Goal: Task Accomplishment & Management: Manage account settings

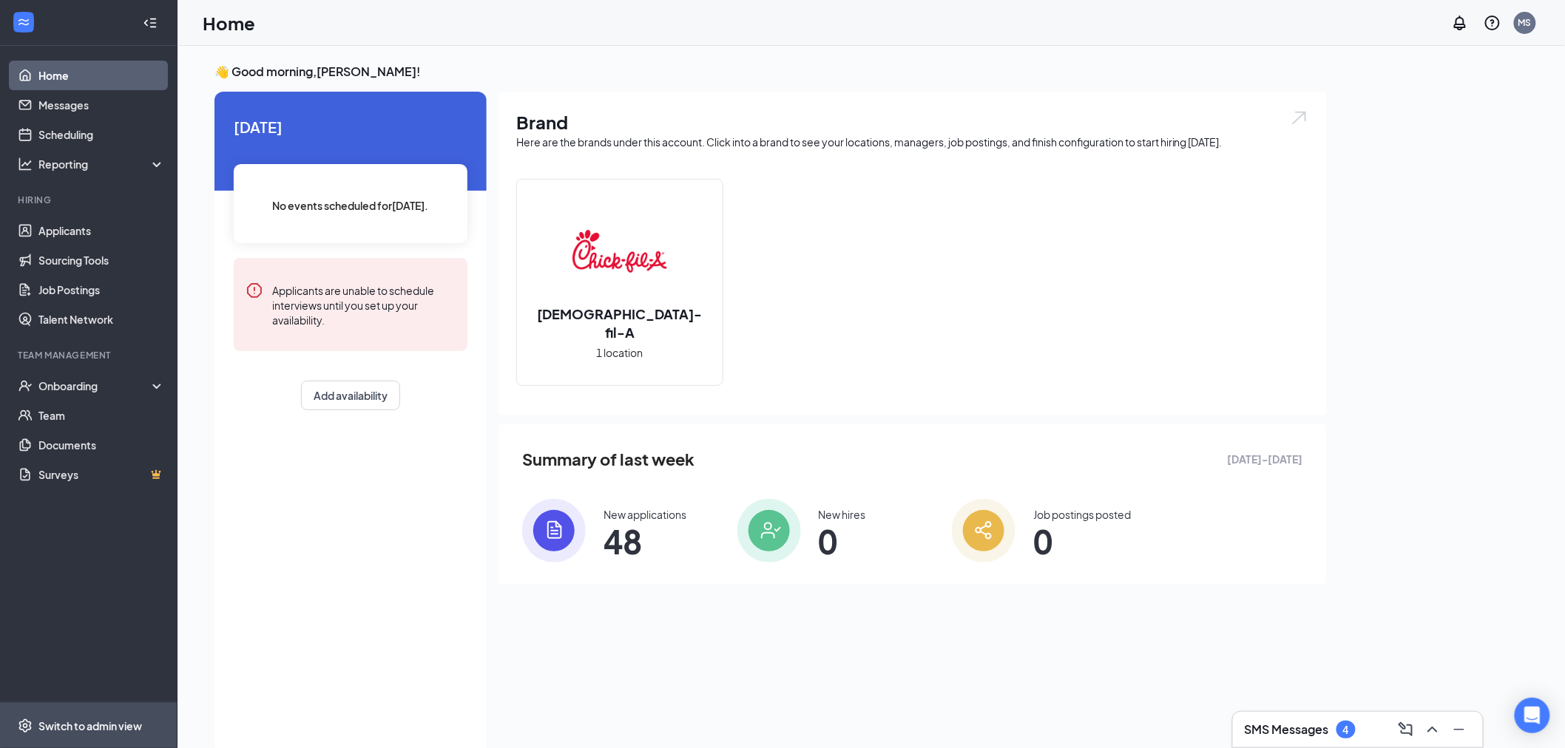
click at [83, 722] on div "Switch to admin view" at bounding box center [90, 726] width 104 height 15
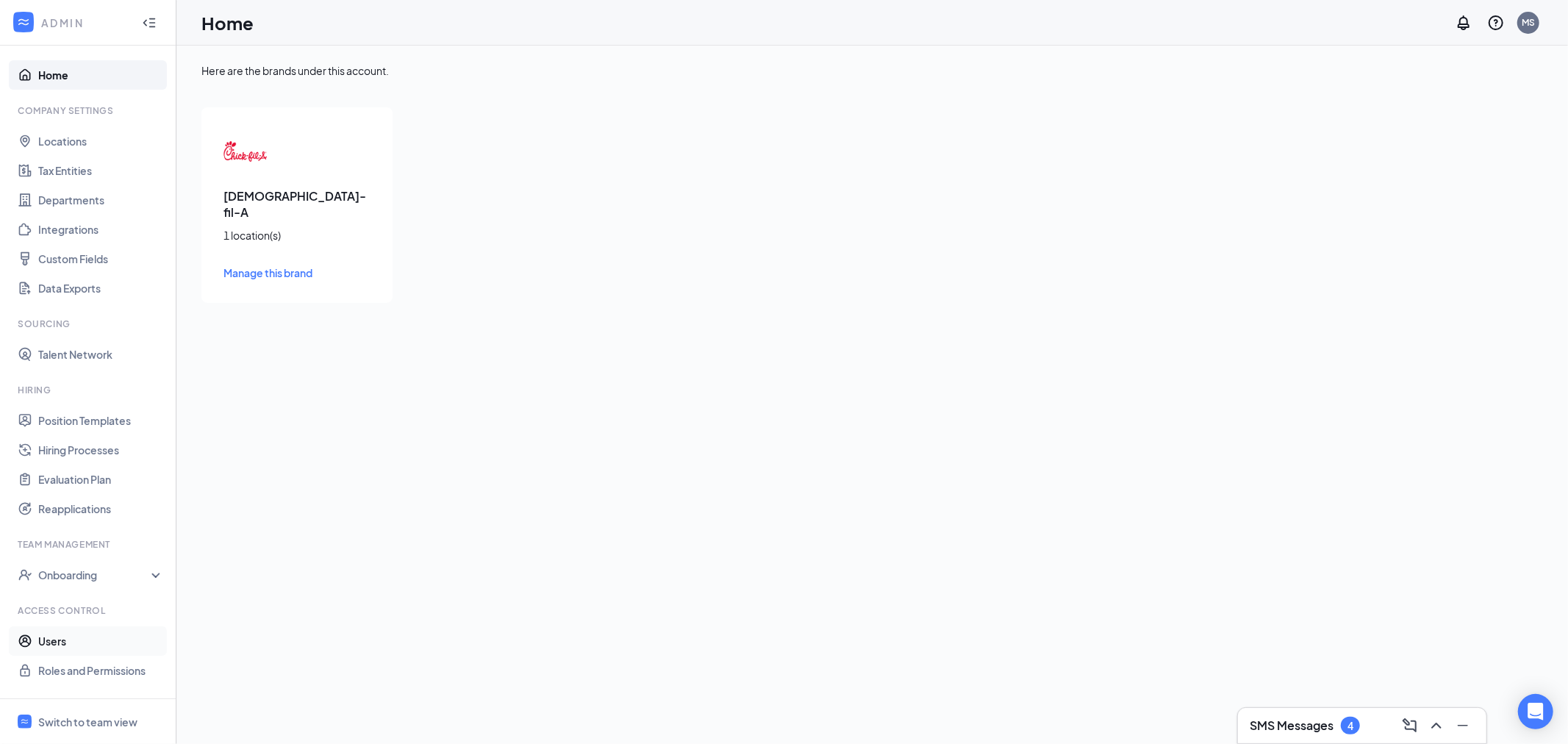
click at [62, 645] on link "Users" at bounding box center [100, 642] width 125 height 30
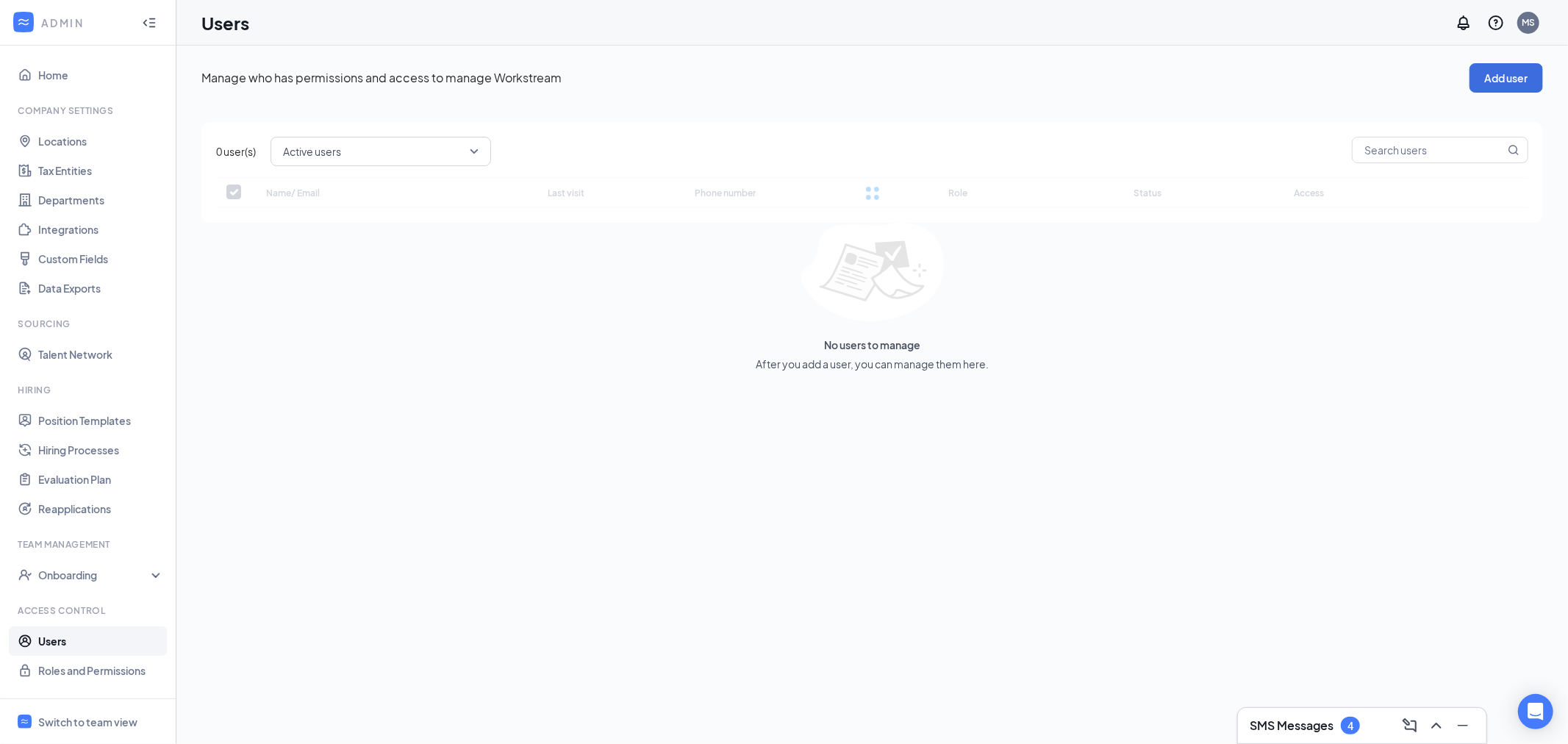
checkbox input "false"
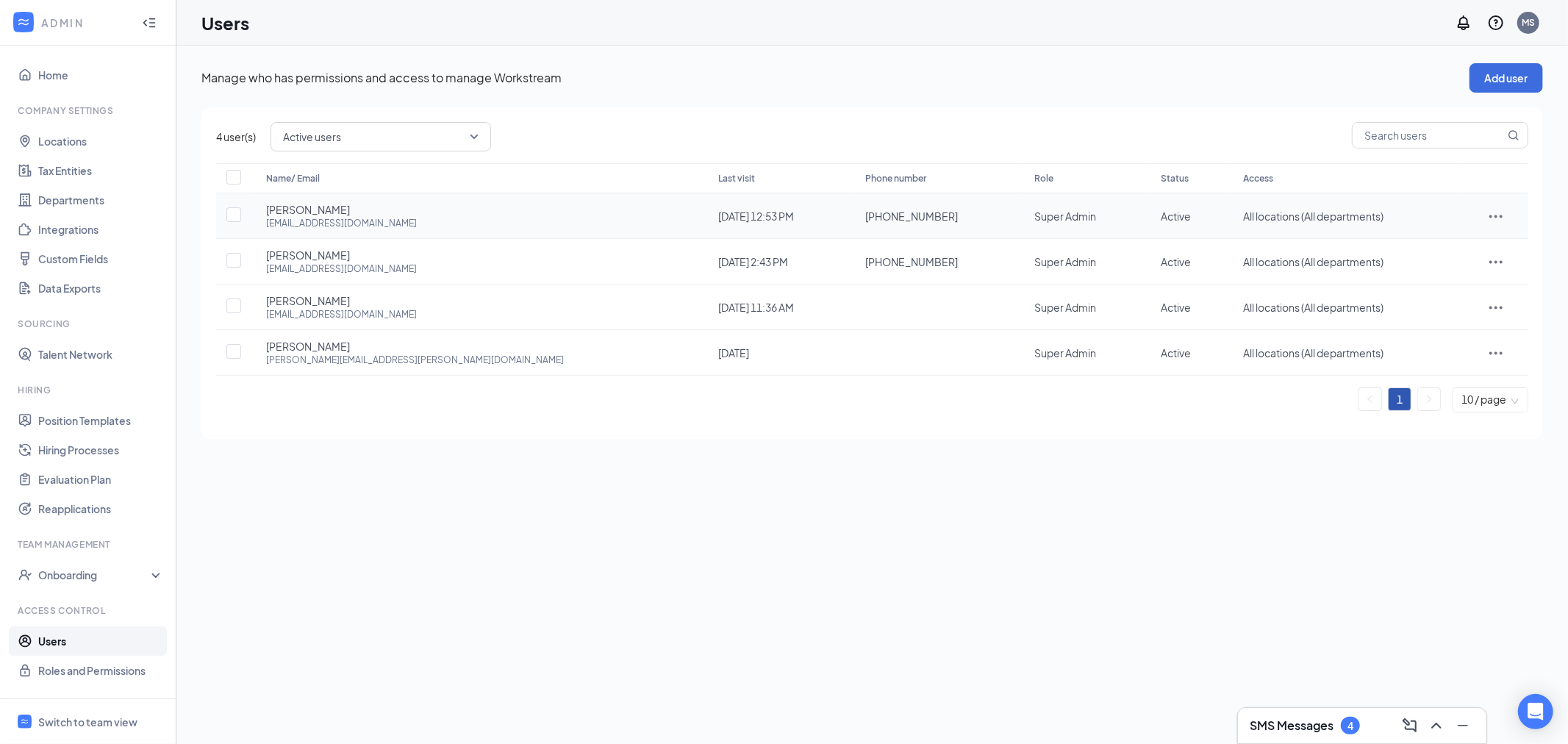
click at [1487, 219] on icon "ActionsIcon" at bounding box center [1496, 217] width 18 height 18
click at [1458, 247] on span "Edit user" at bounding box center [1457, 247] width 91 height 16
type input "[PHONE_NUMBER]"
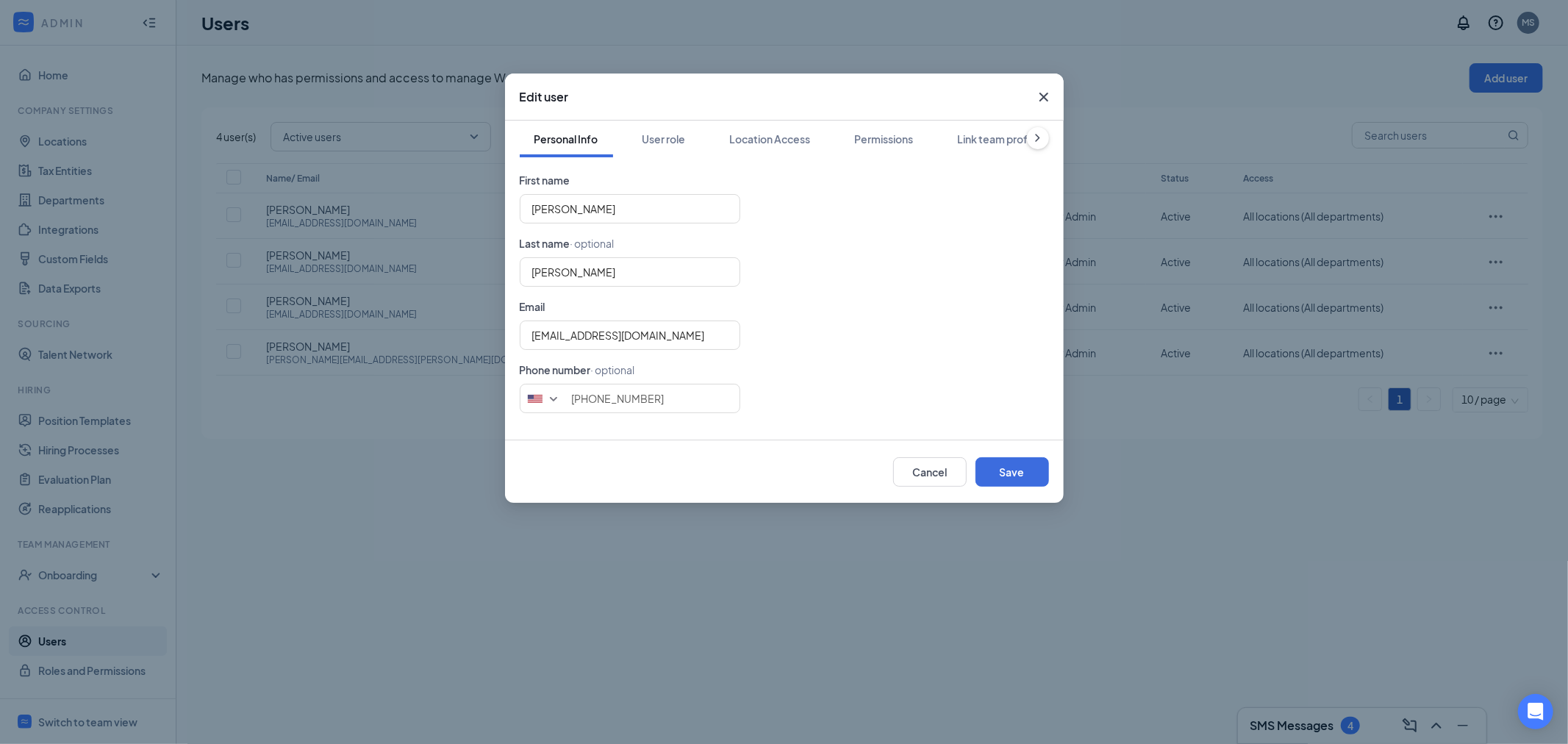
click at [703, 137] on div "Personal Info User role Location Access Permissions Link team profile" at bounding box center [784, 138] width 529 height 37
click at [692, 137] on button "User role" at bounding box center [663, 138] width 73 height 37
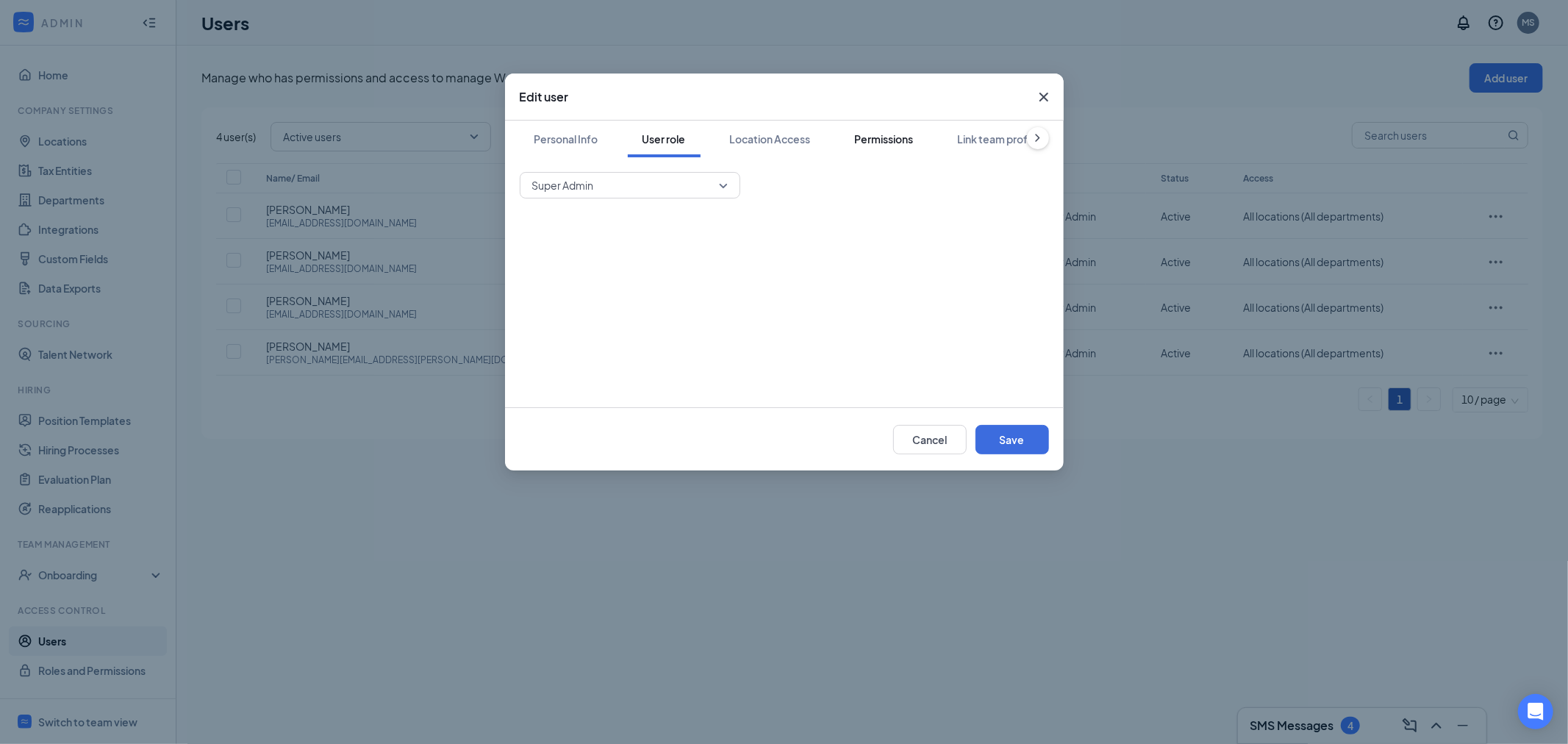
click at [891, 138] on div "Permissions" at bounding box center [884, 138] width 59 height 15
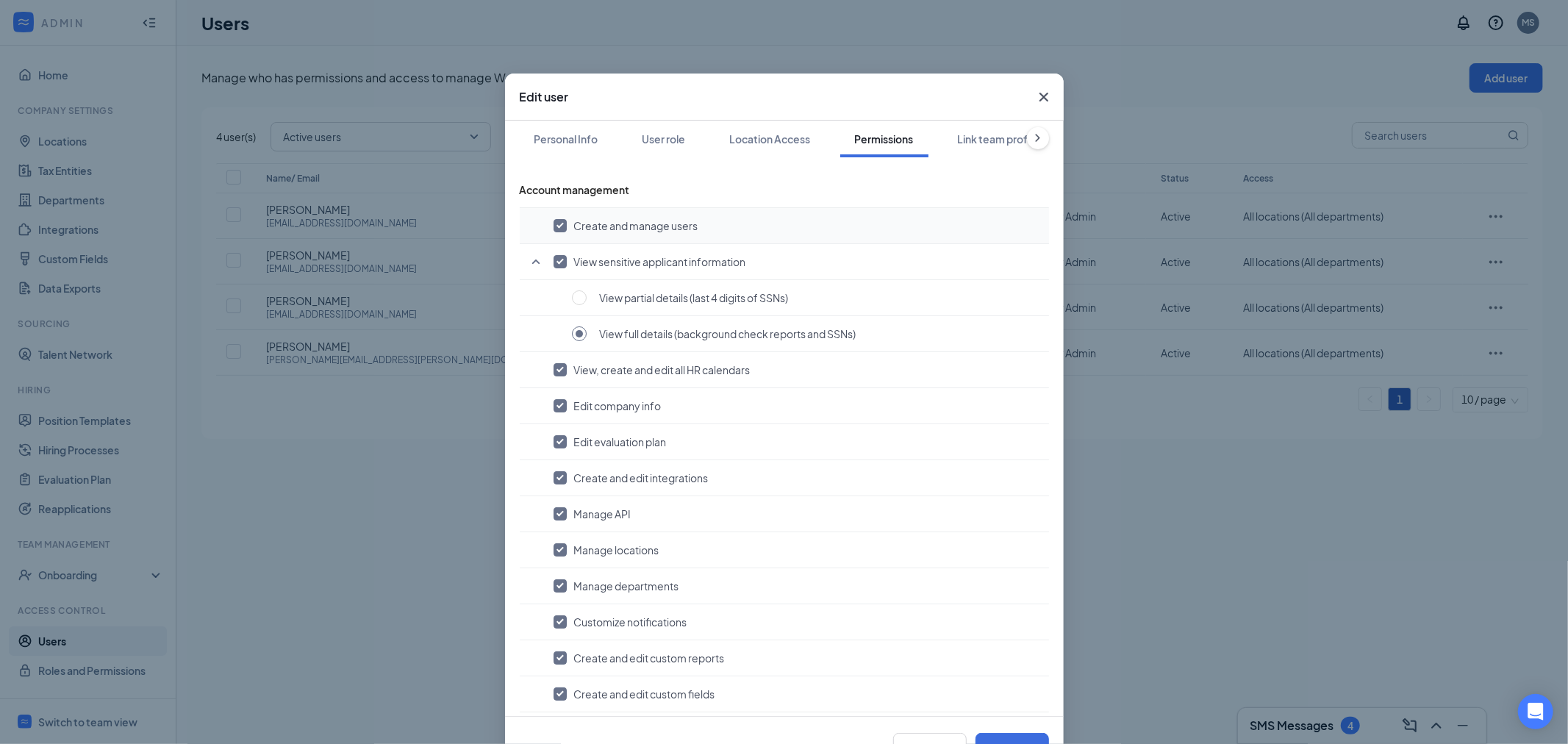
click at [554, 219] on input "checkbox" at bounding box center [560, 225] width 13 height 13
checkbox input "false"
click at [794, 151] on button "Location Access" at bounding box center [770, 138] width 110 height 37
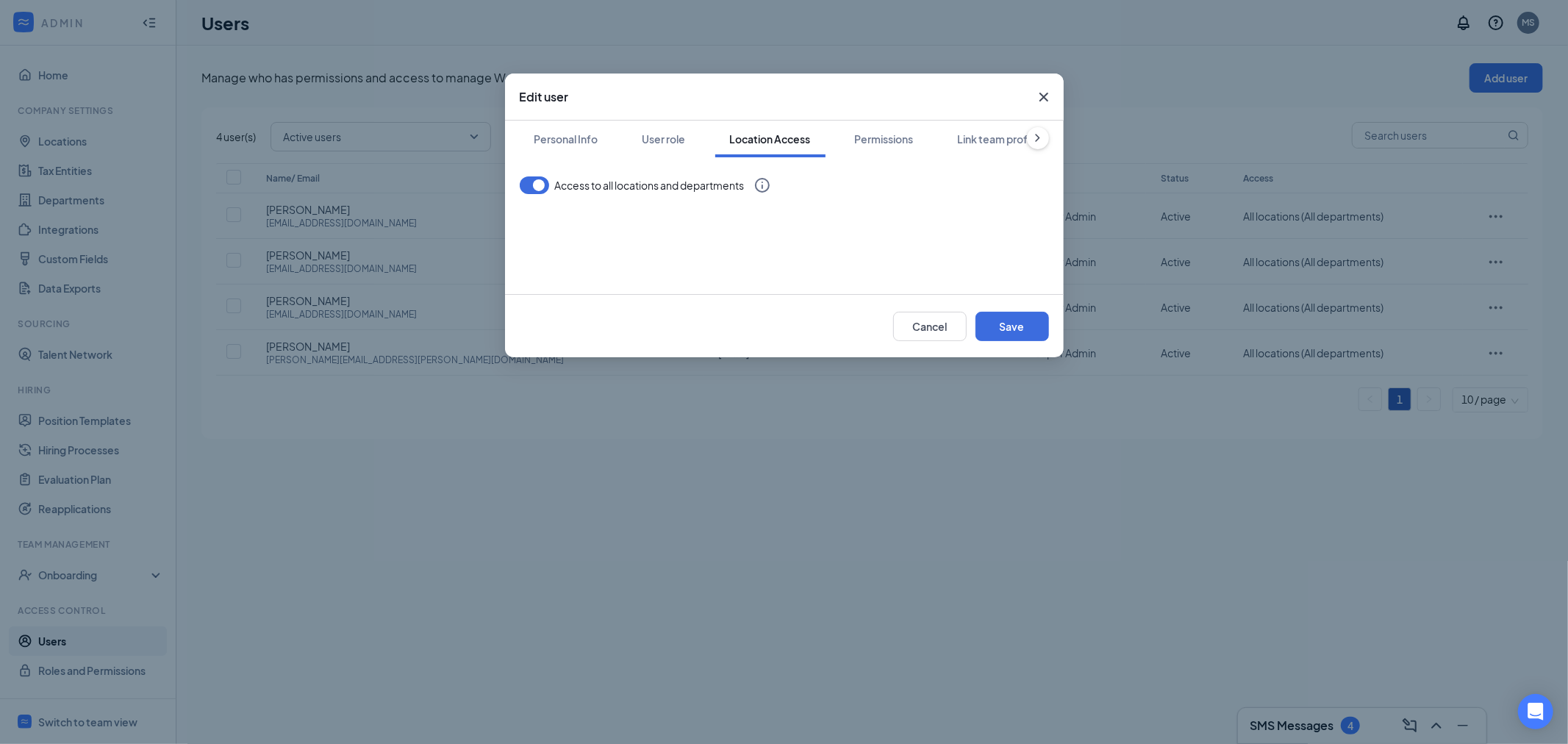
click at [518, 182] on div "Personal Info User role Location Access Permissions Link team profile Access to…" at bounding box center [784, 207] width 559 height 174
click at [529, 186] on button "button" at bounding box center [535, 185] width 30 height 18
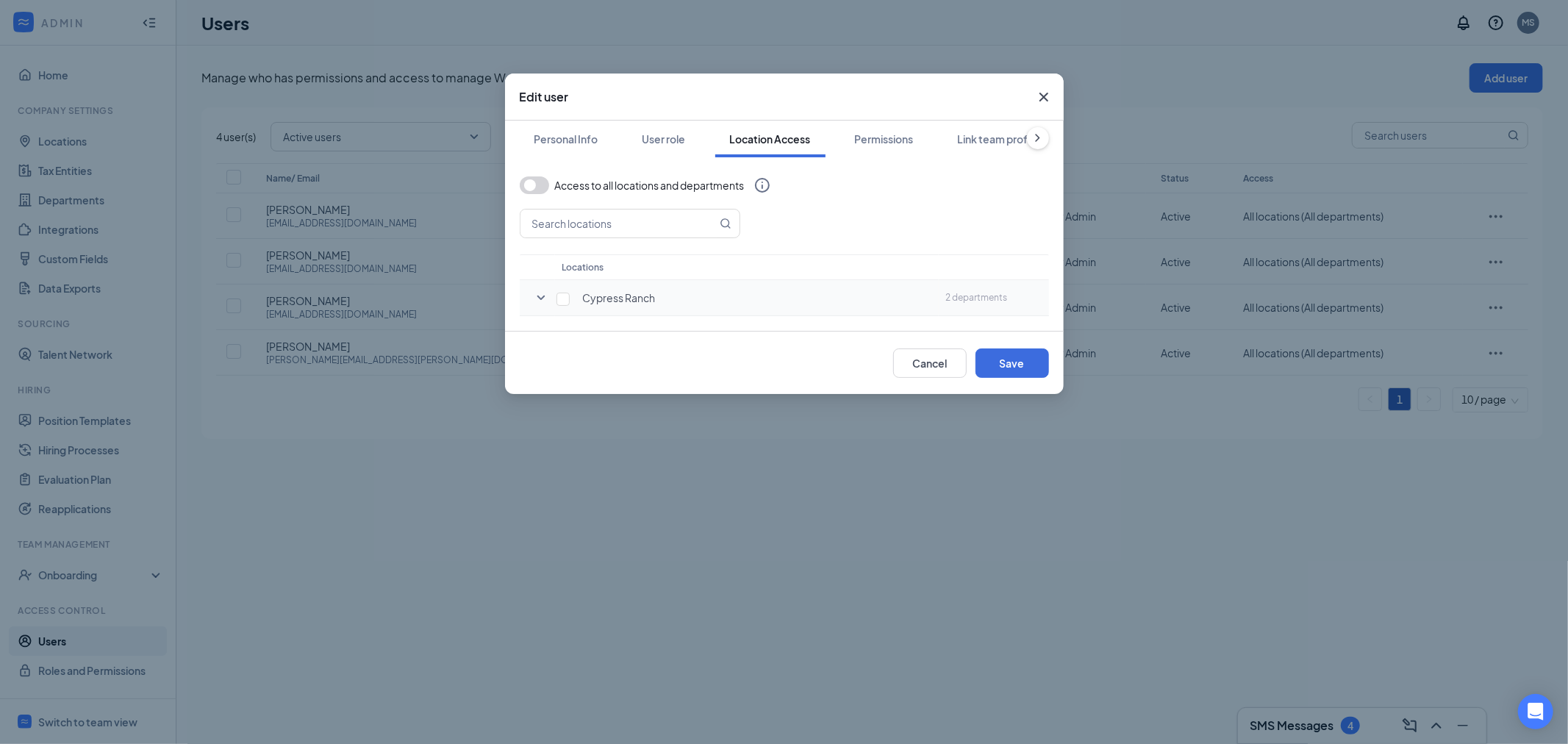
click at [542, 297] on icon "SmallChevronDown" at bounding box center [541, 297] width 8 height 4
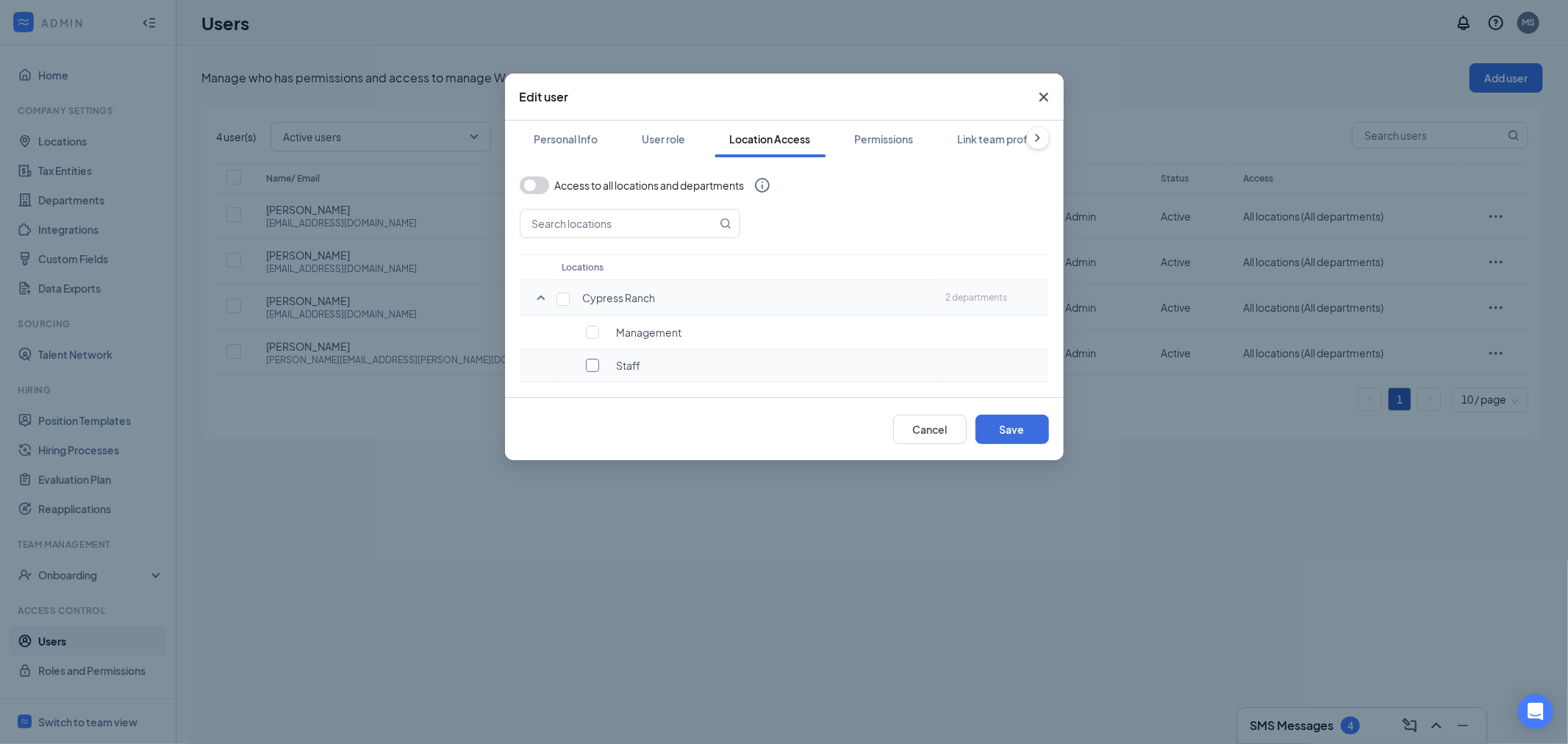
click at [592, 368] on input "checkbox" at bounding box center [592, 365] width 13 height 13
checkbox input "true"
click at [1031, 425] on button "Save" at bounding box center [1012, 430] width 74 height 30
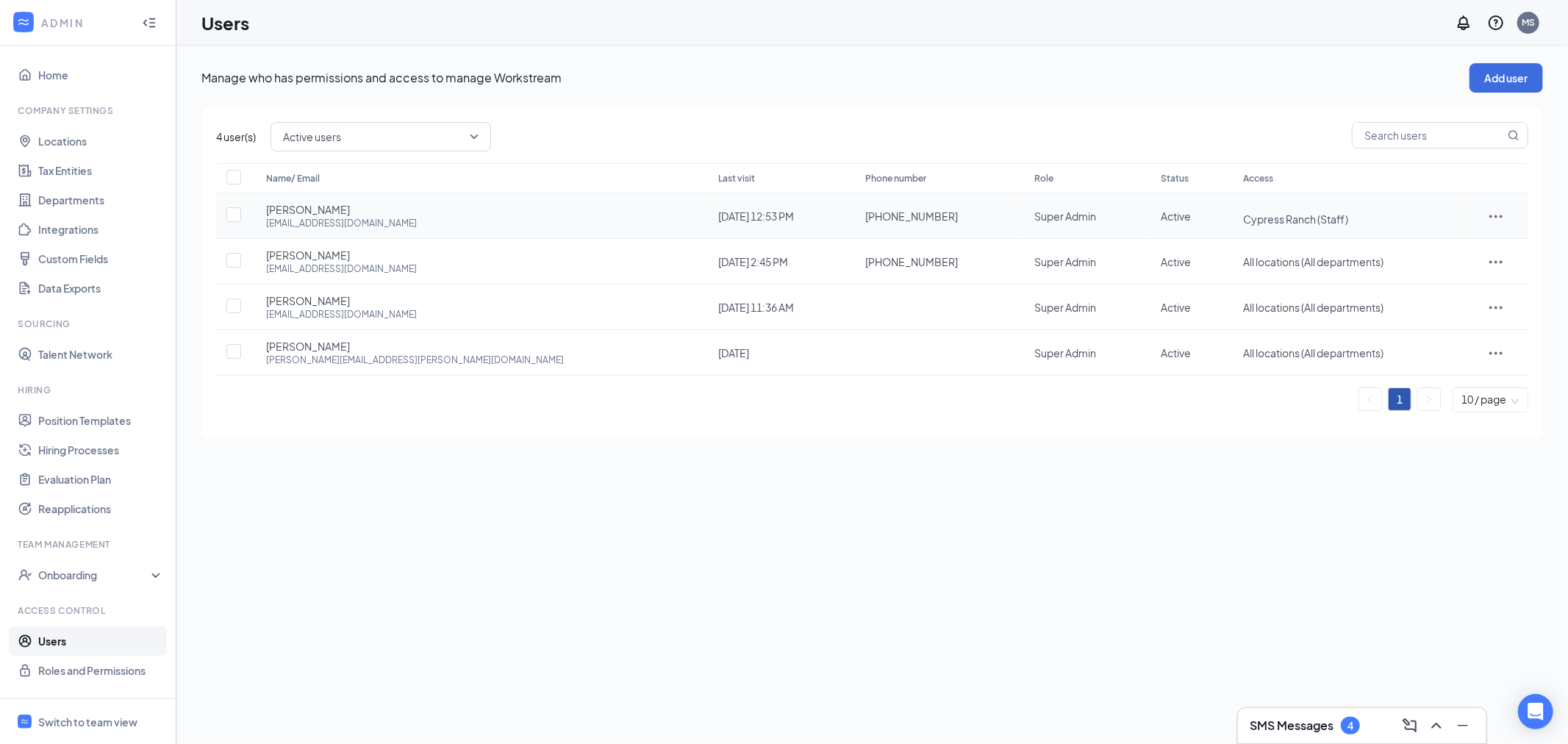
click at [1487, 215] on icon "ActionsIcon" at bounding box center [1496, 217] width 18 height 18
click at [240, 305] on input "checkbox" at bounding box center [234, 305] width 15 height 15
checkbox input "true"
click at [1493, 301] on icon "ActionsIcon" at bounding box center [1496, 307] width 18 height 18
click at [1423, 402] on span "Disable" at bounding box center [1429, 405] width 36 height 13
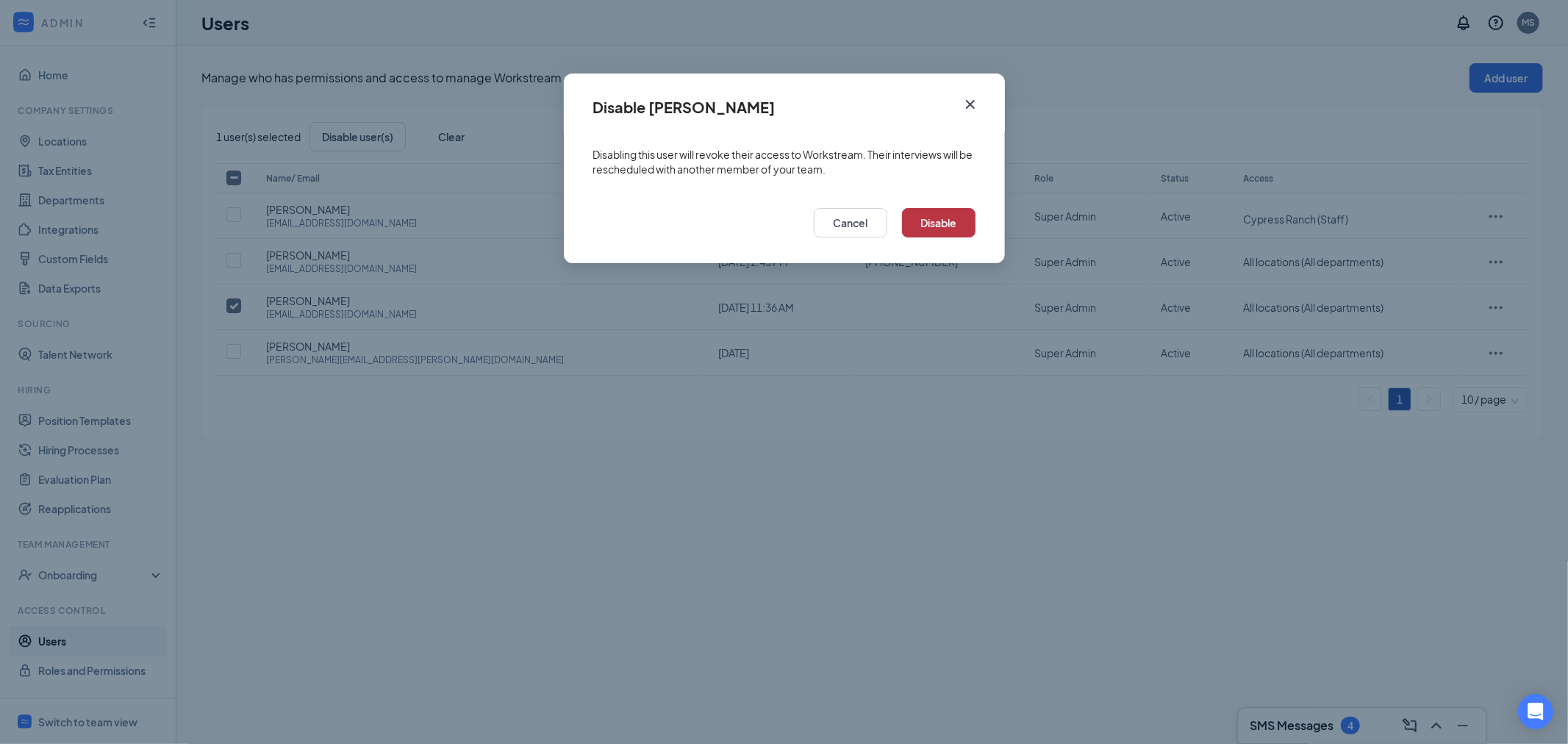
click at [963, 226] on button "Disable" at bounding box center [939, 223] width 74 height 30
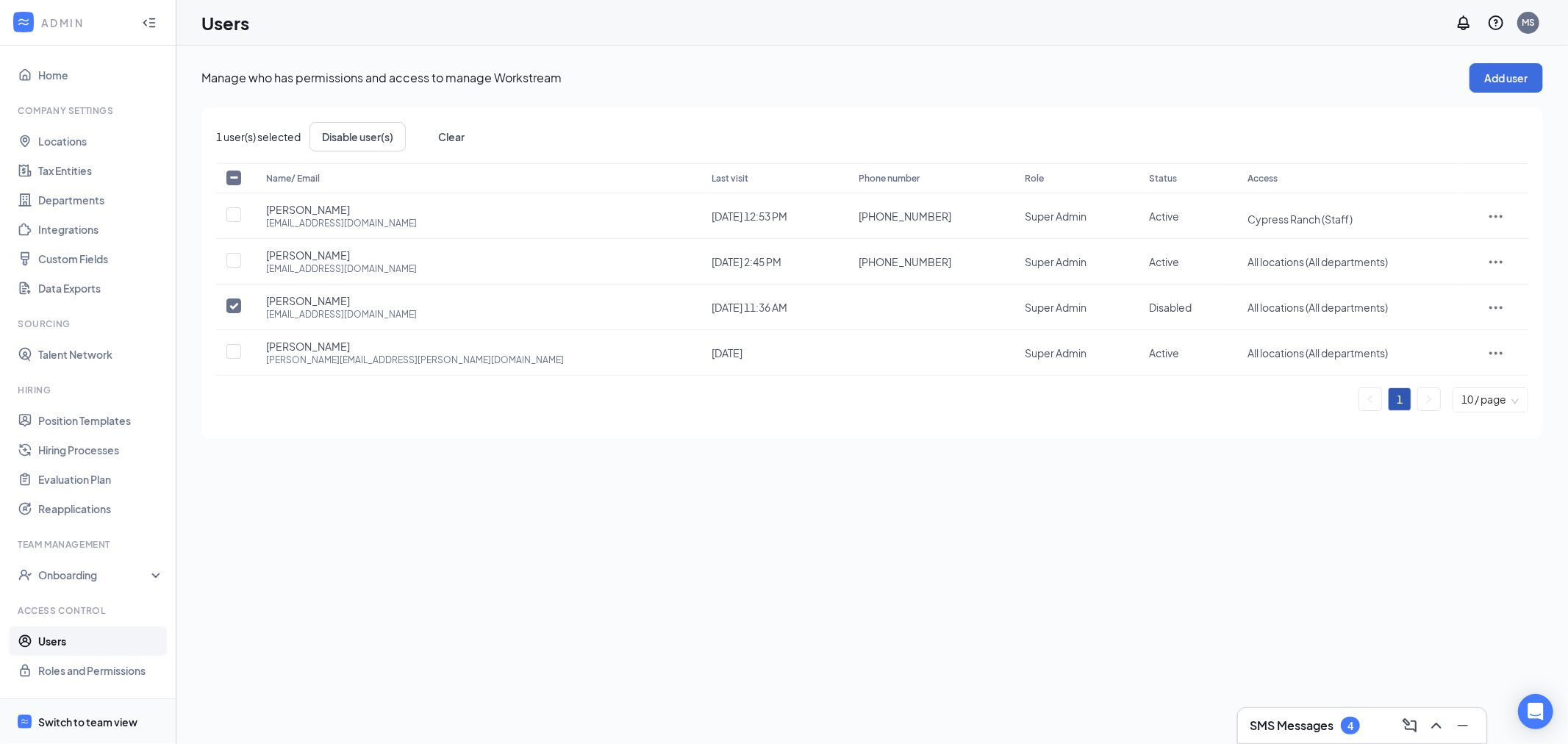
click at [111, 715] on div "Switch to team view" at bounding box center [87, 722] width 99 height 15
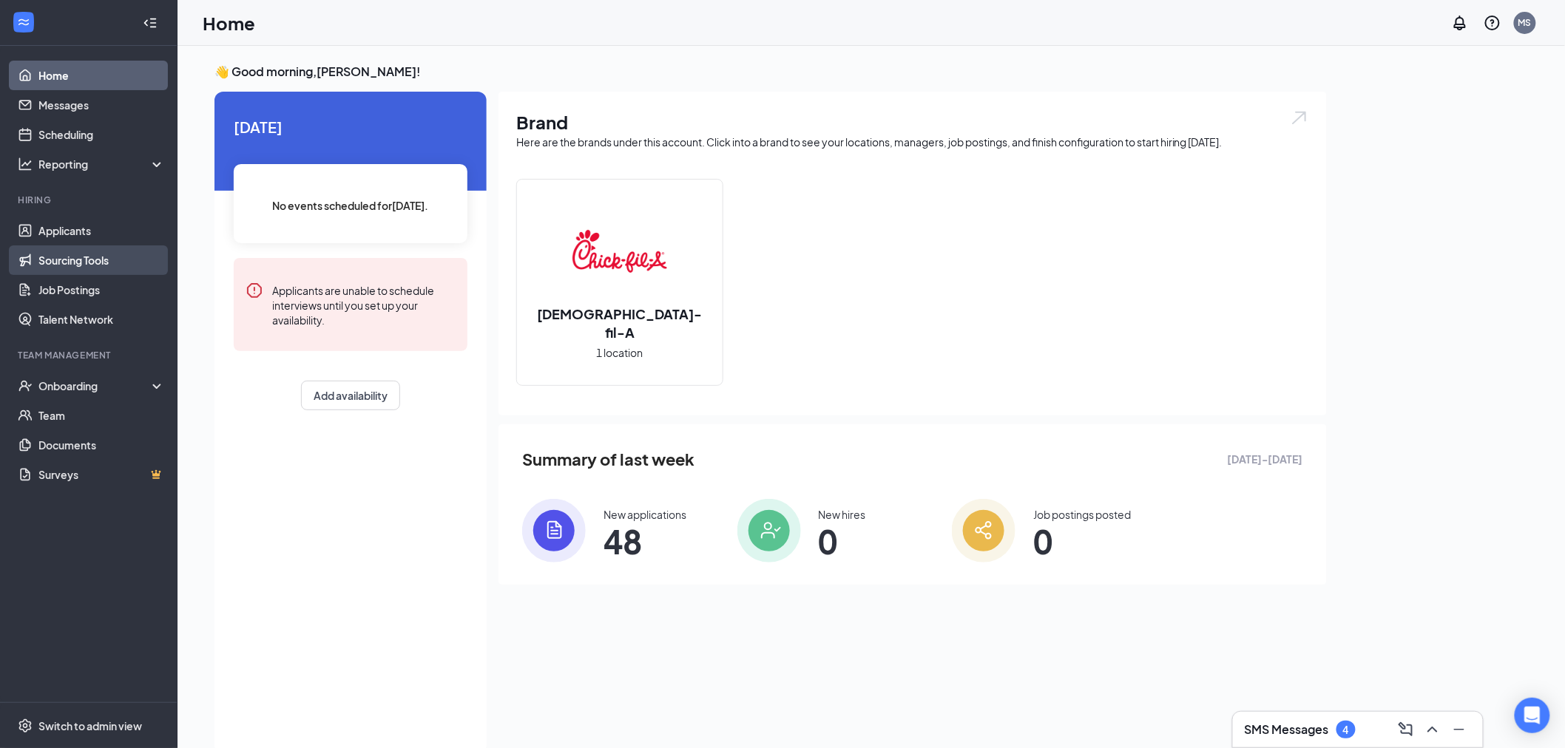
click at [85, 251] on link "Sourcing Tools" at bounding box center [101, 260] width 126 height 30
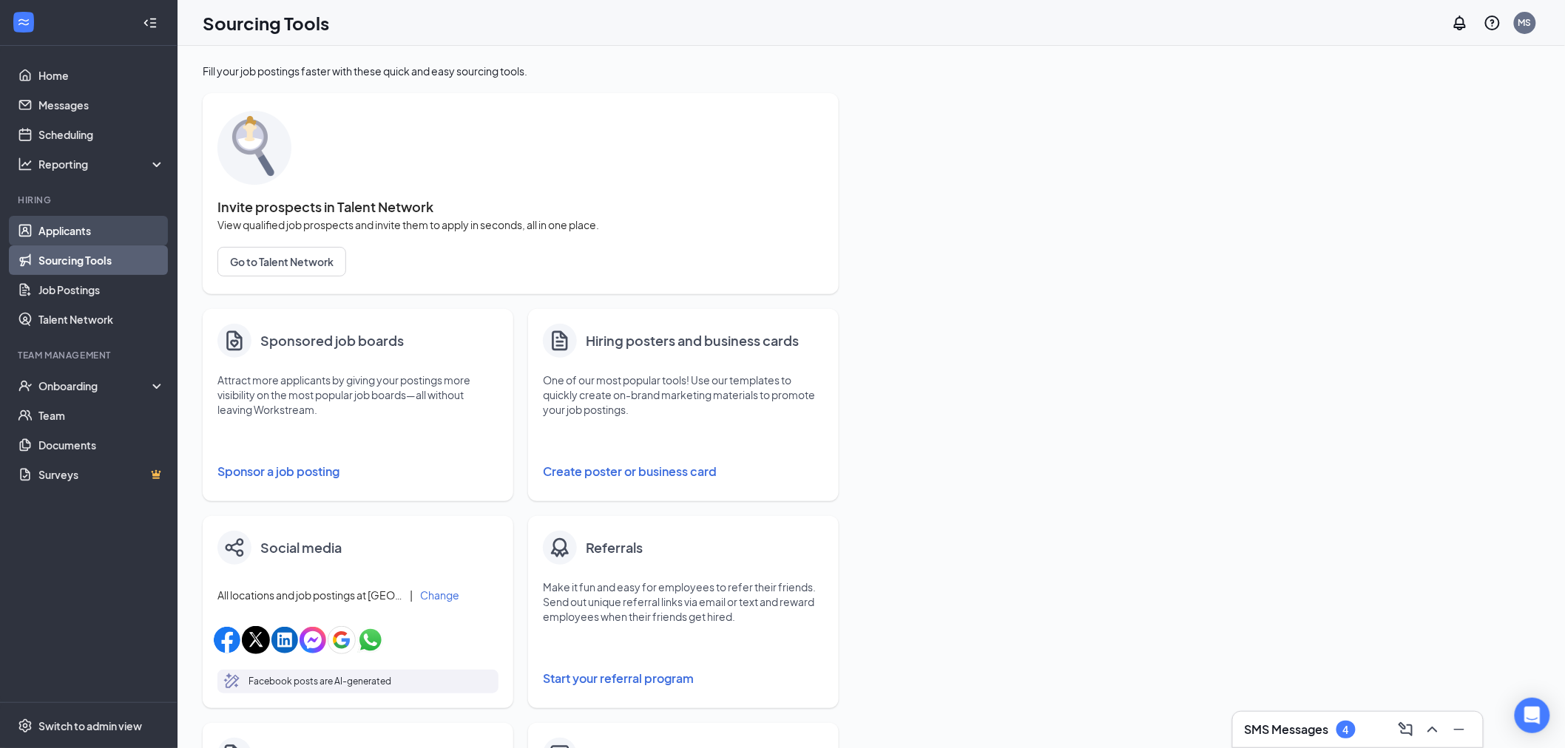
click at [82, 234] on link "Applicants" at bounding box center [101, 231] width 126 height 30
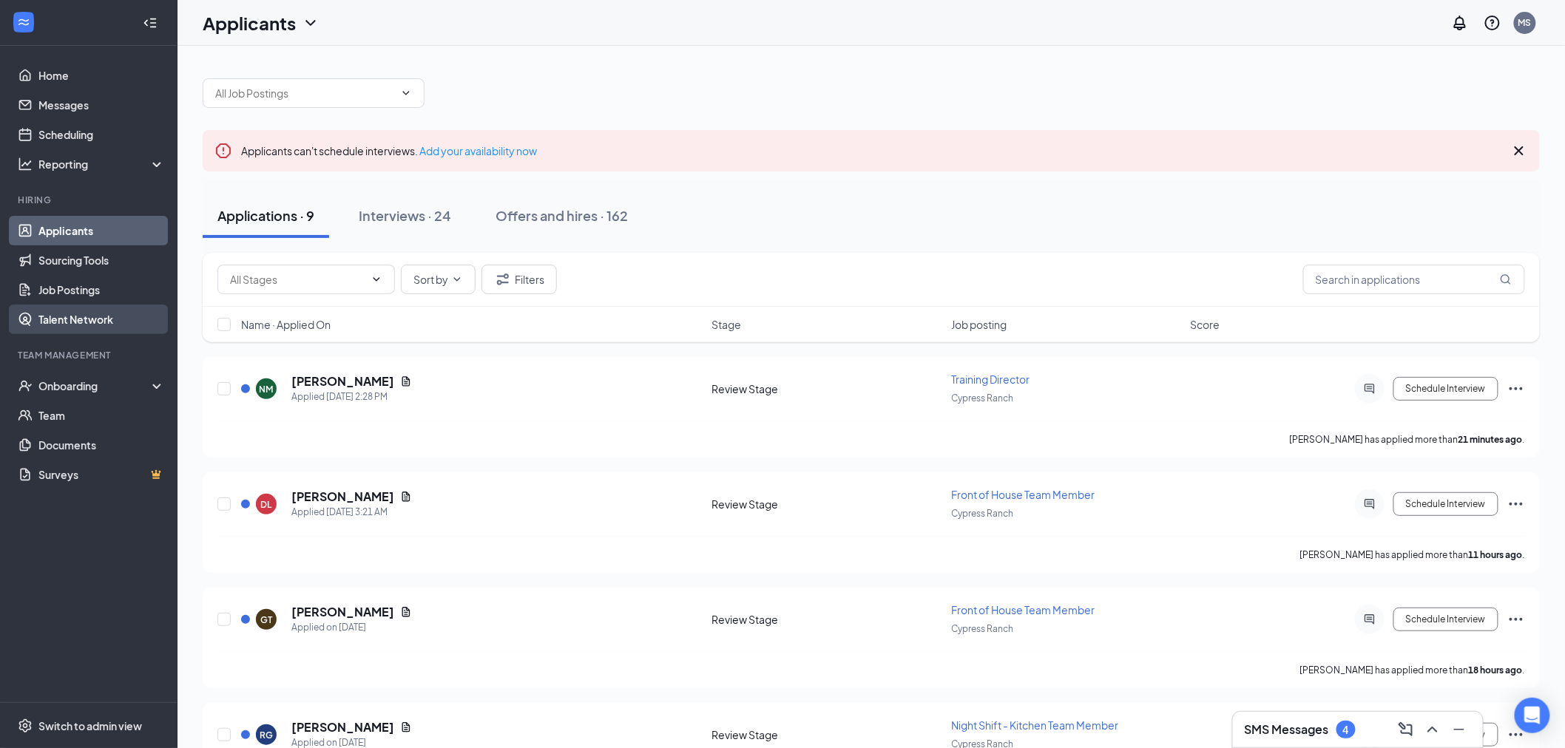
click at [86, 324] on link "Talent Network" at bounding box center [101, 320] width 126 height 30
click at [82, 254] on link "Sourcing Tools" at bounding box center [101, 260] width 126 height 30
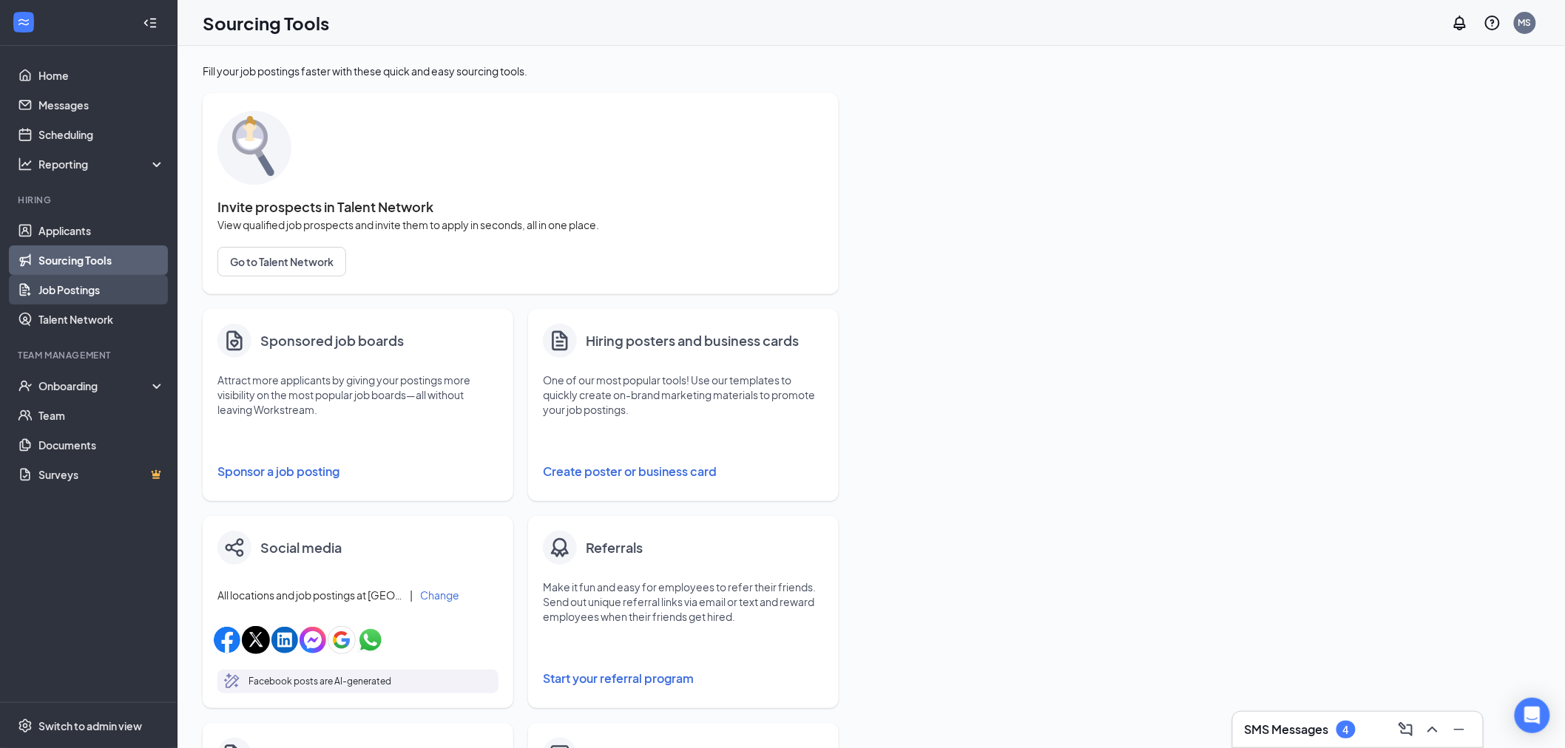
click at [57, 297] on link "Job Postings" at bounding box center [101, 290] width 126 height 30
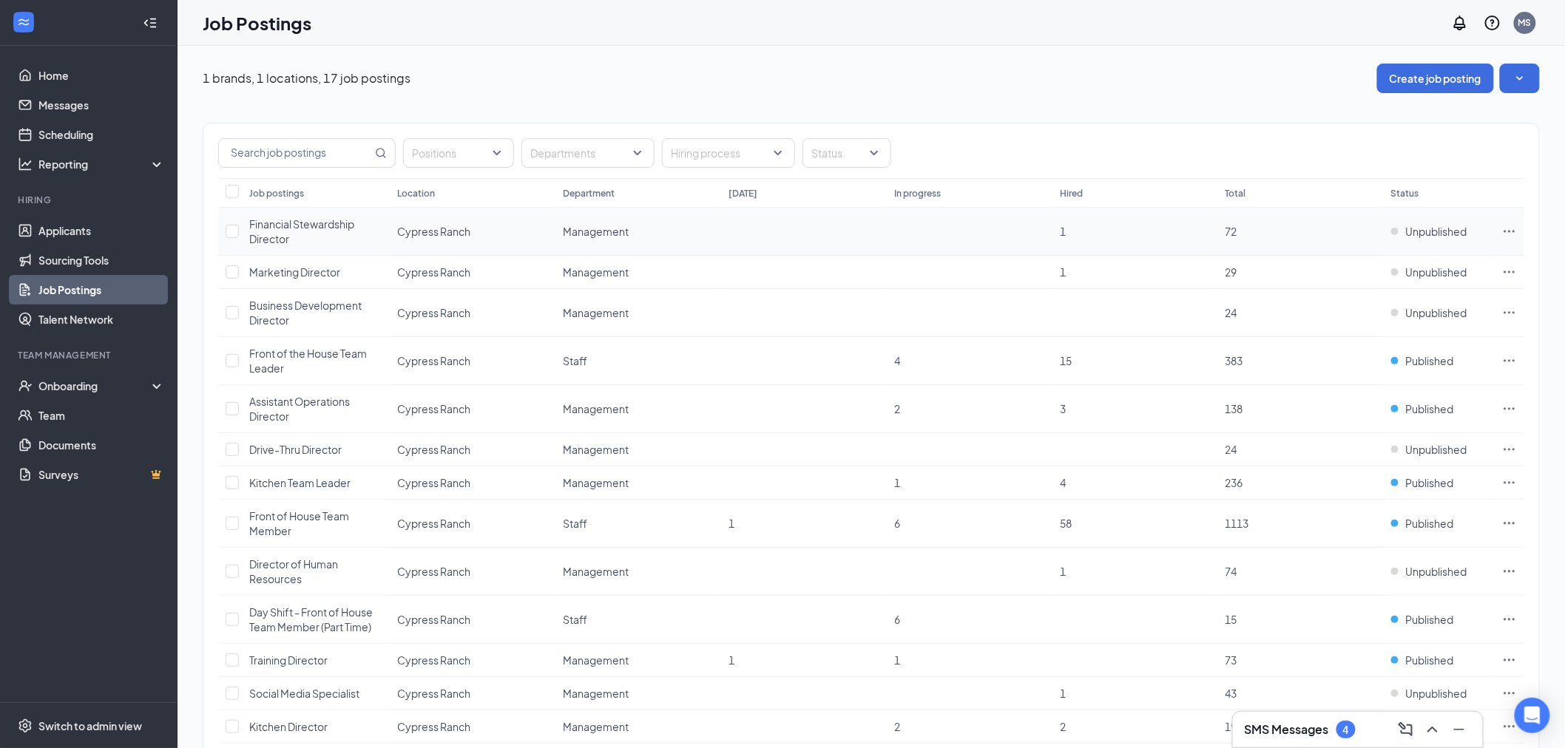
click at [1497, 231] on td at bounding box center [1509, 232] width 30 height 48
click at [1508, 232] on icon "Ellipses" at bounding box center [1509, 231] width 15 height 15
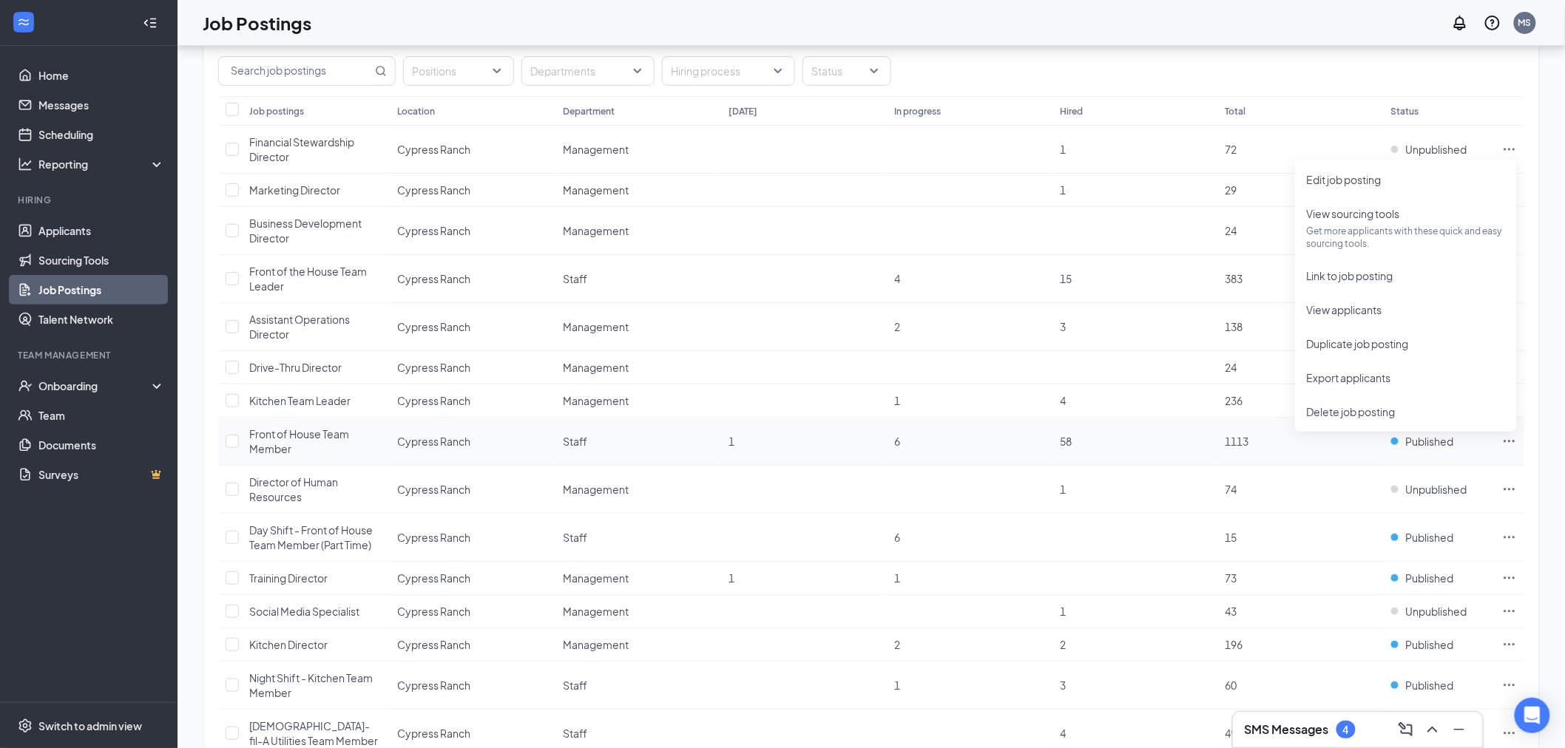
scroll to position [164, 0]
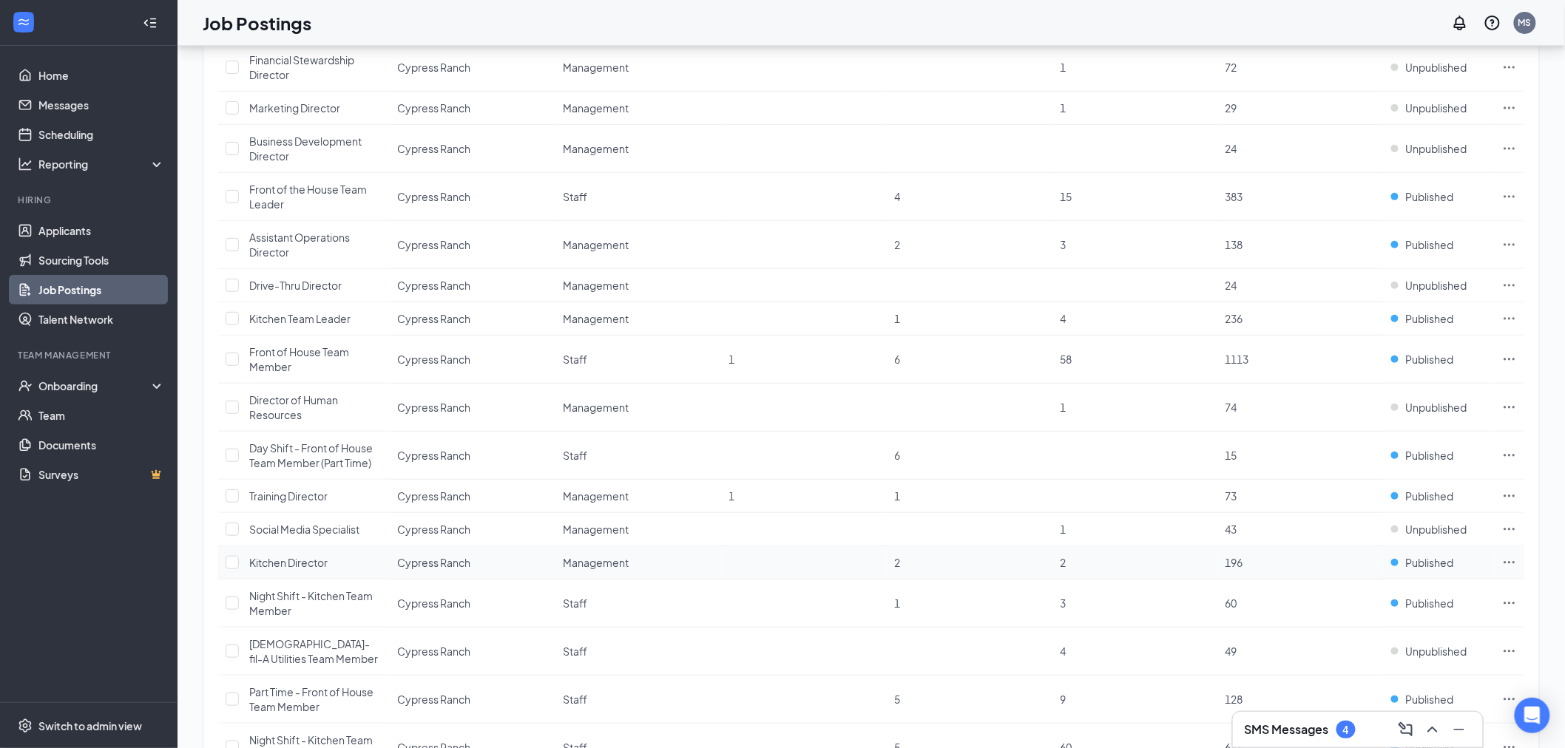
click at [1512, 563] on icon "Ellipses" at bounding box center [1509, 562] width 15 height 15
click at [1350, 594] on span "Edit job posting" at bounding box center [1344, 594] width 75 height 13
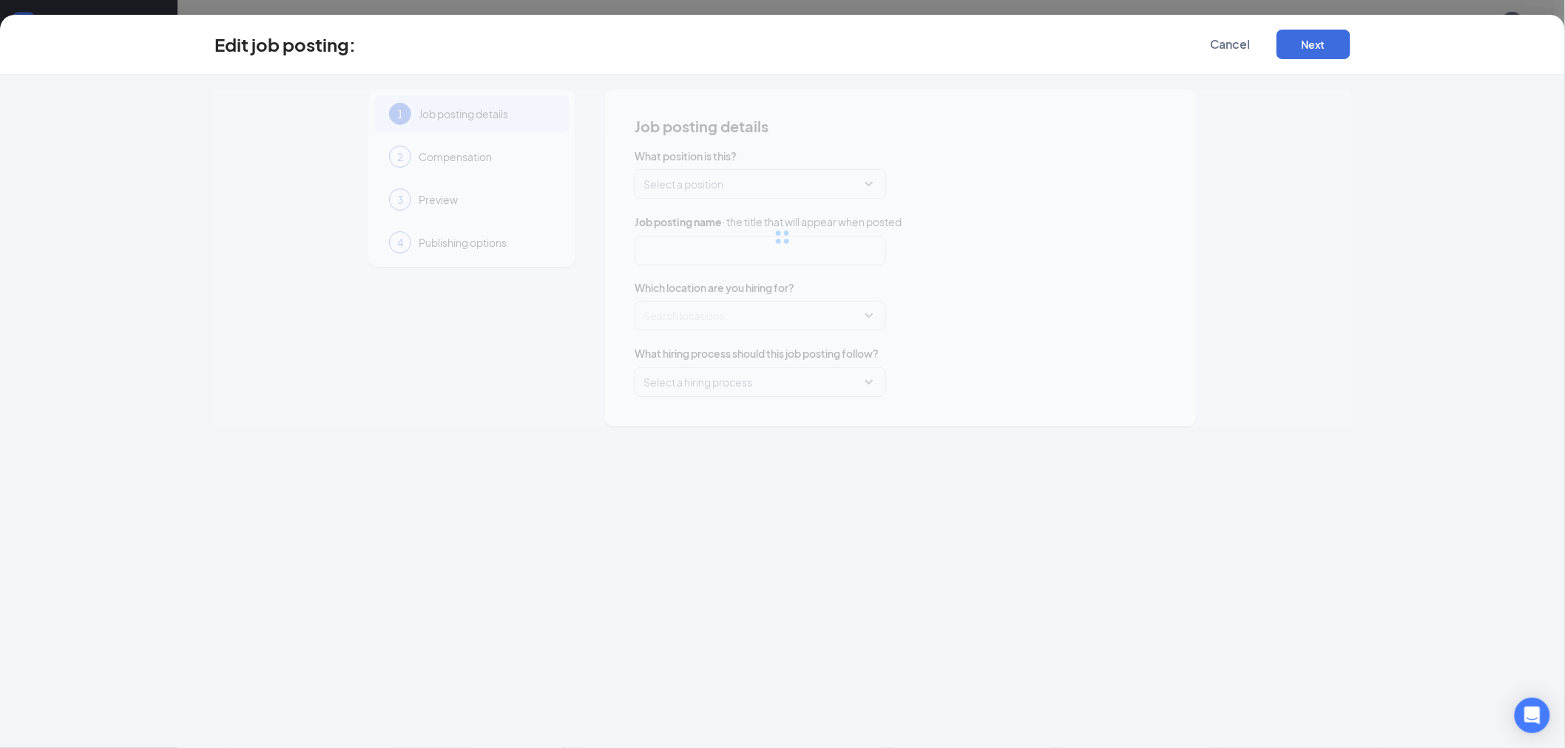
type input "Kitchen Director"
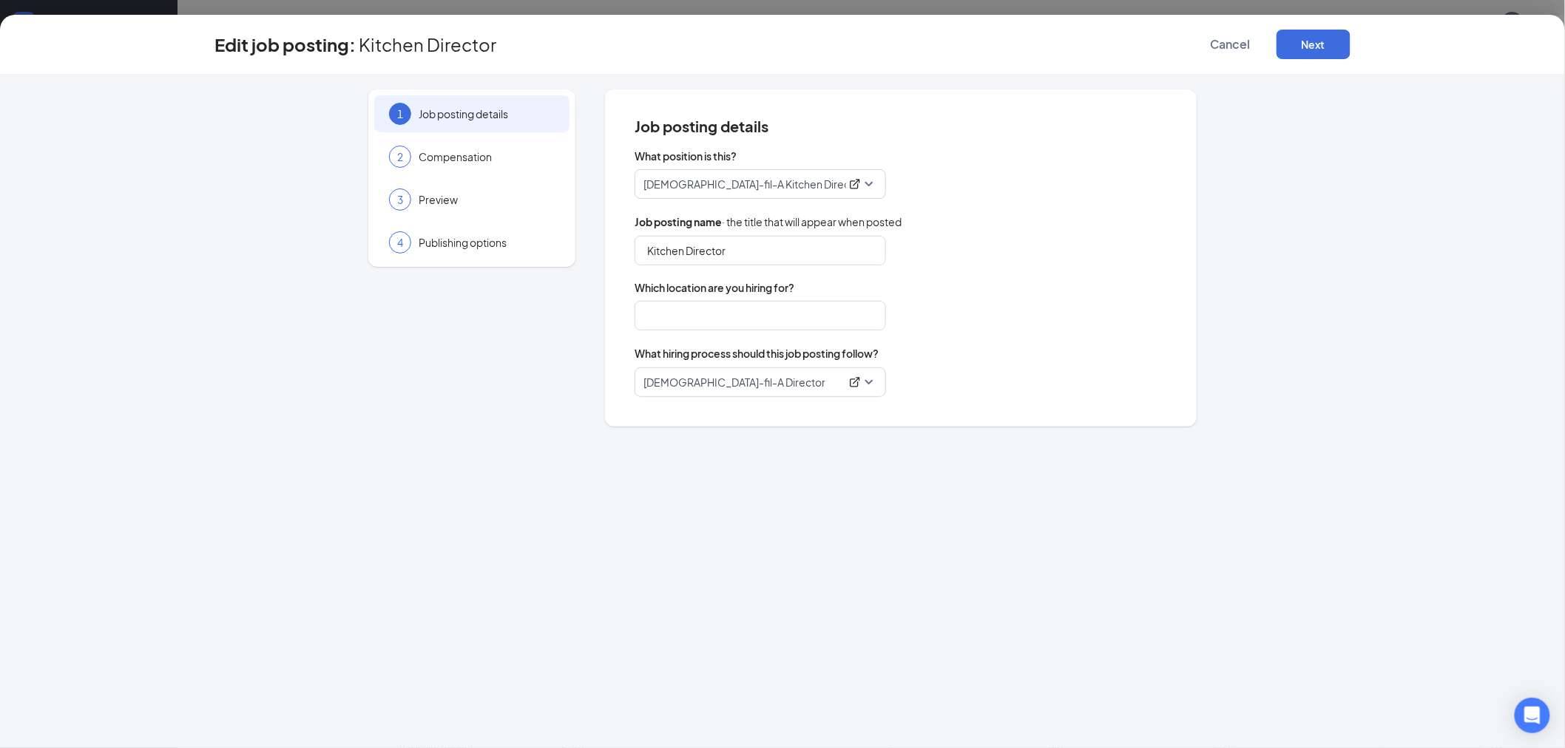
type input "Cypress Ranch"
click at [459, 155] on span "Compensation" at bounding box center [487, 156] width 136 height 15
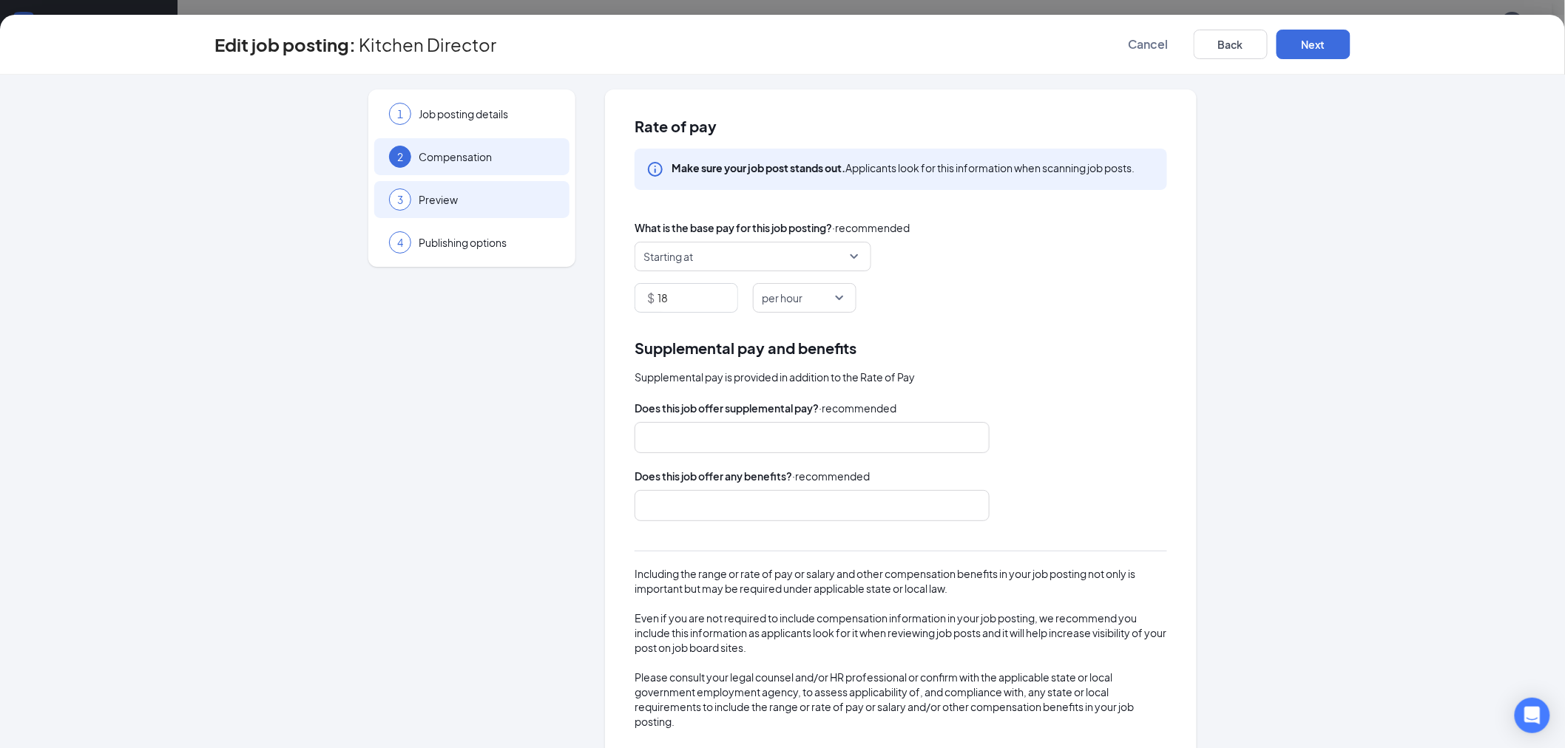
click at [441, 203] on span "Preview" at bounding box center [487, 199] width 136 height 15
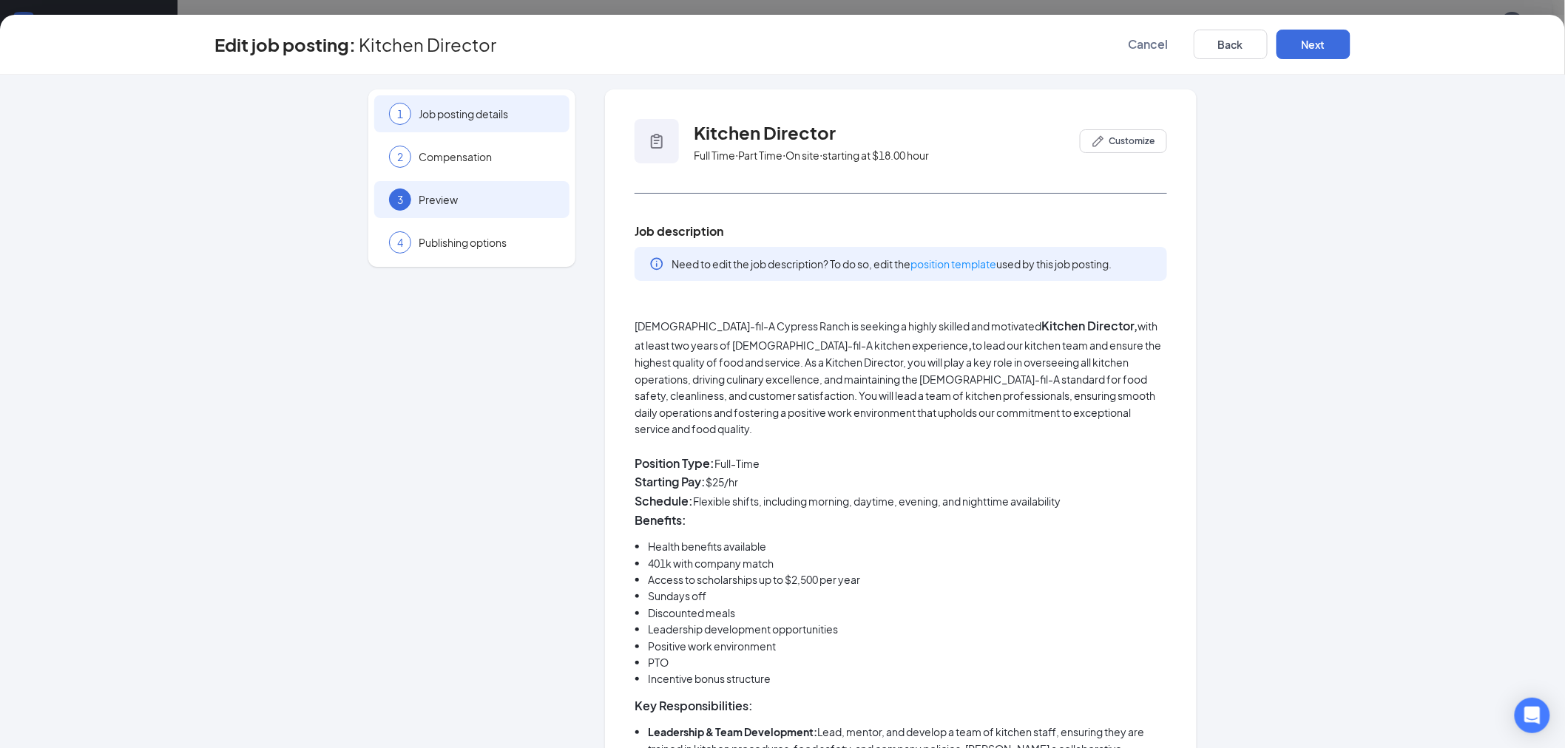
click at [455, 117] on span "Job posting details" at bounding box center [487, 113] width 136 height 15
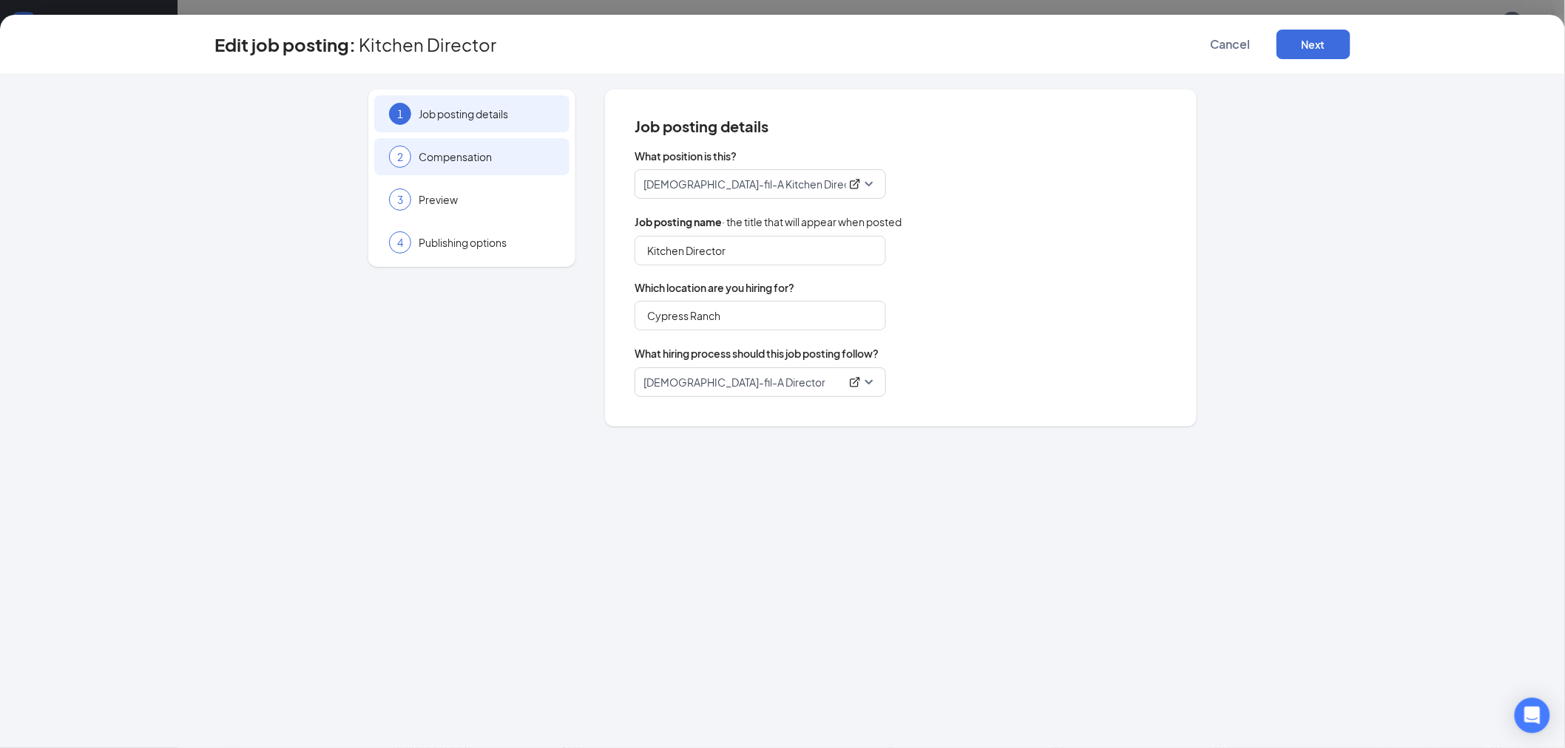
click at [472, 156] on span "Compensation" at bounding box center [487, 156] width 136 height 15
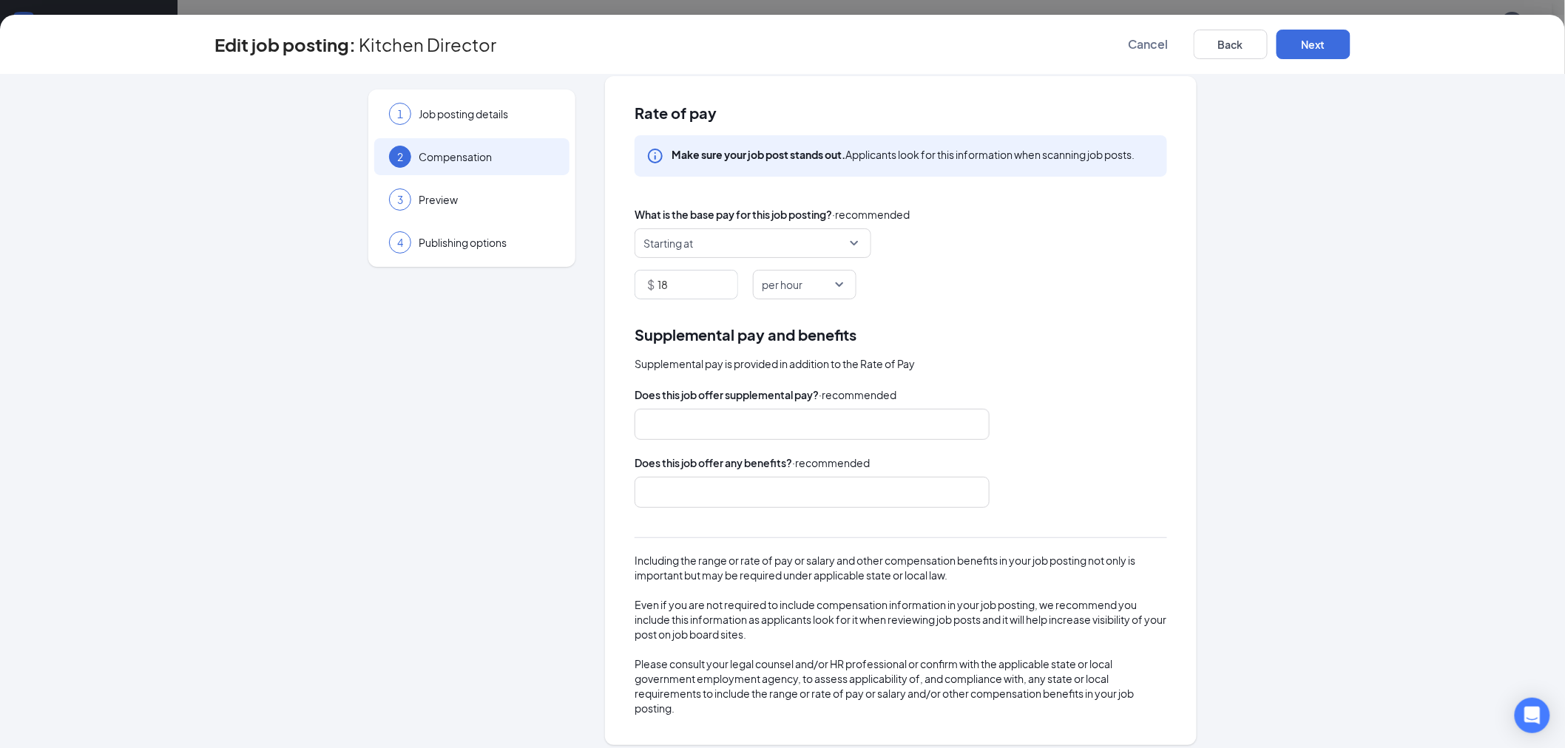
scroll to position [25, 0]
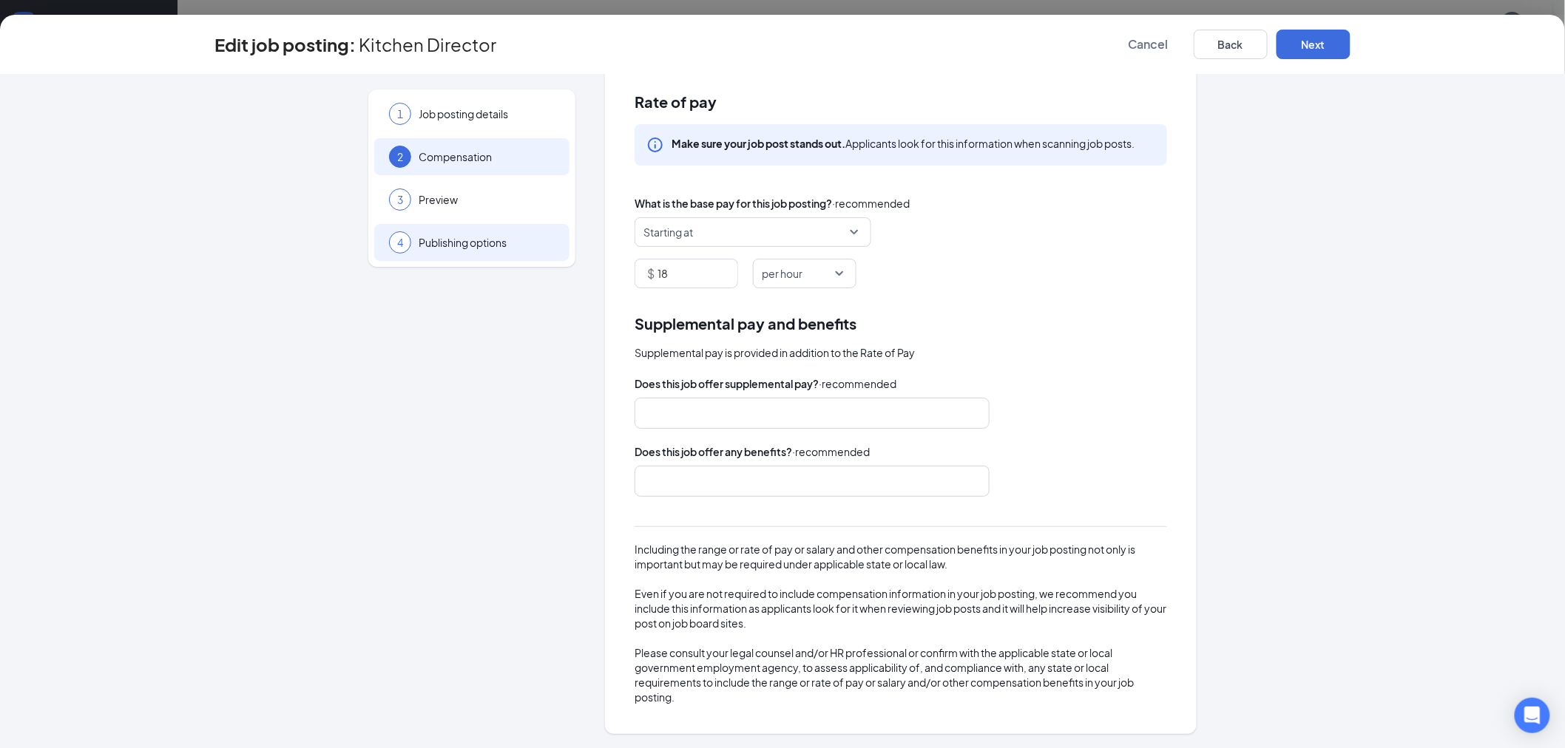
click at [427, 247] on span "Publishing options" at bounding box center [487, 242] width 136 height 15
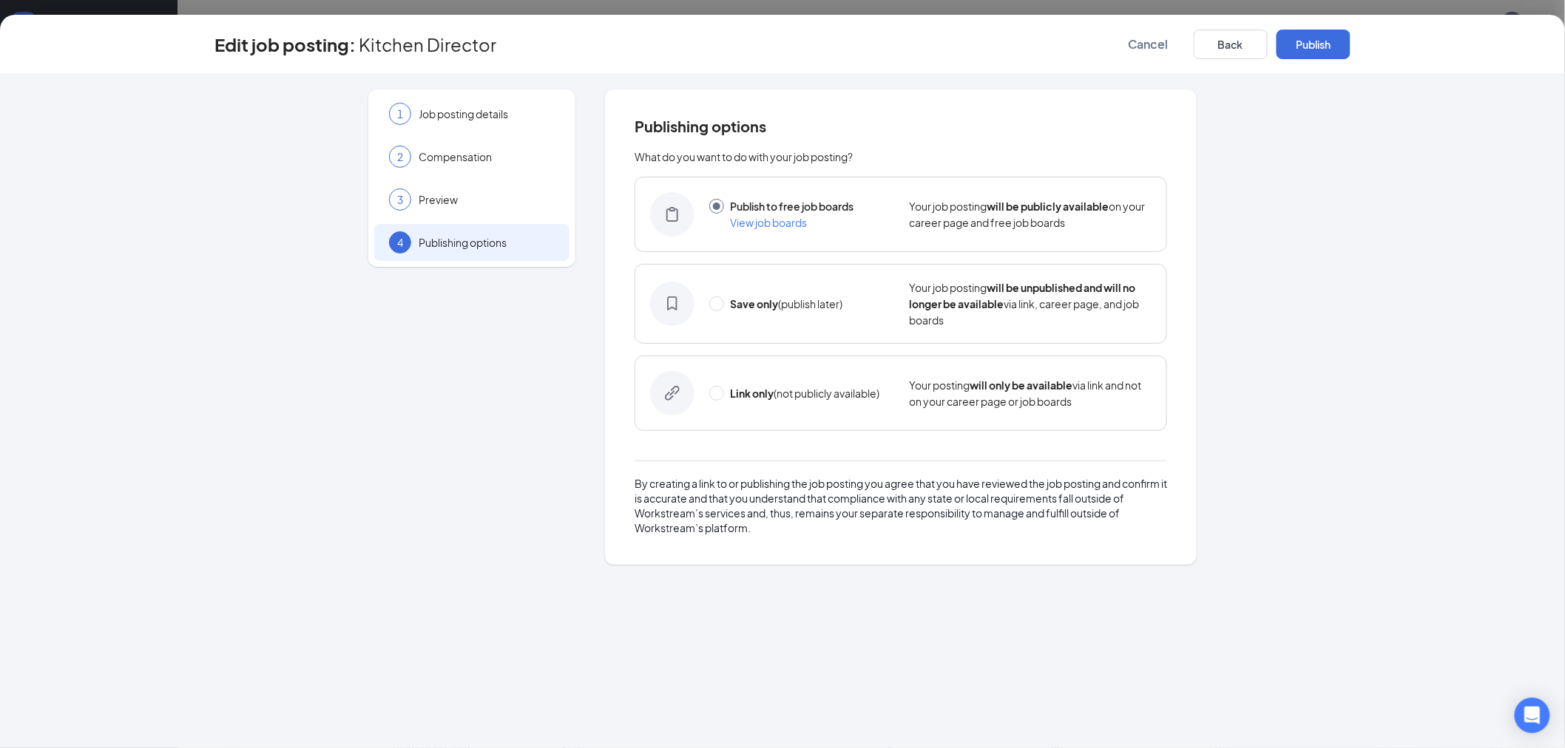
scroll to position [0, 0]
click at [1230, 48] on button "Back" at bounding box center [1230, 45] width 74 height 30
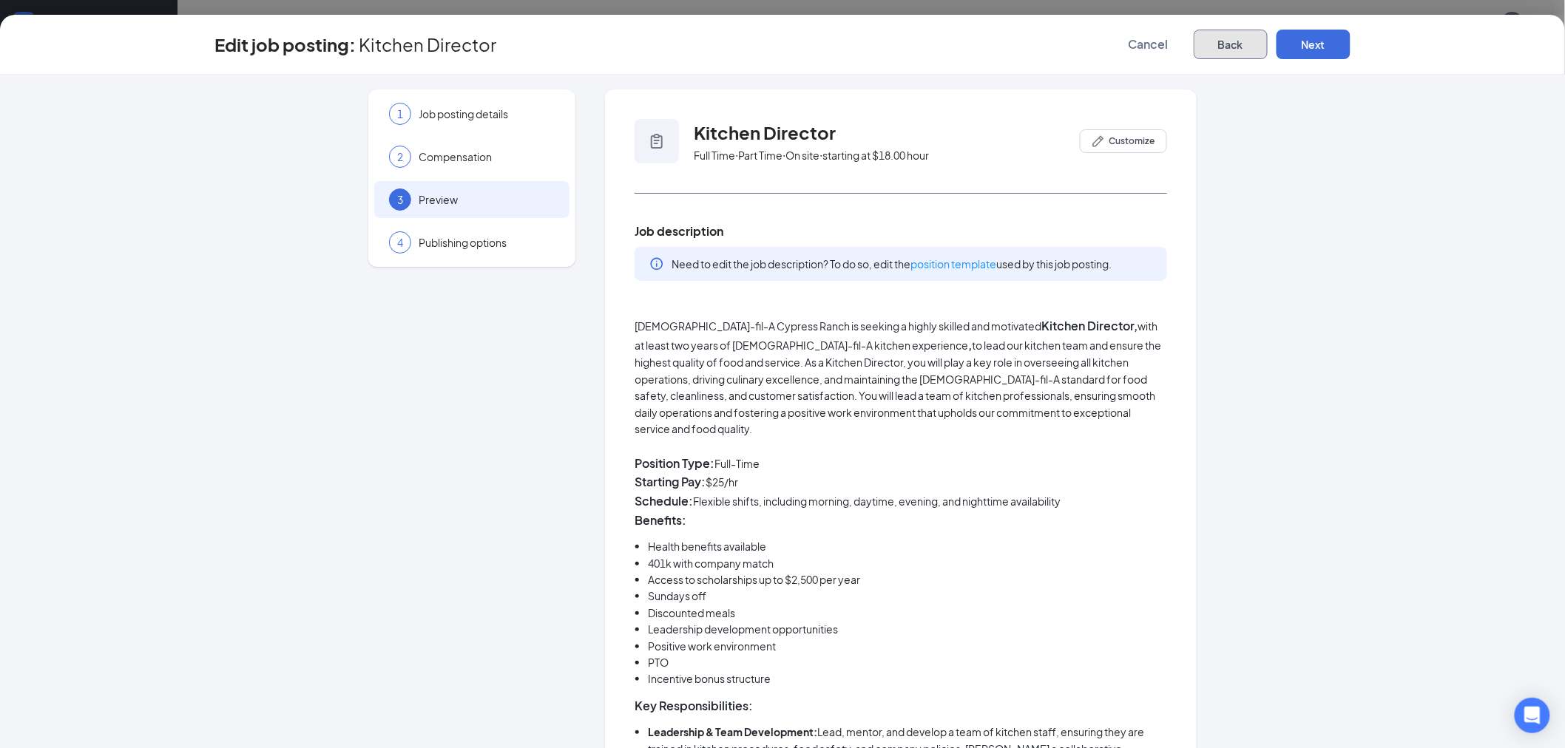
click at [1230, 48] on button "Back" at bounding box center [1230, 45] width 74 height 30
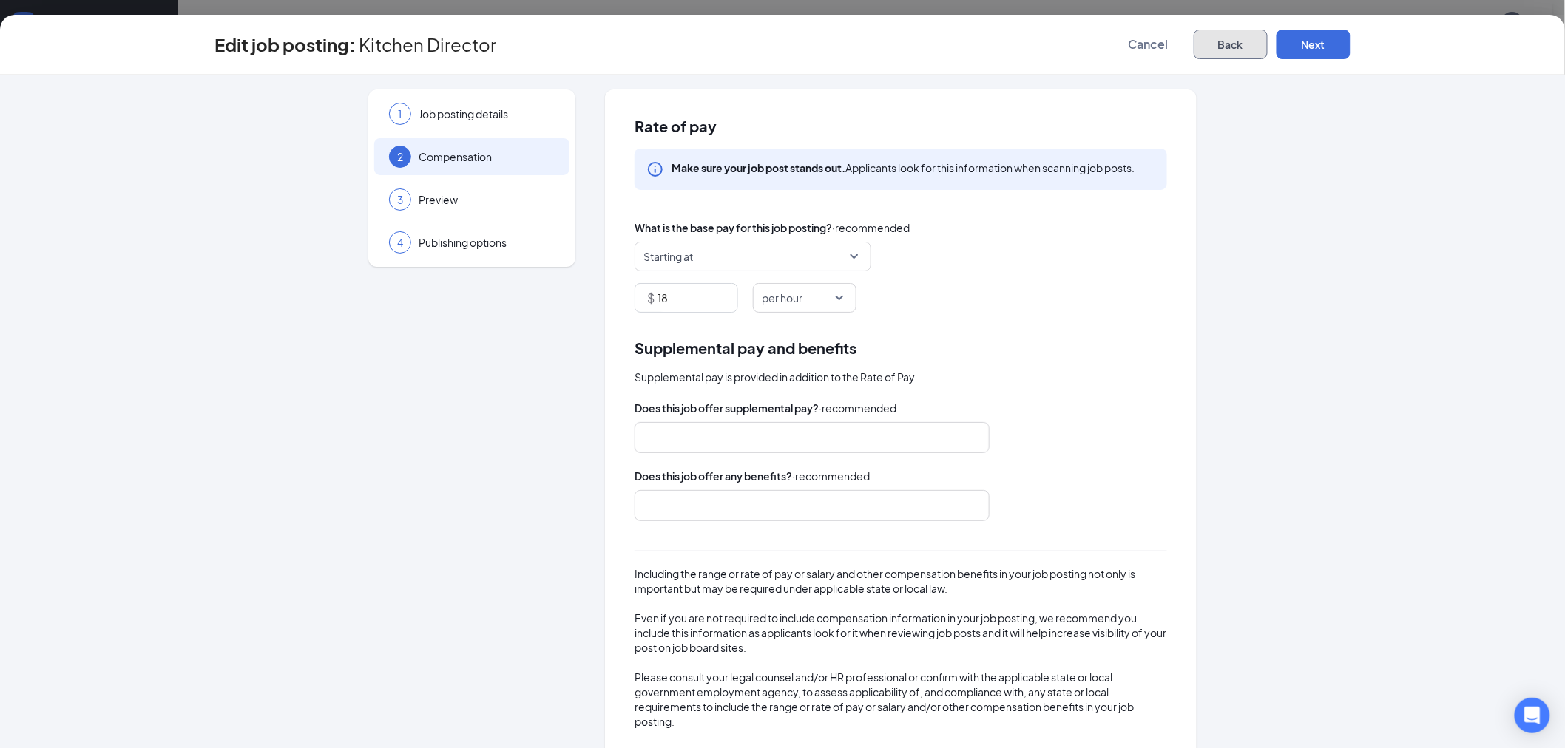
click at [1230, 48] on button "Back" at bounding box center [1230, 45] width 74 height 30
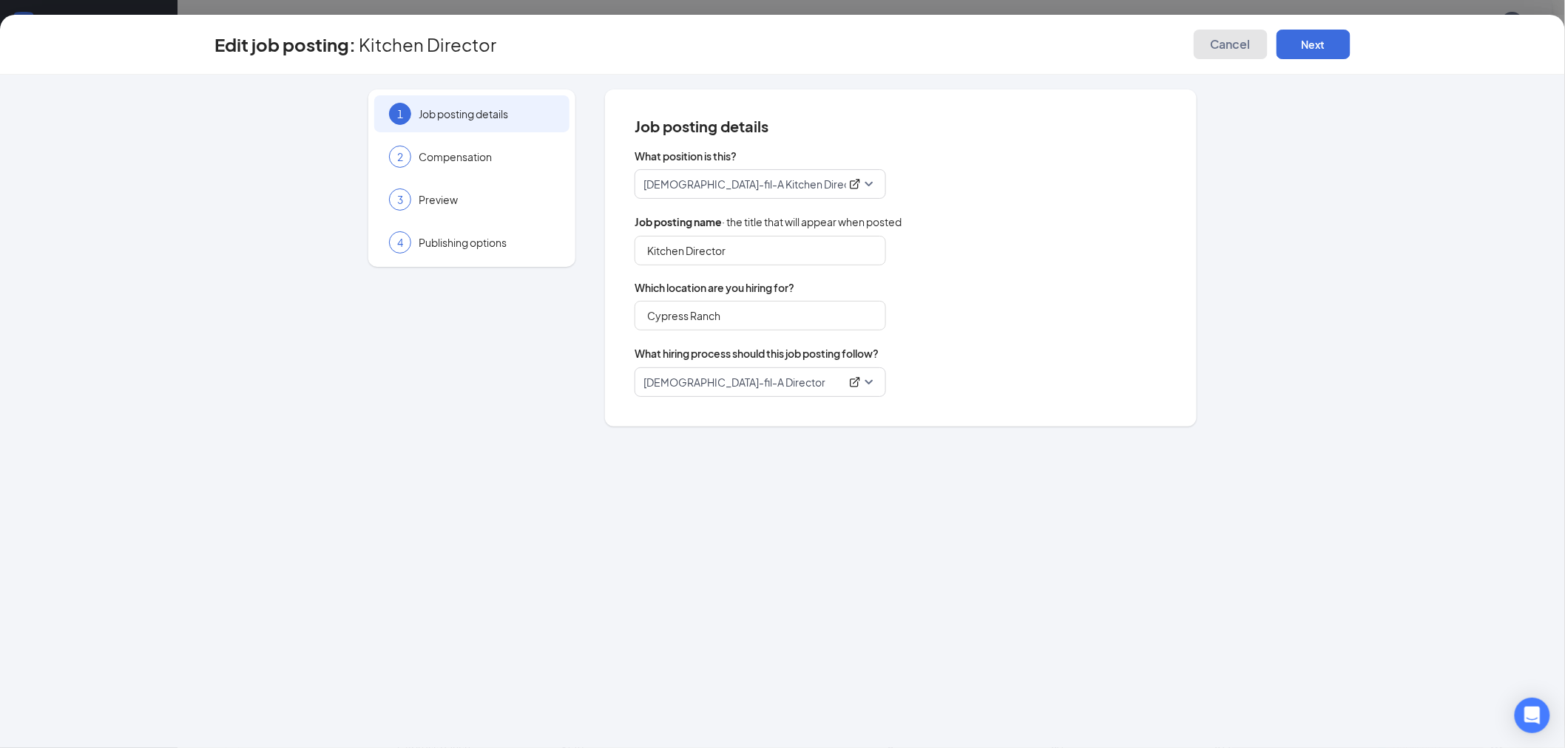
click at [1230, 48] on span "Cancel" at bounding box center [1230, 44] width 40 height 15
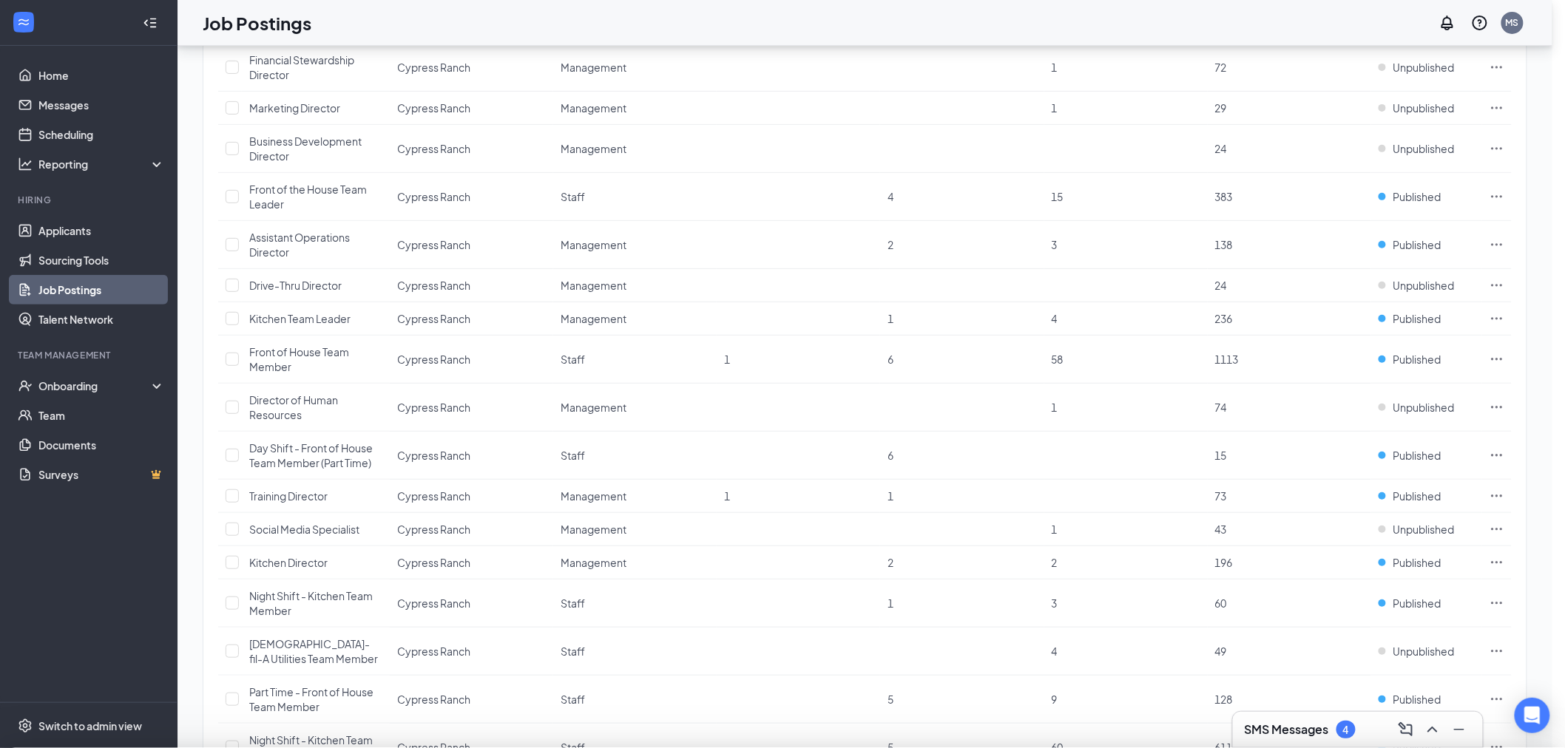
click at [1230, 48] on div at bounding box center [782, 374] width 1565 height 748
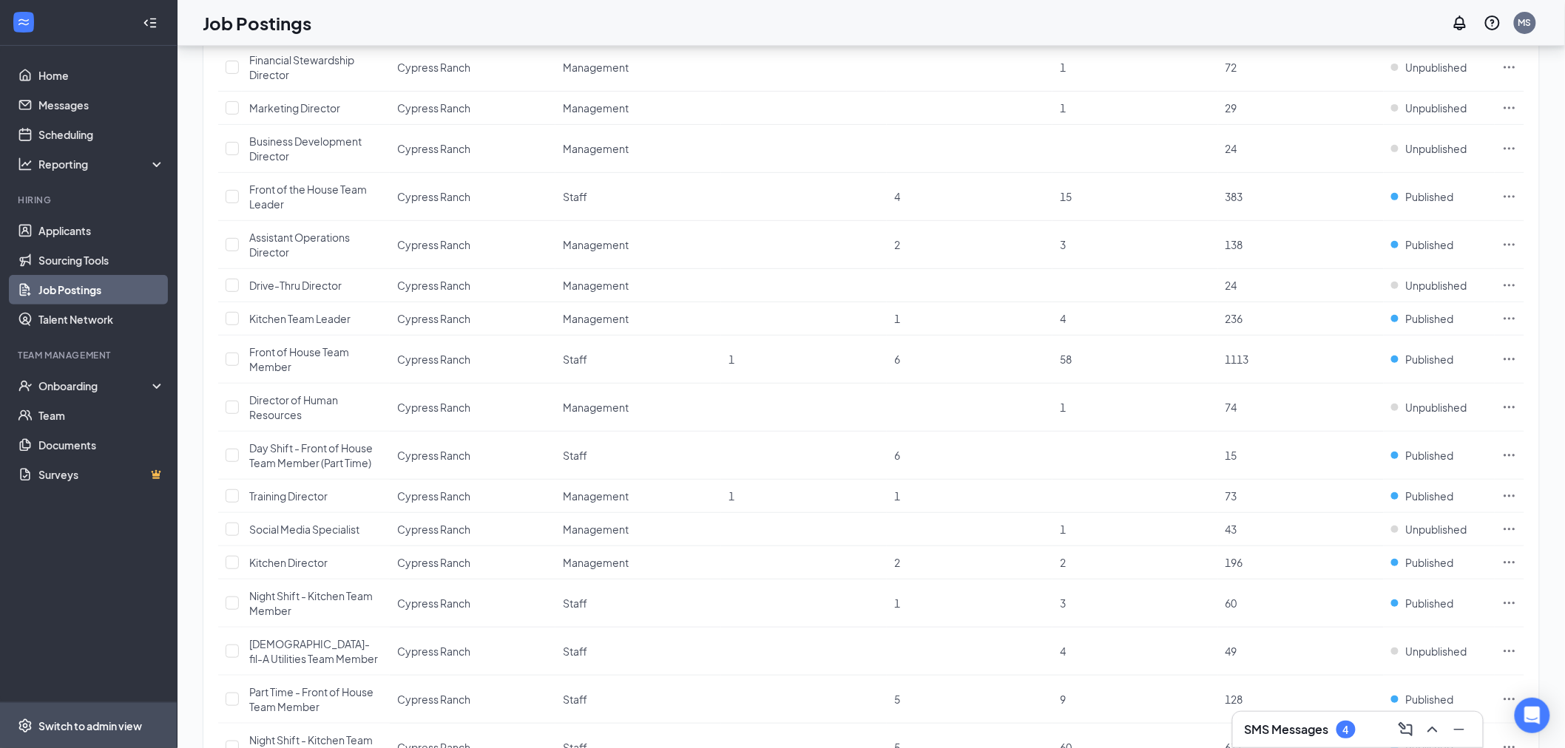
click at [83, 728] on div "Switch to admin view" at bounding box center [90, 726] width 104 height 15
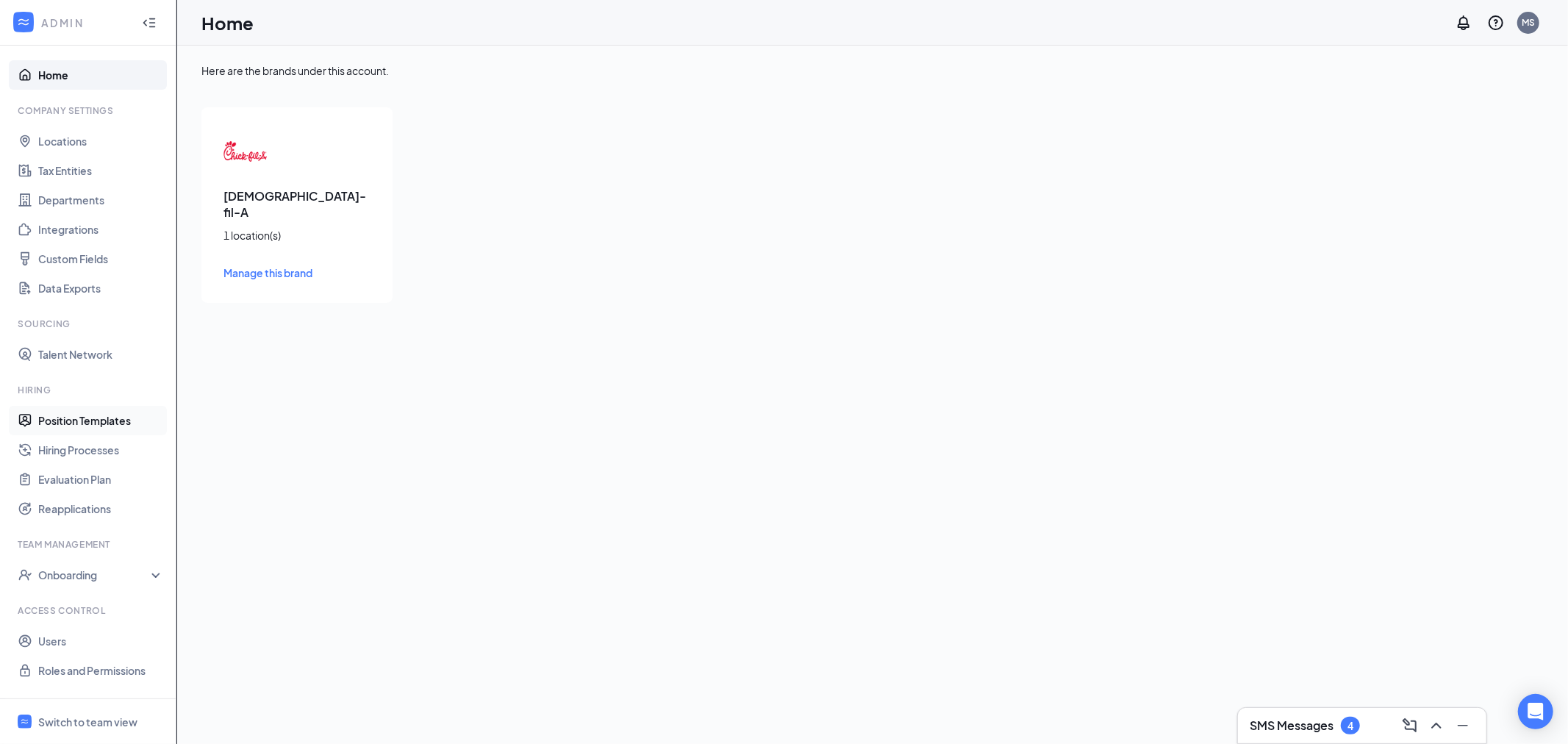
click at [114, 415] on link "Position Templates" at bounding box center [100, 421] width 125 height 30
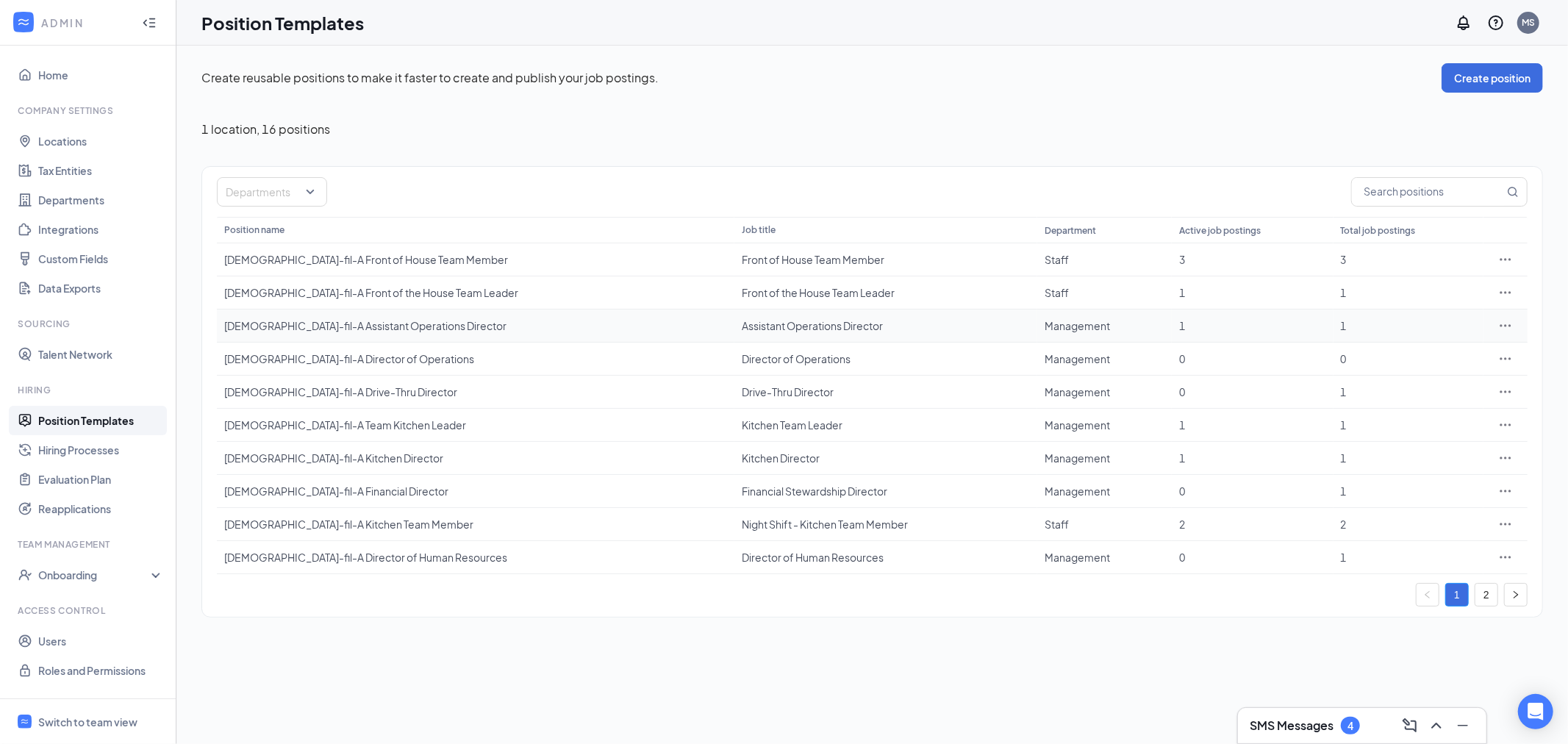
click at [1502, 322] on icon "Ellipses" at bounding box center [1505, 325] width 15 height 15
click at [1402, 354] on span "Edit" at bounding box center [1438, 356] width 126 height 16
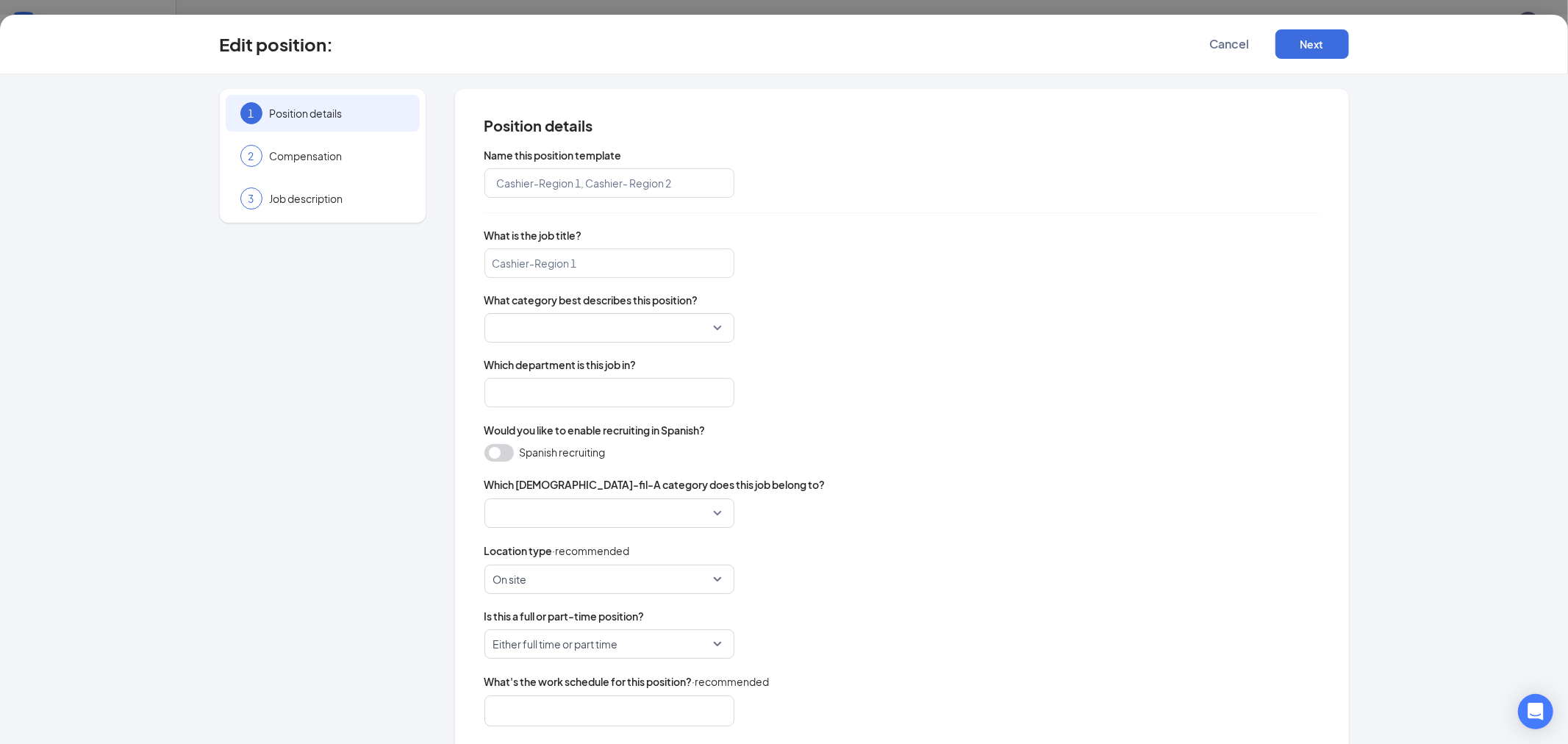
type input "[DEMOGRAPHIC_DATA]-fil-A Assistant Operations Director"
type input "Assistant Operations Director"
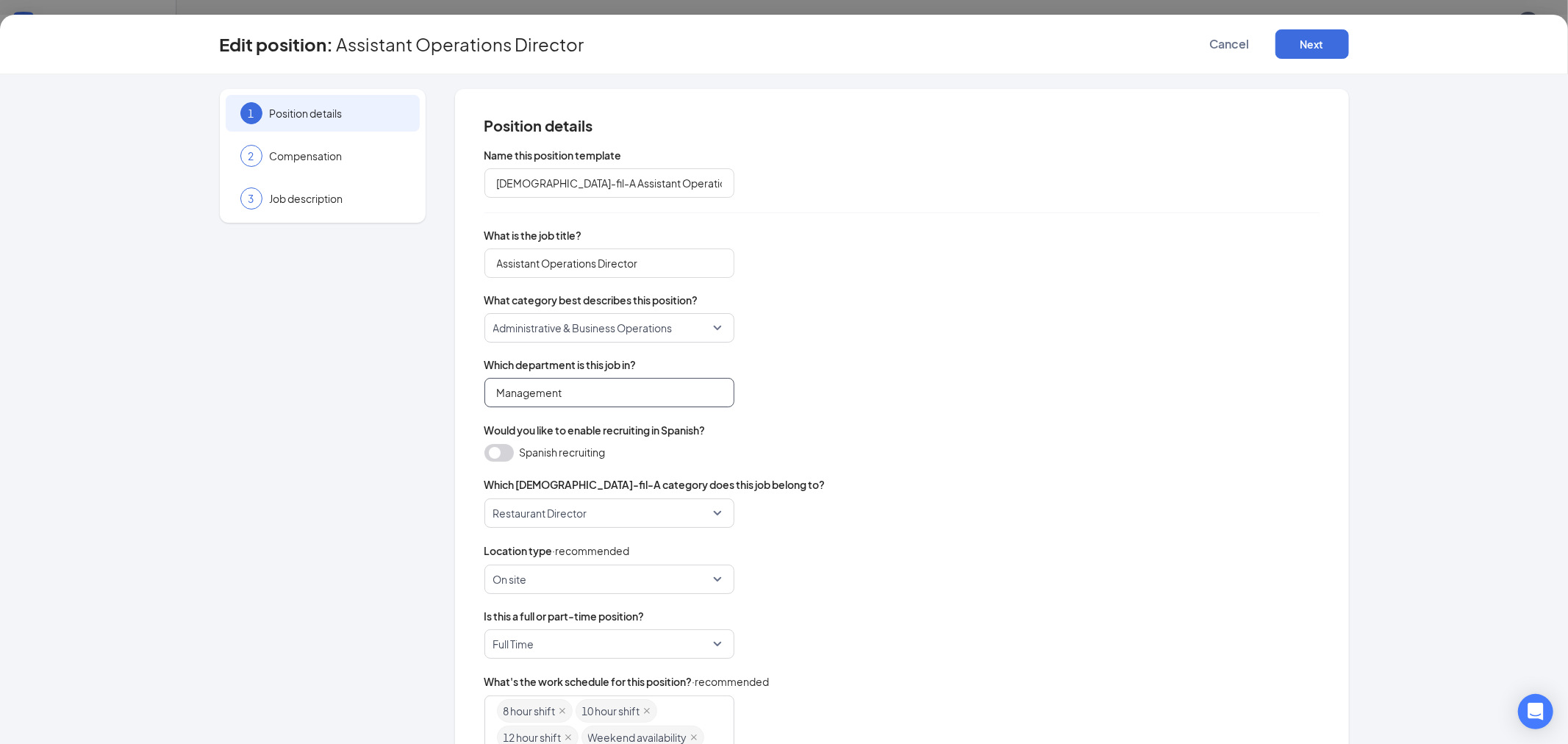
click at [555, 387] on input "Management" at bounding box center [609, 393] width 250 height 30
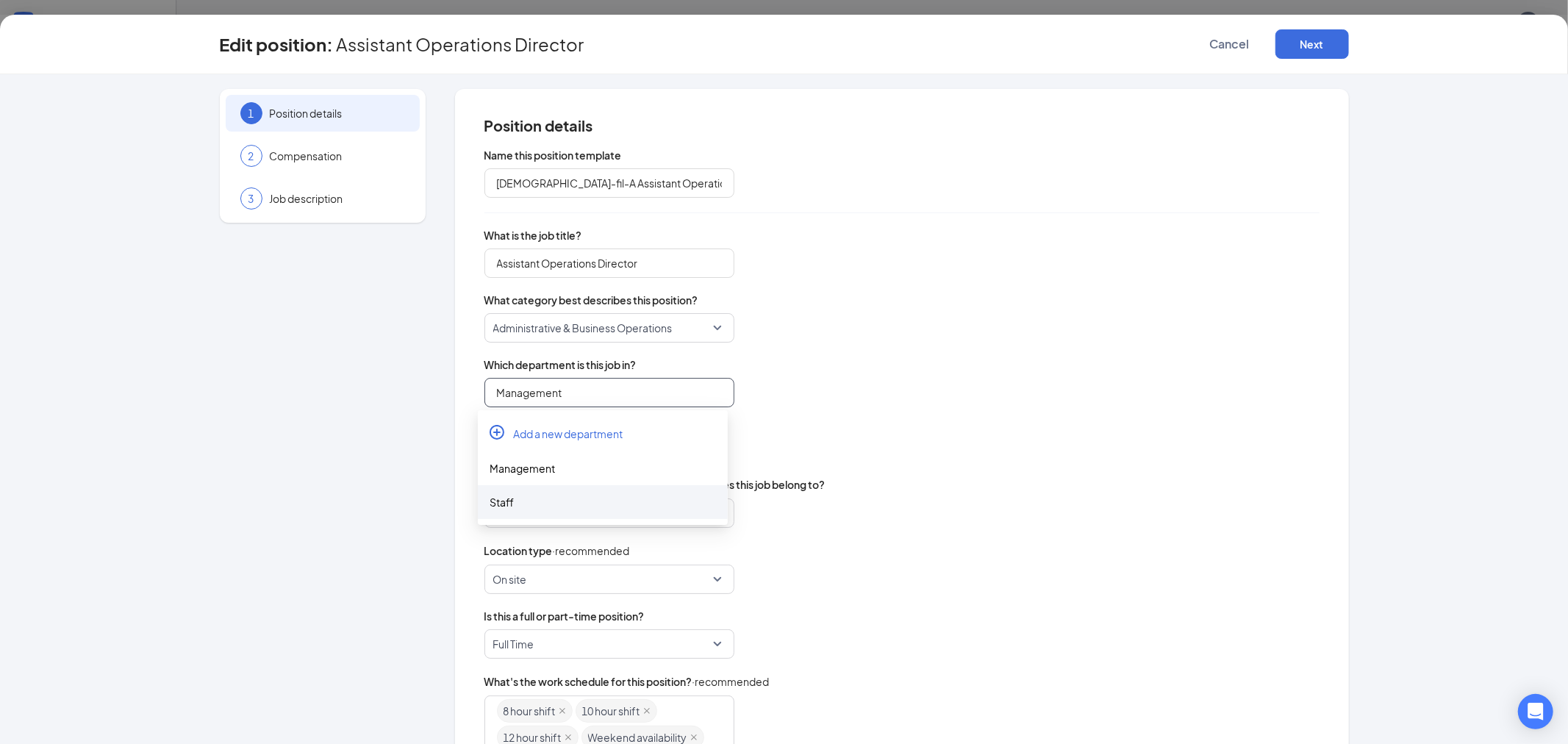
click at [504, 504] on div "Staff" at bounding box center [603, 502] width 227 height 16
type input "Staff"
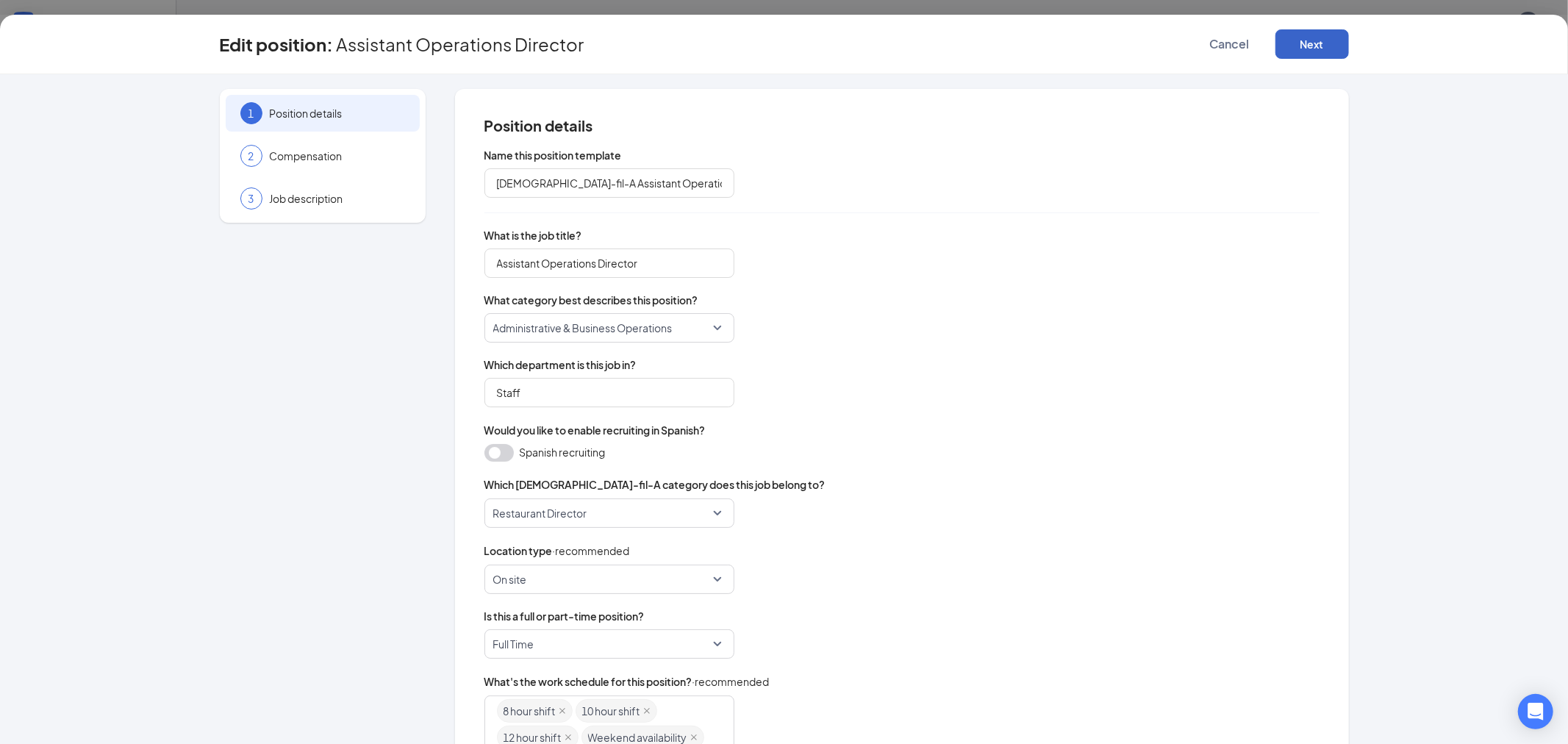
click at [1327, 49] on button "Next" at bounding box center [1312, 45] width 74 height 30
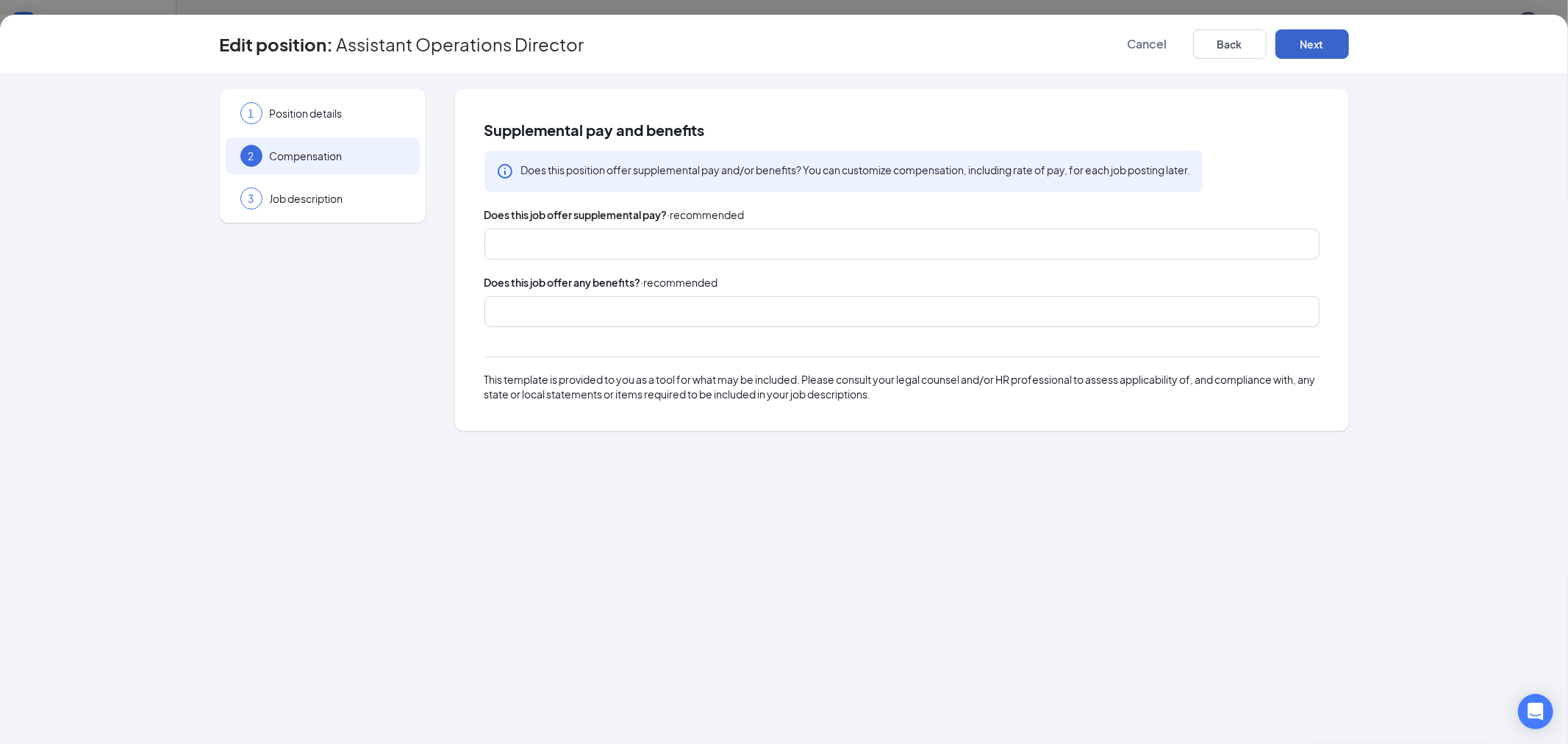
click at [1319, 41] on button "Next" at bounding box center [1312, 45] width 74 height 30
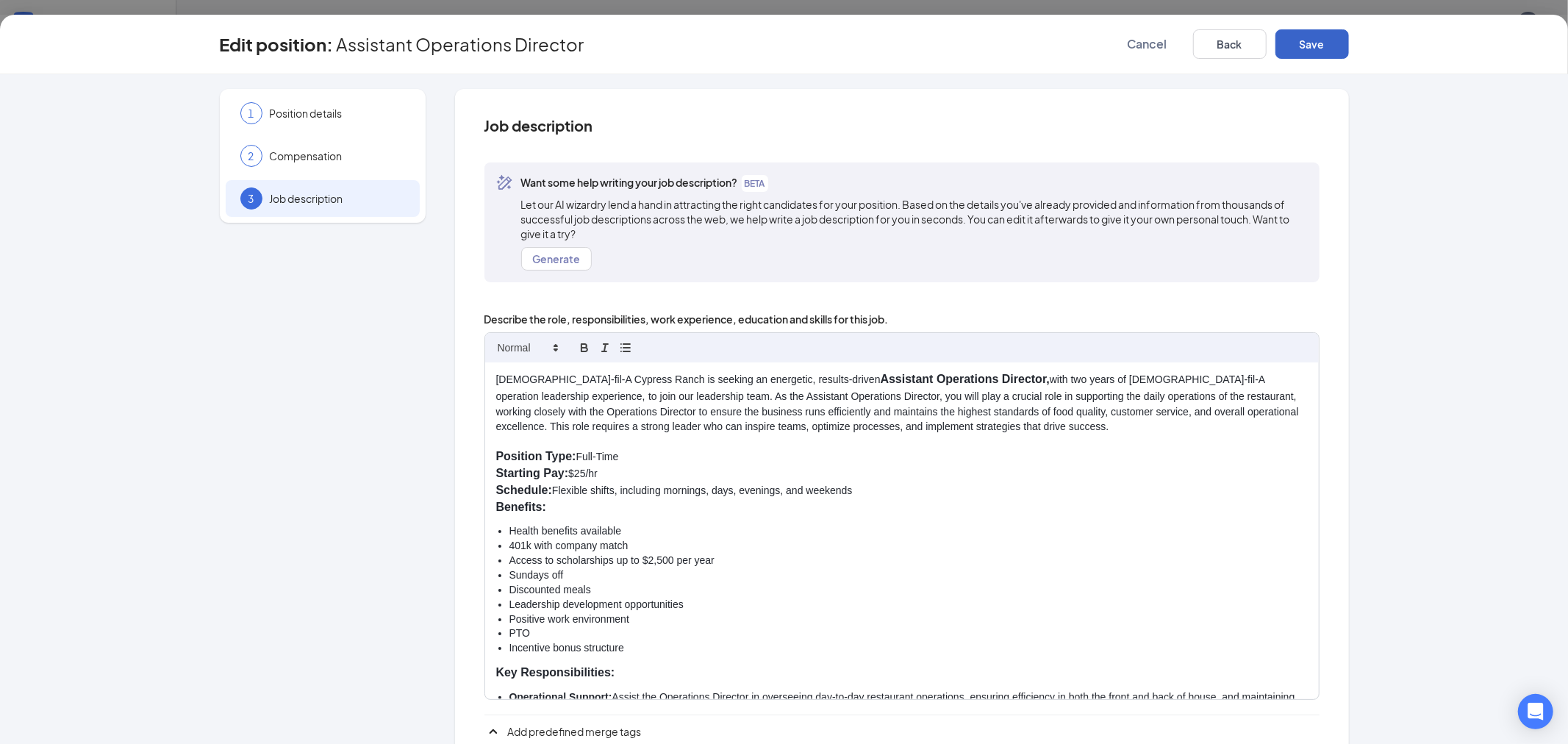
click at [1313, 47] on button "Save" at bounding box center [1312, 45] width 74 height 30
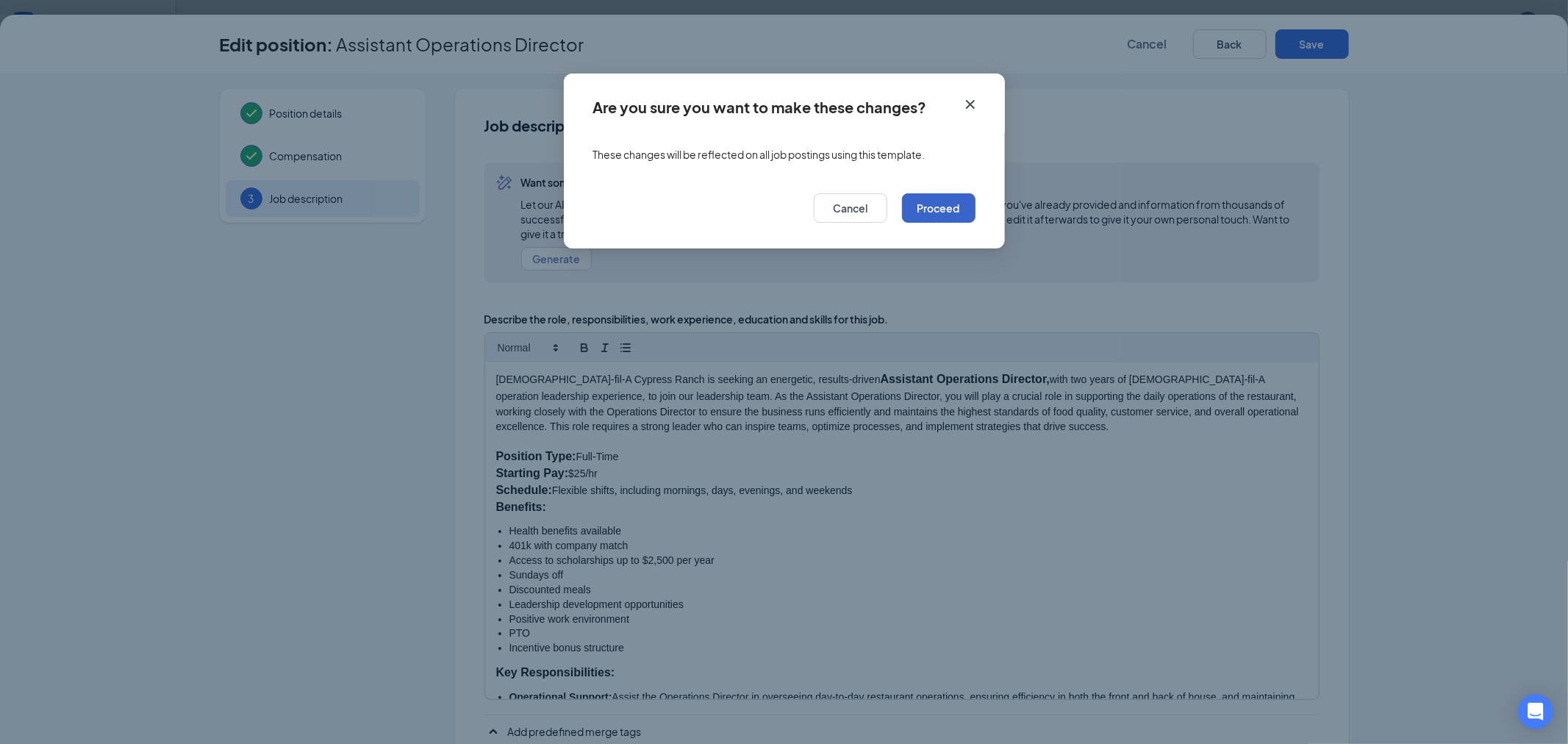
click at [916, 208] on button "Proceed" at bounding box center [939, 208] width 74 height 30
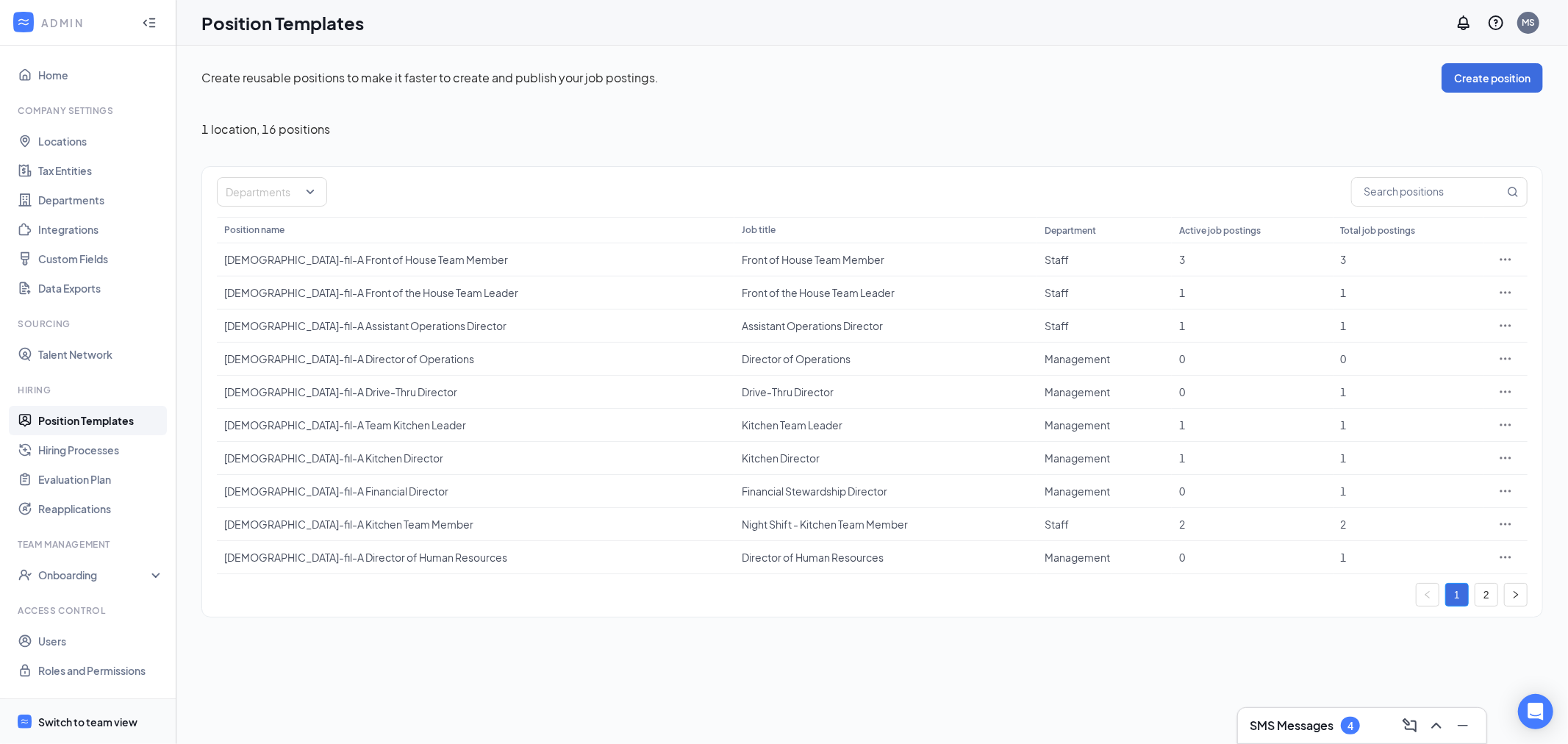
click at [87, 724] on div "Switch to team view" at bounding box center [87, 722] width 99 height 15
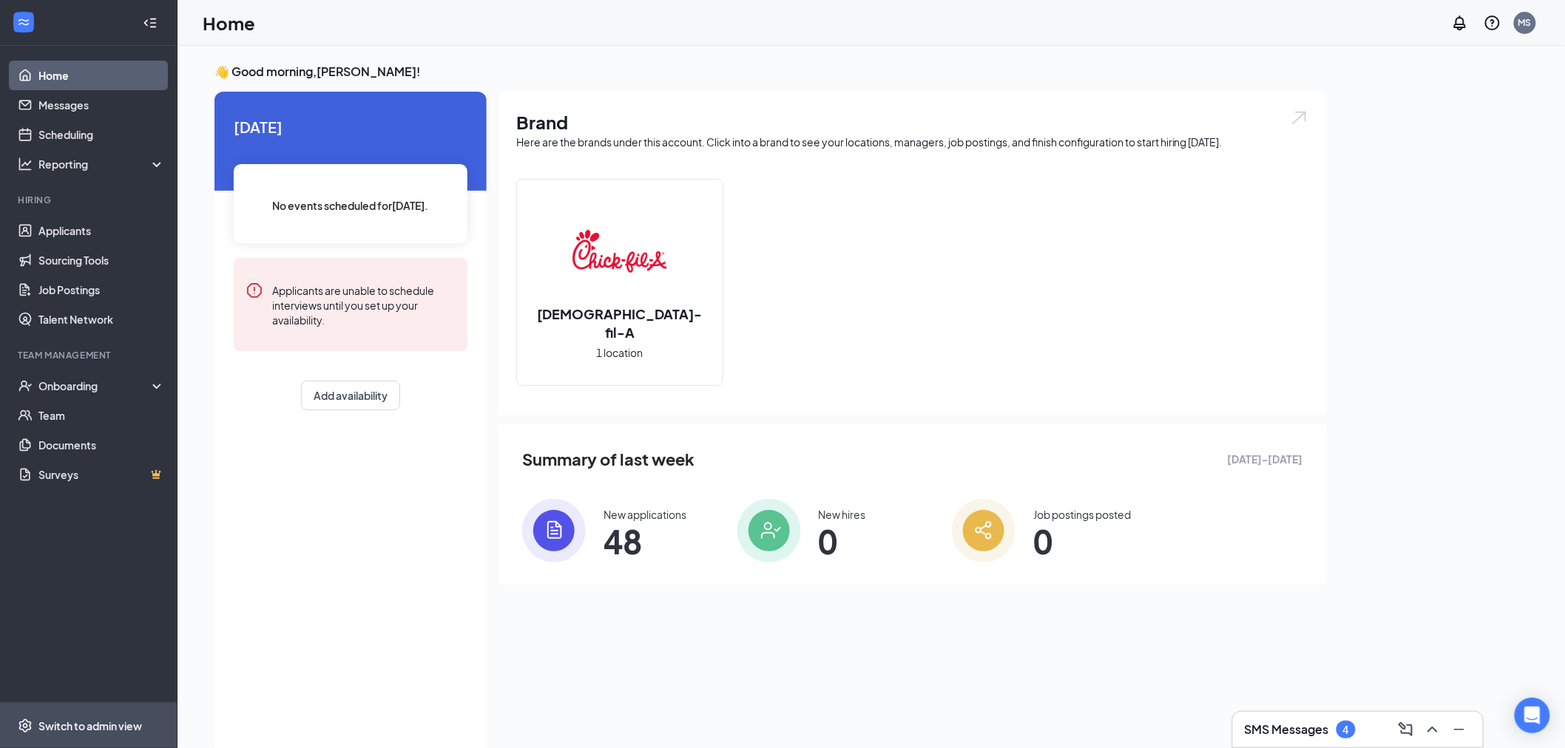
click at [76, 716] on span "Switch to admin view" at bounding box center [101, 725] width 126 height 45
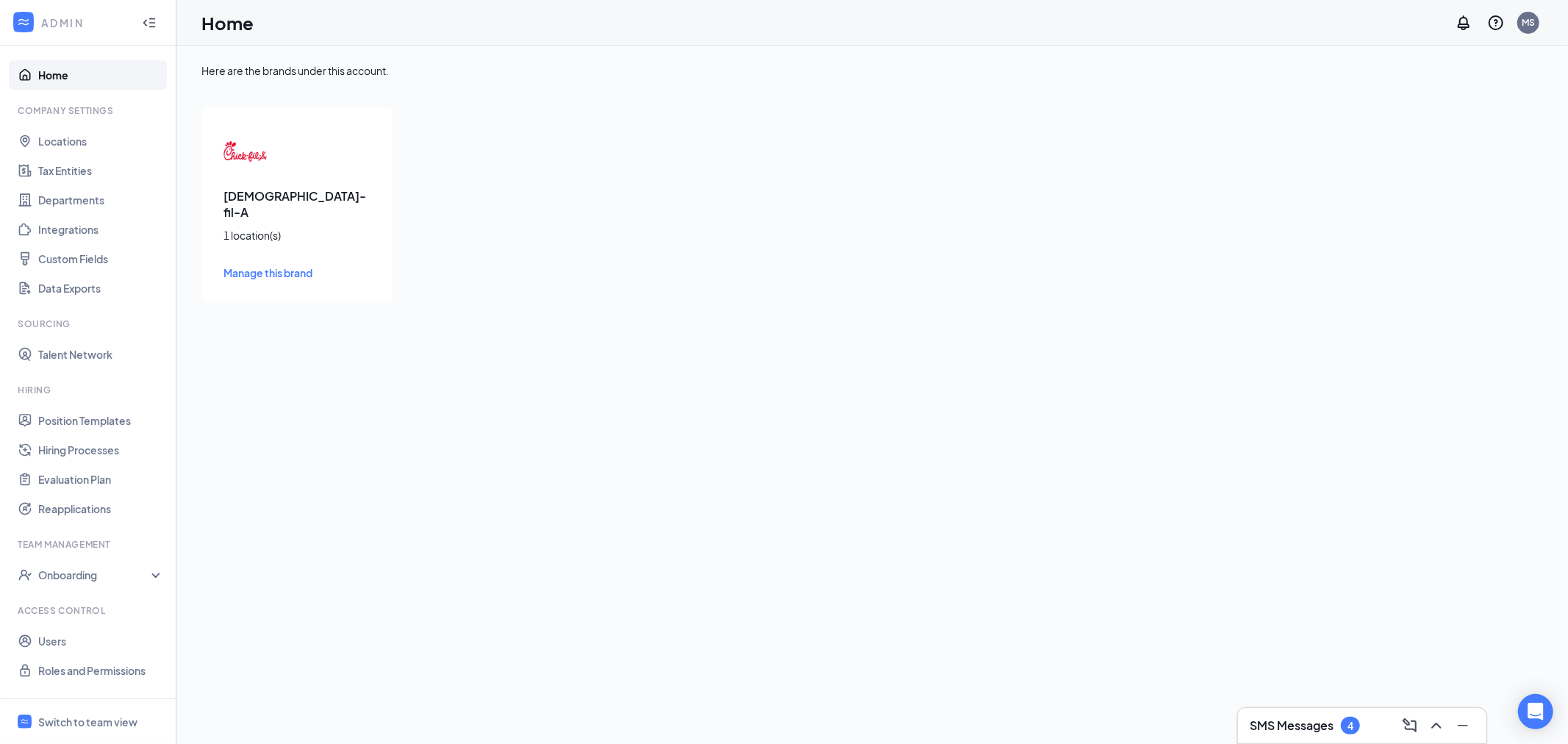
click at [249, 267] on span "Manage this brand" at bounding box center [267, 273] width 88 height 13
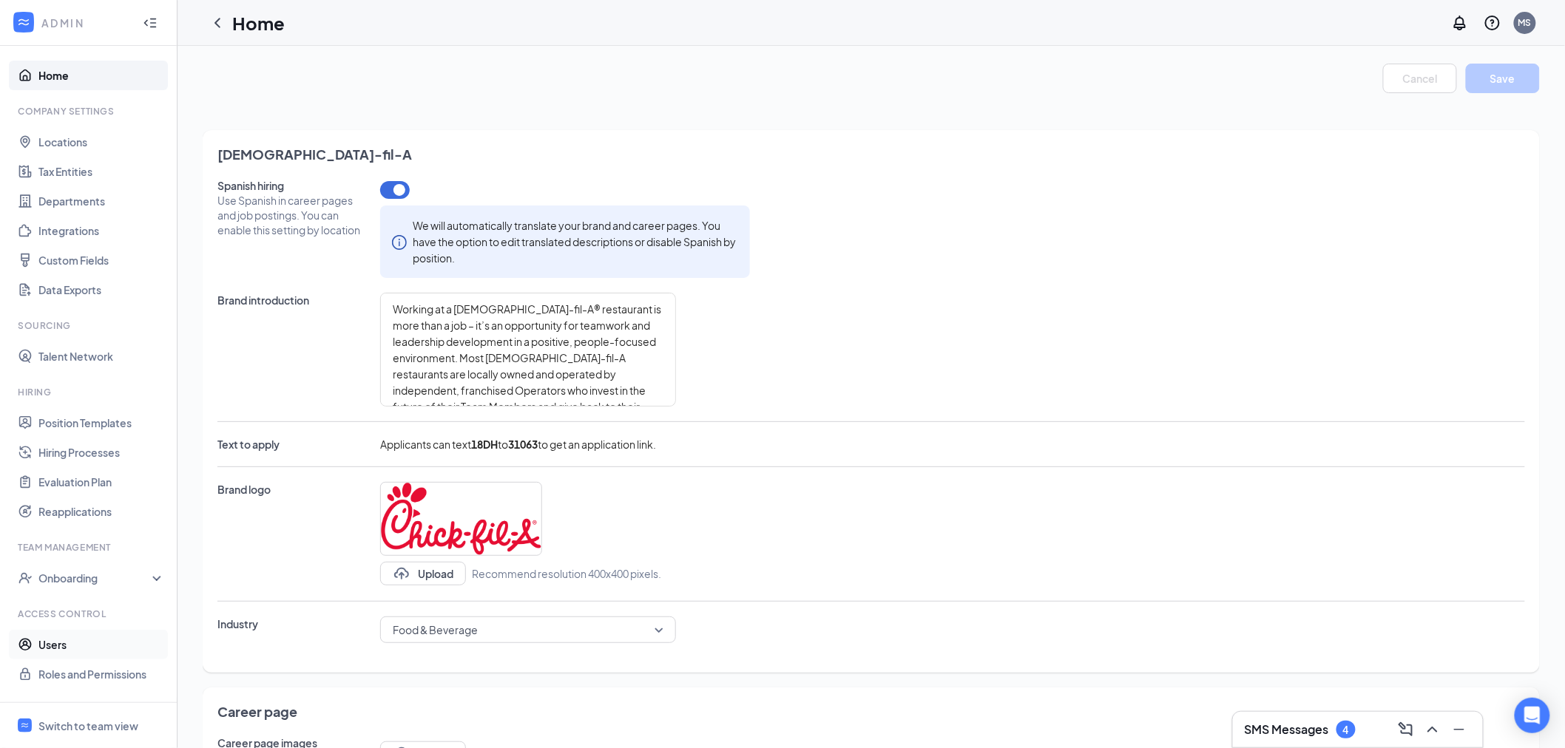
click at [49, 653] on link "Users" at bounding box center [101, 645] width 126 height 30
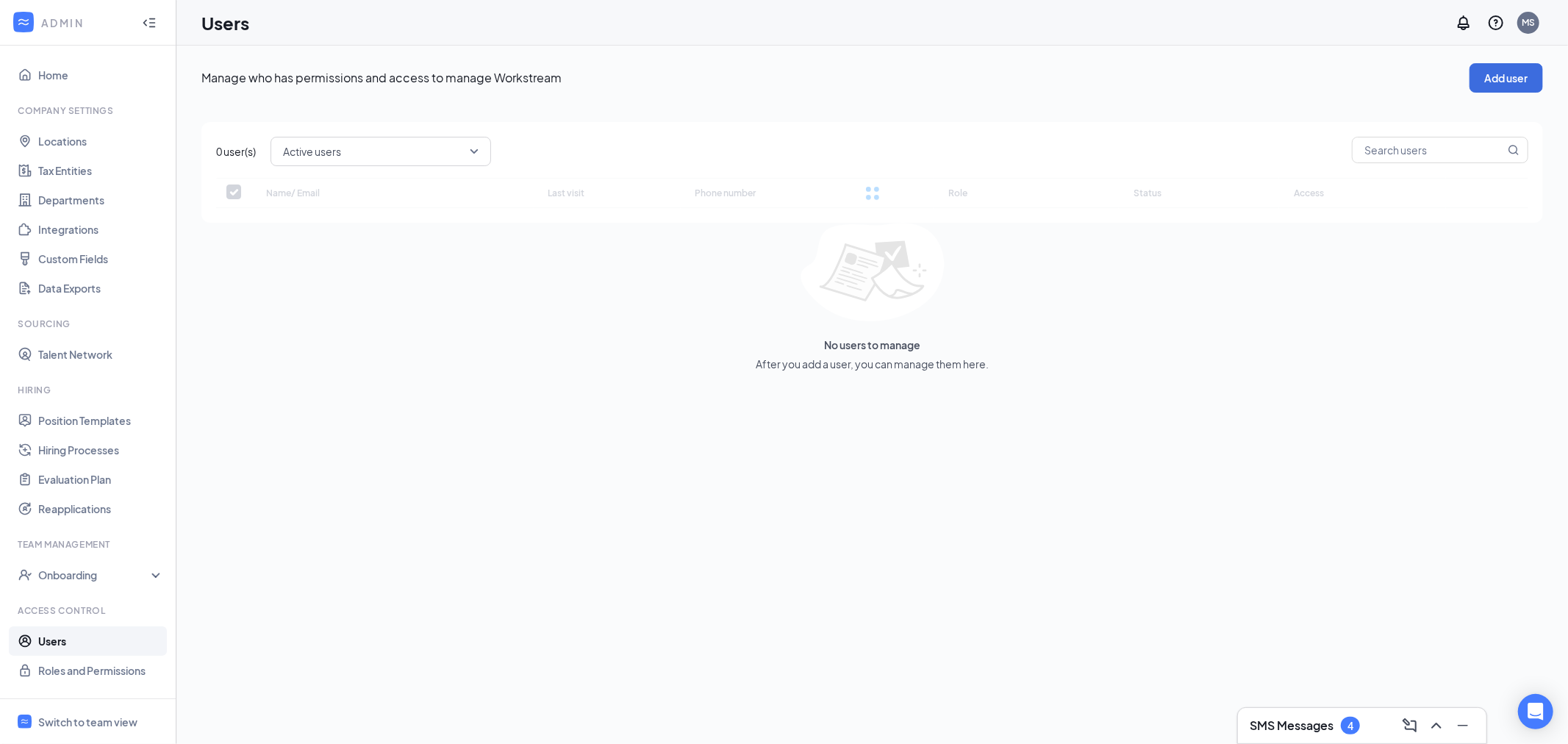
checkbox input "false"
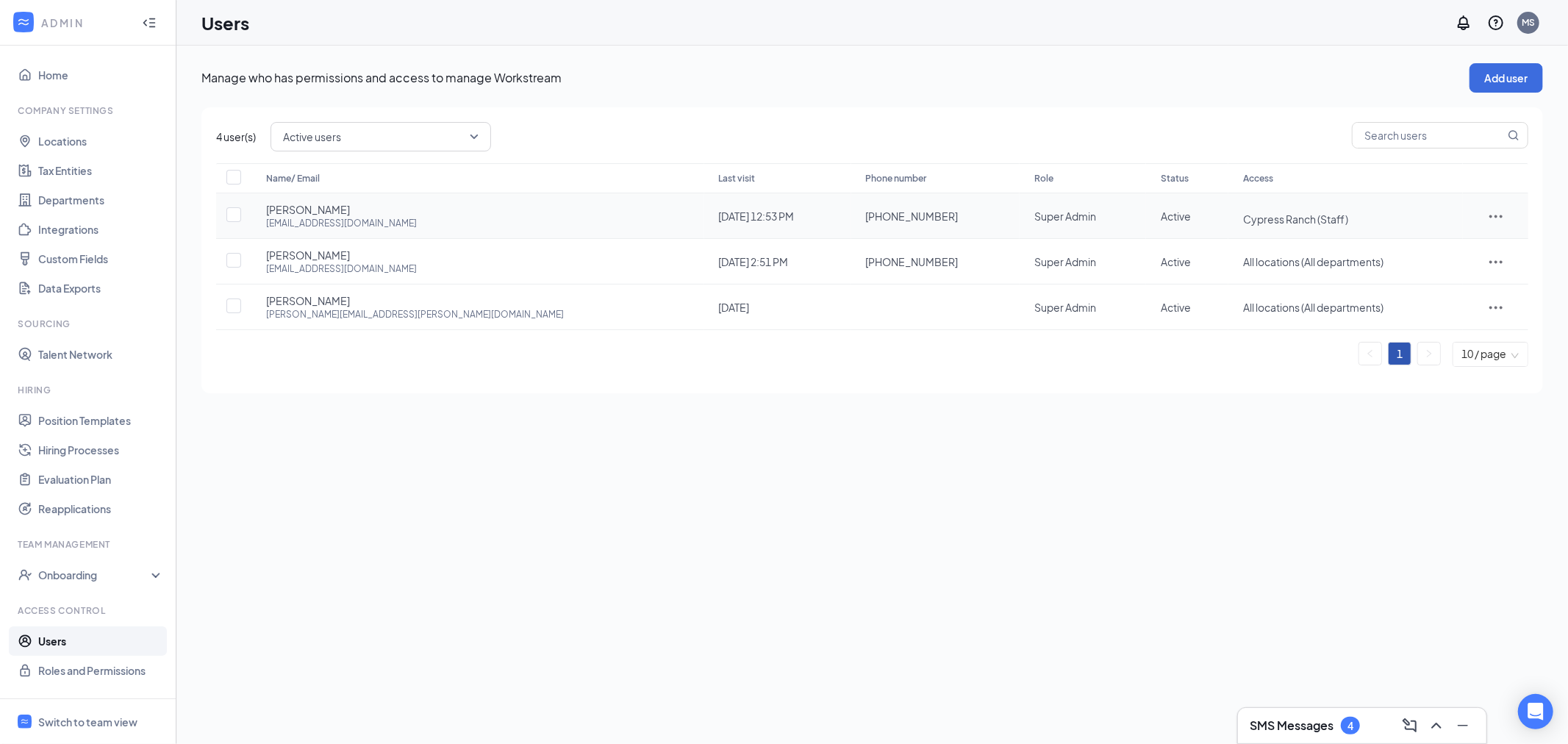
click at [1487, 213] on icon "ActionsIcon" at bounding box center [1496, 217] width 18 height 18
click at [1446, 252] on span "Edit user" at bounding box center [1432, 246] width 42 height 13
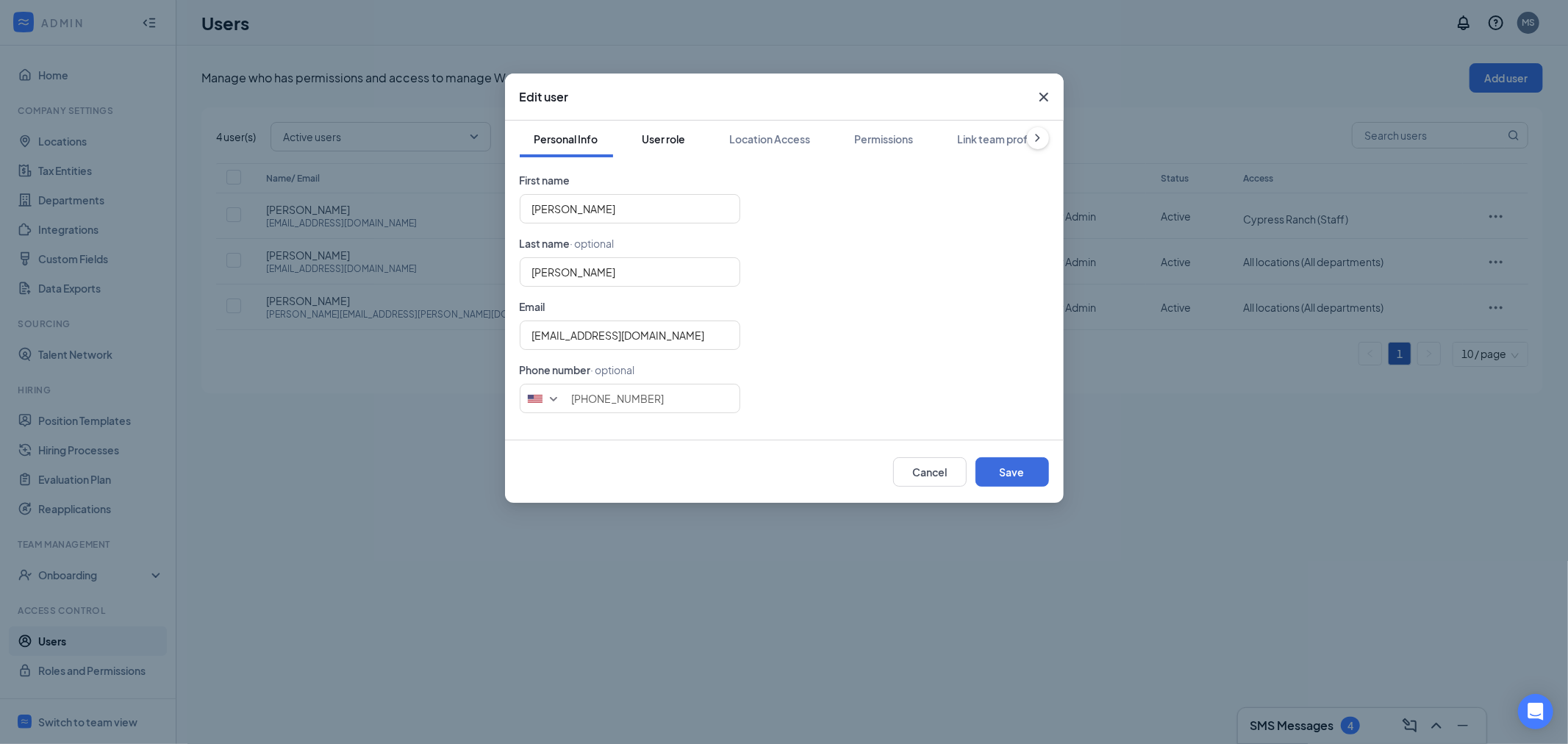
click at [650, 144] on div "User role" at bounding box center [664, 138] width 44 height 15
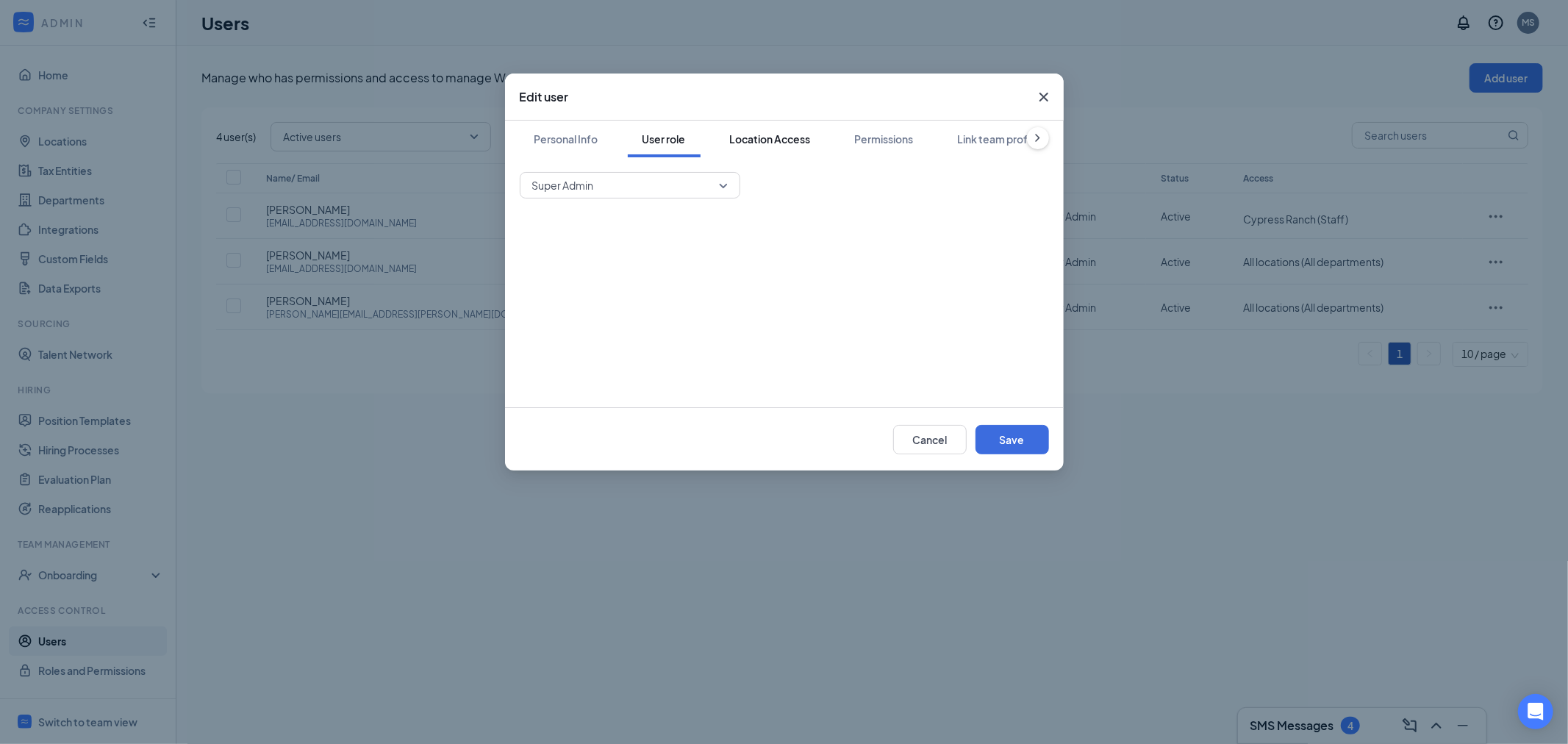
click at [768, 143] on div "Location Access" at bounding box center [770, 138] width 81 height 15
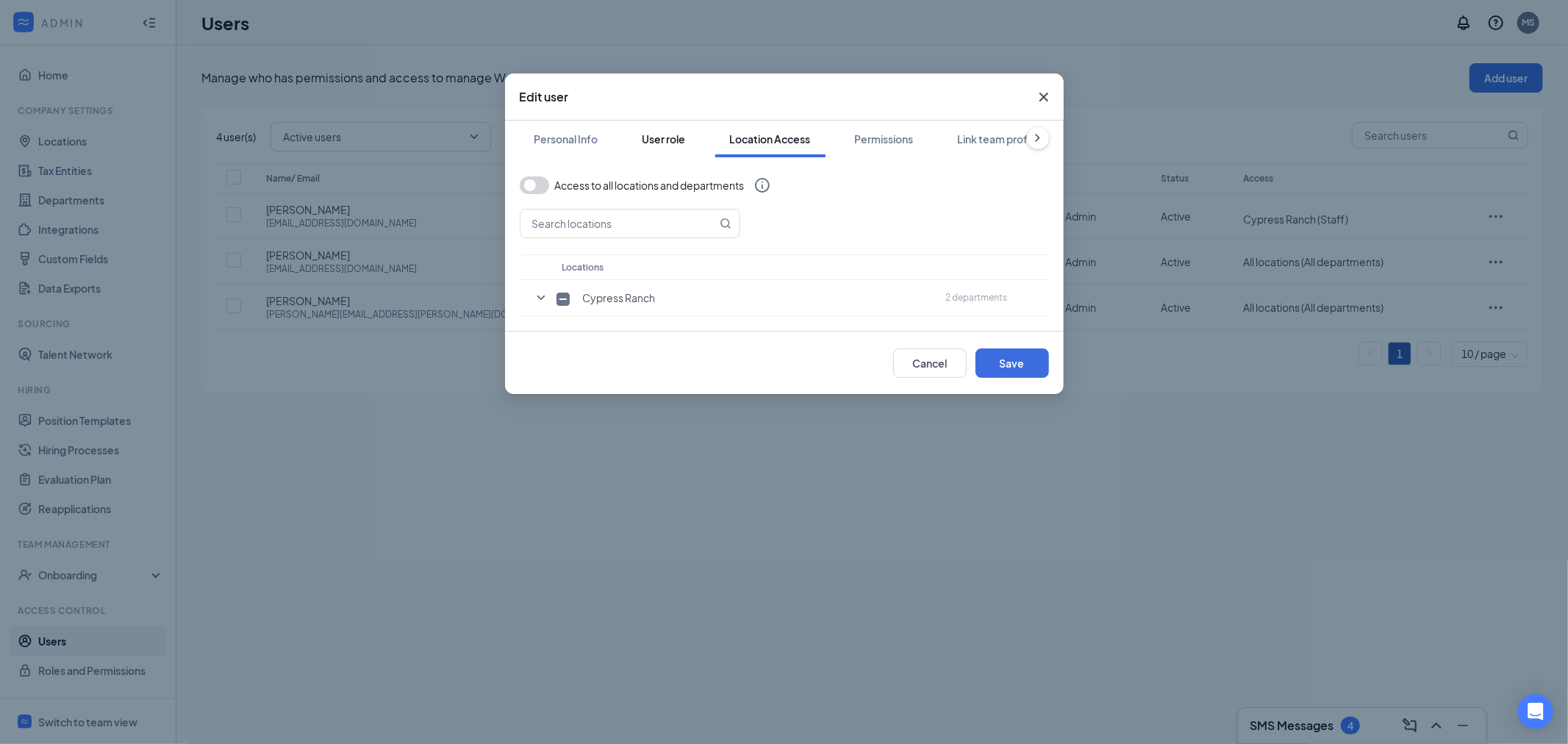
click at [697, 135] on button "User role" at bounding box center [663, 138] width 73 height 37
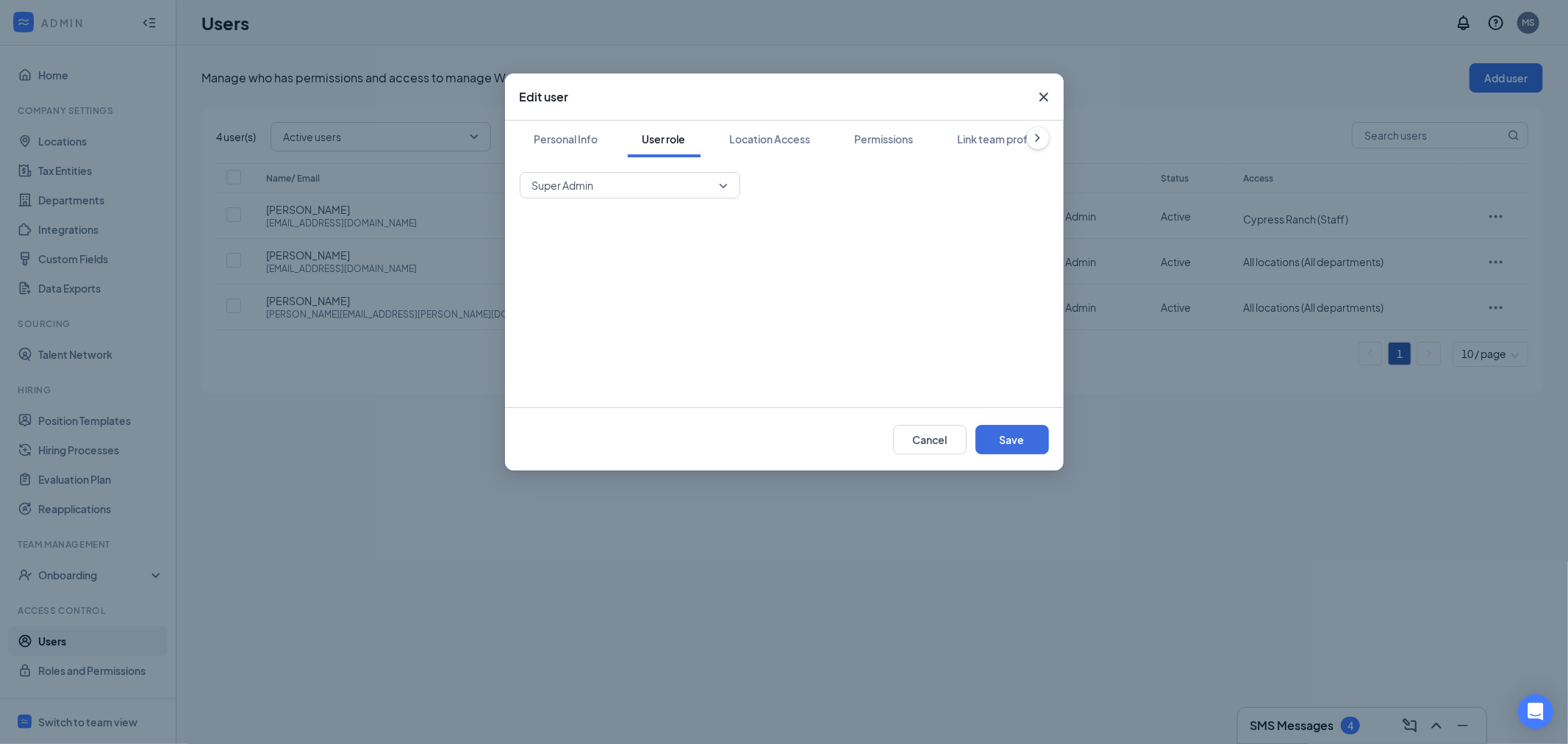
click at [611, 182] on span "Super Admin" at bounding box center [622, 185] width 182 height 22
click at [769, 140] on div "Location Access" at bounding box center [770, 138] width 81 height 15
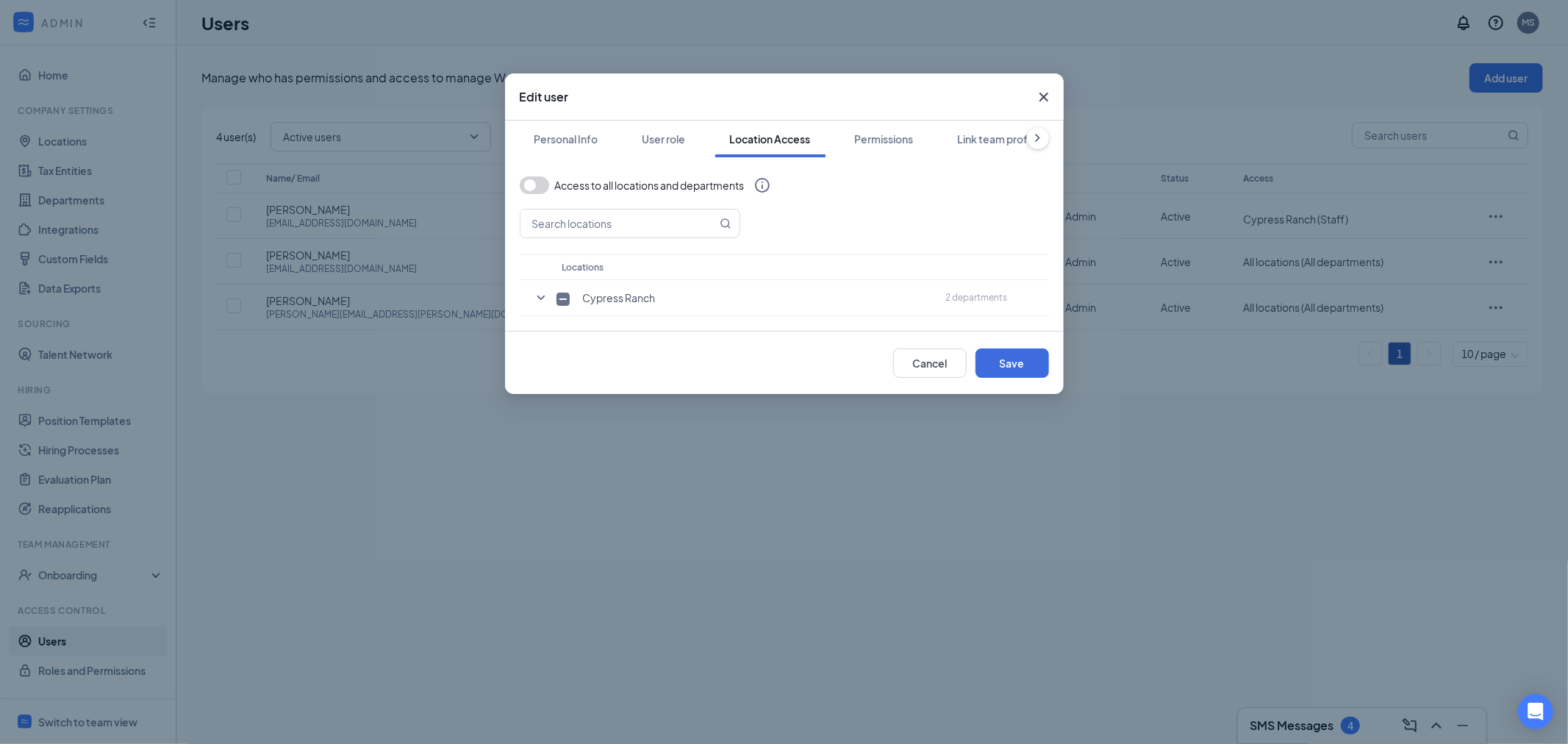
click at [535, 185] on button "button" at bounding box center [535, 185] width 30 height 18
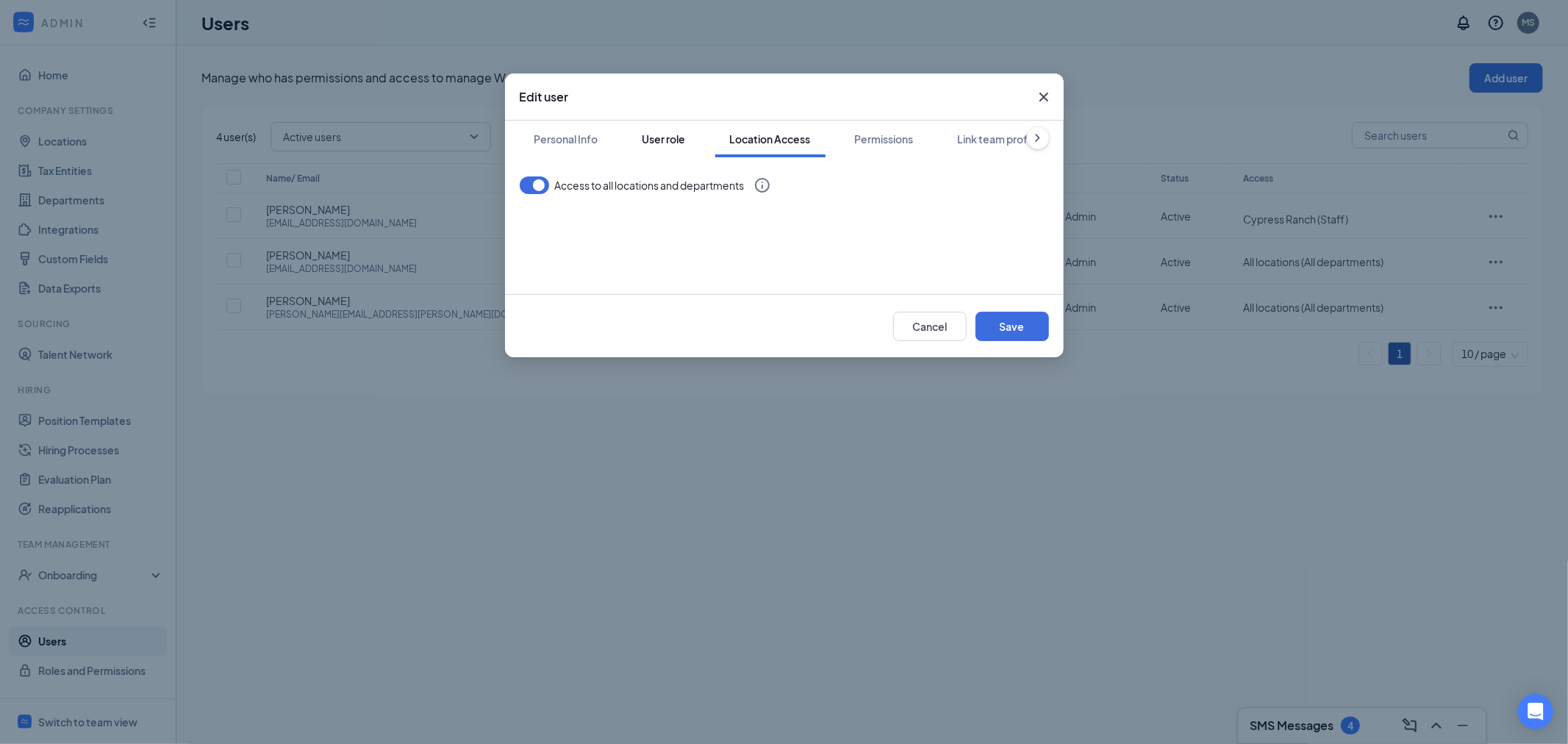
click at [667, 148] on button "User role" at bounding box center [663, 138] width 73 height 37
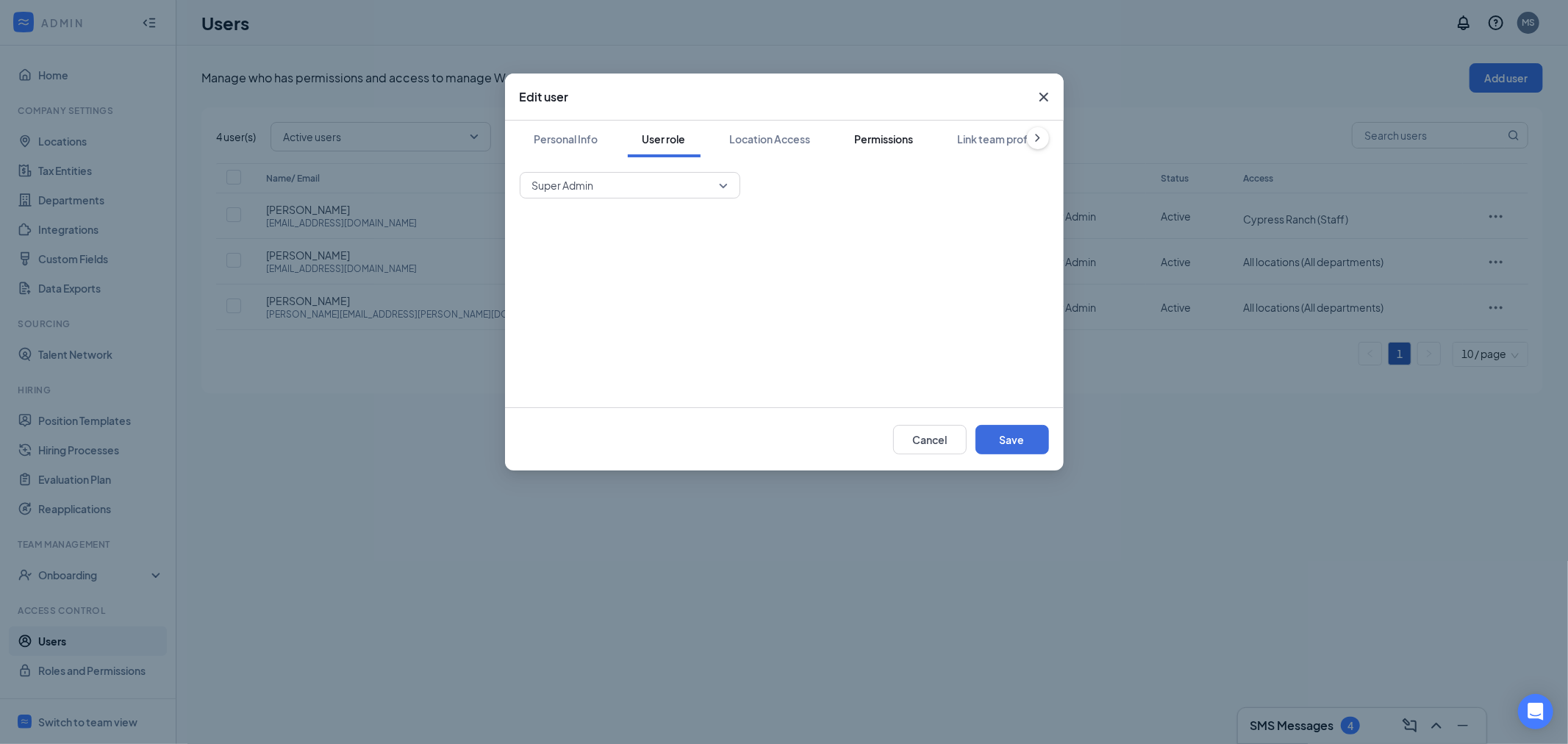
click at [892, 153] on button "Permissions" at bounding box center [884, 138] width 88 height 37
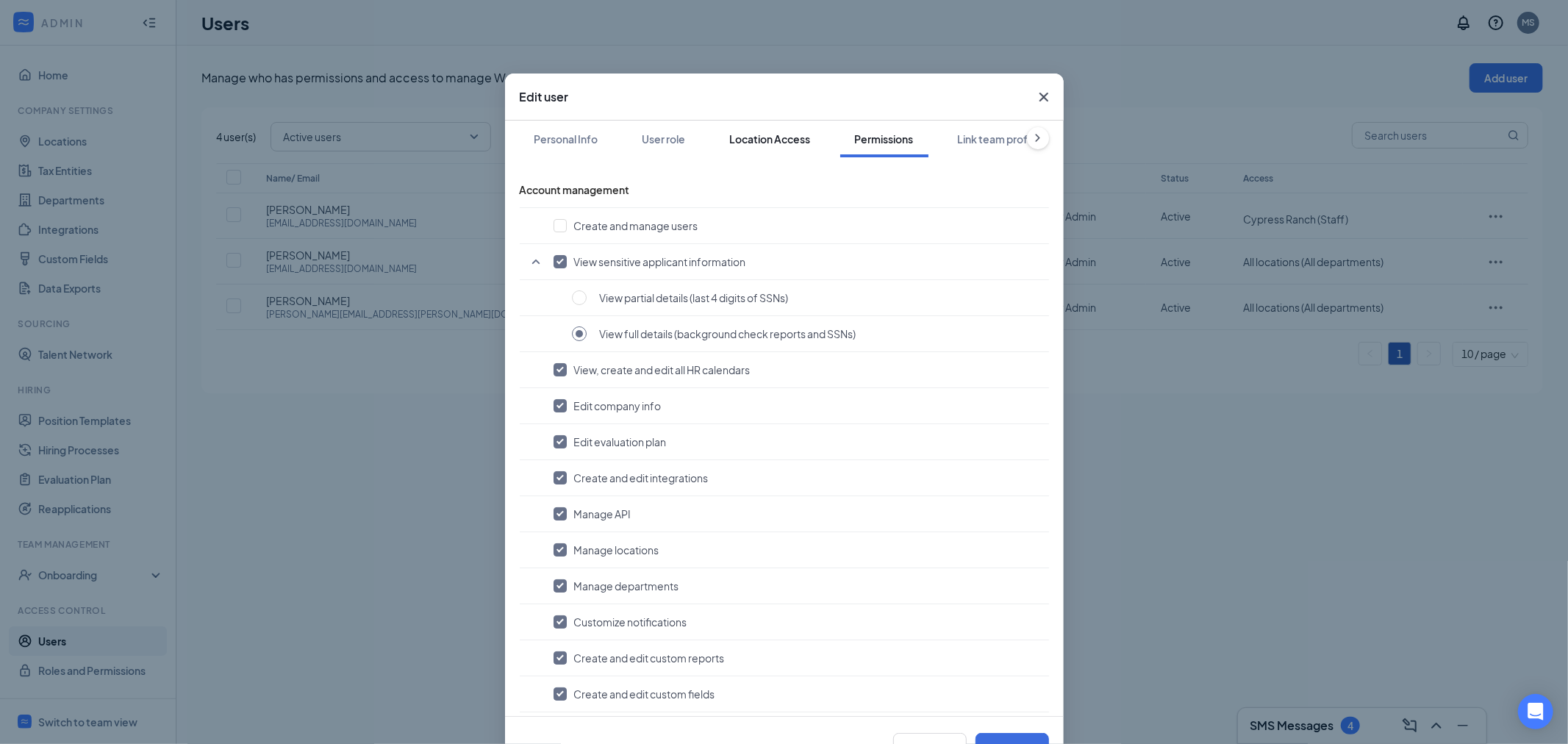
click at [777, 142] on div "Location Access" at bounding box center [770, 138] width 81 height 15
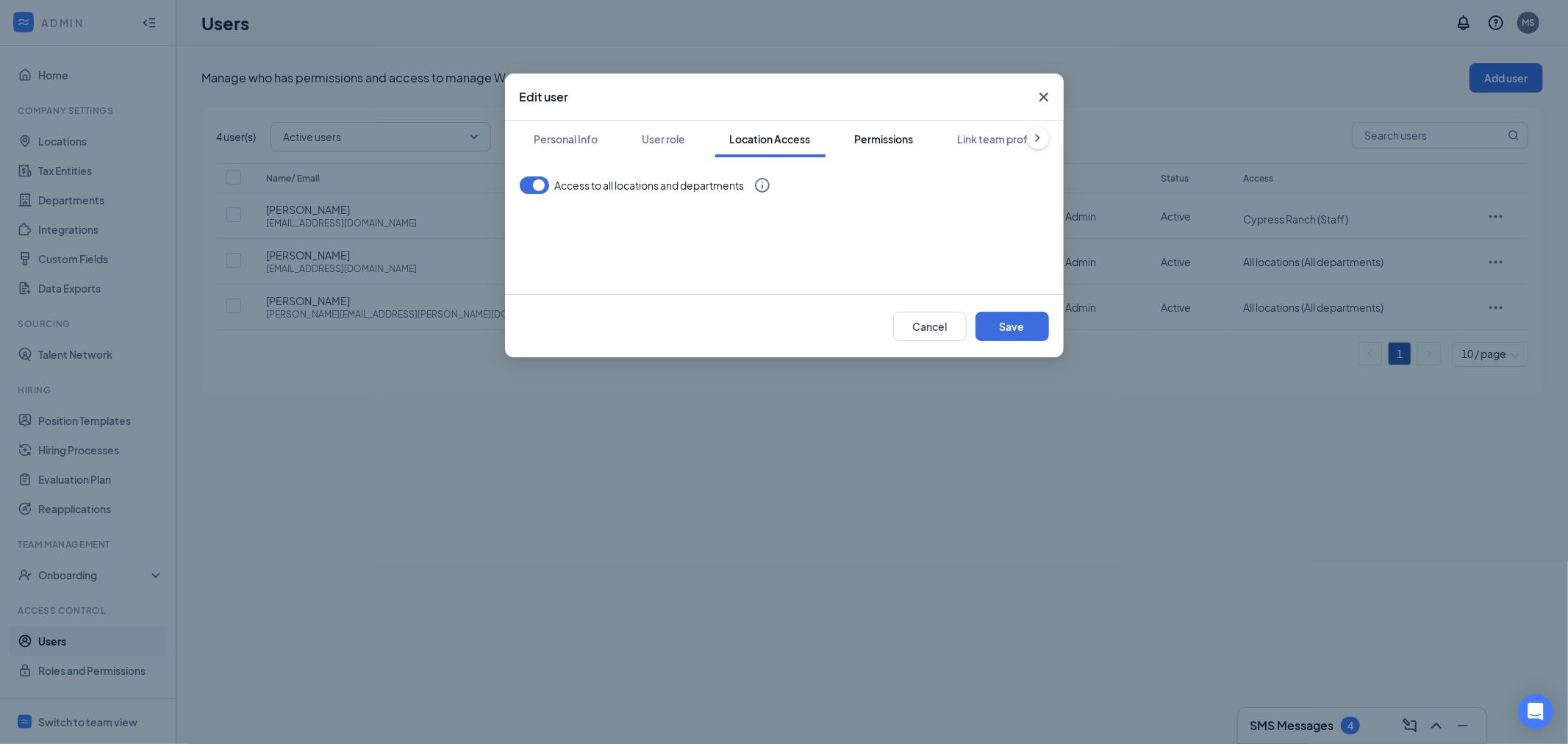
click at [885, 141] on div "Permissions" at bounding box center [884, 138] width 59 height 15
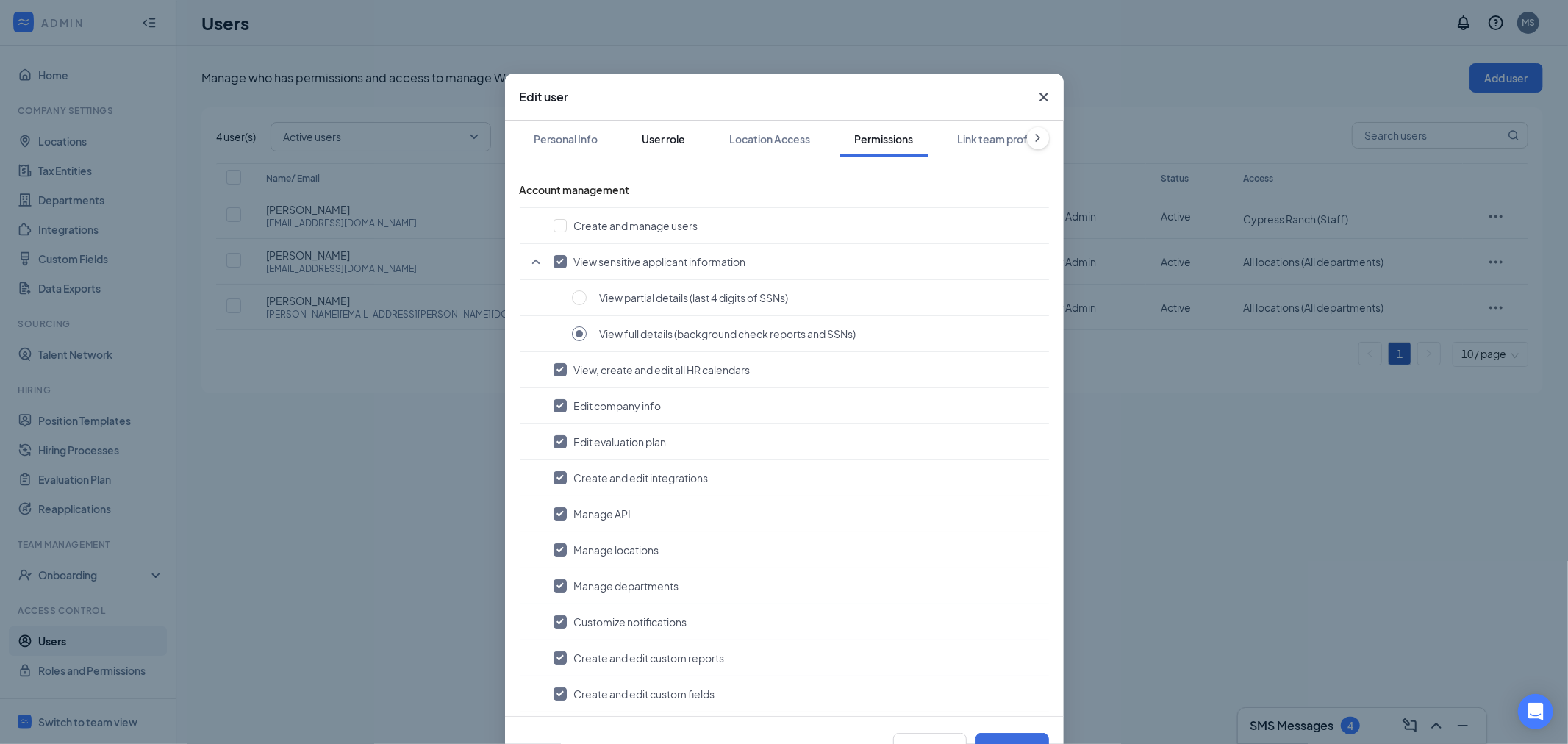
click at [667, 150] on button "User role" at bounding box center [663, 138] width 73 height 37
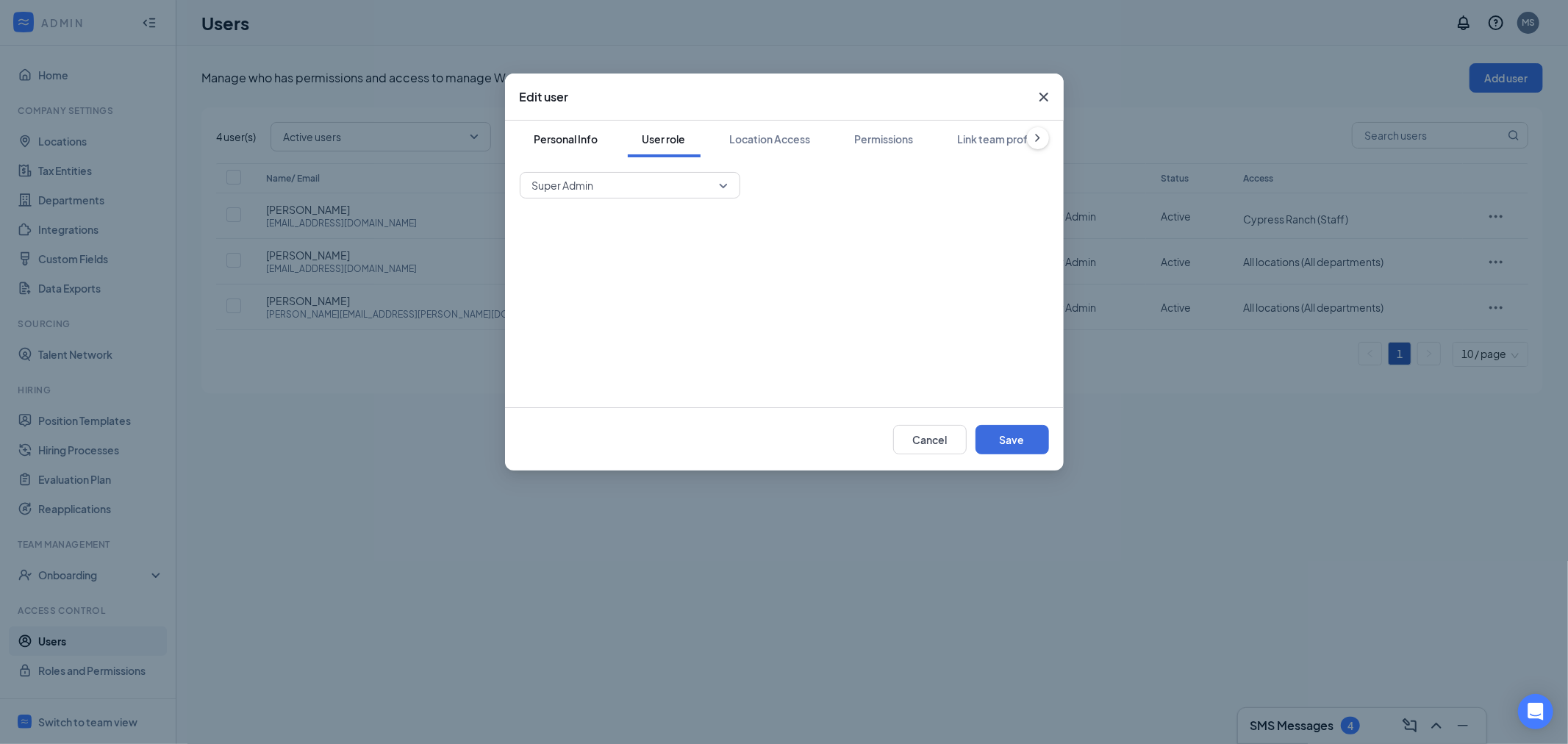
drag, startPoint x: 583, startPoint y: 134, endPoint x: 589, endPoint y: 142, distance: 10.0
click at [584, 134] on div "Personal Info" at bounding box center [567, 138] width 64 height 15
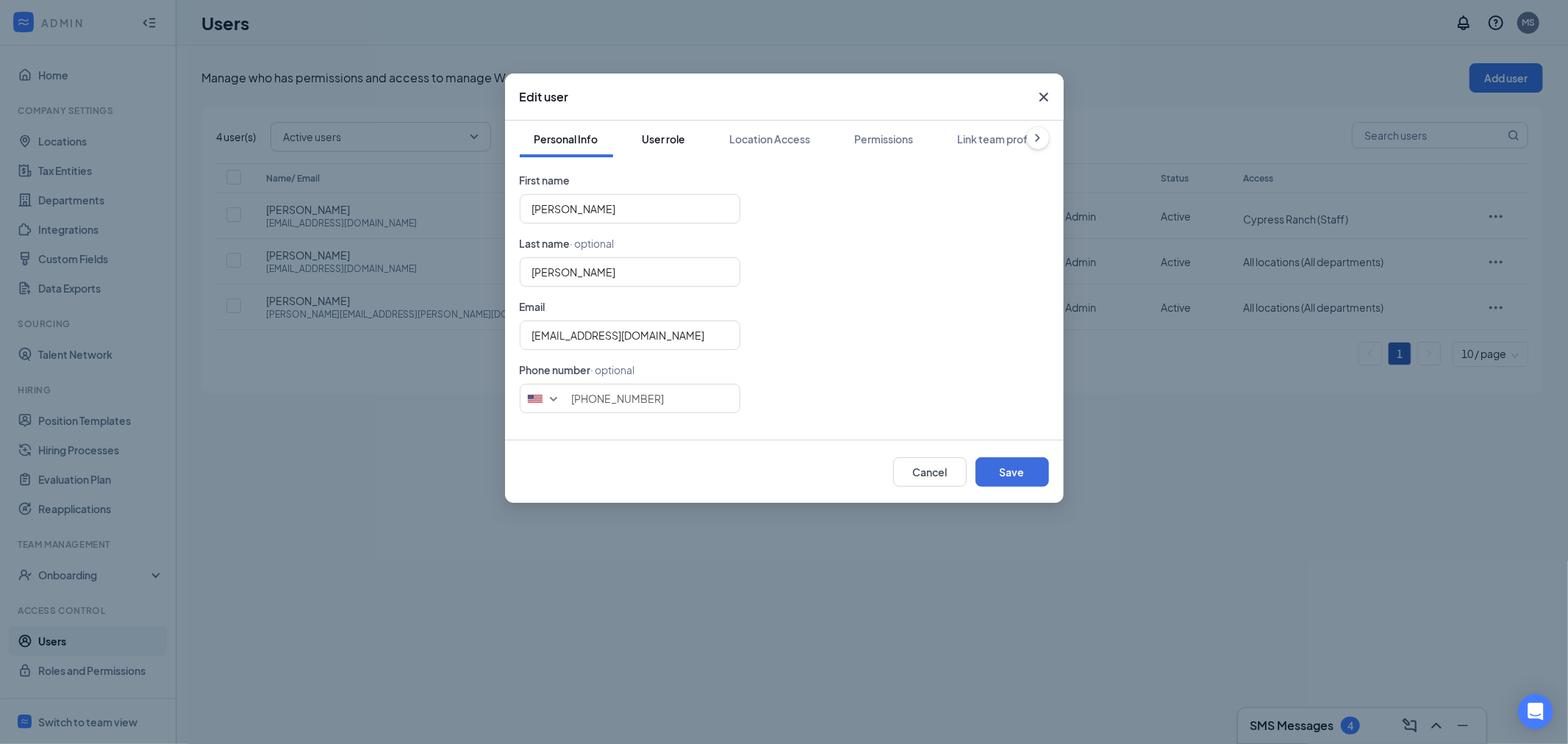
click at [687, 148] on button "User role" at bounding box center [663, 138] width 73 height 37
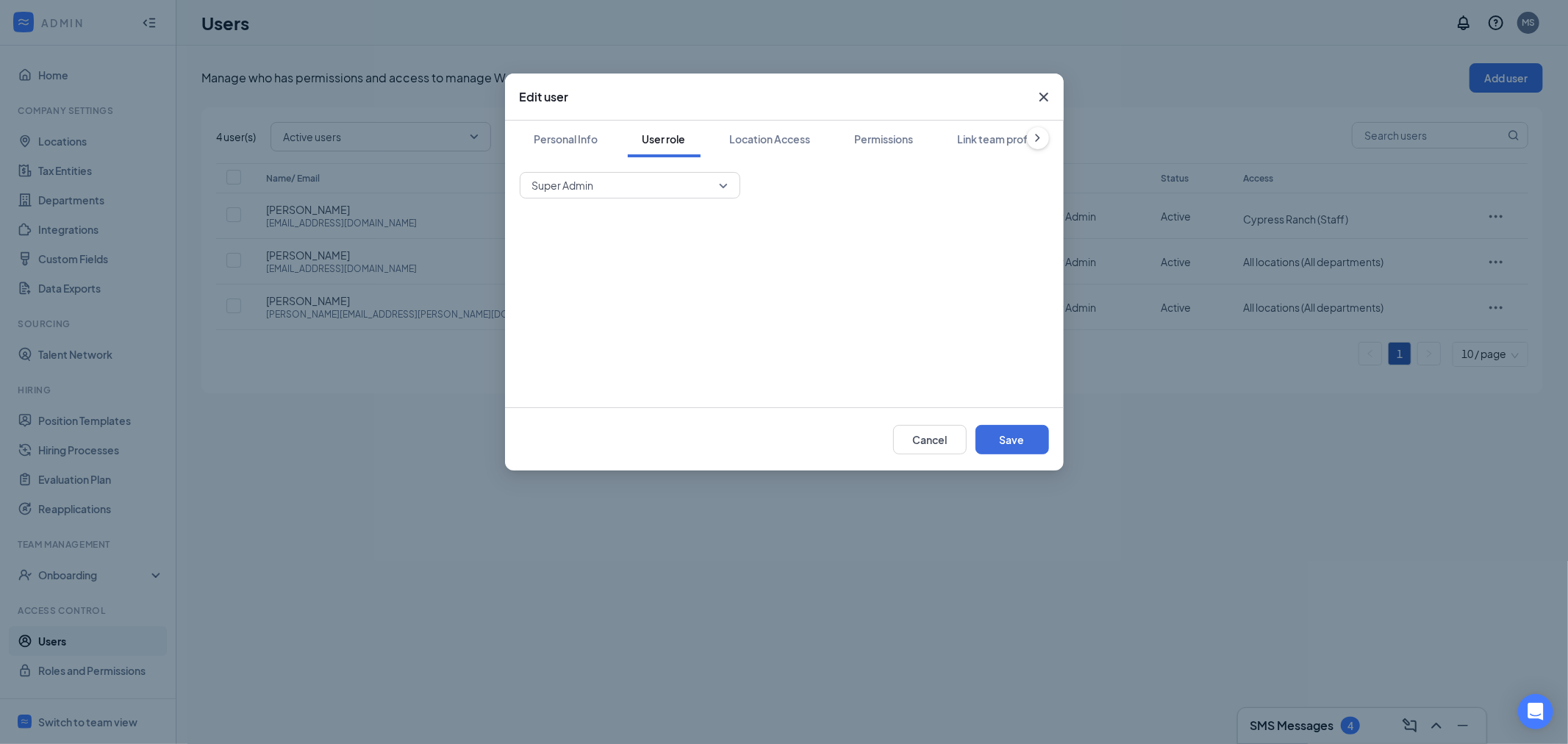
click at [695, 174] on span "Super Admin" at bounding box center [622, 185] width 182 height 22
click at [701, 176] on span "Super Admin" at bounding box center [622, 185] width 182 height 22
click at [749, 156] on button "Location Access" at bounding box center [770, 138] width 110 height 37
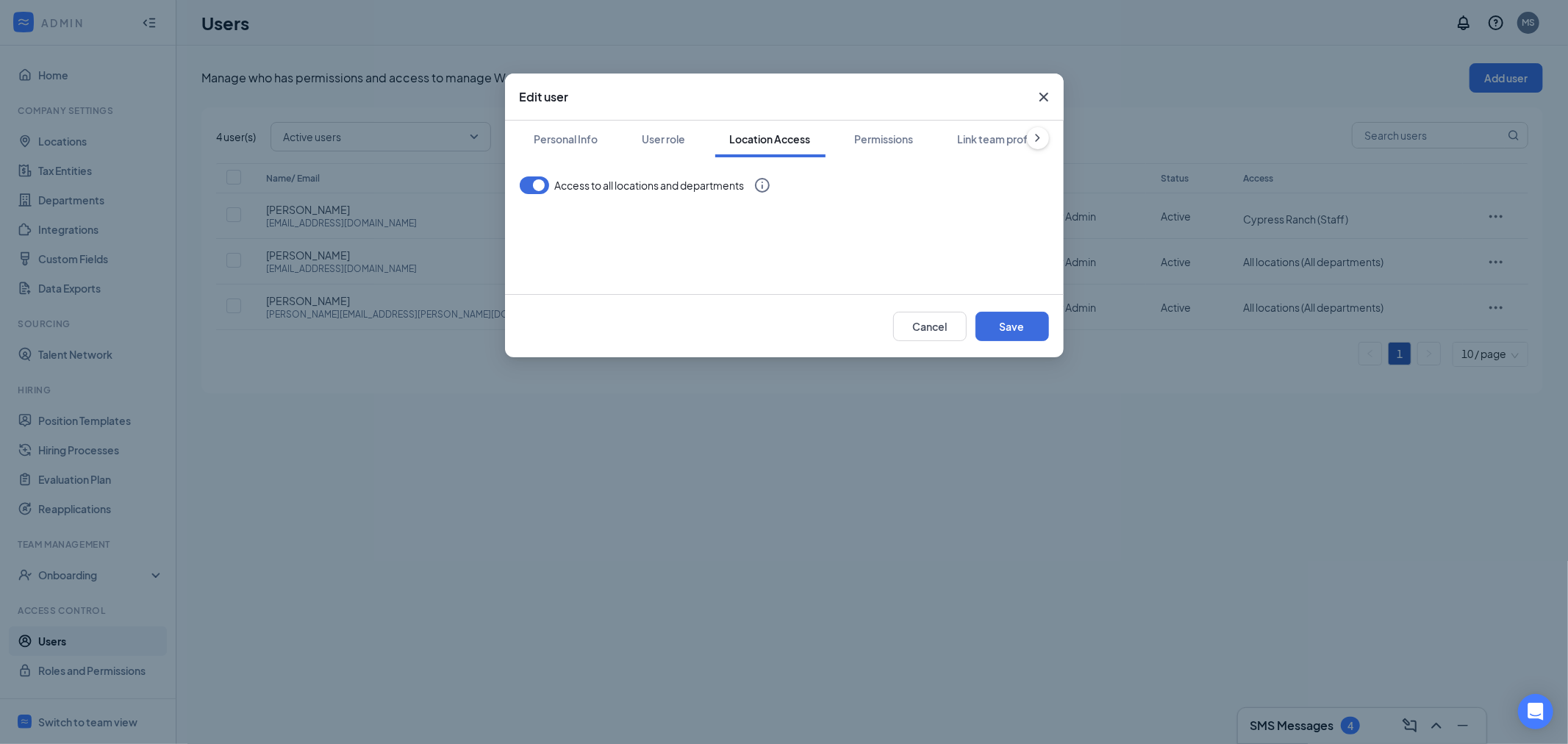
click at [526, 188] on button "button" at bounding box center [535, 185] width 30 height 18
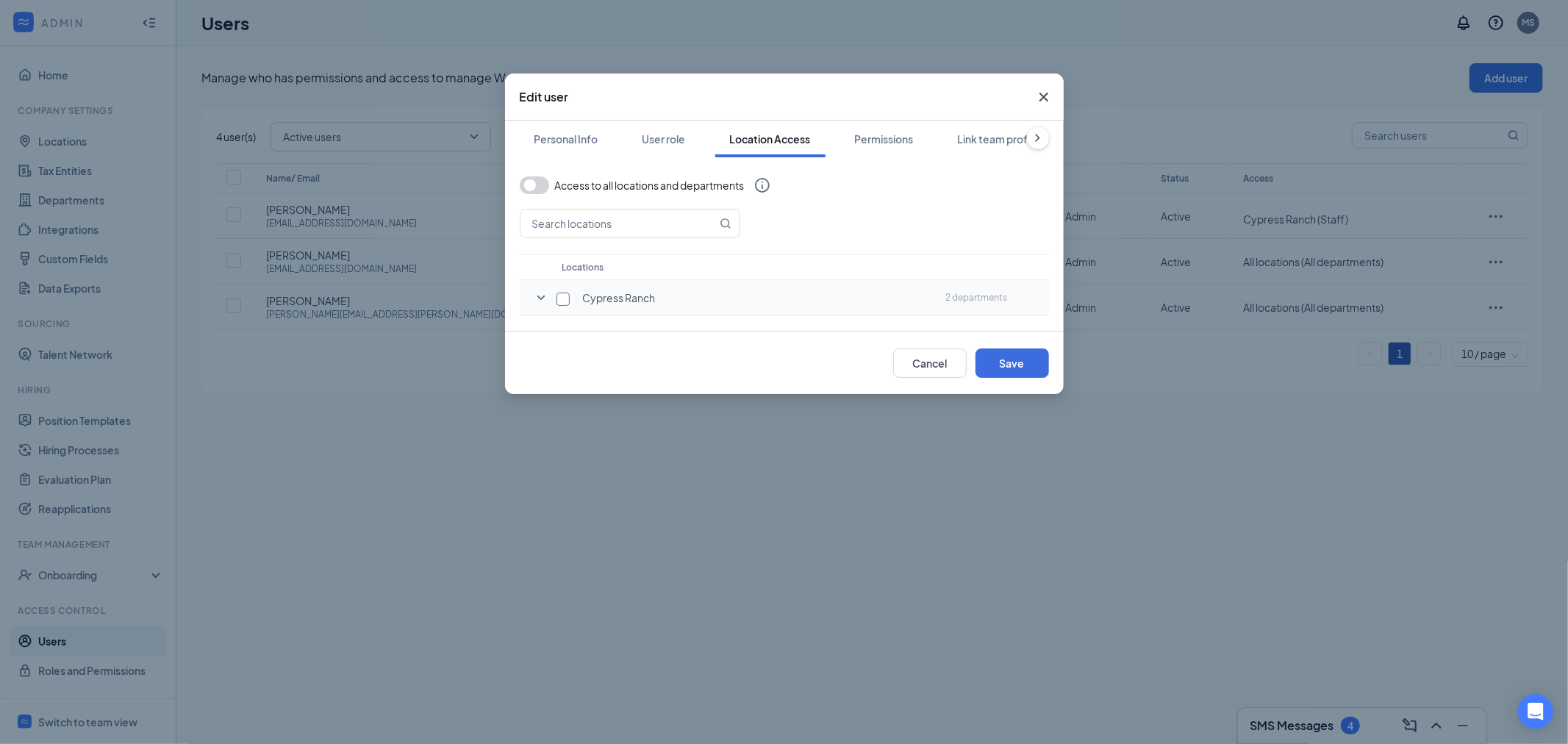
click at [569, 301] on input "checkbox" at bounding box center [563, 298] width 13 height 13
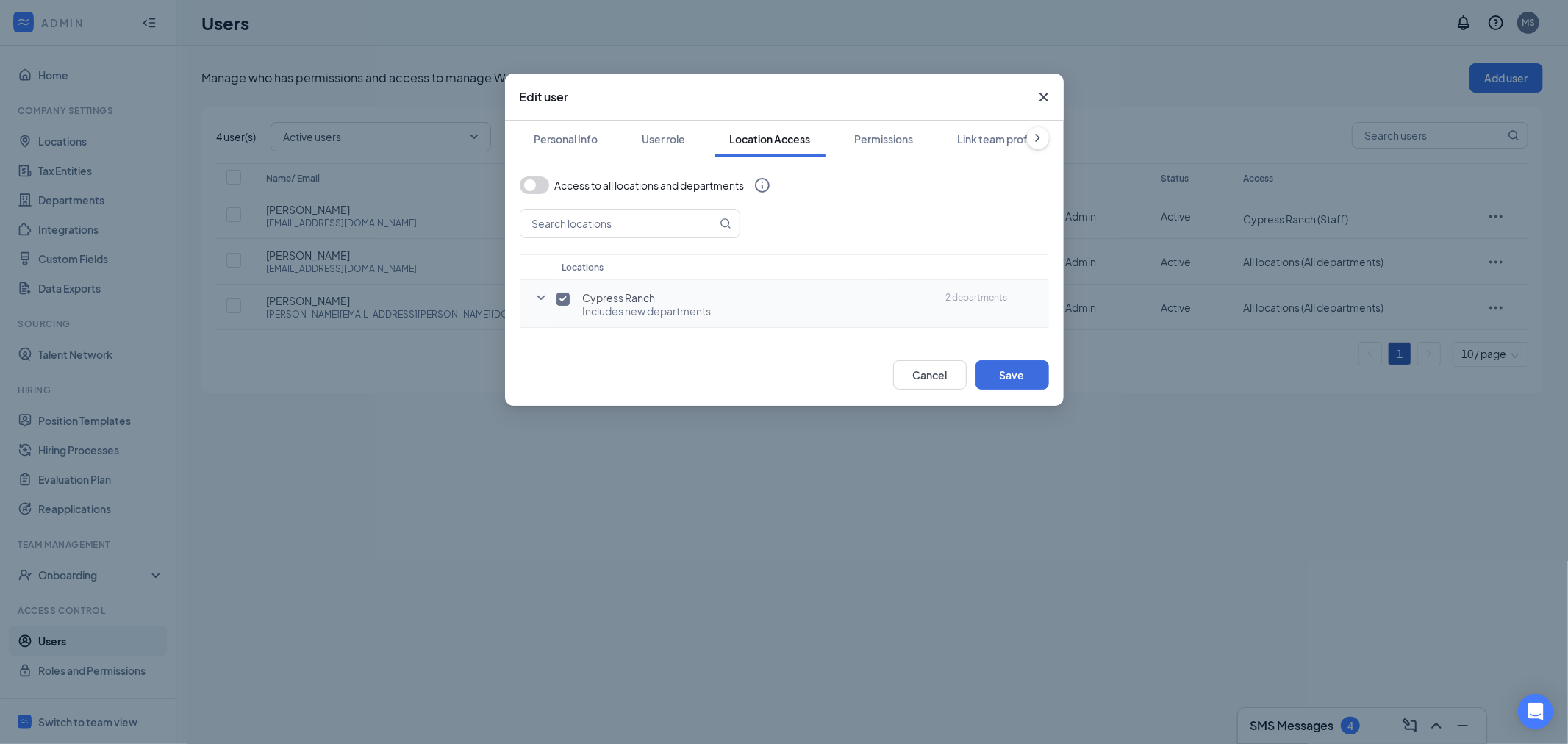
click at [528, 296] on label at bounding box center [537, 296] width 21 height 15
click at [557, 296] on input "checkbox" at bounding box center [563, 298] width 13 height 13
checkbox input "false"
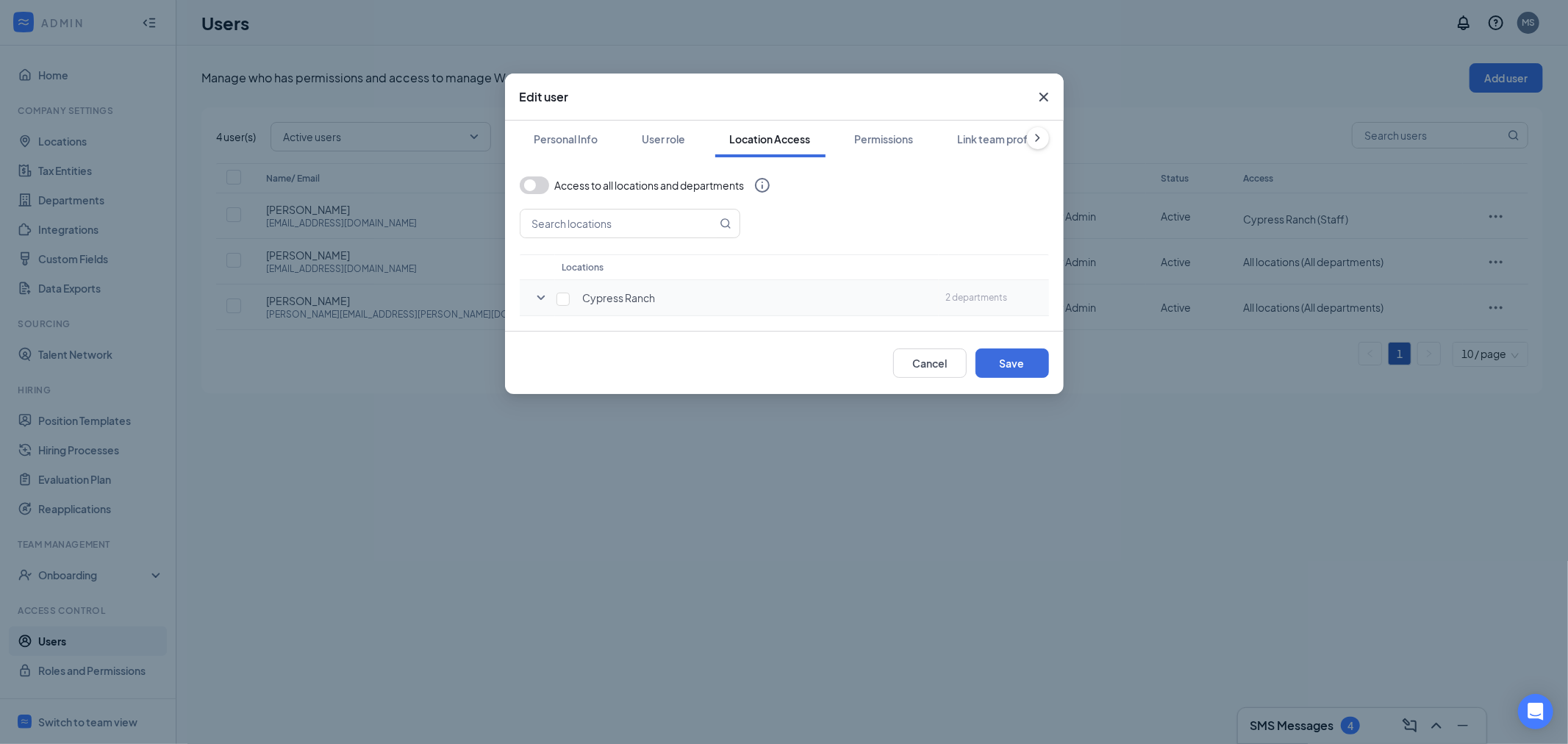
click at [550, 297] on td at bounding box center [537, 298] width 35 height 36
click at [538, 299] on icon "SmallChevronDown" at bounding box center [541, 298] width 18 height 18
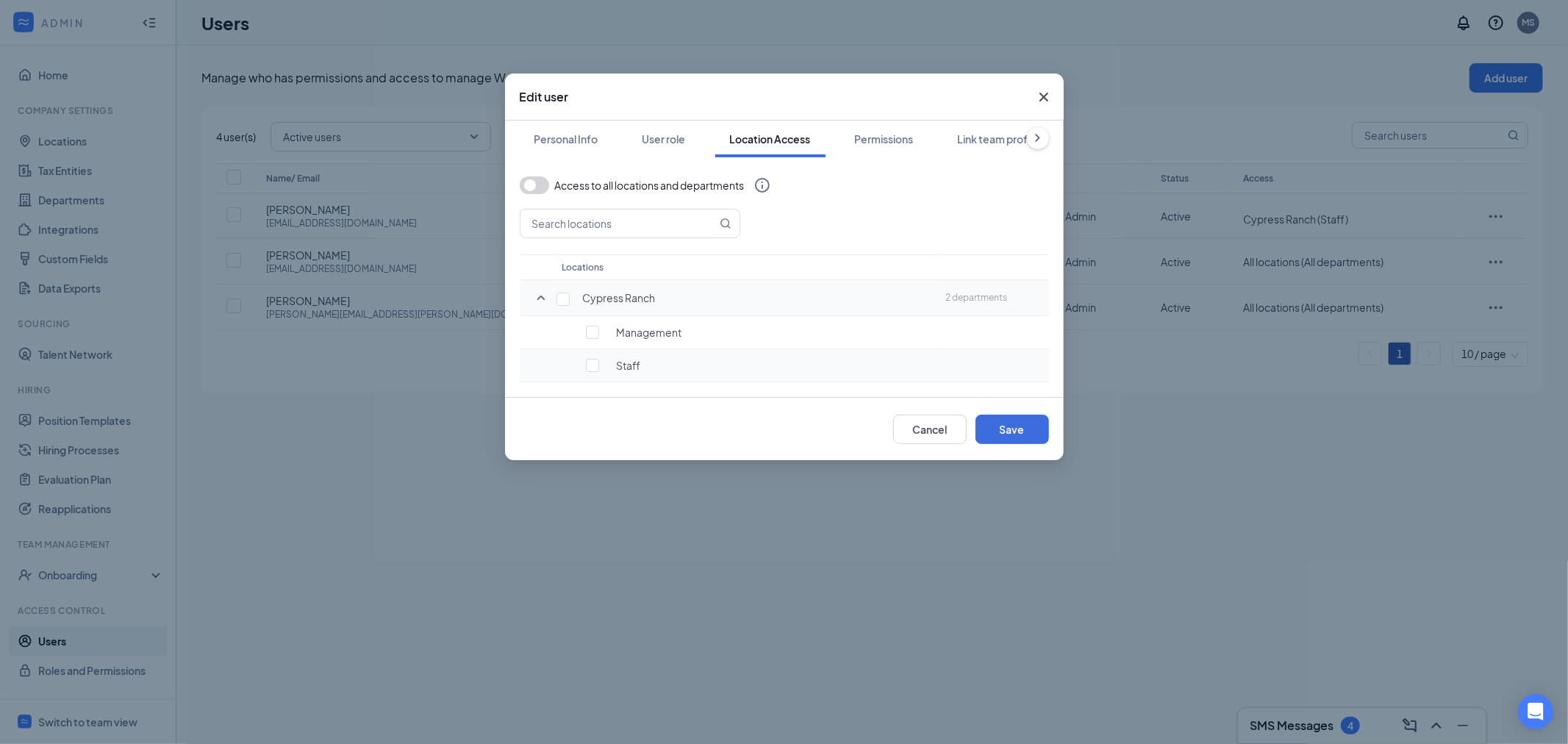
click at [606, 369] on div "Staff" at bounding box center [766, 365] width 332 height 15
click at [593, 368] on input "checkbox" at bounding box center [592, 365] width 13 height 13
checkbox input "true"
click at [1010, 429] on button "Save" at bounding box center [1012, 430] width 74 height 30
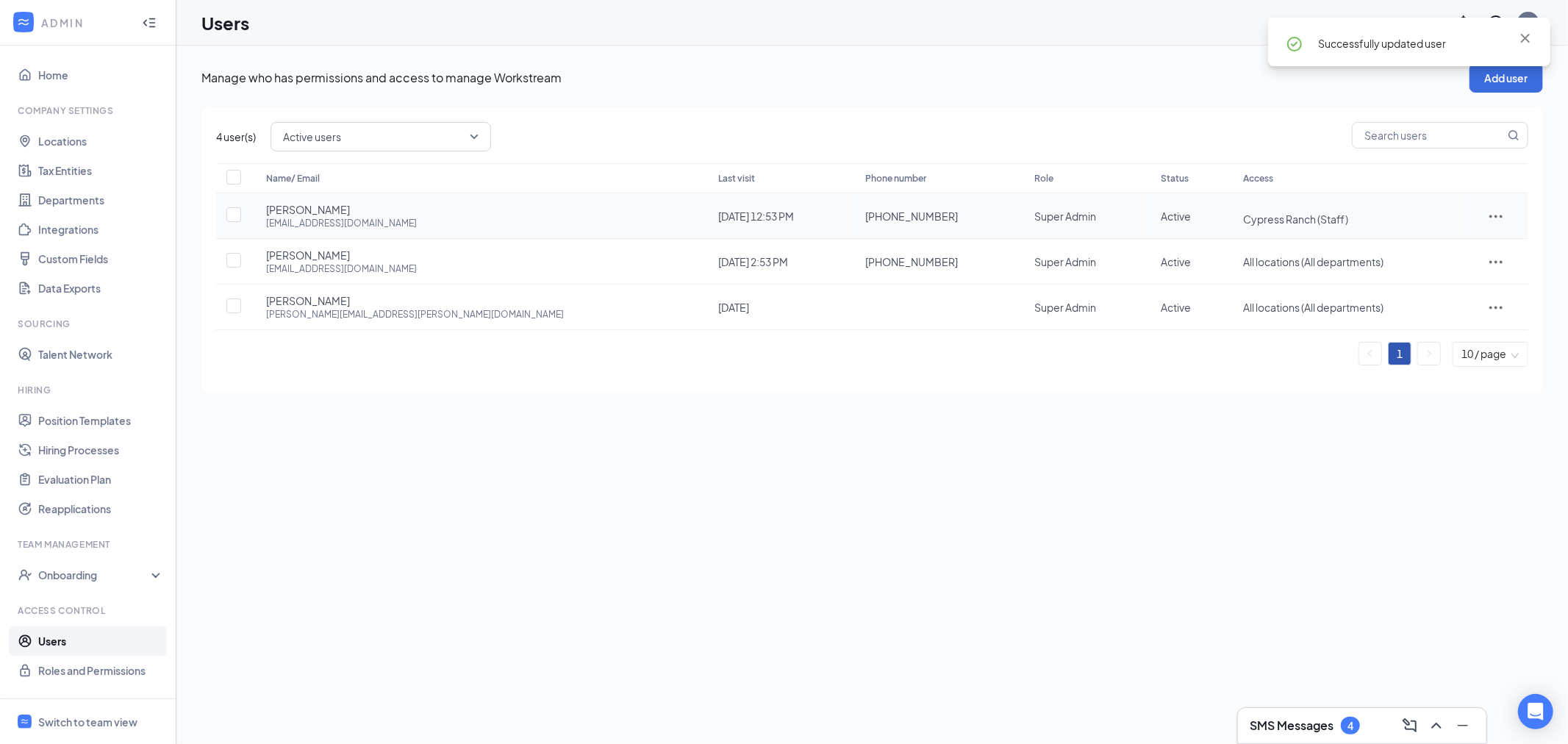
click at [1497, 214] on div at bounding box center [1495, 217] width 36 height 18
click at [1471, 243] on span "Edit user" at bounding box center [1457, 247] width 91 height 16
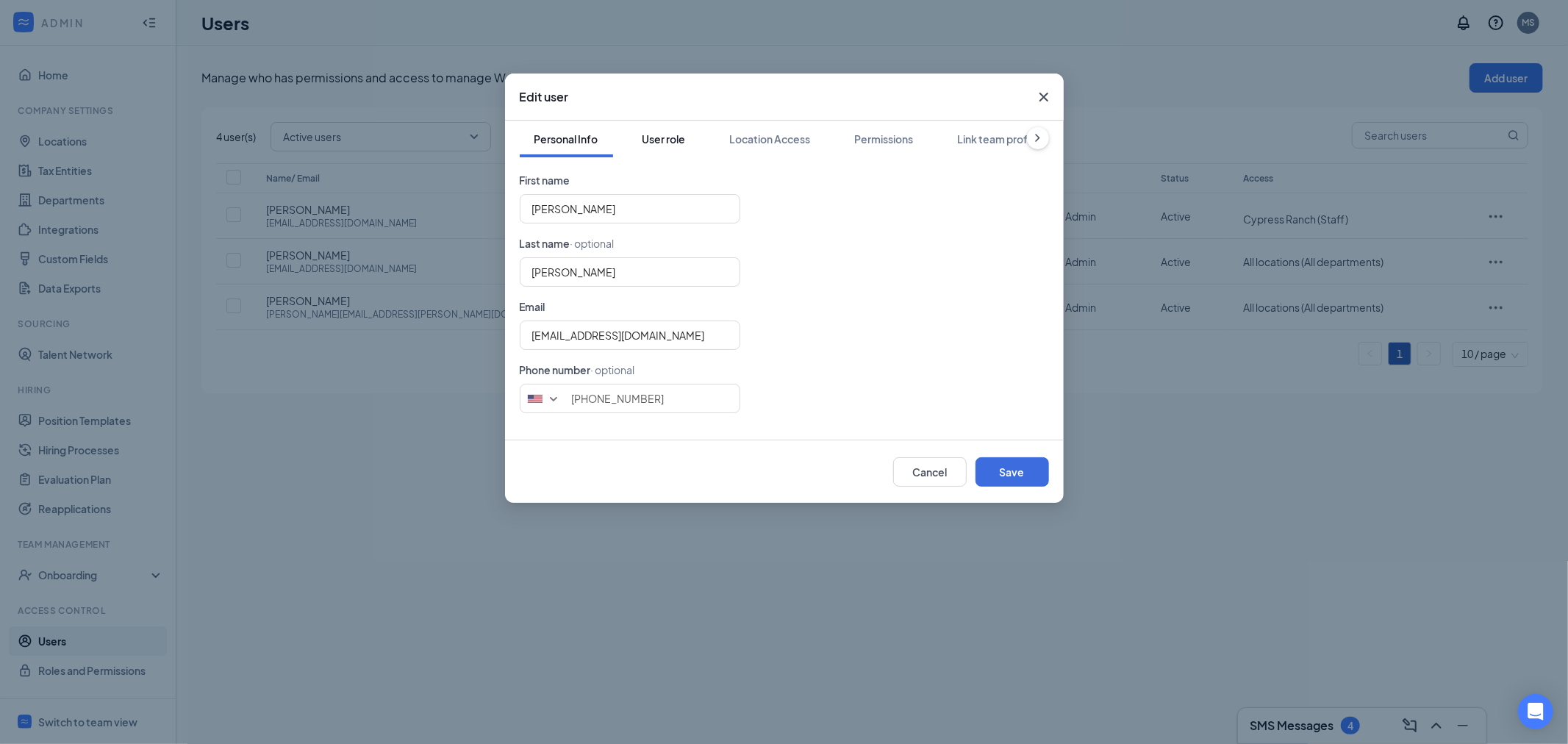
click at [685, 139] on div "User role" at bounding box center [664, 138] width 44 height 15
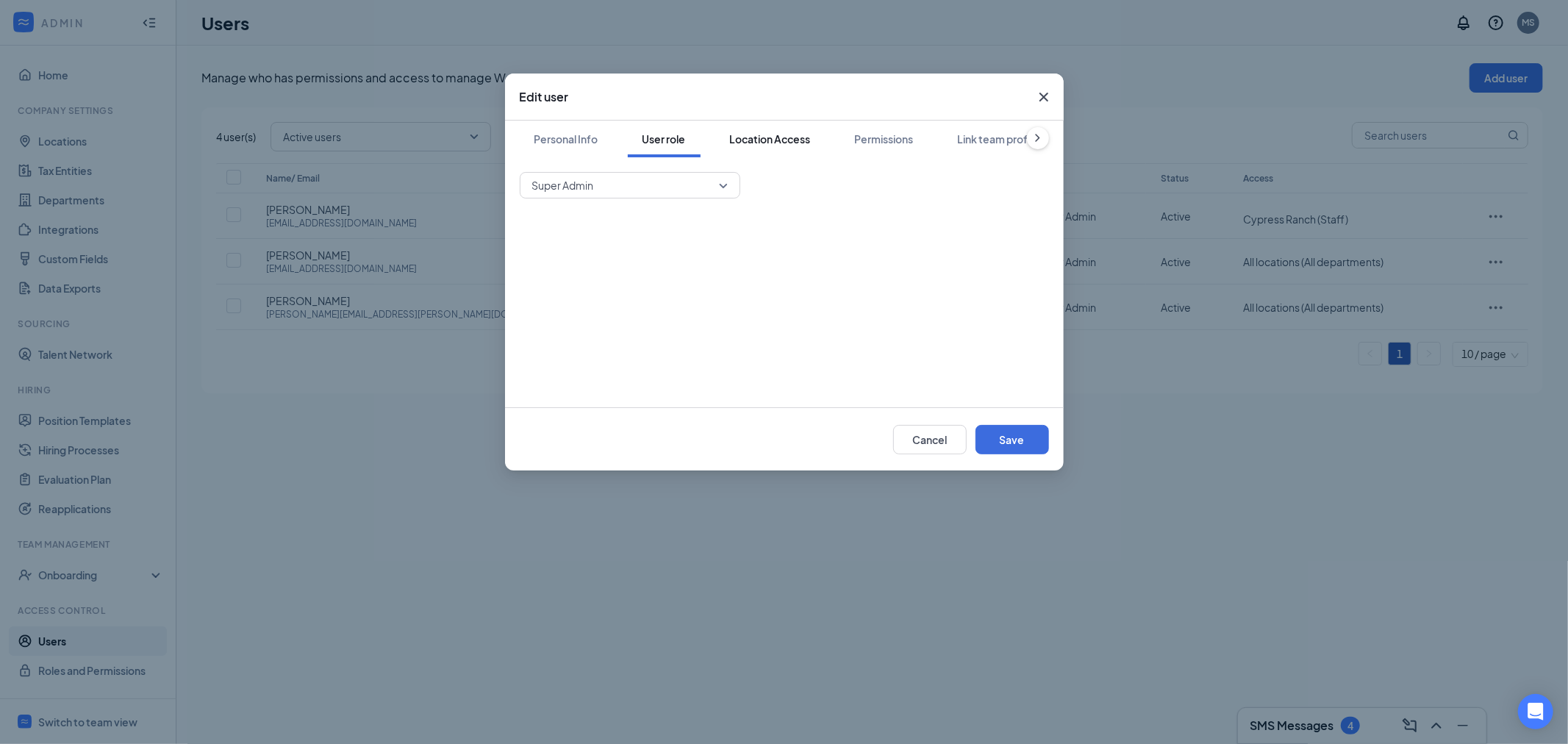
click at [762, 141] on div "Location Access" at bounding box center [770, 138] width 81 height 15
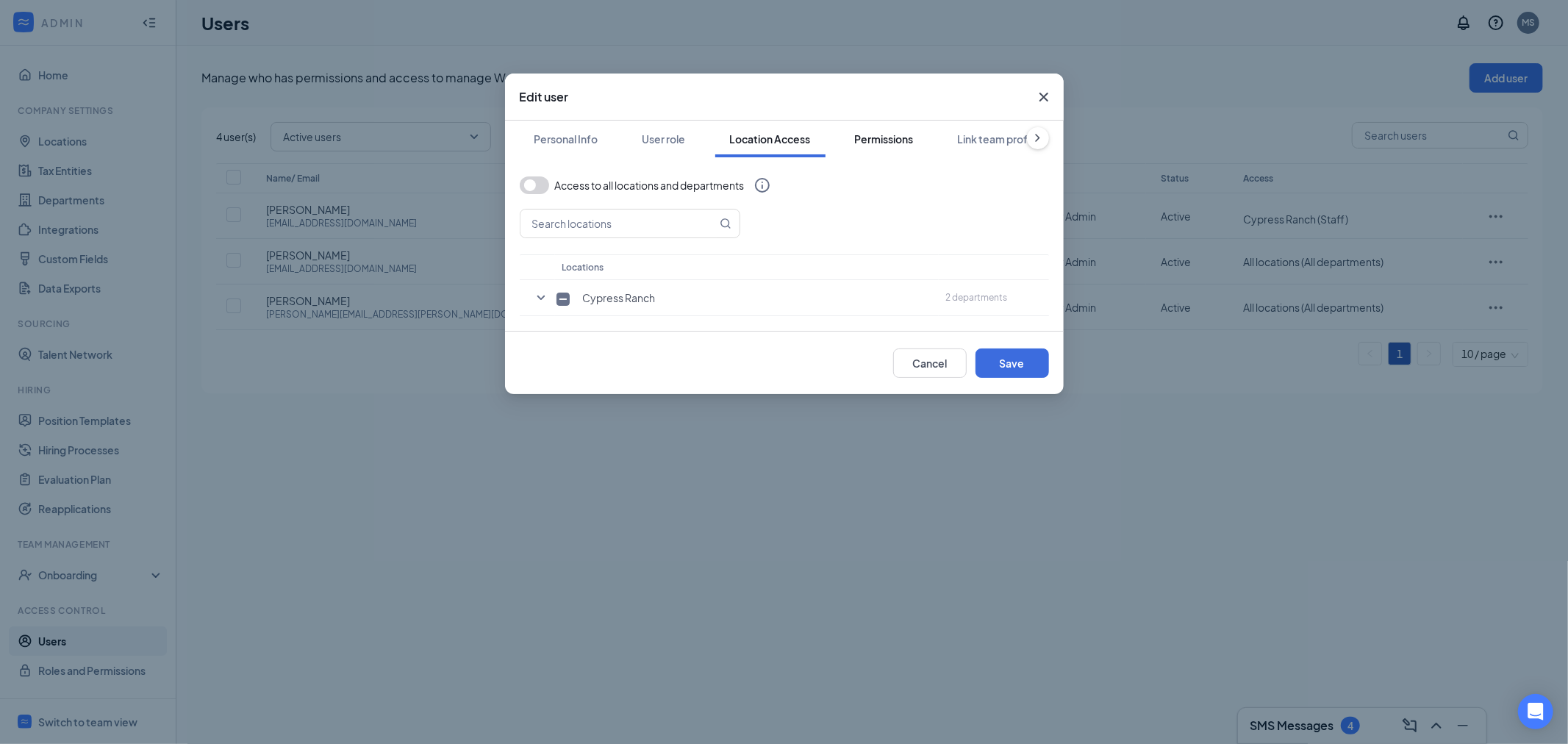
click at [873, 148] on button "Permissions" at bounding box center [884, 138] width 88 height 37
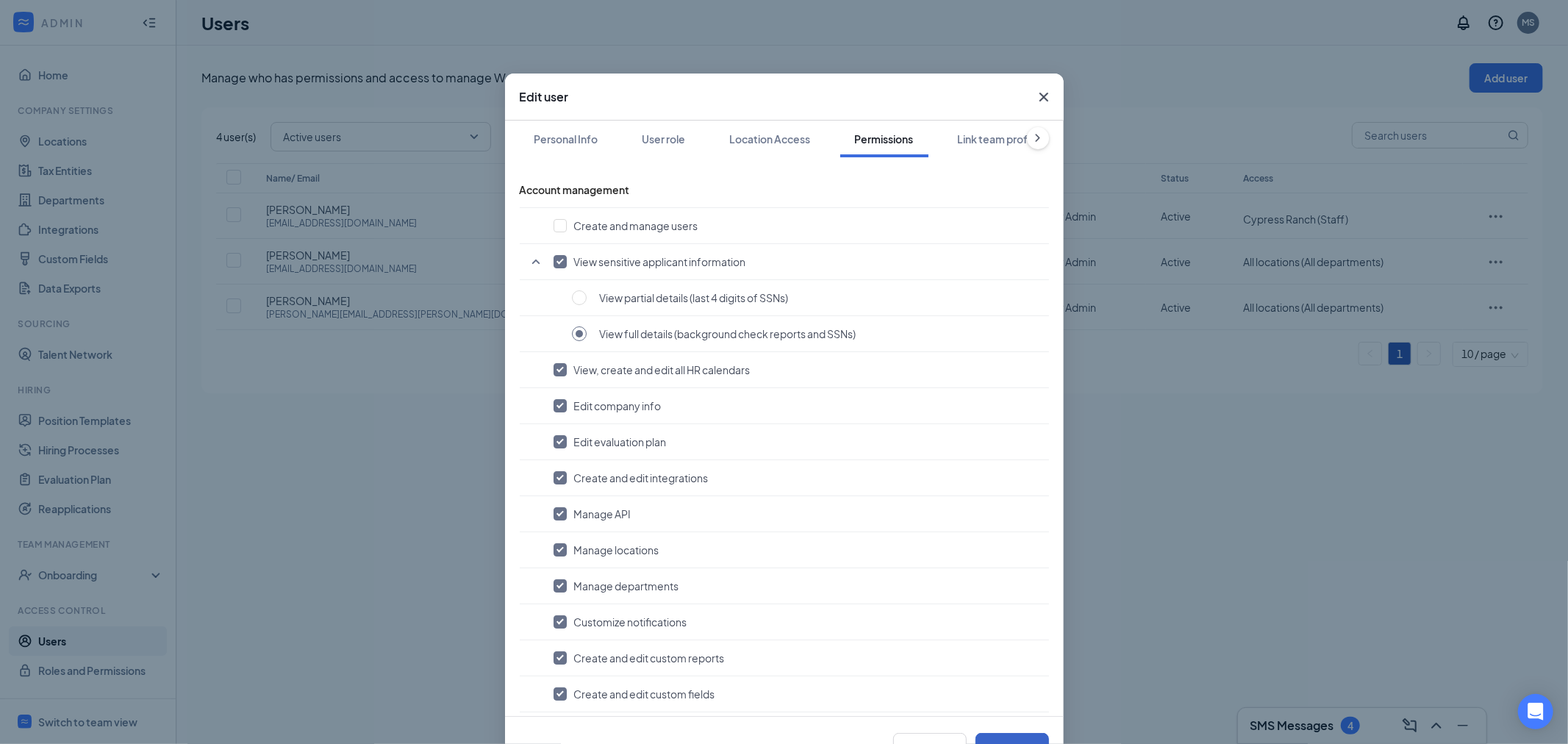
click at [1001, 739] on button "Save" at bounding box center [1012, 748] width 74 height 30
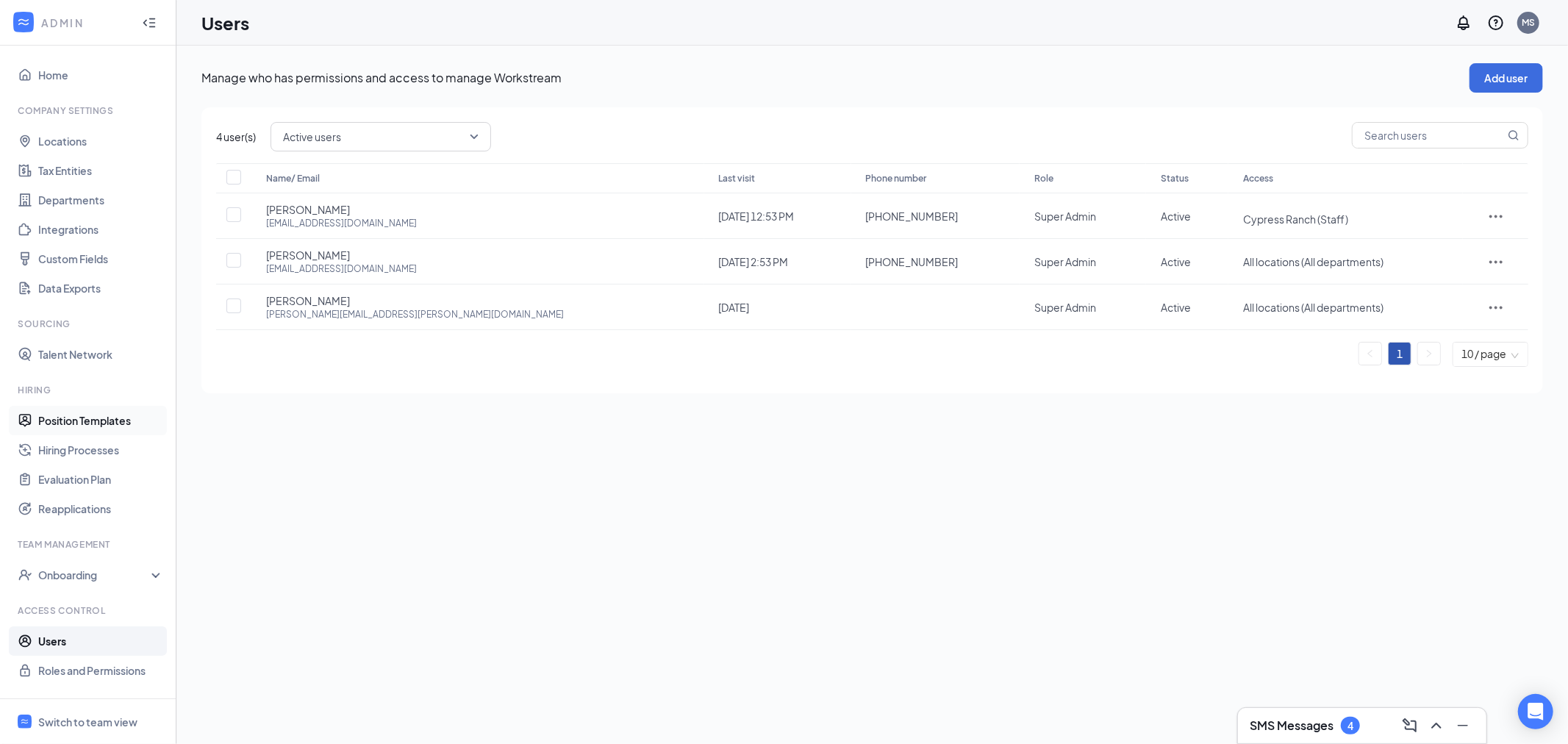
click at [88, 427] on link "Position Templates" at bounding box center [100, 421] width 125 height 30
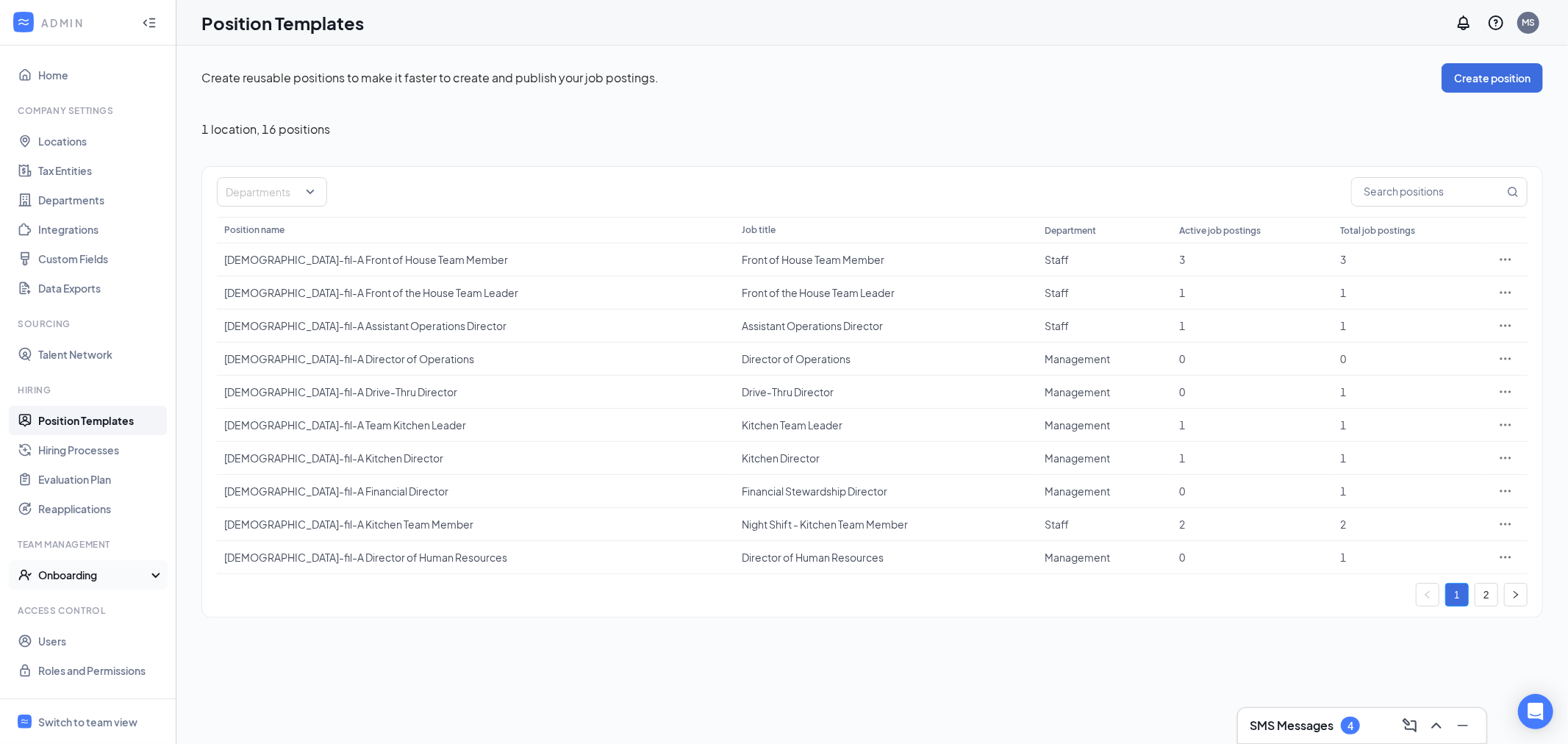
click at [83, 570] on div "Onboarding" at bounding box center [94, 575] width 113 height 15
click at [93, 574] on div "Onboarding" at bounding box center [94, 575] width 113 height 15
click at [100, 457] on link "Hiring Processes" at bounding box center [100, 451] width 125 height 30
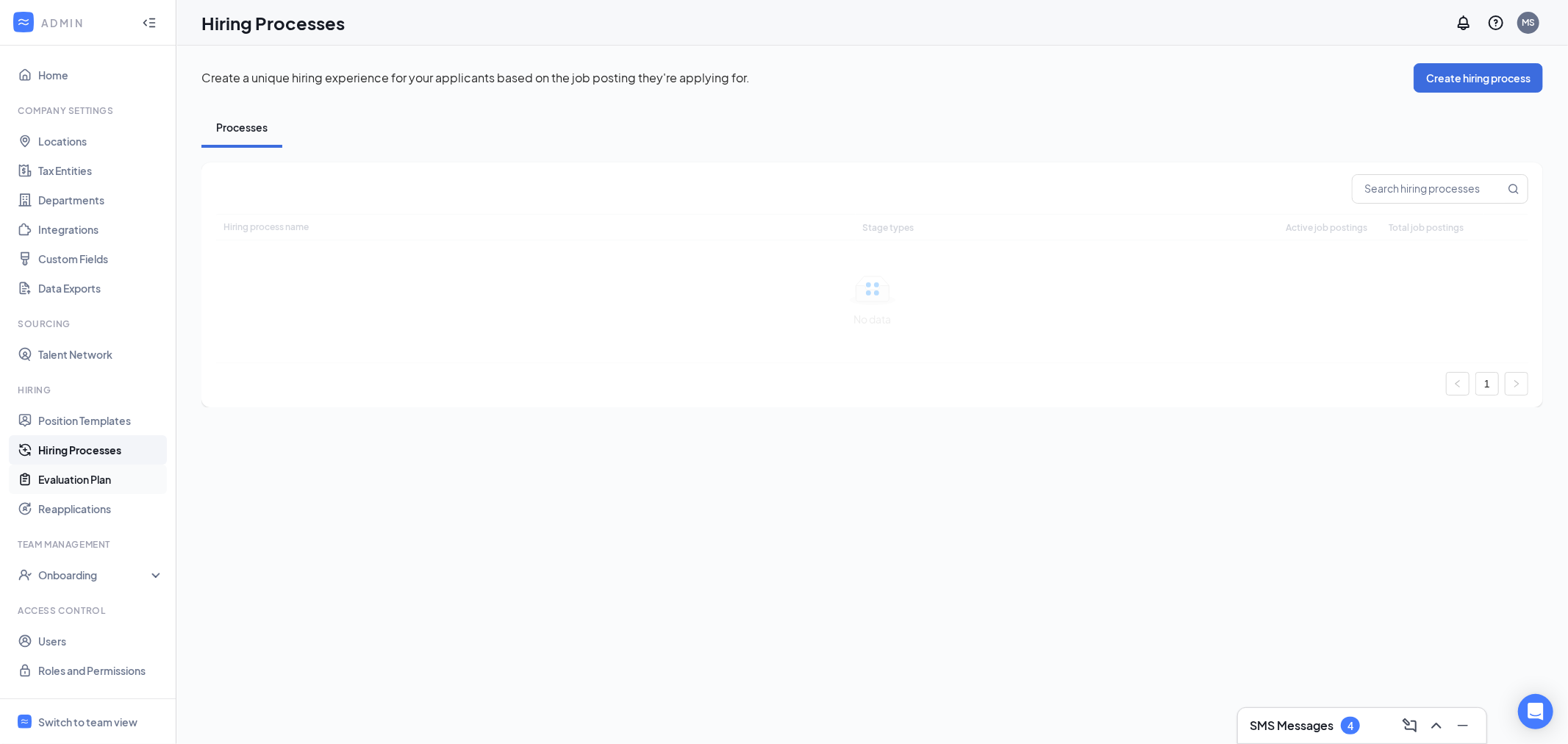
click at [100, 481] on link "Evaluation Plan" at bounding box center [100, 479] width 125 height 30
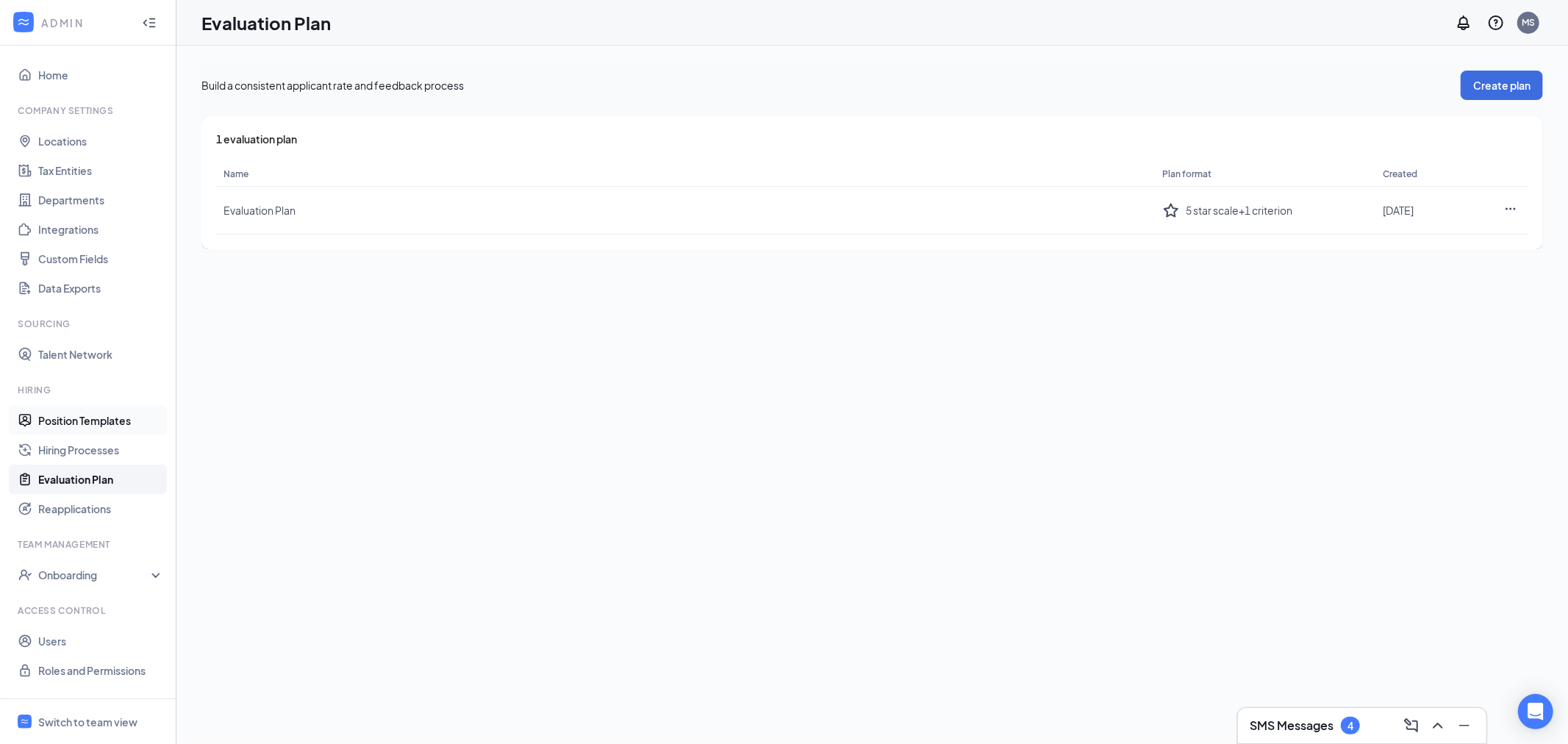
click at [92, 414] on link "Position Templates" at bounding box center [100, 421] width 125 height 30
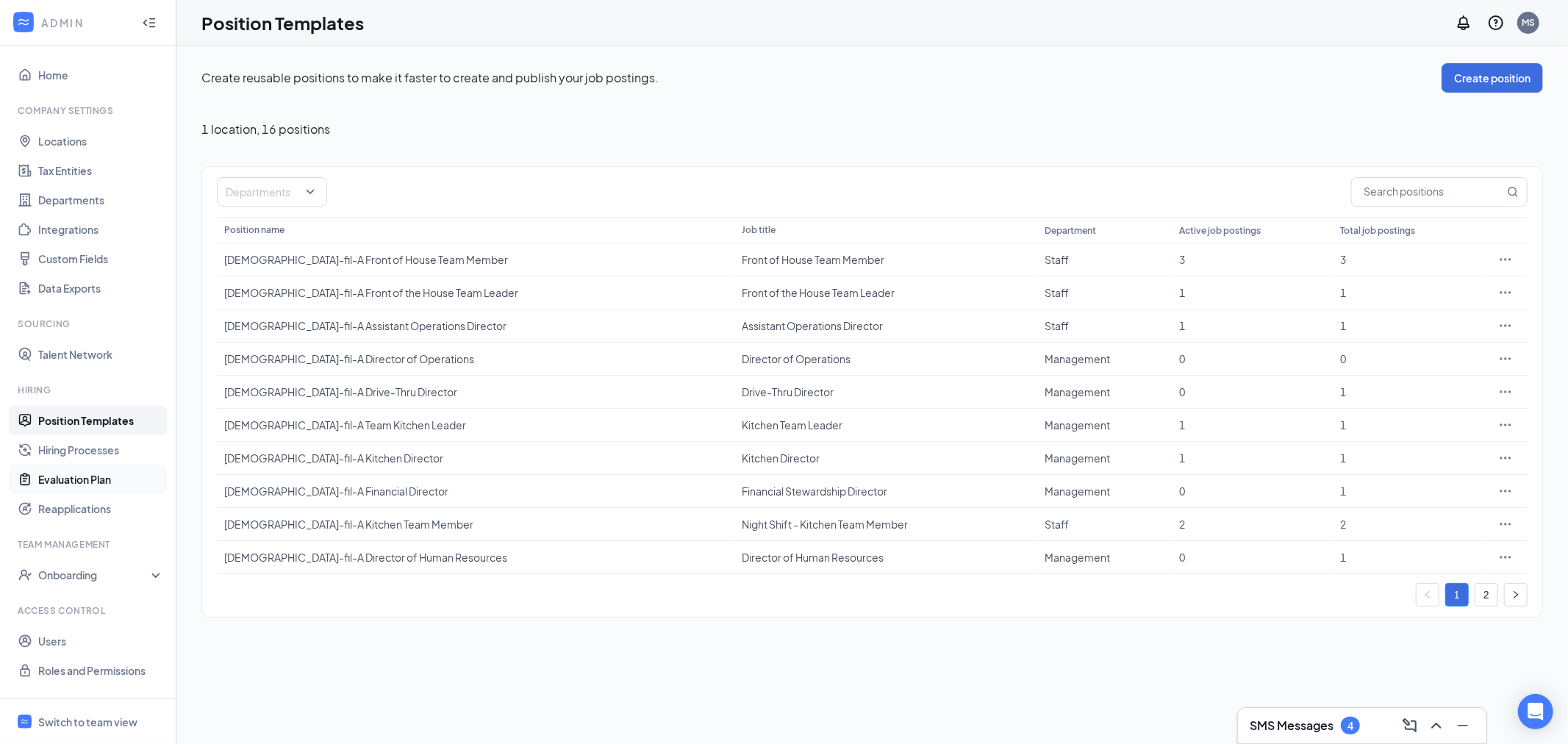
click at [97, 476] on link "Evaluation Plan" at bounding box center [100, 479] width 125 height 30
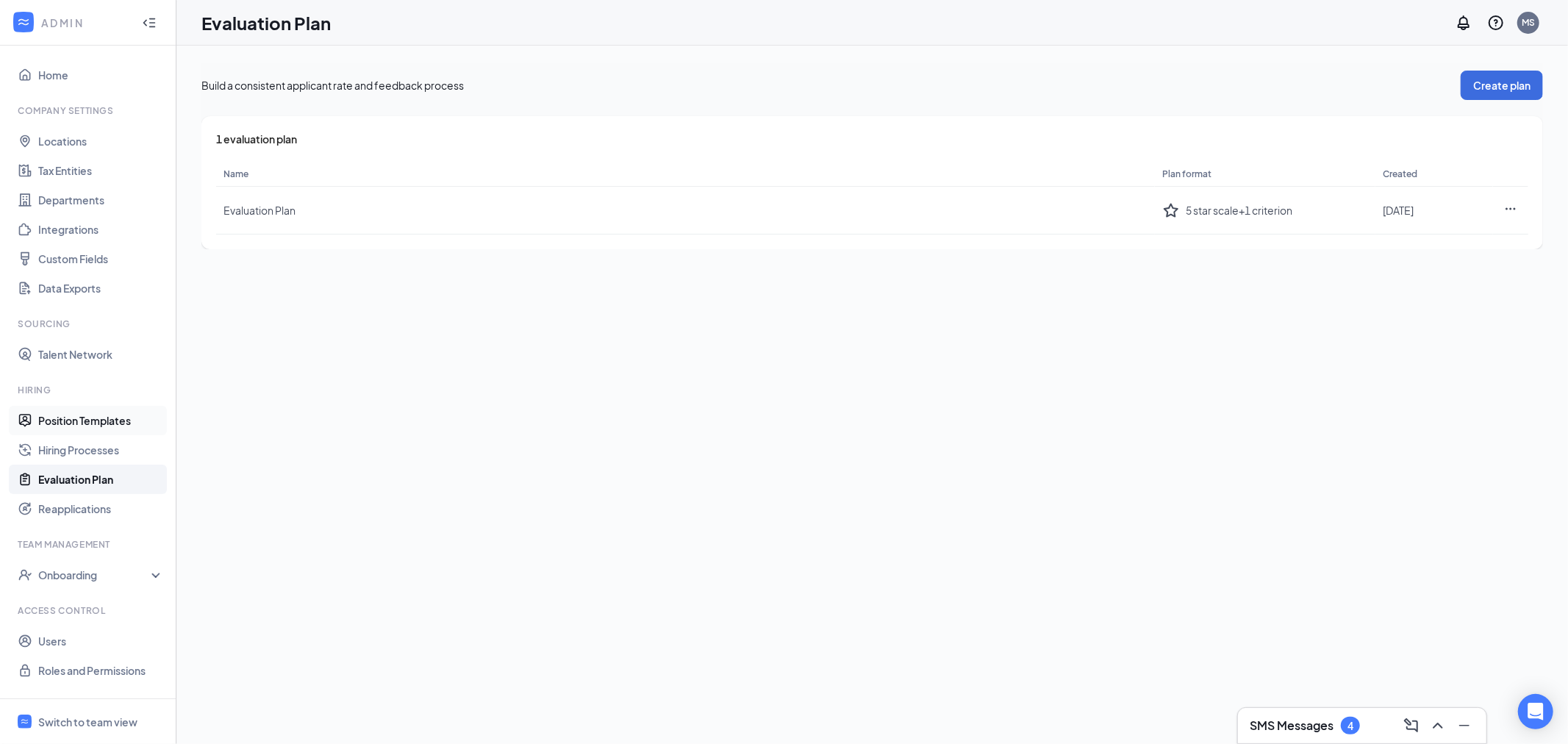
click at [76, 421] on link "Position Templates" at bounding box center [100, 421] width 125 height 30
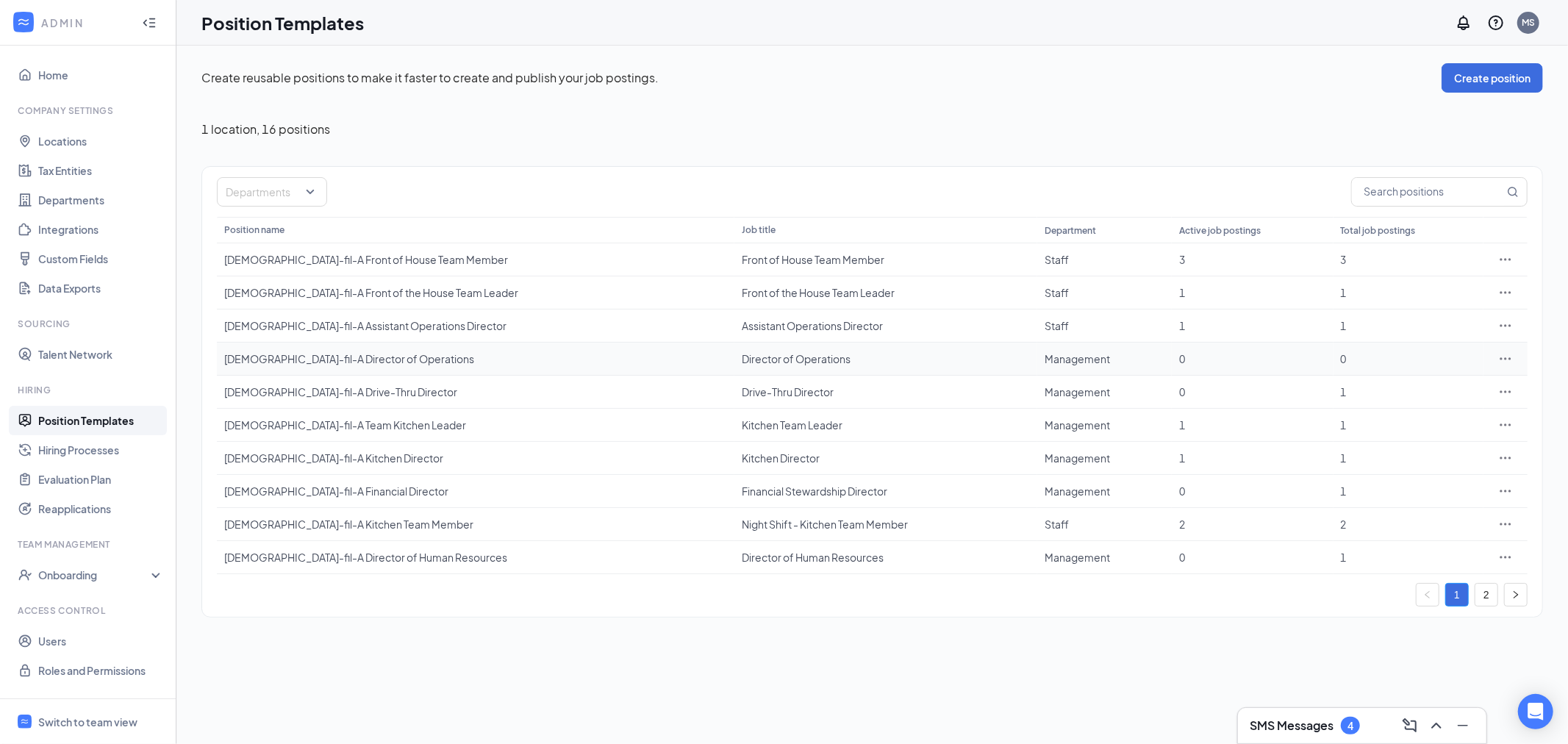
click at [1509, 357] on icon "Ellipses" at bounding box center [1505, 358] width 15 height 15
click at [1267, 138] on div "Create reusable positions to make it faster to create and publish your job post…" at bounding box center [872, 341] width 1341 height 555
click at [1510, 459] on icon "Ellipses" at bounding box center [1505, 458] width 11 height 2
click at [1405, 483] on span "Edit" at bounding box center [1438, 489] width 126 height 16
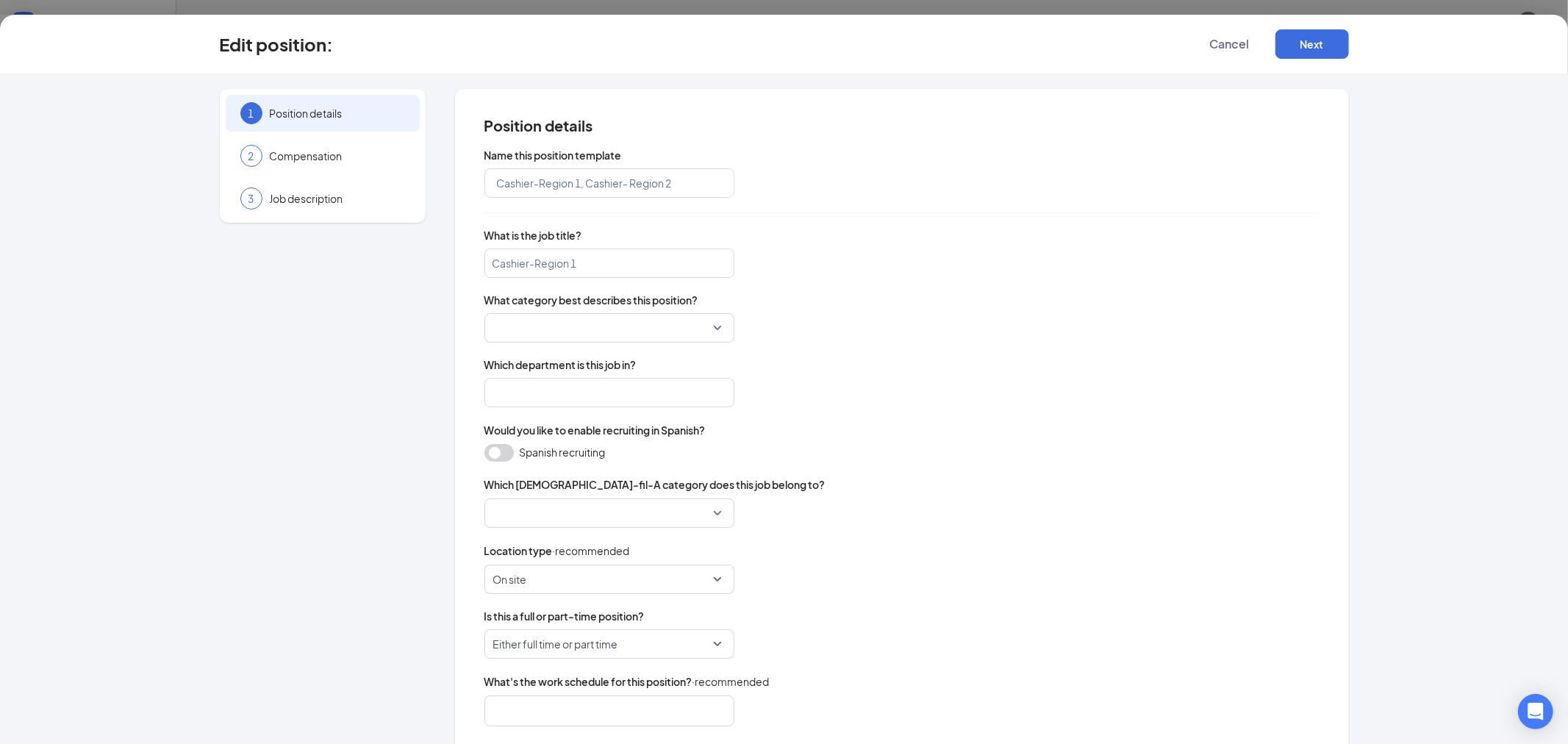
type input "Chick-fil-A Kitchen Director"
type input "Kitchen Director"
click at [576, 393] on input "Management" at bounding box center [609, 393] width 250 height 30
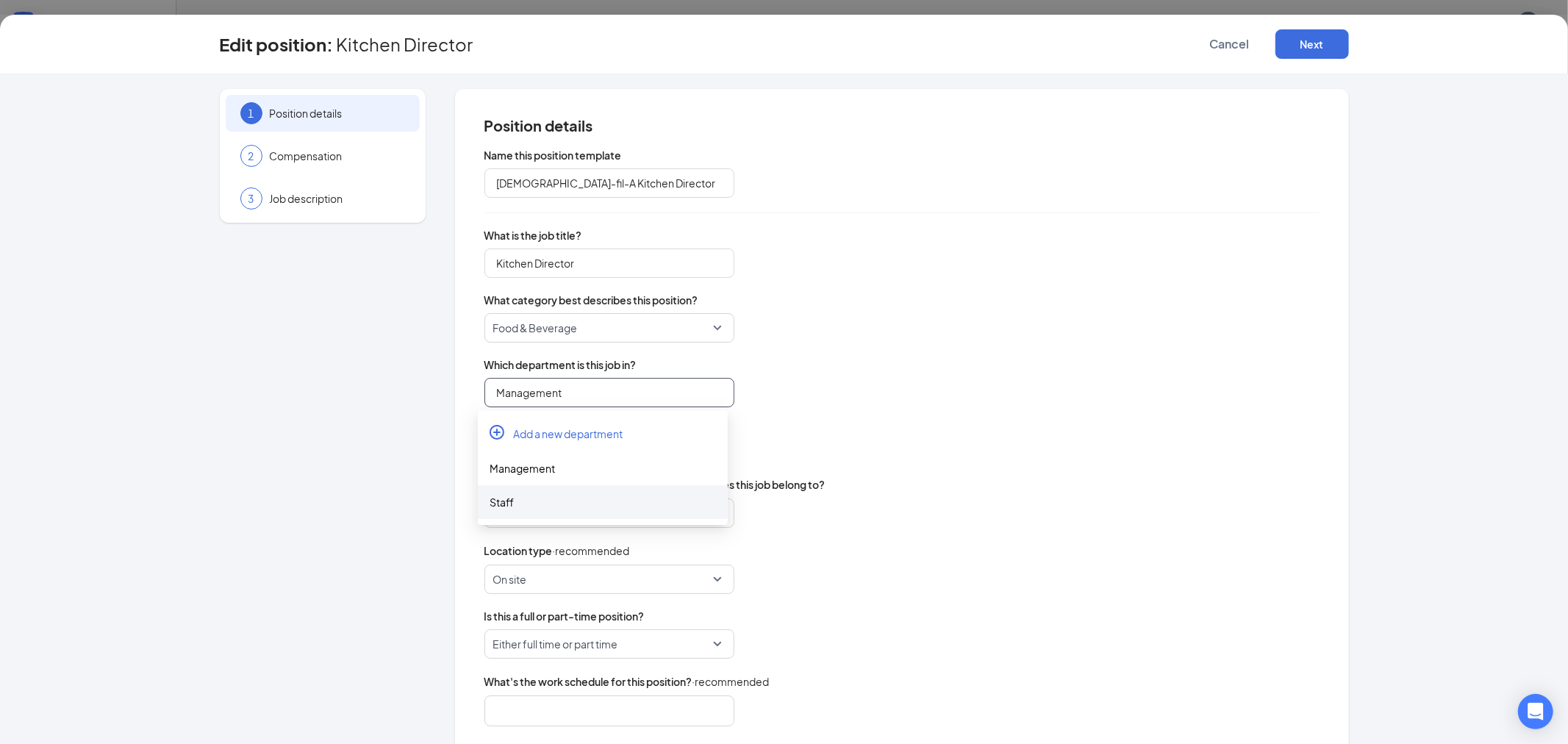
click at [527, 498] on div "Staff" at bounding box center [603, 502] width 227 height 16
type input "Staff"
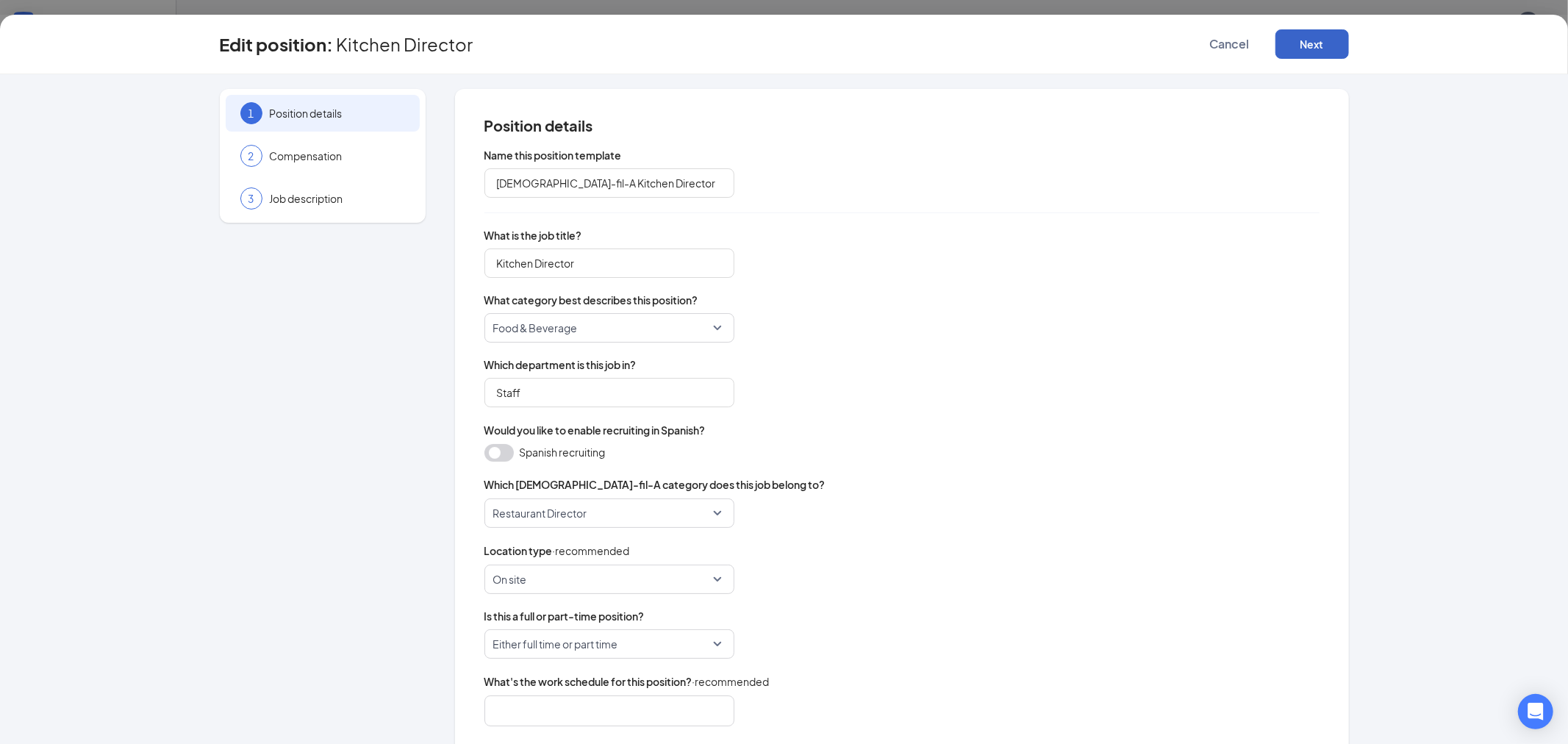
click at [1328, 43] on button "Next" at bounding box center [1312, 45] width 74 height 30
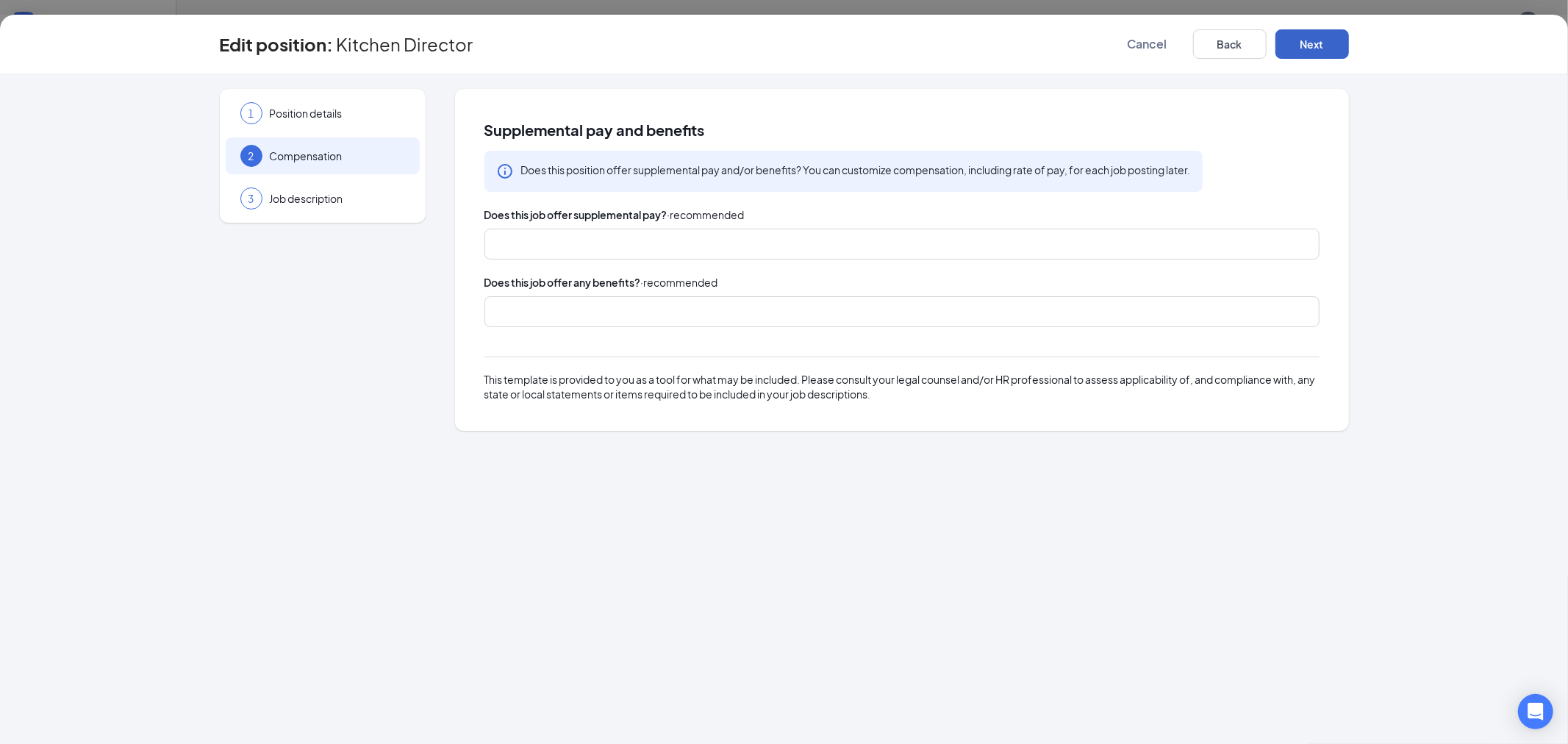
click at [1326, 47] on button "Next" at bounding box center [1312, 45] width 74 height 30
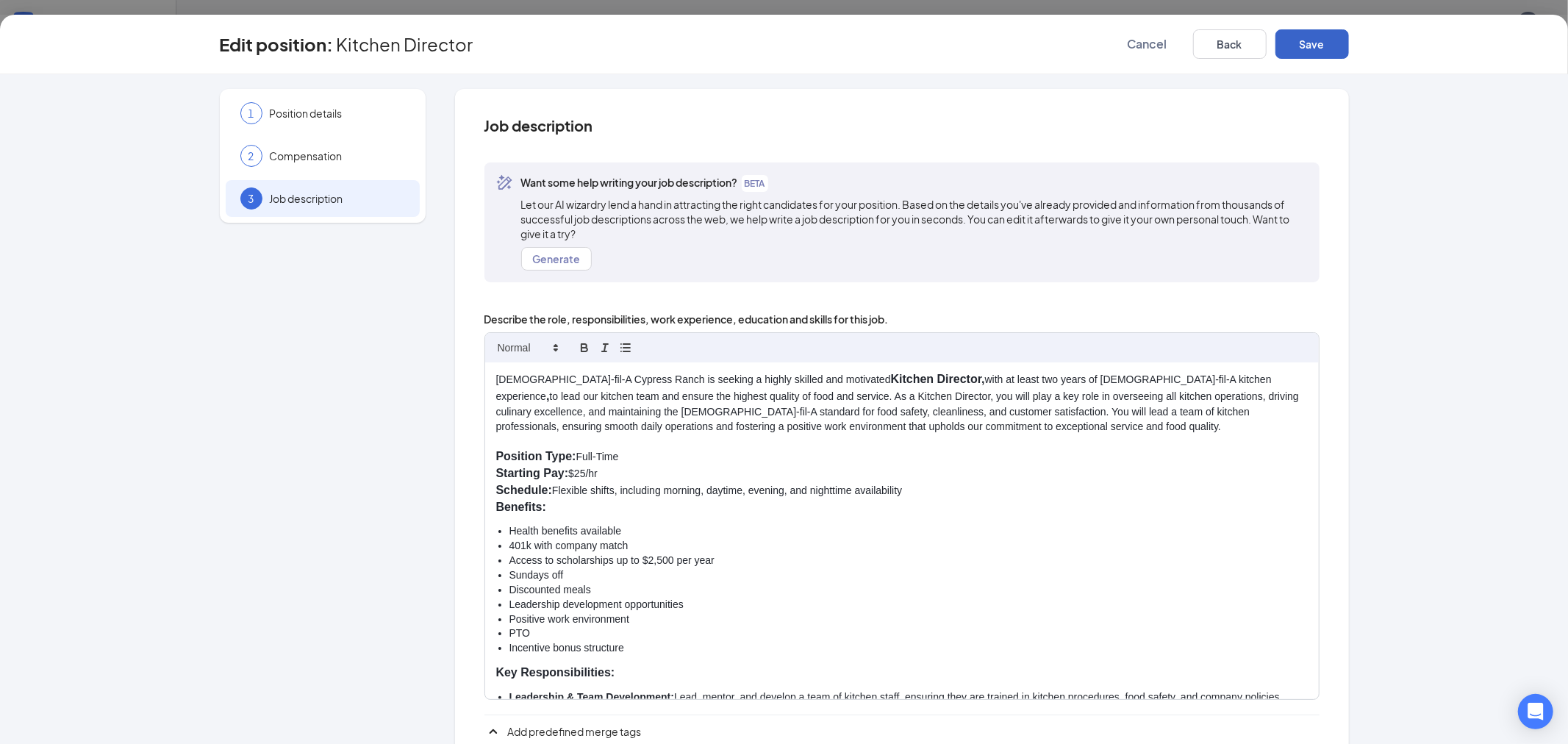
click at [1326, 49] on button "Save" at bounding box center [1312, 45] width 74 height 30
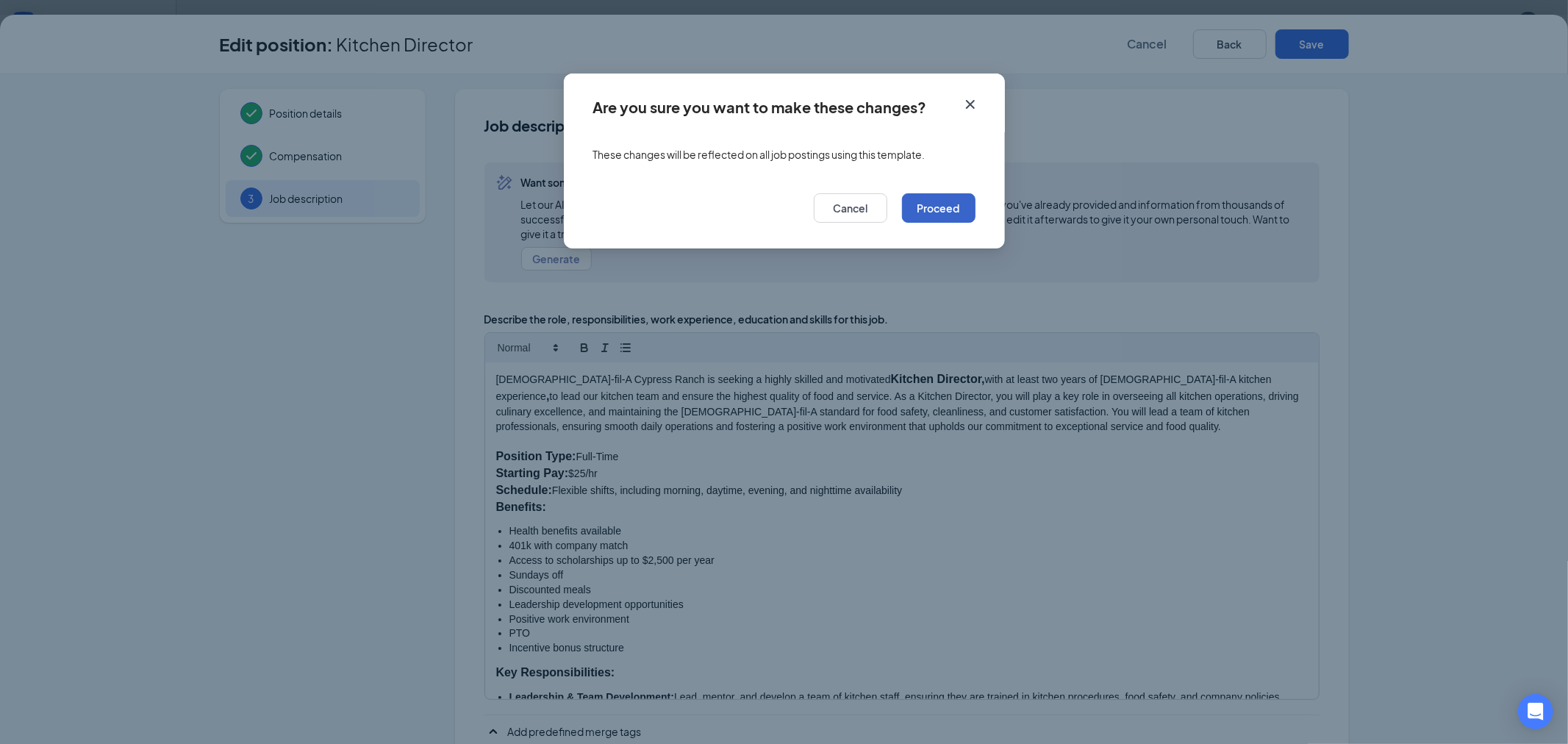
click at [963, 211] on button "Proceed" at bounding box center [939, 208] width 74 height 30
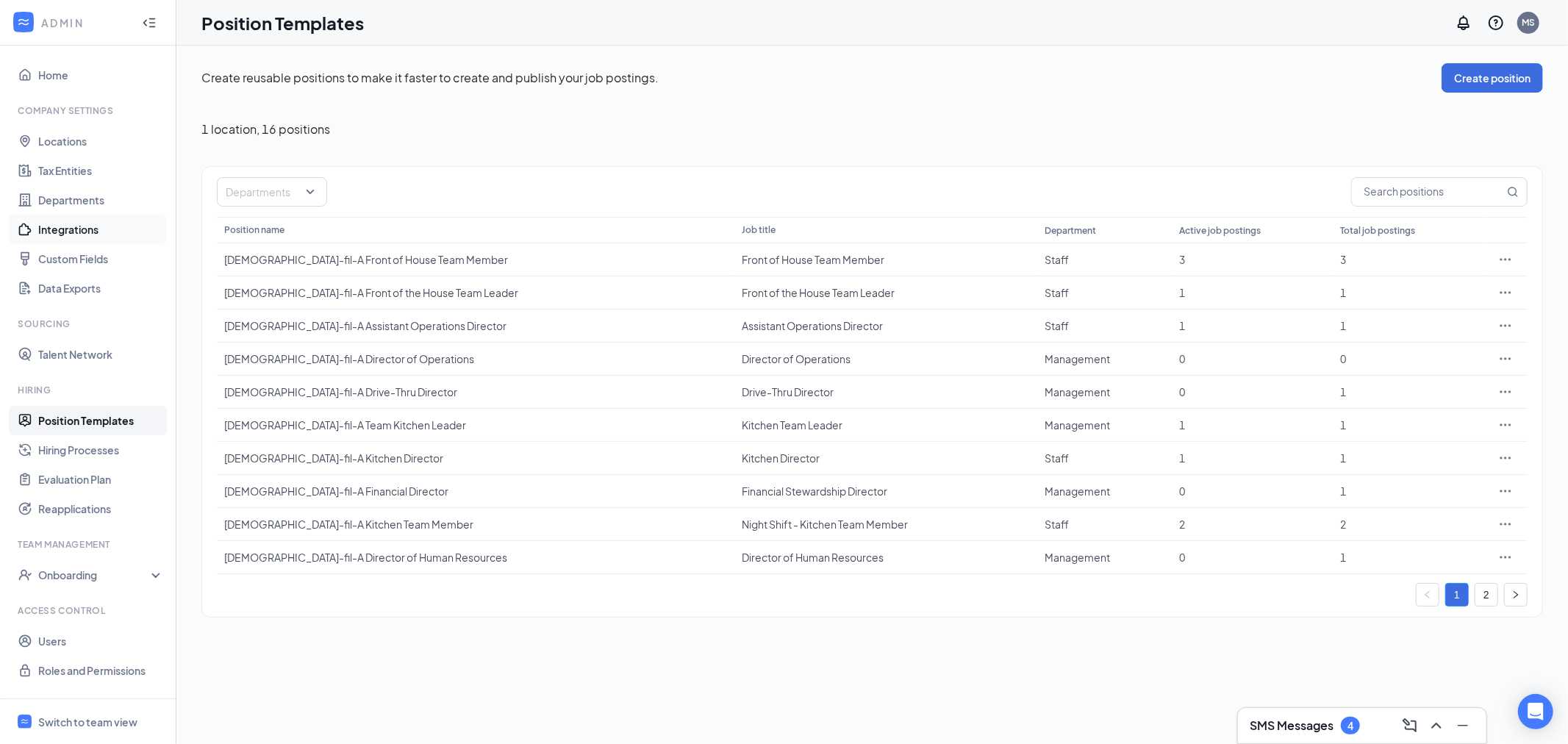
click at [76, 230] on link "Integrations" at bounding box center [100, 230] width 125 height 30
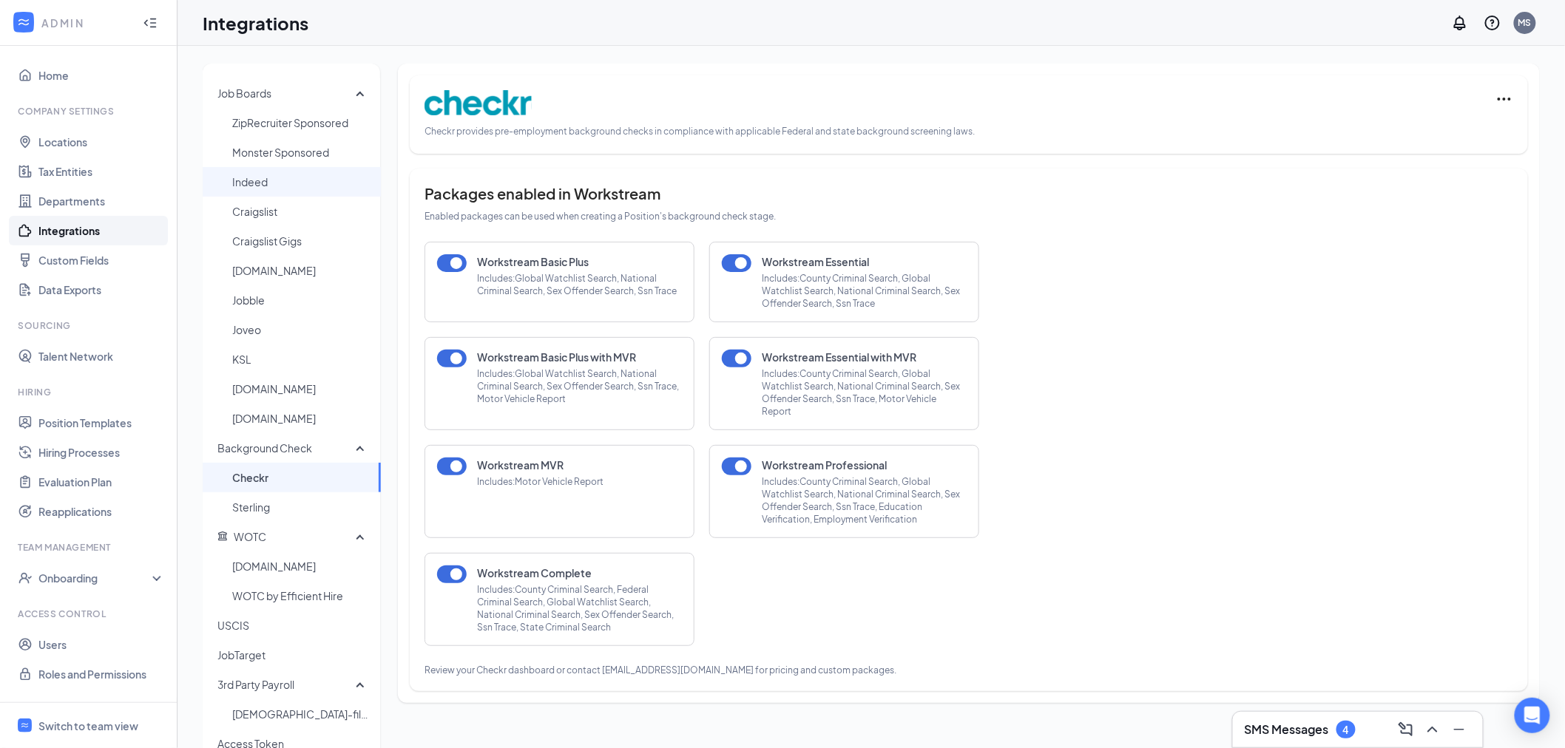
click at [271, 178] on span "Indeed" at bounding box center [300, 182] width 137 height 30
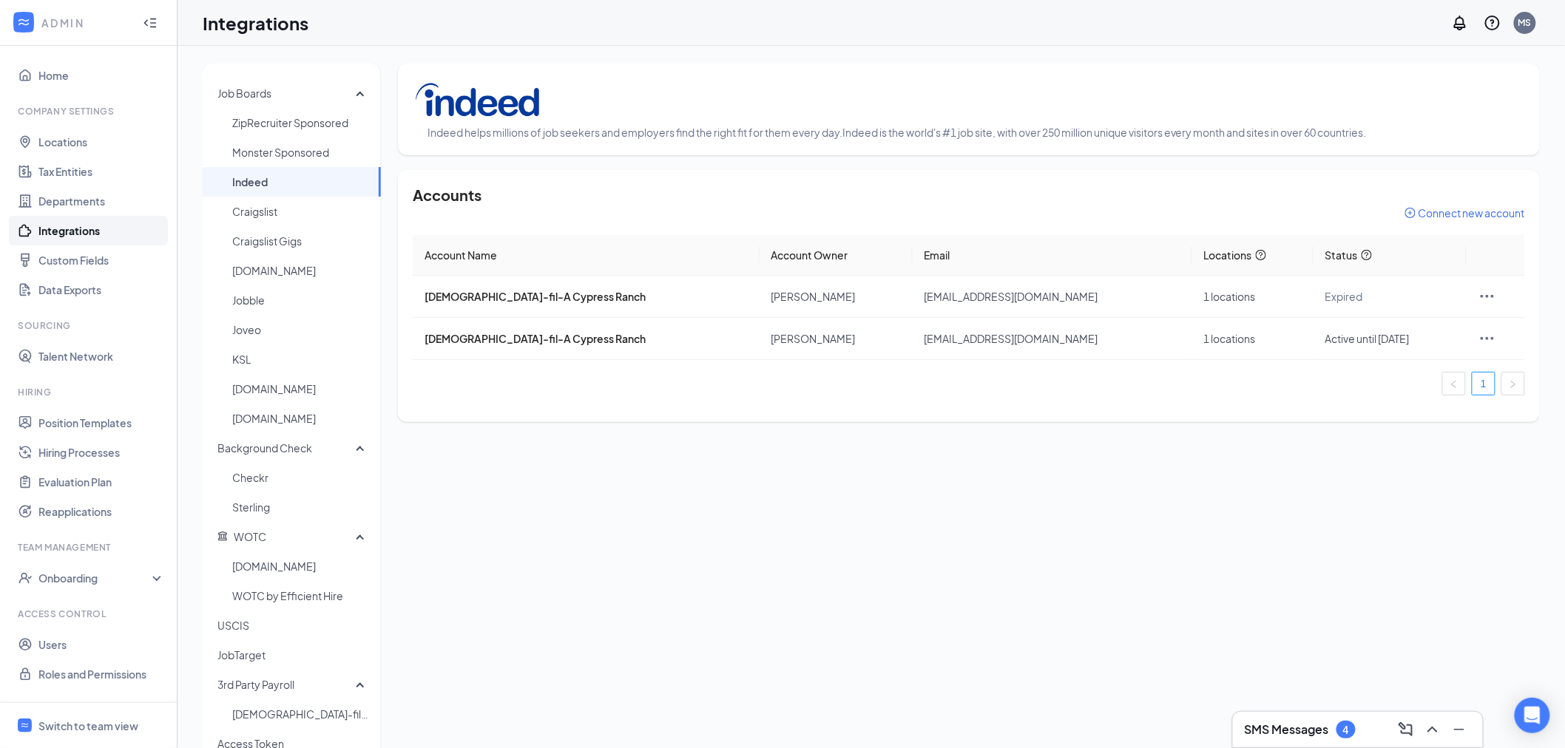
click at [1501, 211] on span "Connect new account" at bounding box center [1471, 213] width 106 height 15
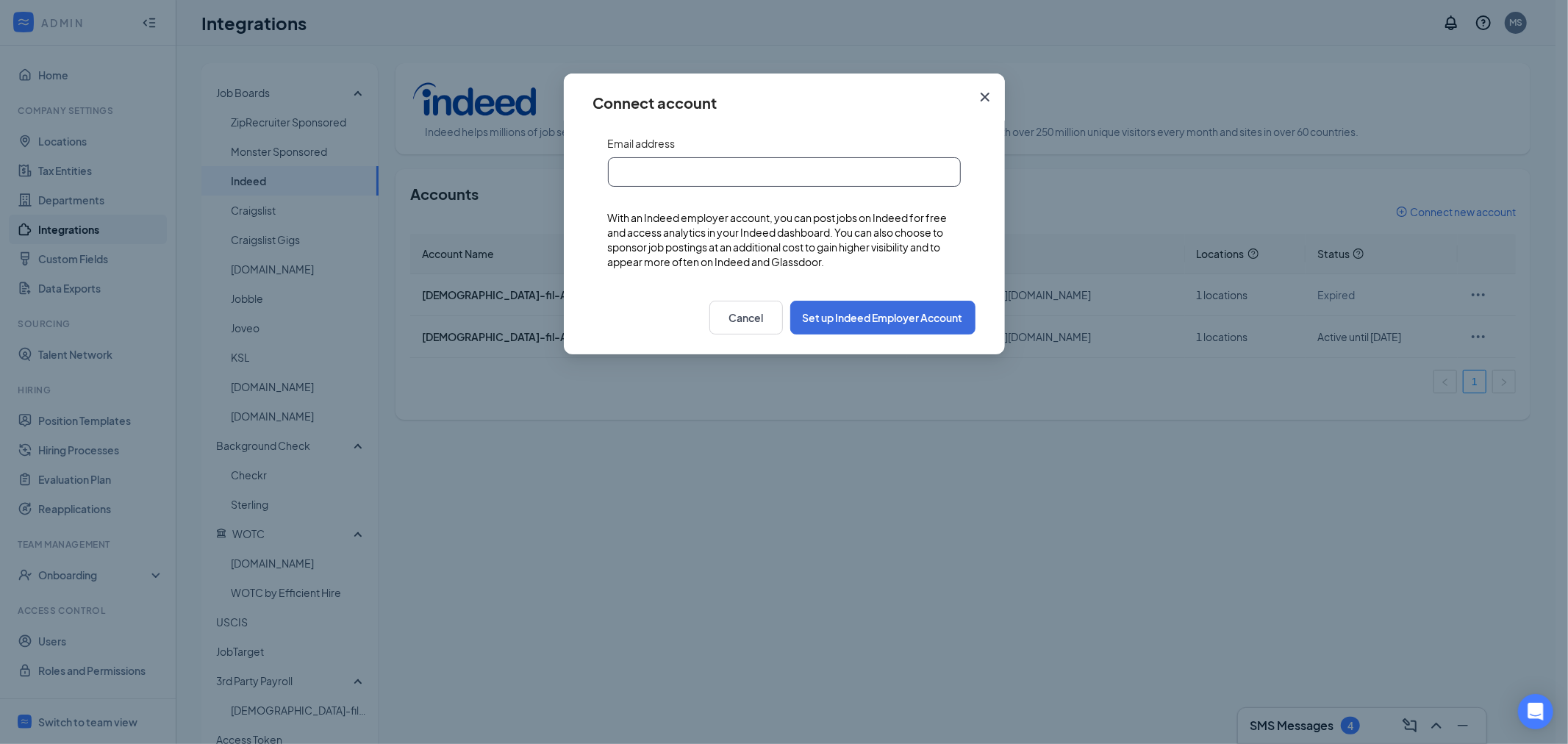
click at [759, 179] on input "text" at bounding box center [784, 172] width 353 height 30
type input "[EMAIL_ADDRESS][DOMAIN_NAME]"
click at [930, 321] on button "Set up Indeed Employer Account" at bounding box center [883, 317] width 185 height 34
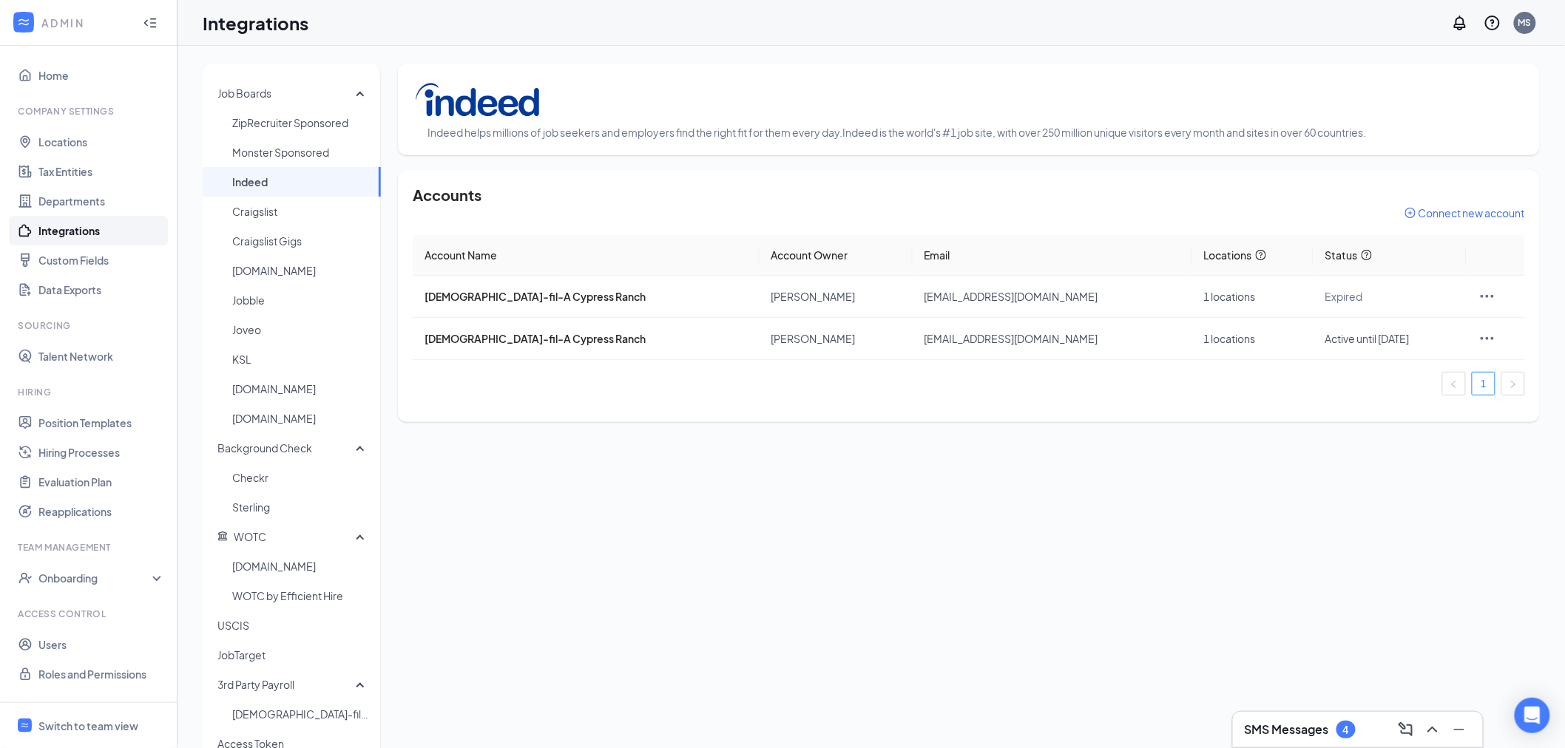
click at [1491, 211] on span "Connect new account" at bounding box center [1471, 213] width 106 height 15
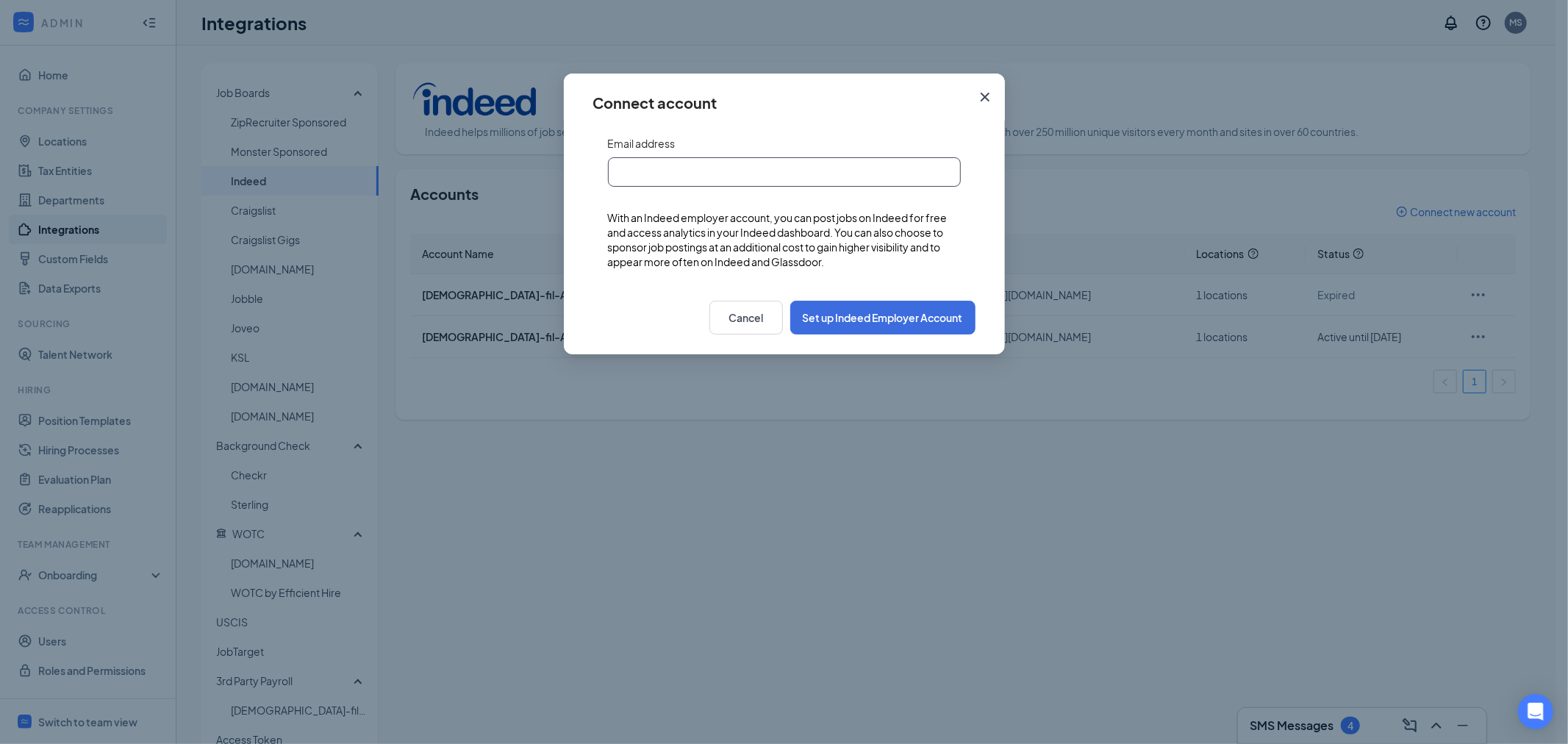
click at [823, 177] on input "text" at bounding box center [784, 172] width 353 height 30
type input "[EMAIL_ADDRESS][DOMAIN_NAME]"
click at [856, 313] on button "Set up Indeed Employer Account" at bounding box center [883, 317] width 185 height 34
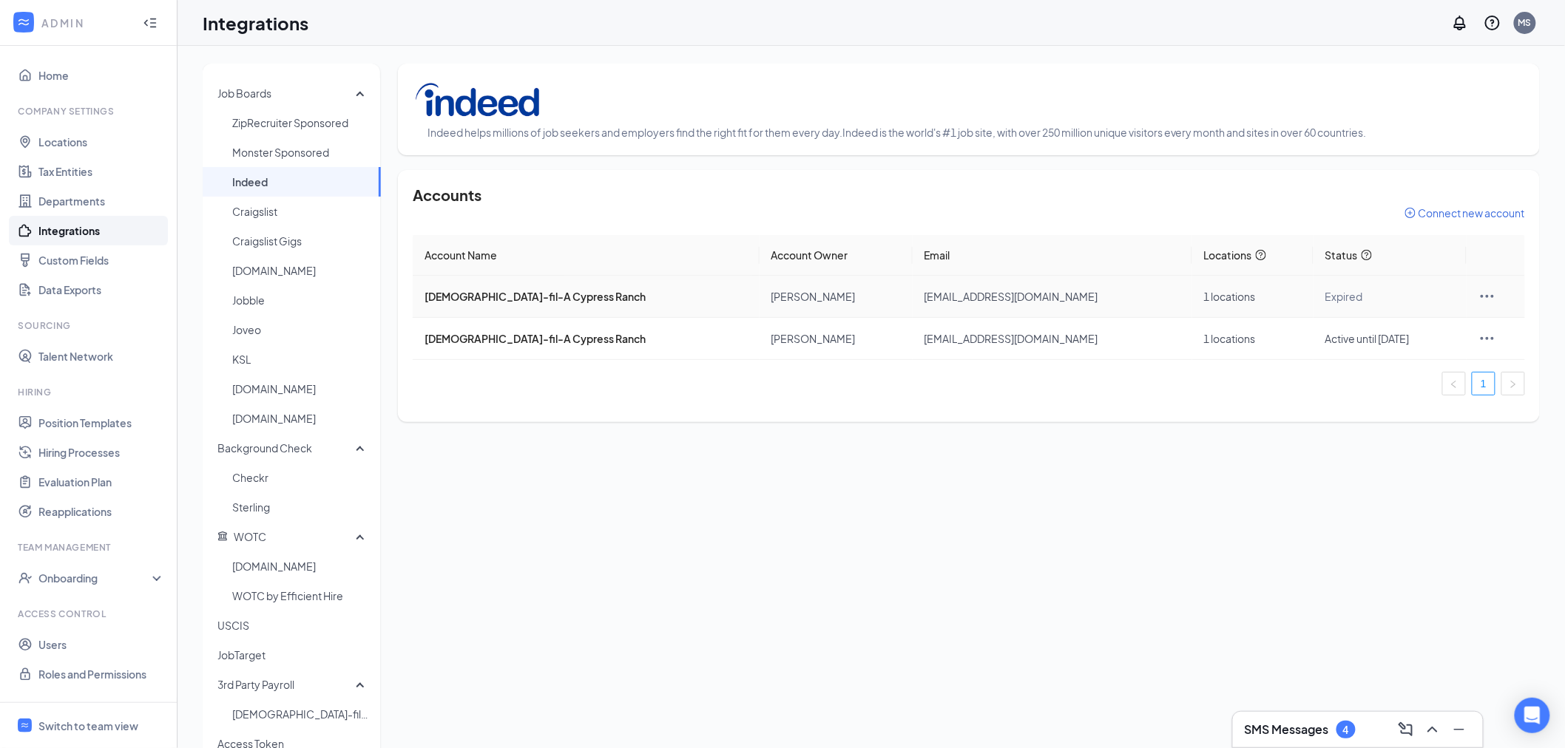
click at [1478, 302] on icon "Ellipses" at bounding box center [1487, 297] width 18 height 18
click at [311, 120] on span "ZipRecruiter Sponsored" at bounding box center [300, 123] width 137 height 30
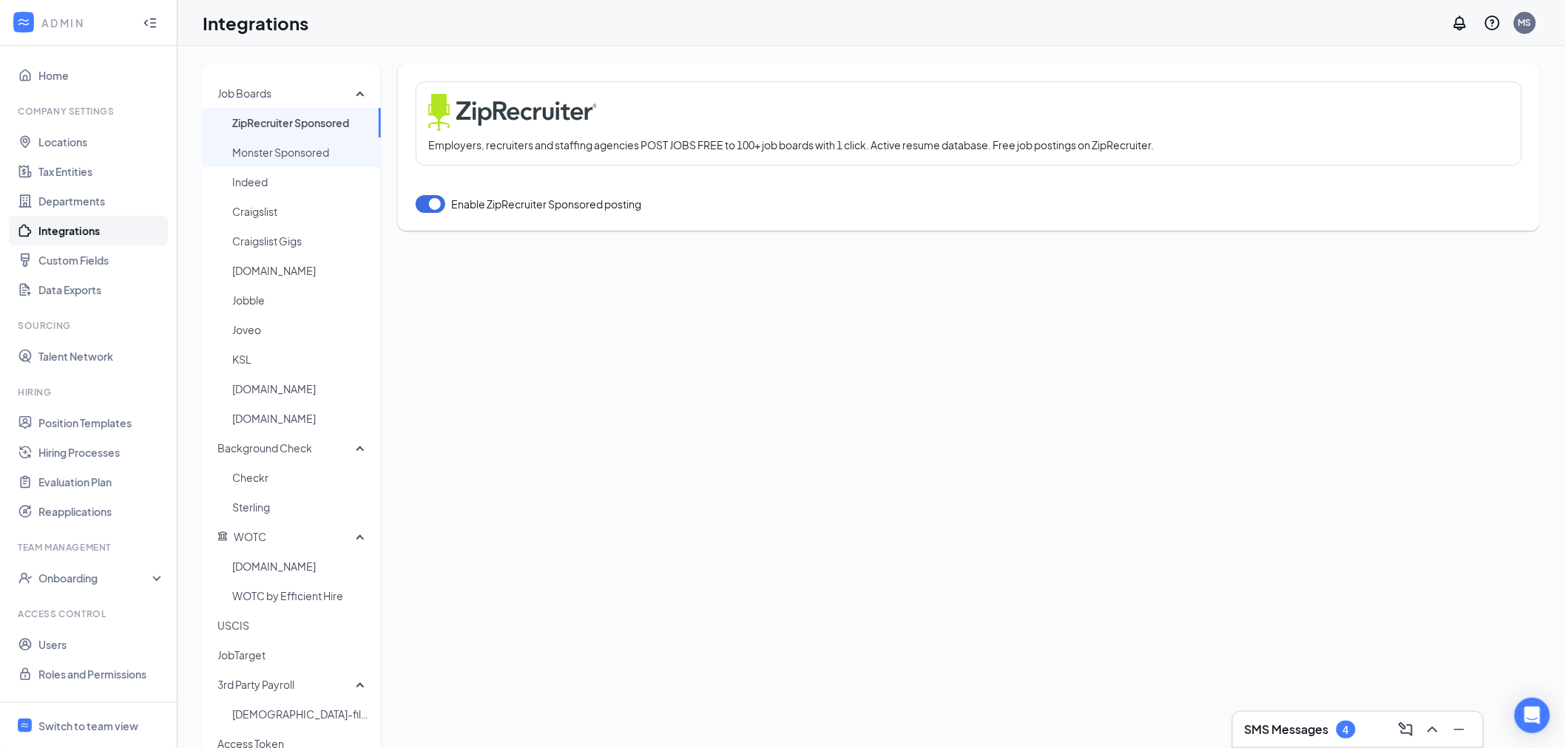
click at [301, 145] on span "Monster Sponsored" at bounding box center [300, 153] width 137 height 30
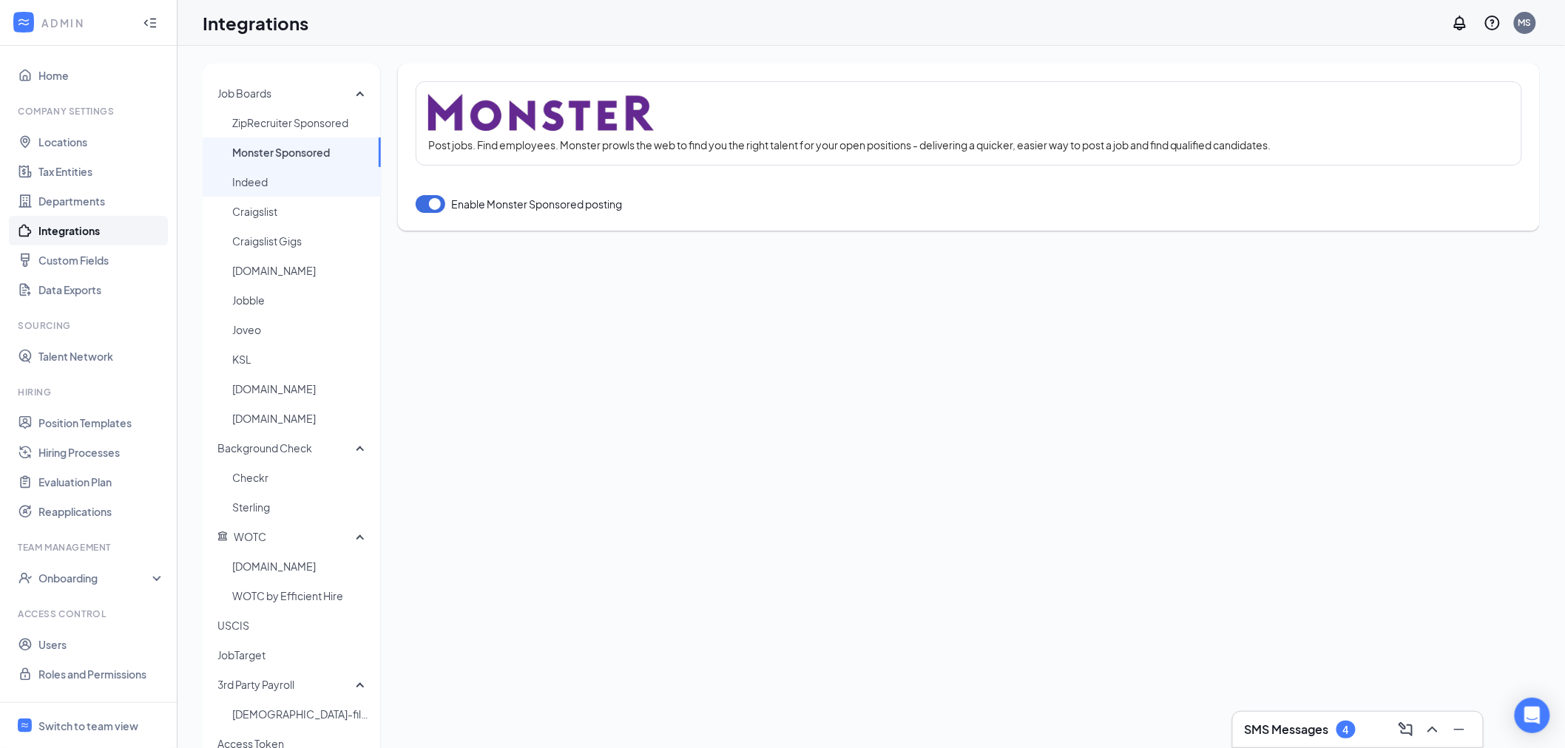
click at [271, 191] on span "Indeed" at bounding box center [300, 182] width 137 height 30
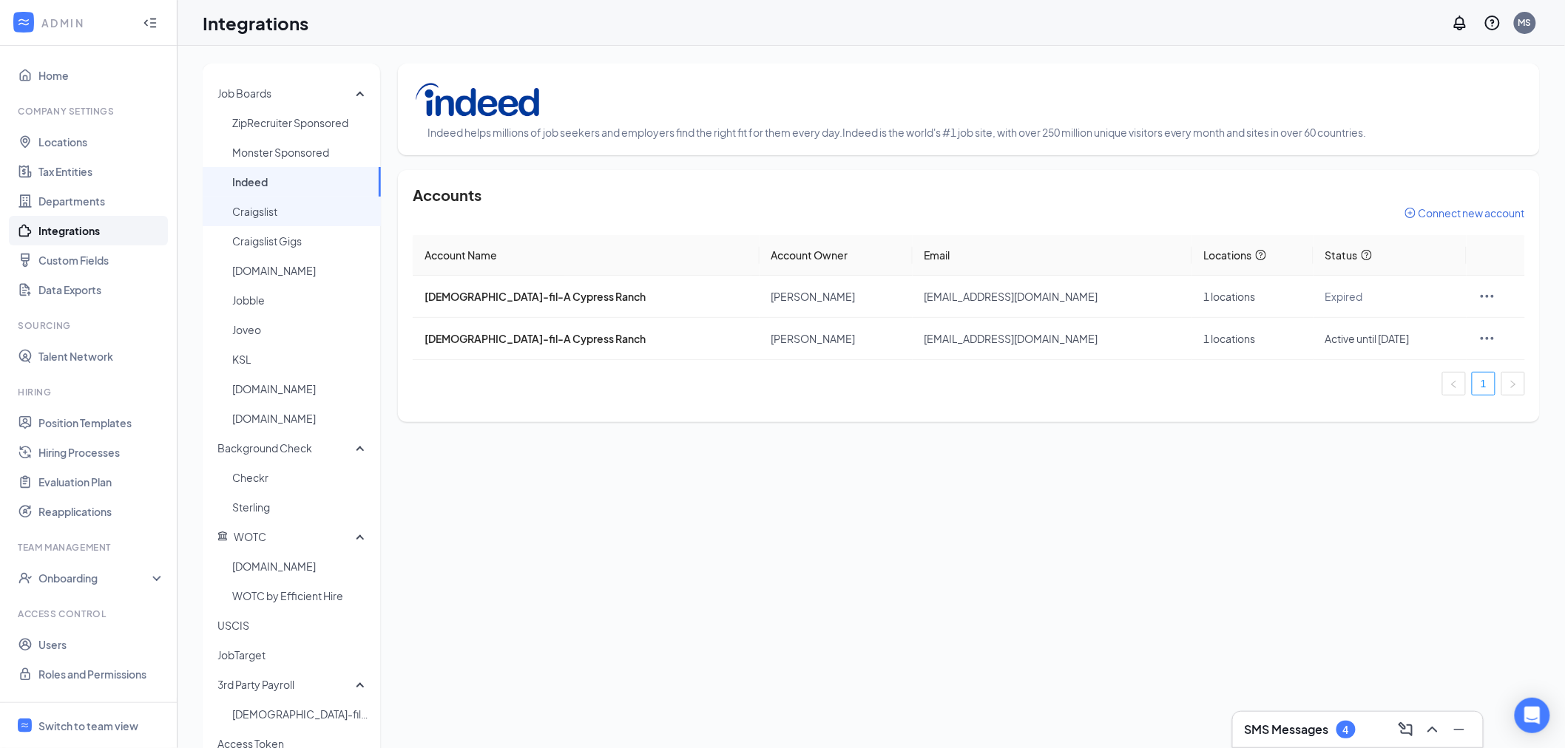
click at [271, 211] on span "Craigslist" at bounding box center [300, 212] width 137 height 30
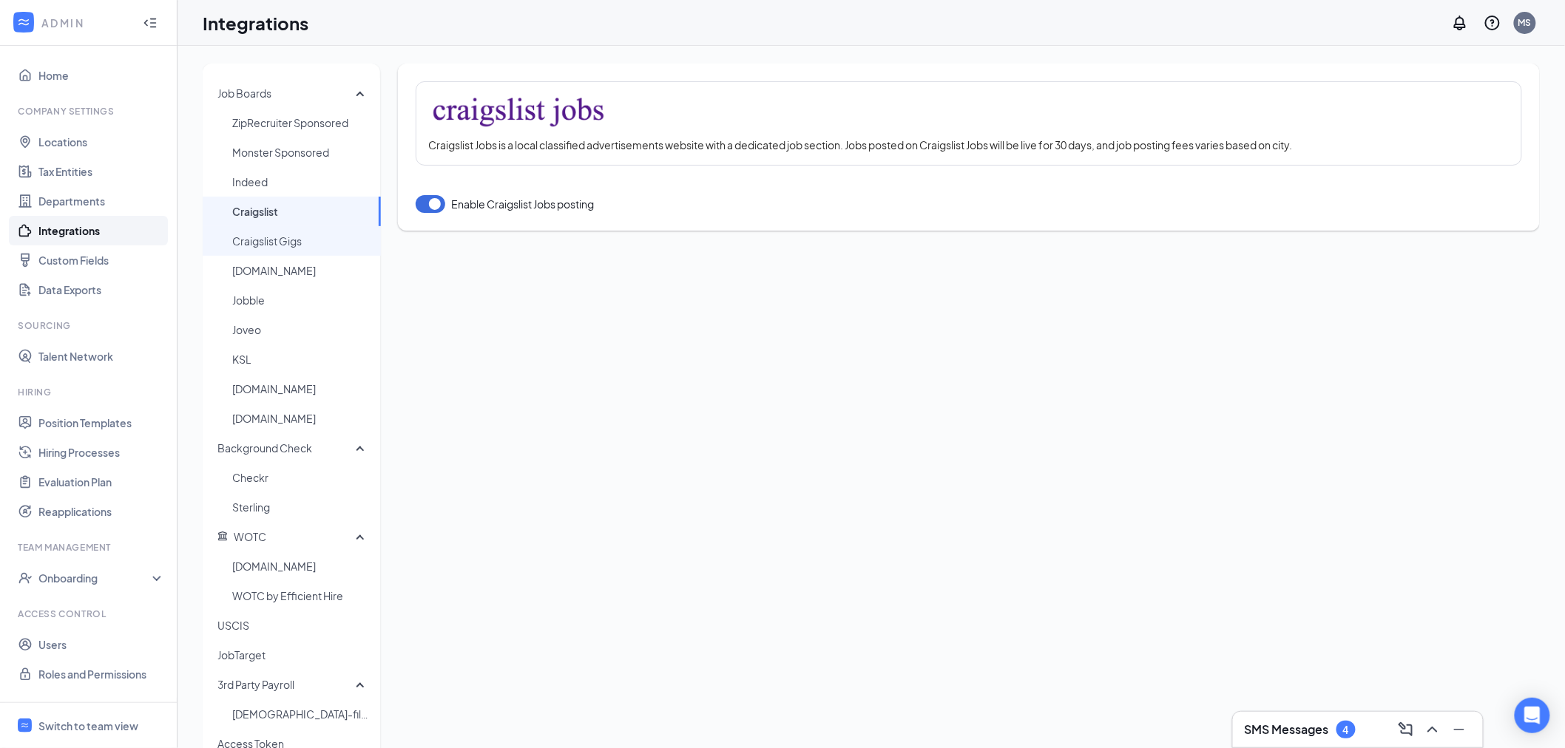
click at [267, 254] on span "Craigslist Gigs" at bounding box center [300, 241] width 137 height 30
click at [266, 288] on span "Jobble" at bounding box center [300, 300] width 137 height 30
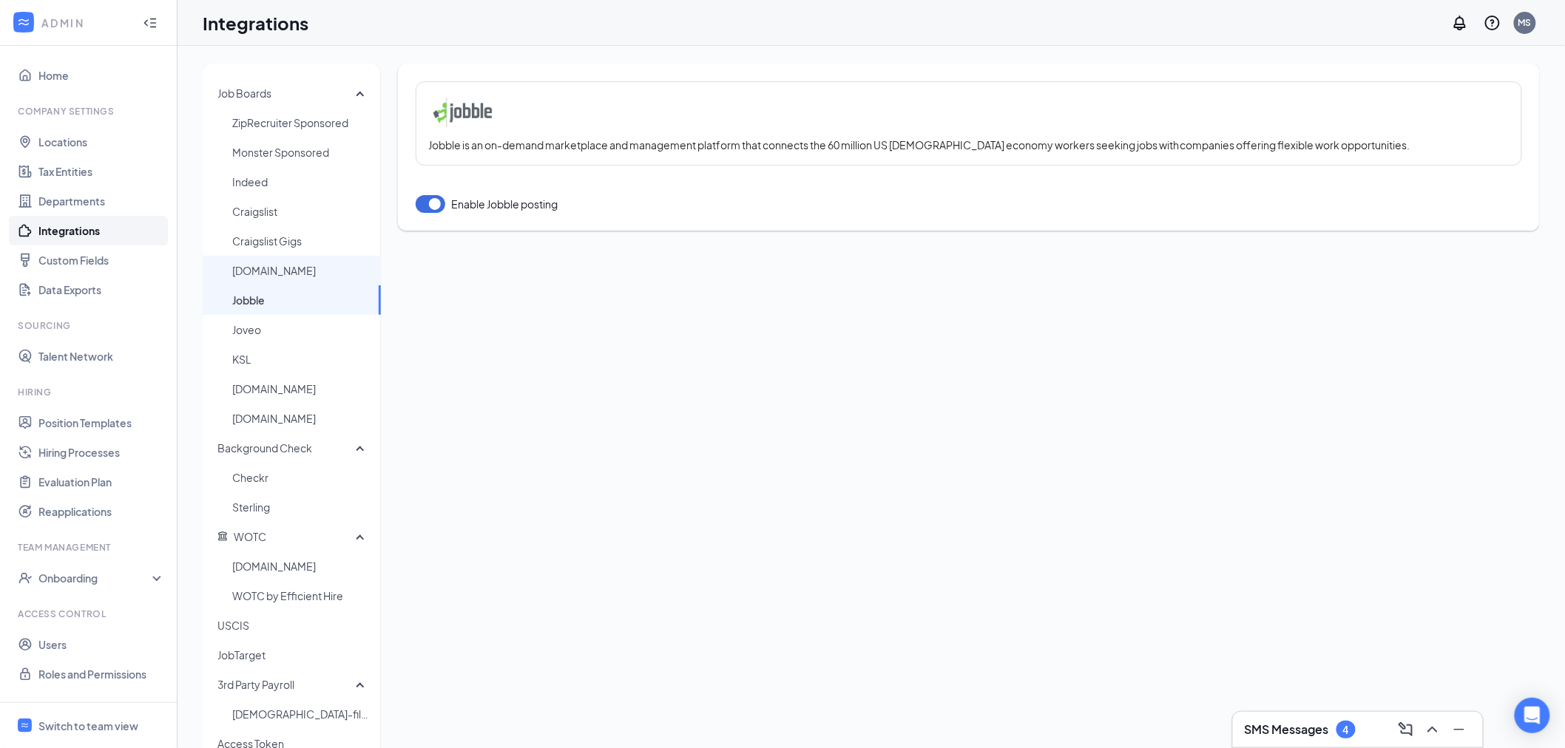
click at [269, 268] on span "[DOMAIN_NAME]" at bounding box center [300, 271] width 137 height 30
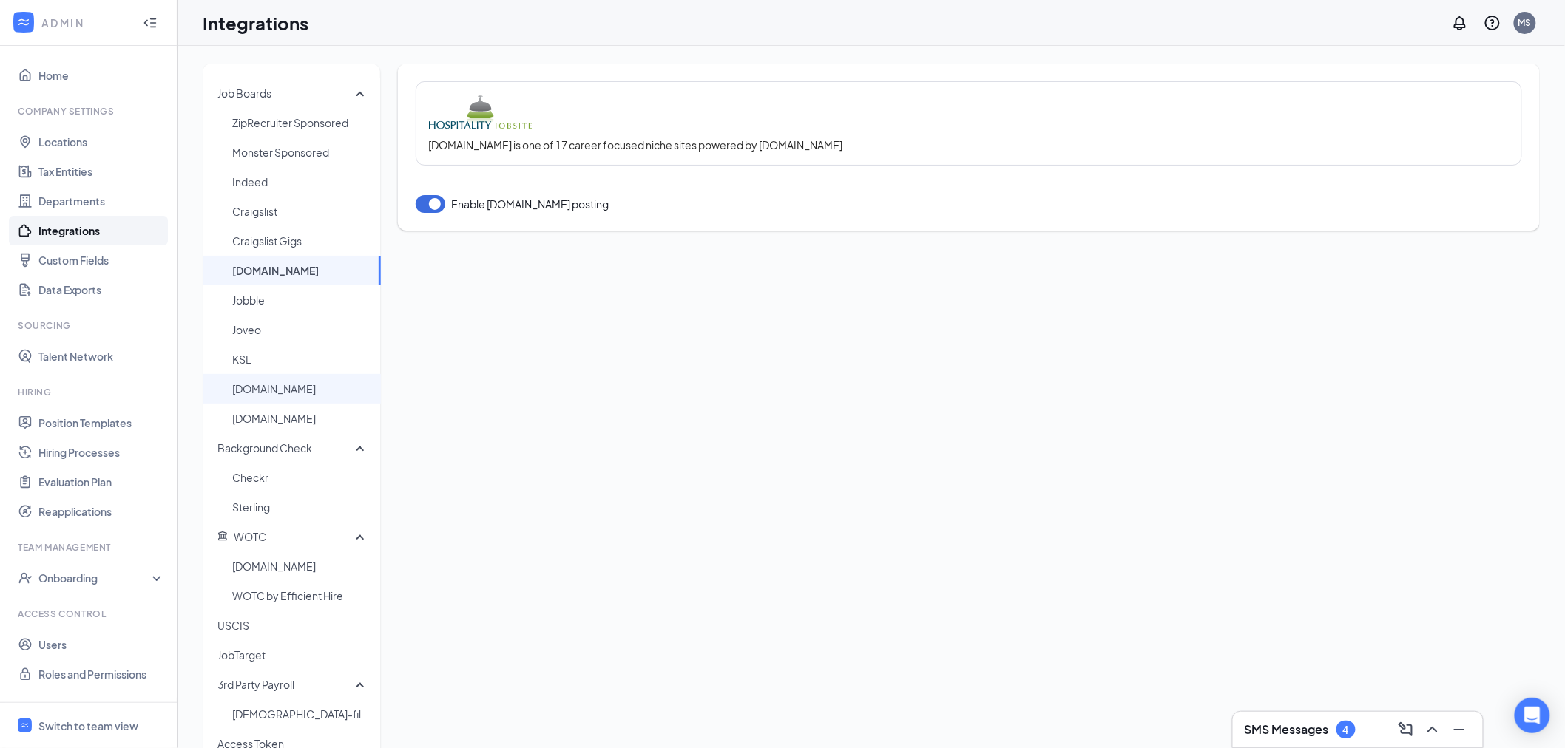
click at [279, 390] on span "[DOMAIN_NAME]" at bounding box center [300, 389] width 137 height 30
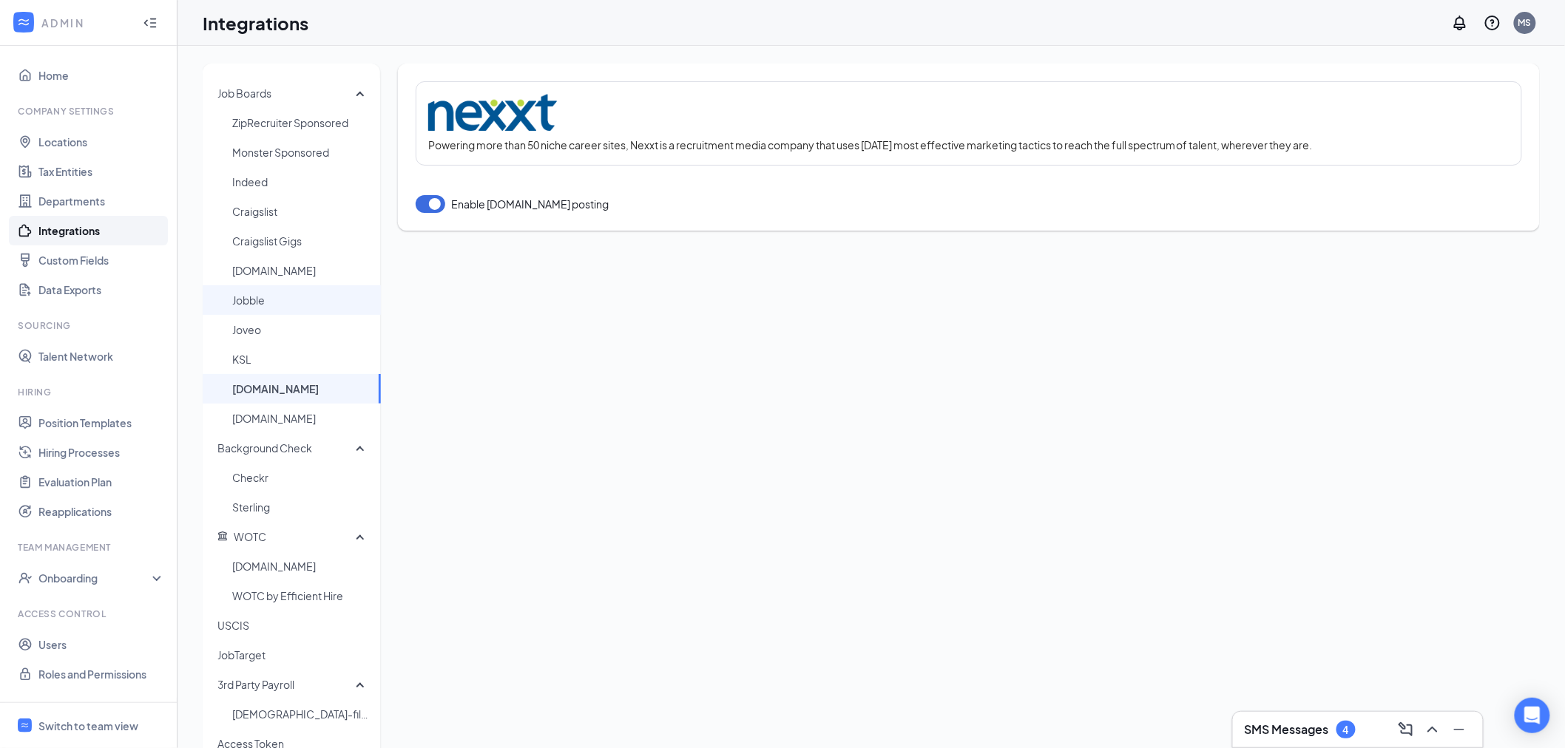
click at [264, 297] on span "Jobble" at bounding box center [300, 300] width 137 height 30
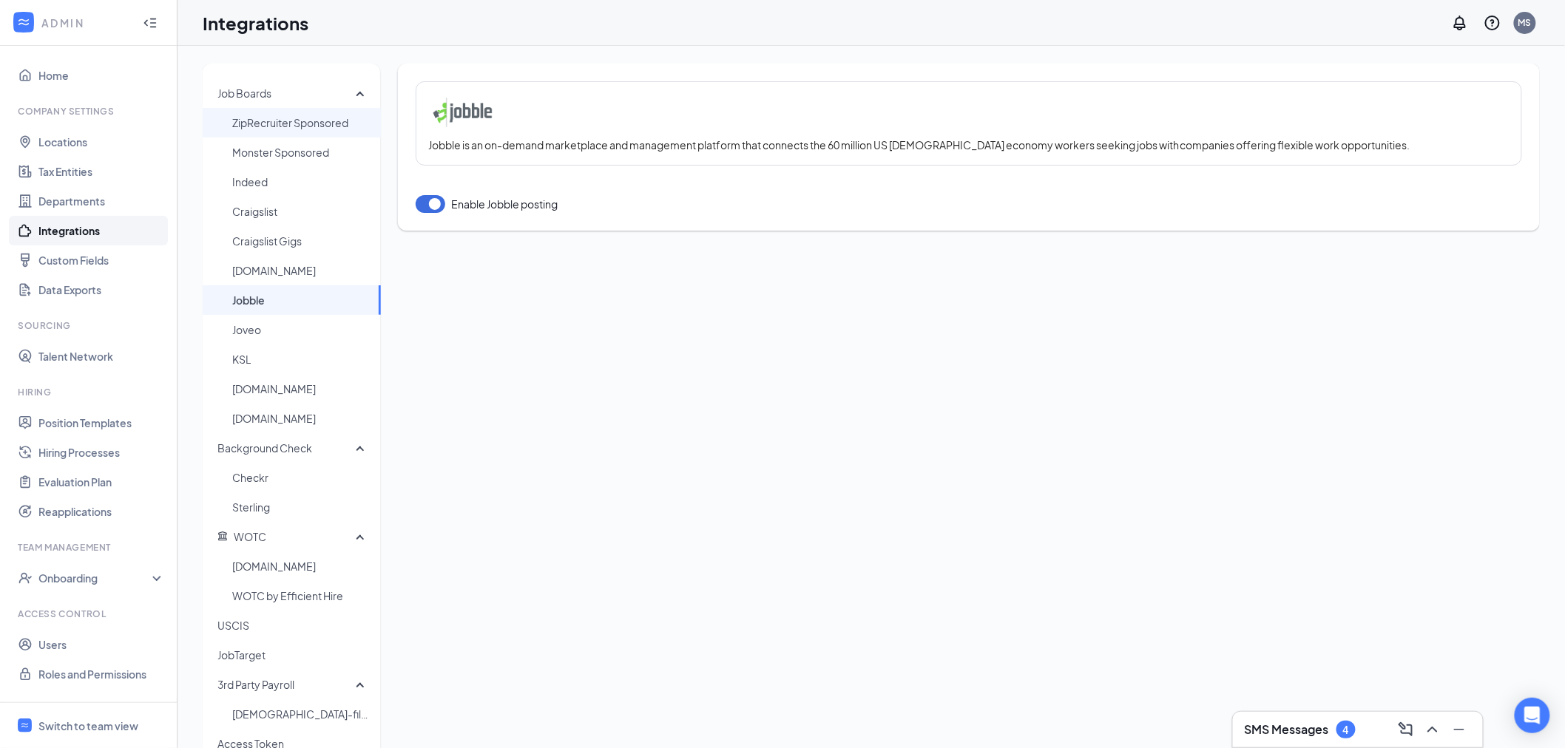
click at [286, 114] on span "ZipRecruiter Sponsored" at bounding box center [300, 123] width 137 height 30
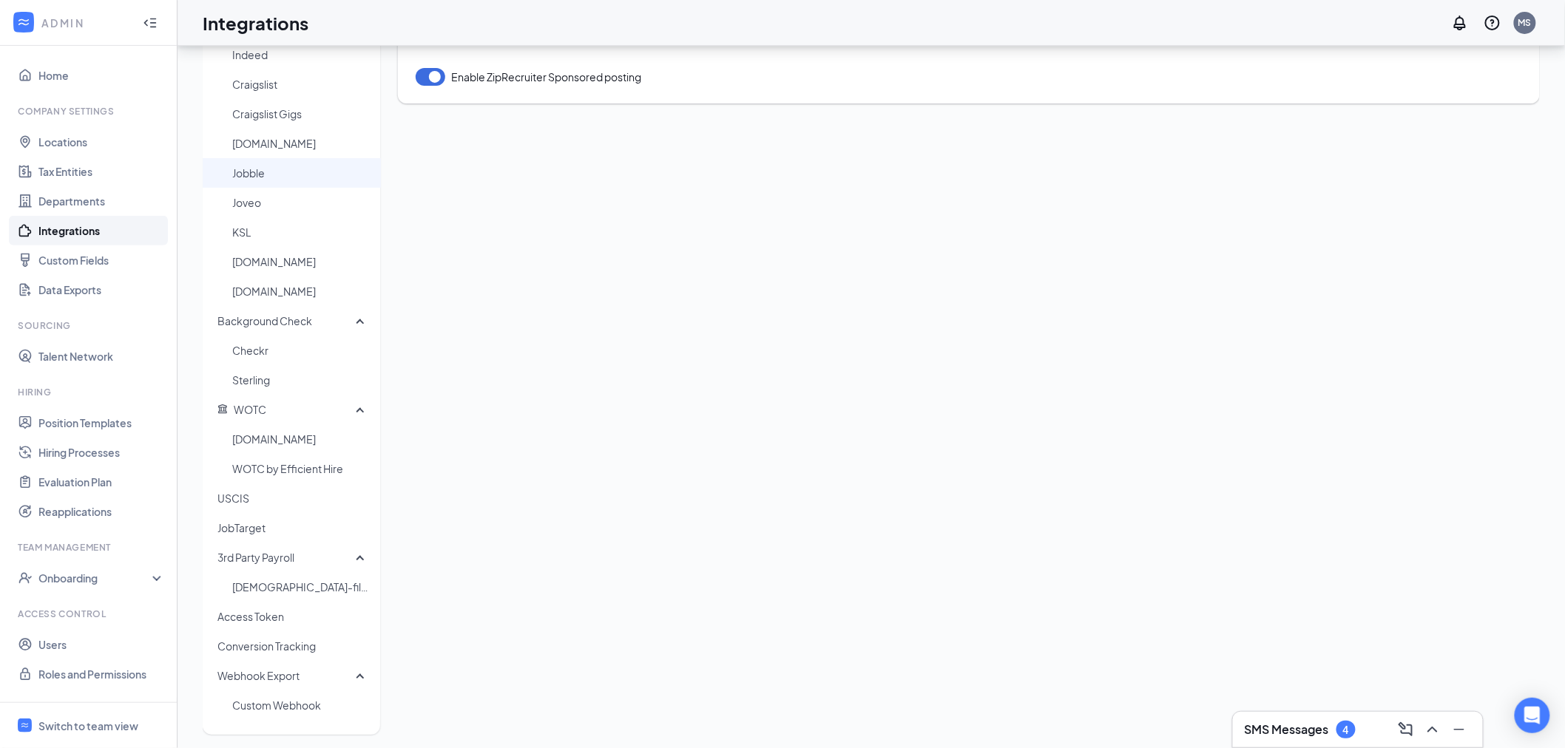
scroll to position [133, 0]
click at [257, 404] on span "WOTC" at bounding box center [250, 403] width 33 height 13
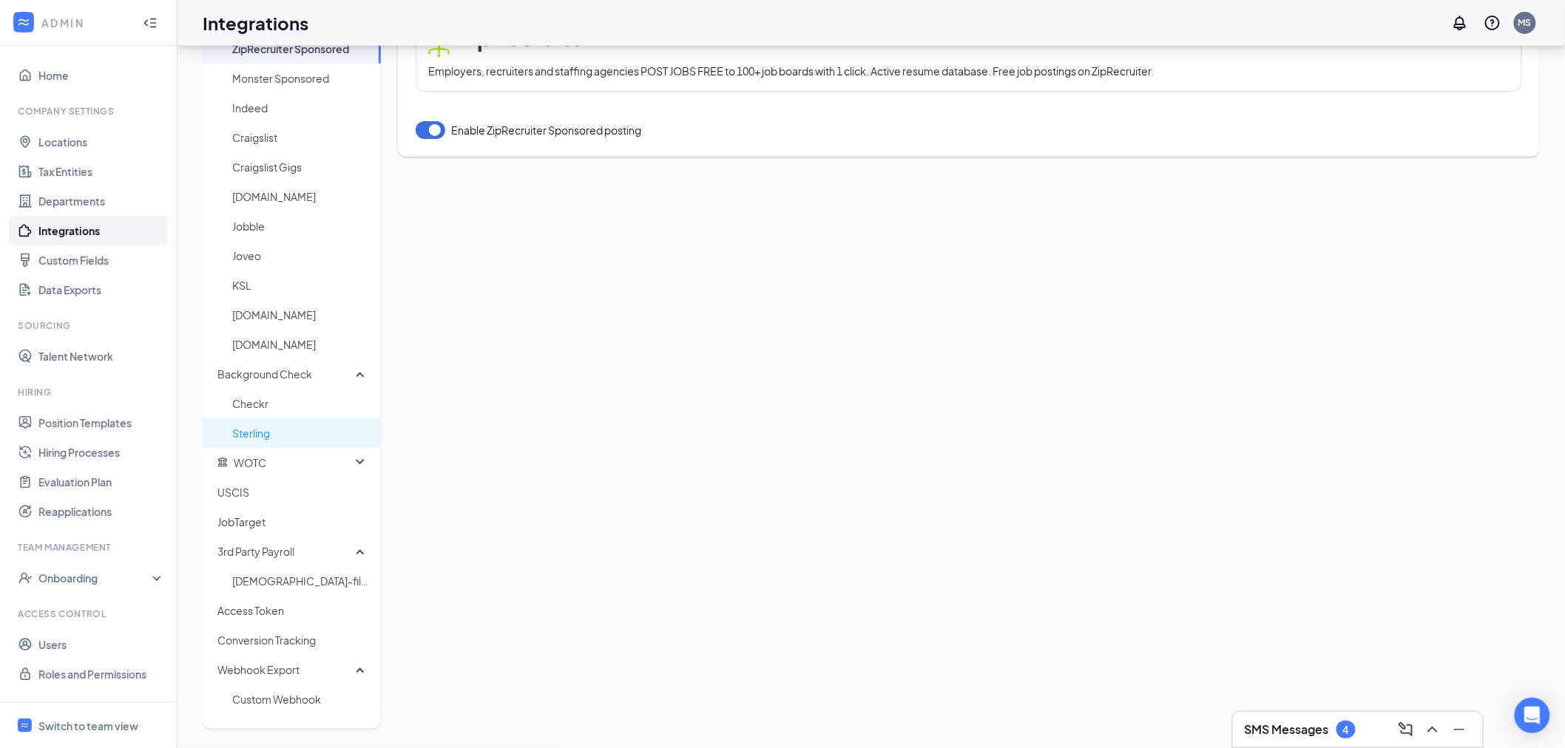
scroll to position [74, 0]
click at [261, 498] on span "USCIS" at bounding box center [293, 493] width 152 height 30
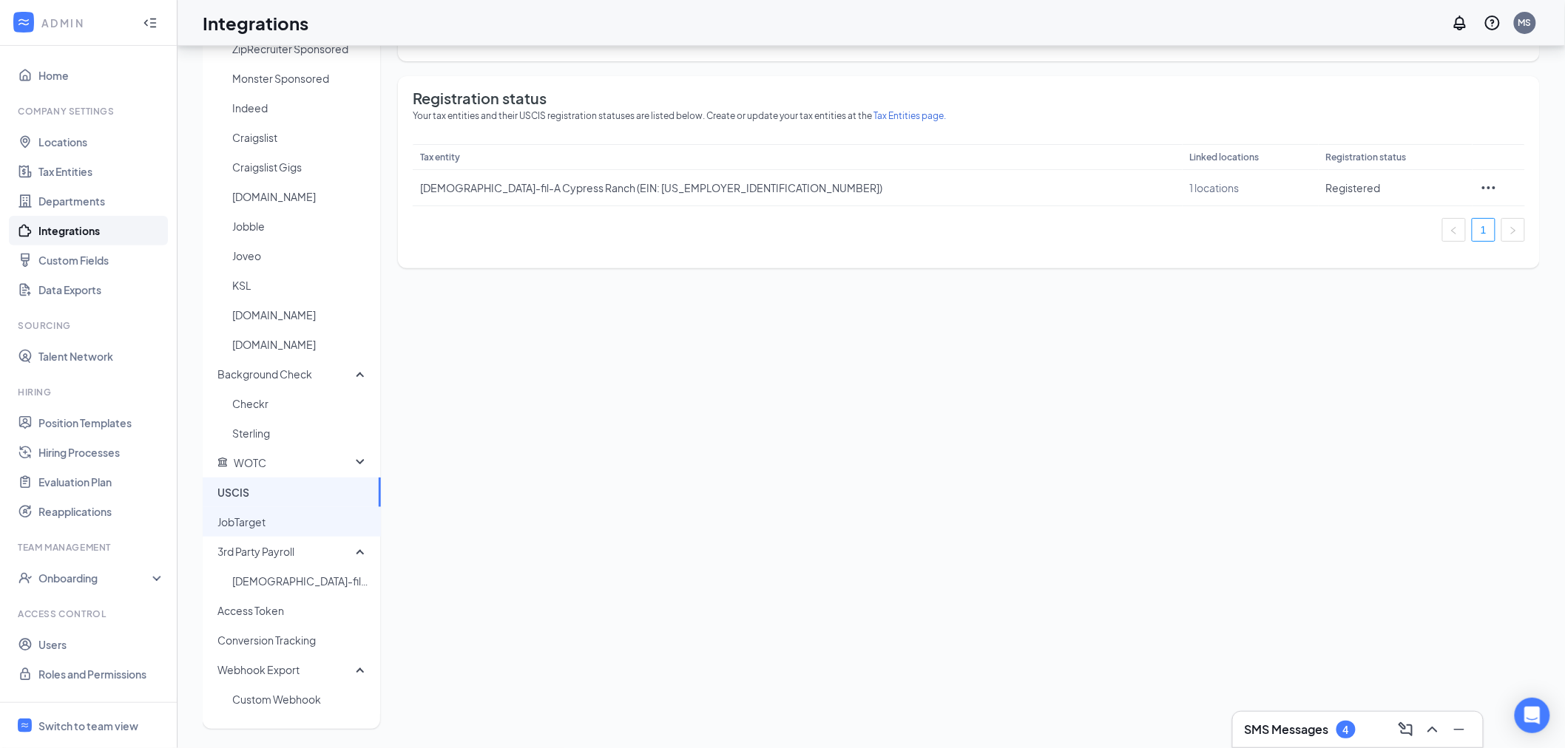
click at [255, 521] on span "JobTarget" at bounding box center [293, 522] width 152 height 30
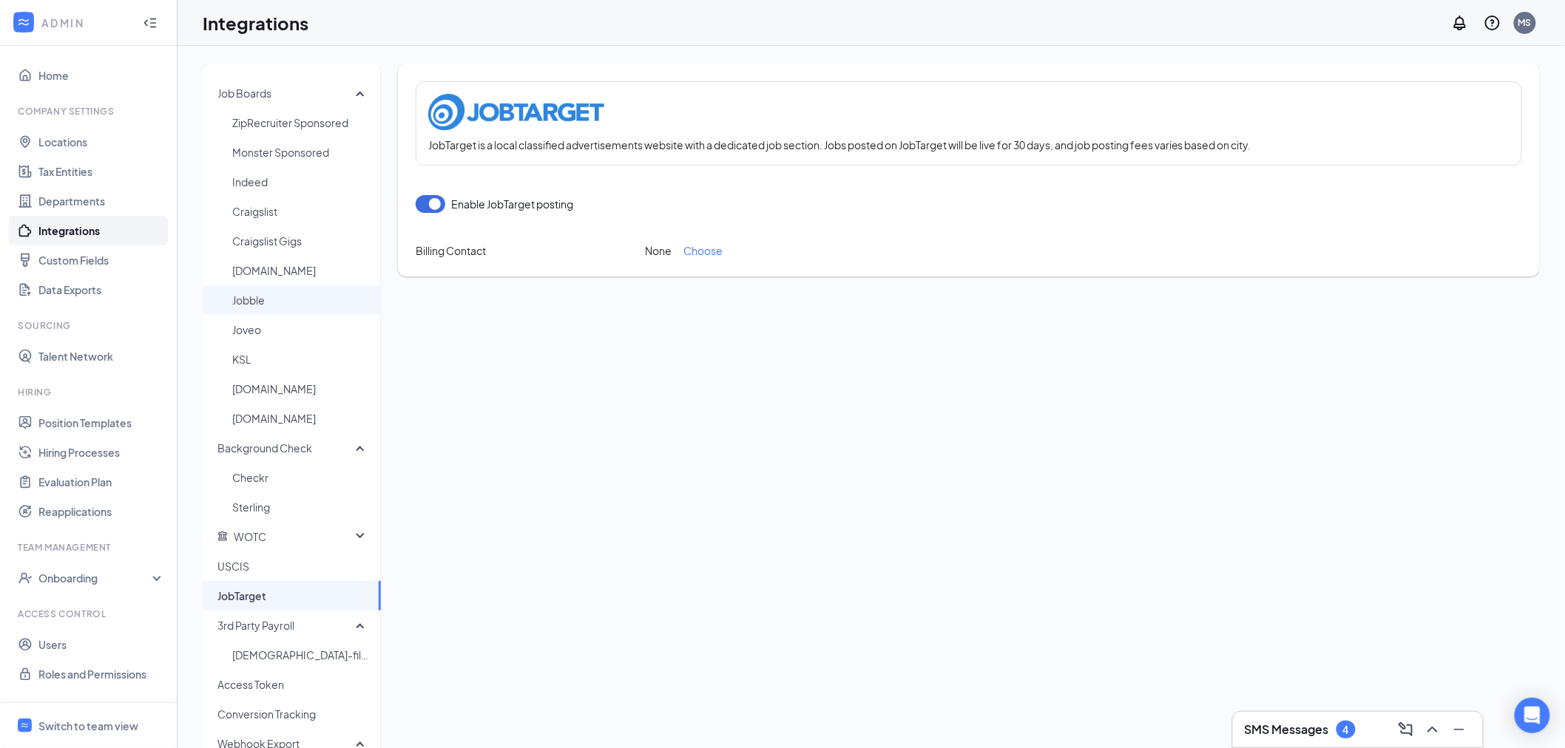
click at [256, 299] on span "Jobble" at bounding box center [300, 300] width 137 height 30
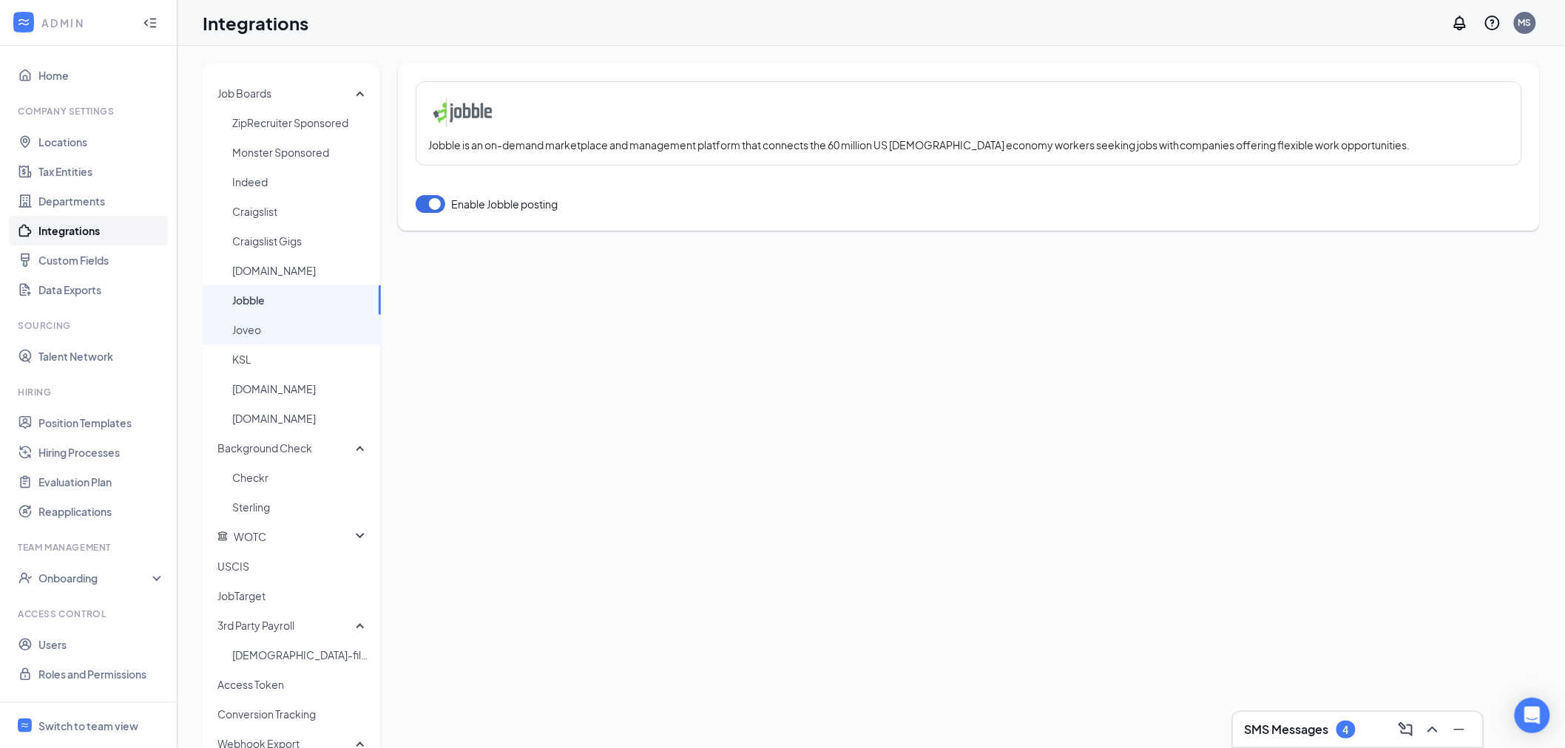
click at [257, 322] on span "Joveo" at bounding box center [300, 330] width 137 height 30
click at [78, 141] on link "Locations" at bounding box center [101, 142] width 126 height 30
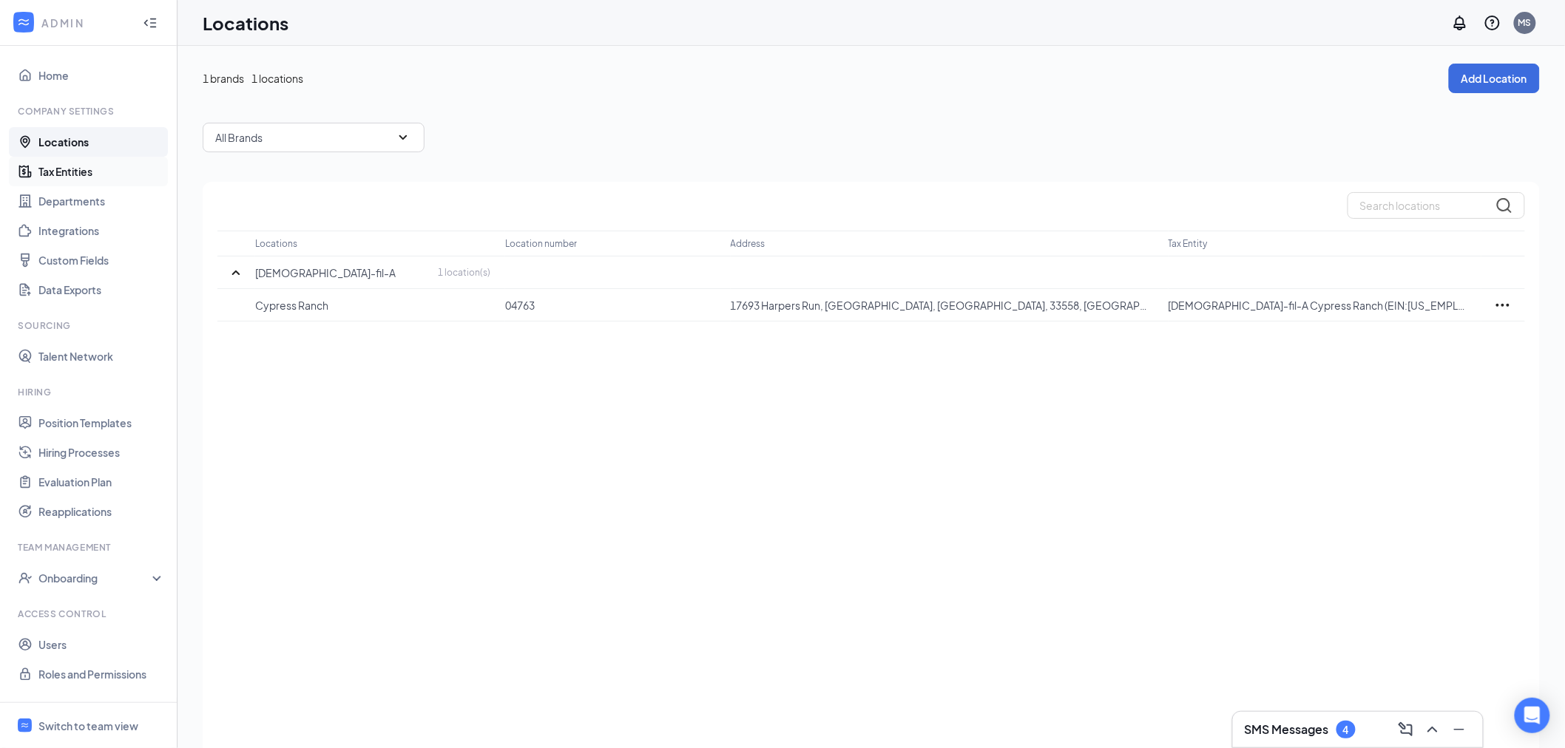
click at [84, 165] on link "Tax Entities" at bounding box center [101, 172] width 126 height 30
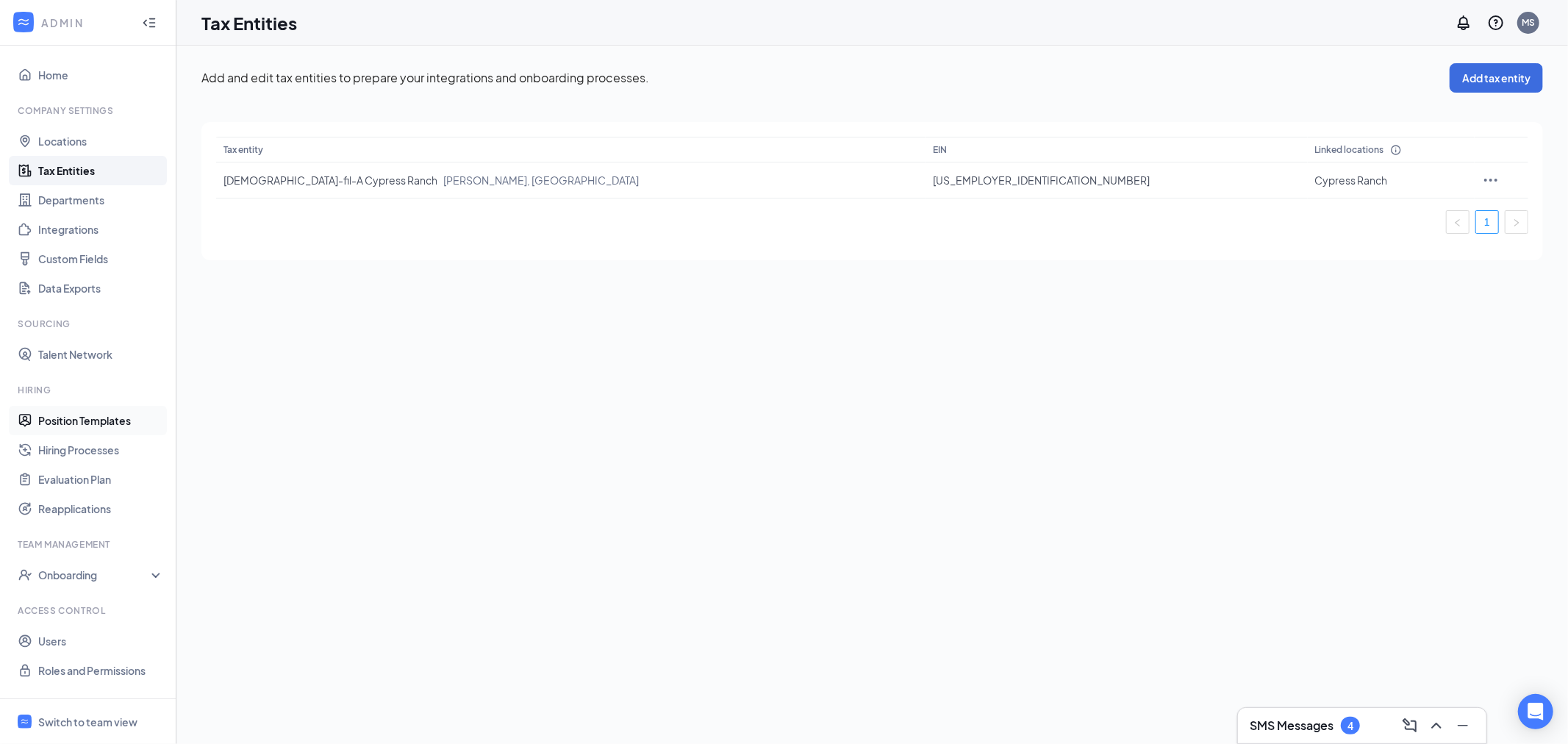
click at [68, 424] on link "Position Templates" at bounding box center [100, 421] width 125 height 30
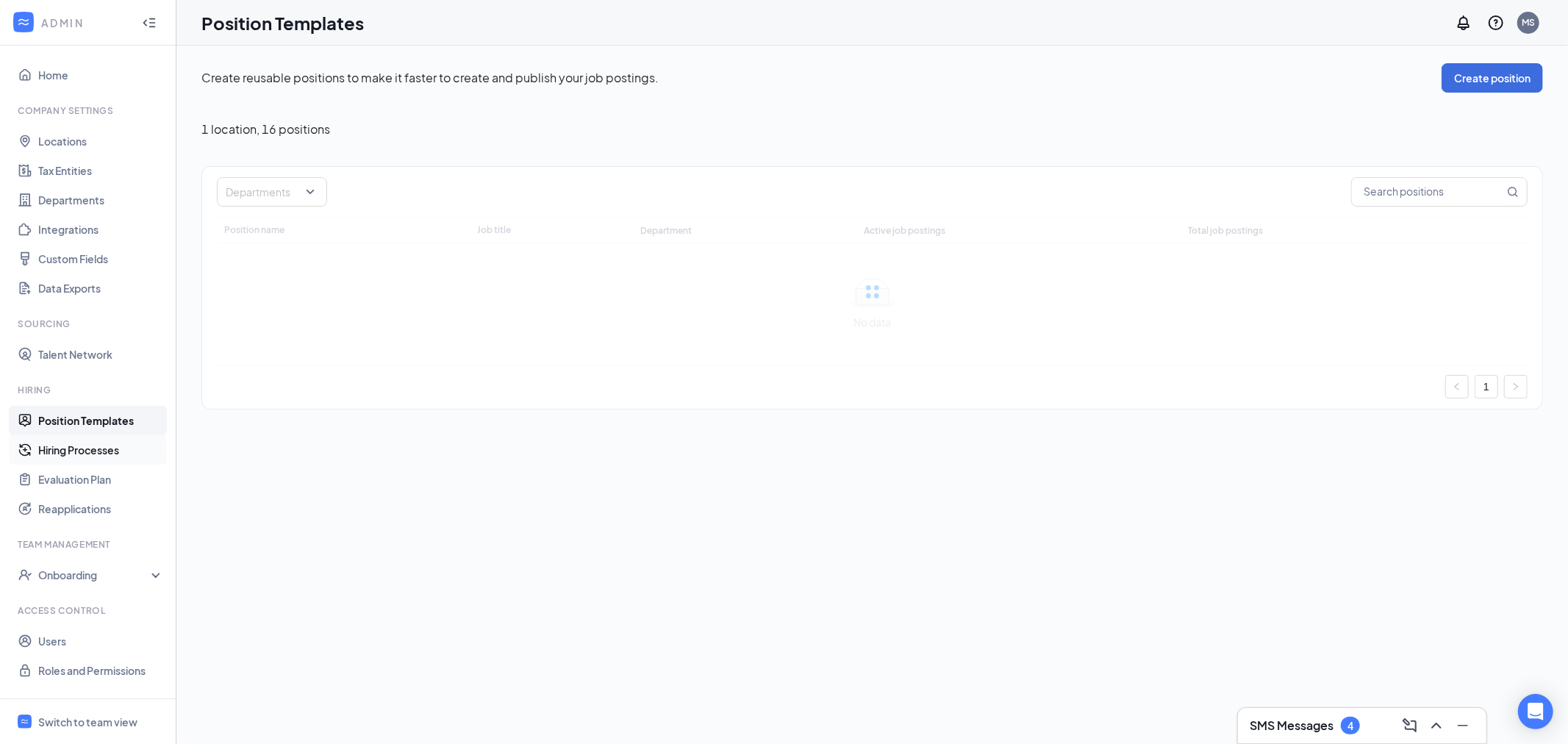
click at [70, 445] on link "Hiring Processes" at bounding box center [100, 451] width 125 height 30
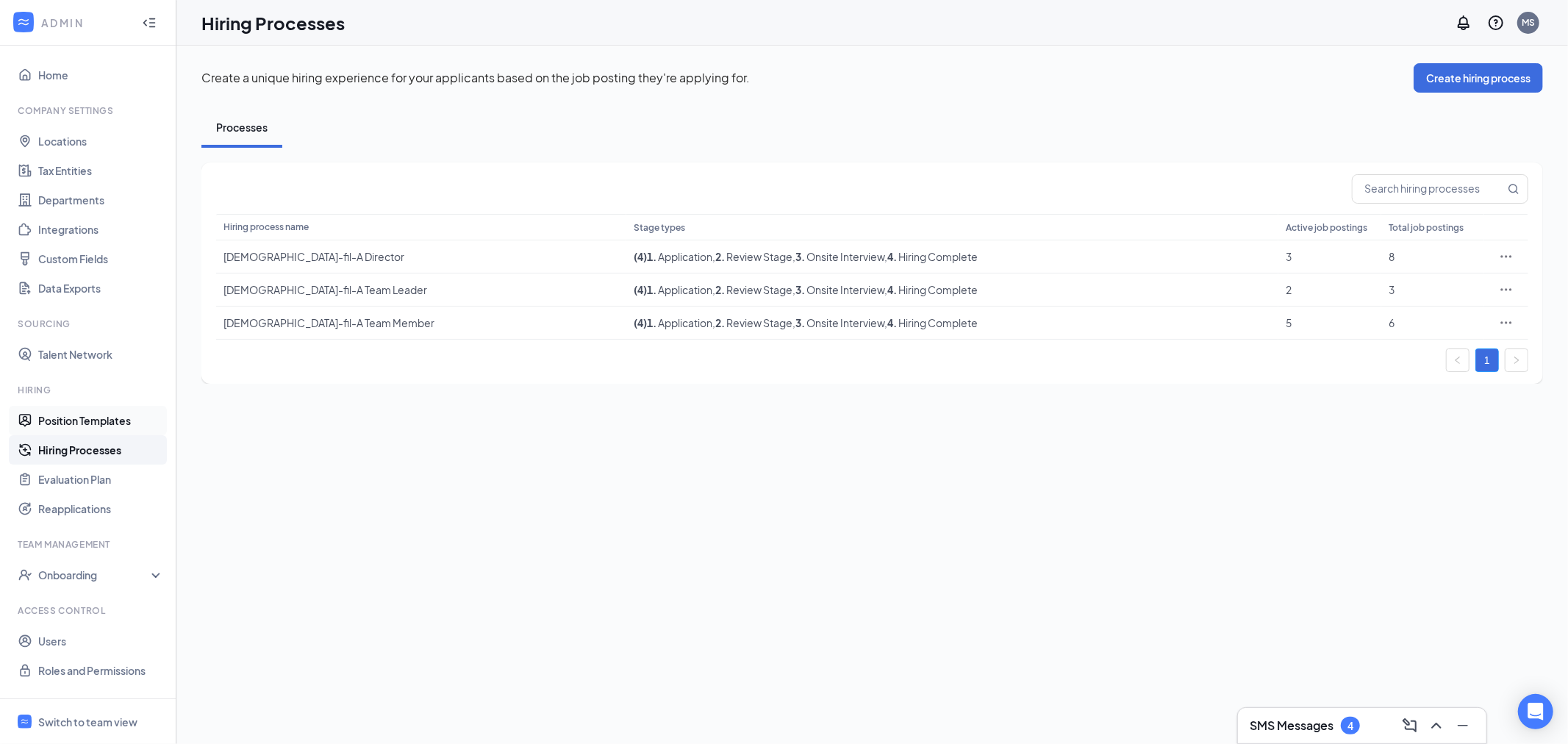
click at [78, 421] on link "Position Templates" at bounding box center [100, 421] width 125 height 30
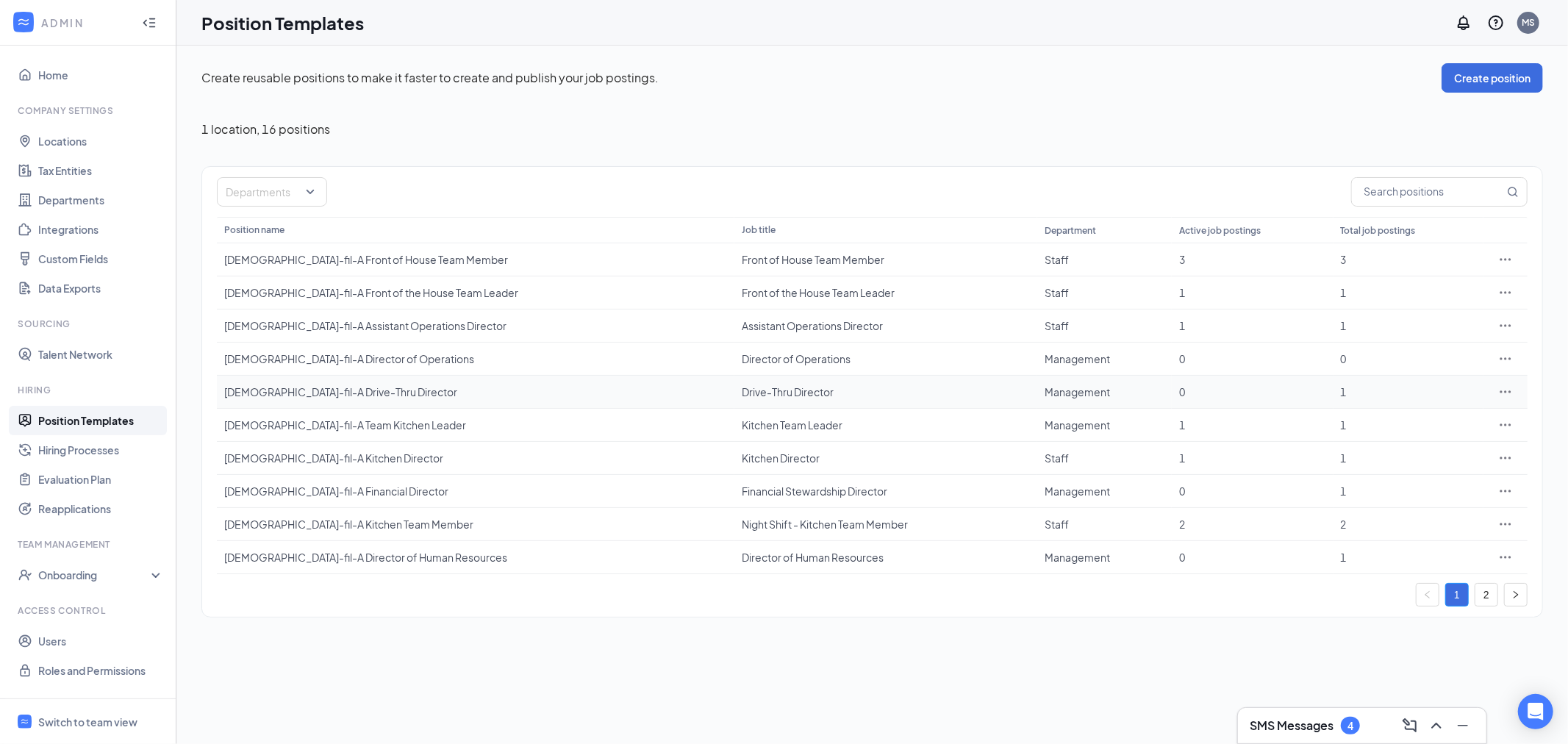
click at [1501, 402] on td at bounding box center [1505, 392] width 44 height 33
click at [1502, 392] on icon "Ellipses" at bounding box center [1505, 392] width 15 height 15
click at [1400, 420] on span "Edit" at bounding box center [1438, 422] width 126 height 16
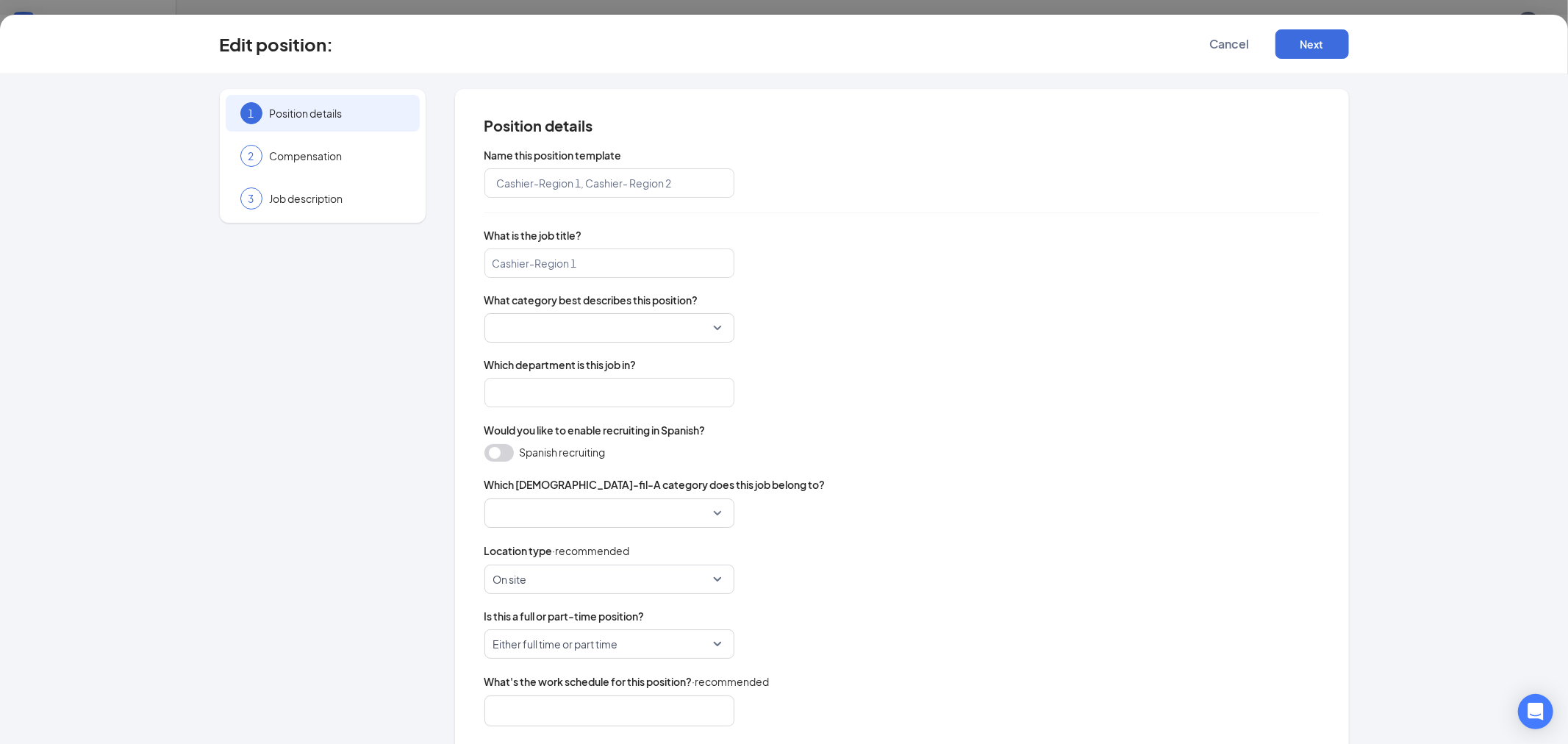
type input "[DEMOGRAPHIC_DATA]-fil-A Drive-Thru Director"
type input "Drive-Thru Director"
click at [577, 394] on input "Management" at bounding box center [609, 393] width 250 height 30
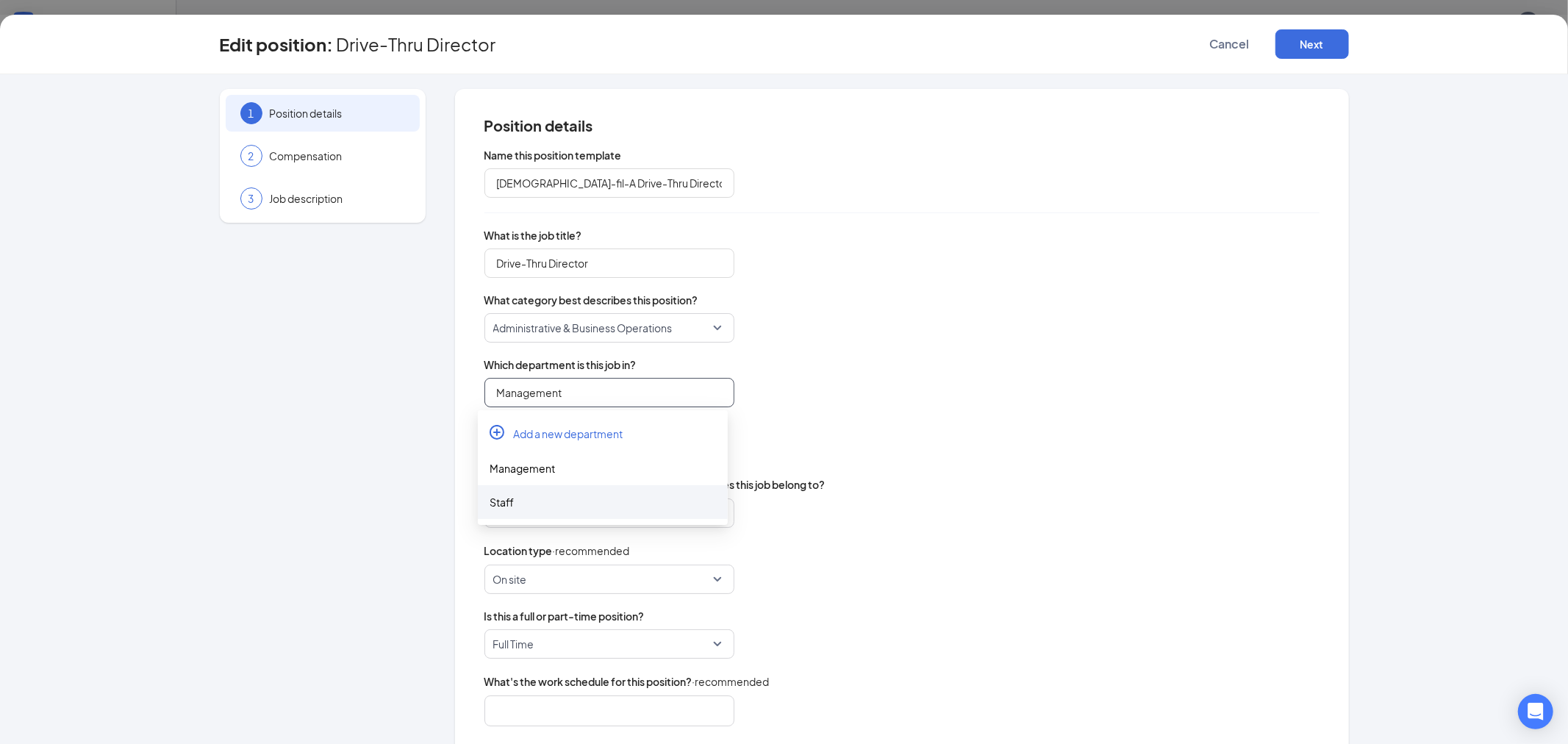
click at [530, 498] on div "Staff" at bounding box center [603, 502] width 227 height 16
type input "Staff"
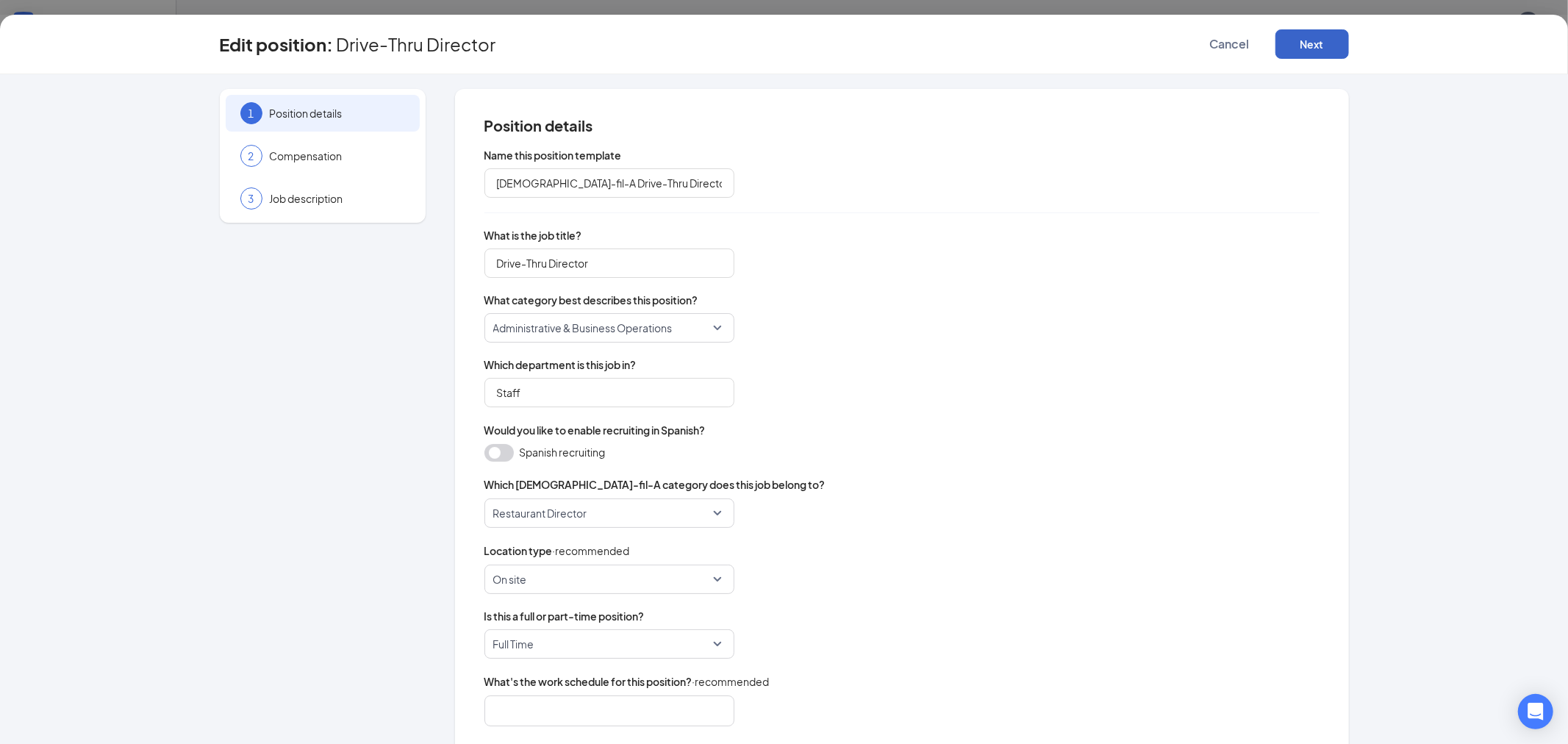
click at [1343, 38] on button "Next" at bounding box center [1312, 45] width 74 height 30
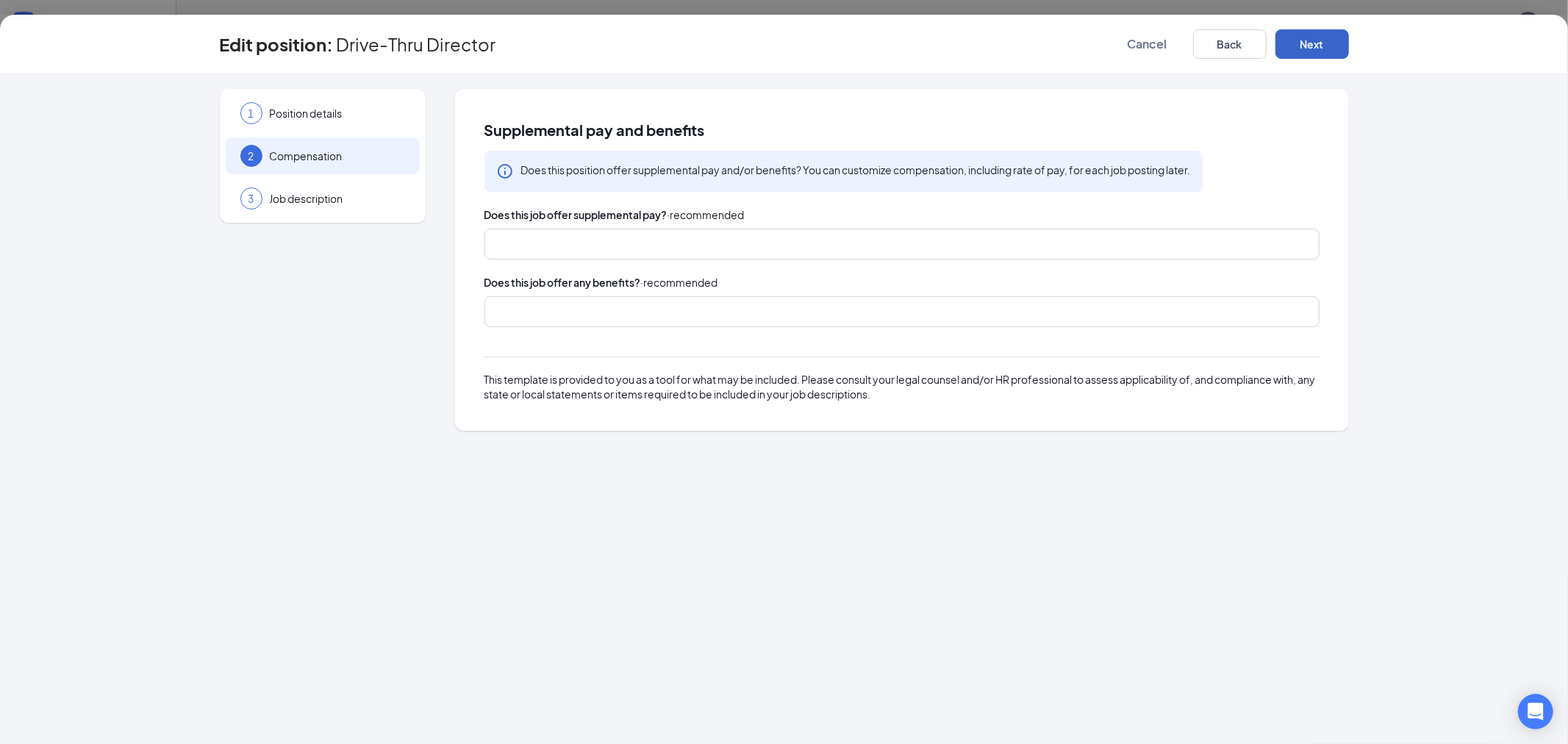
click at [1330, 42] on button "Next" at bounding box center [1312, 45] width 74 height 30
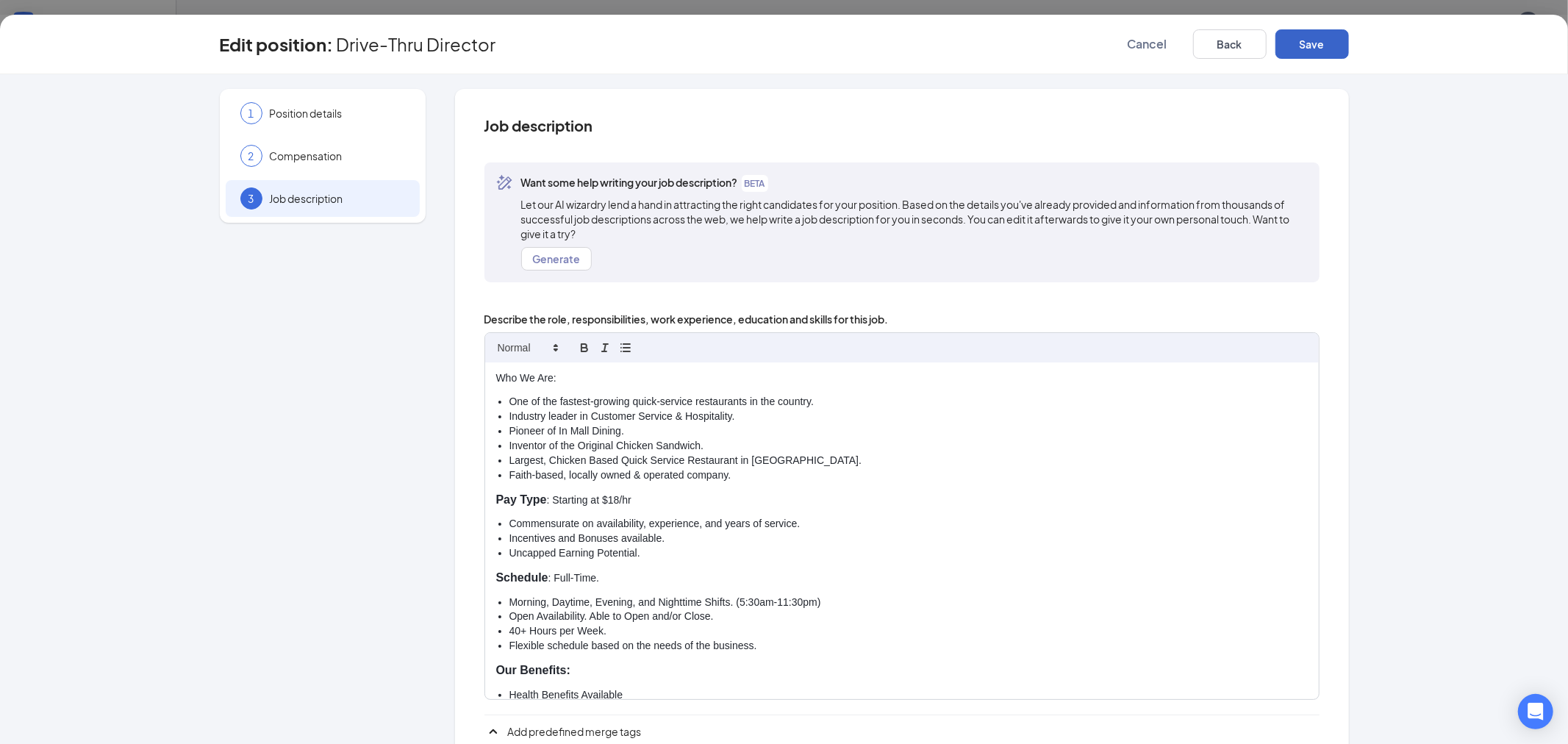
click at [1330, 42] on button "Save" at bounding box center [1312, 45] width 74 height 30
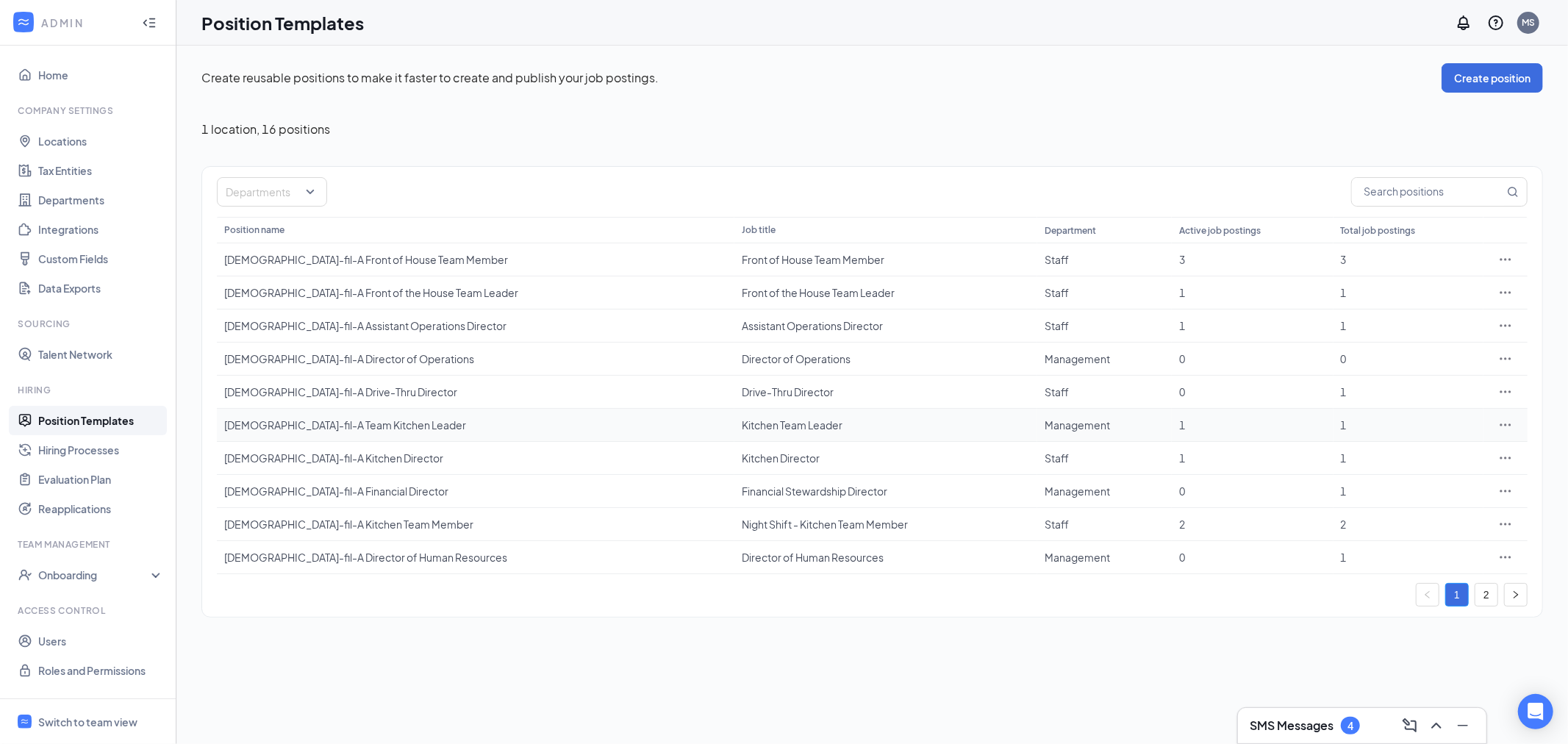
click at [1502, 422] on icon "Ellipses" at bounding box center [1505, 425] width 15 height 15
click at [1401, 451] on span "Edit" at bounding box center [1438, 456] width 126 height 16
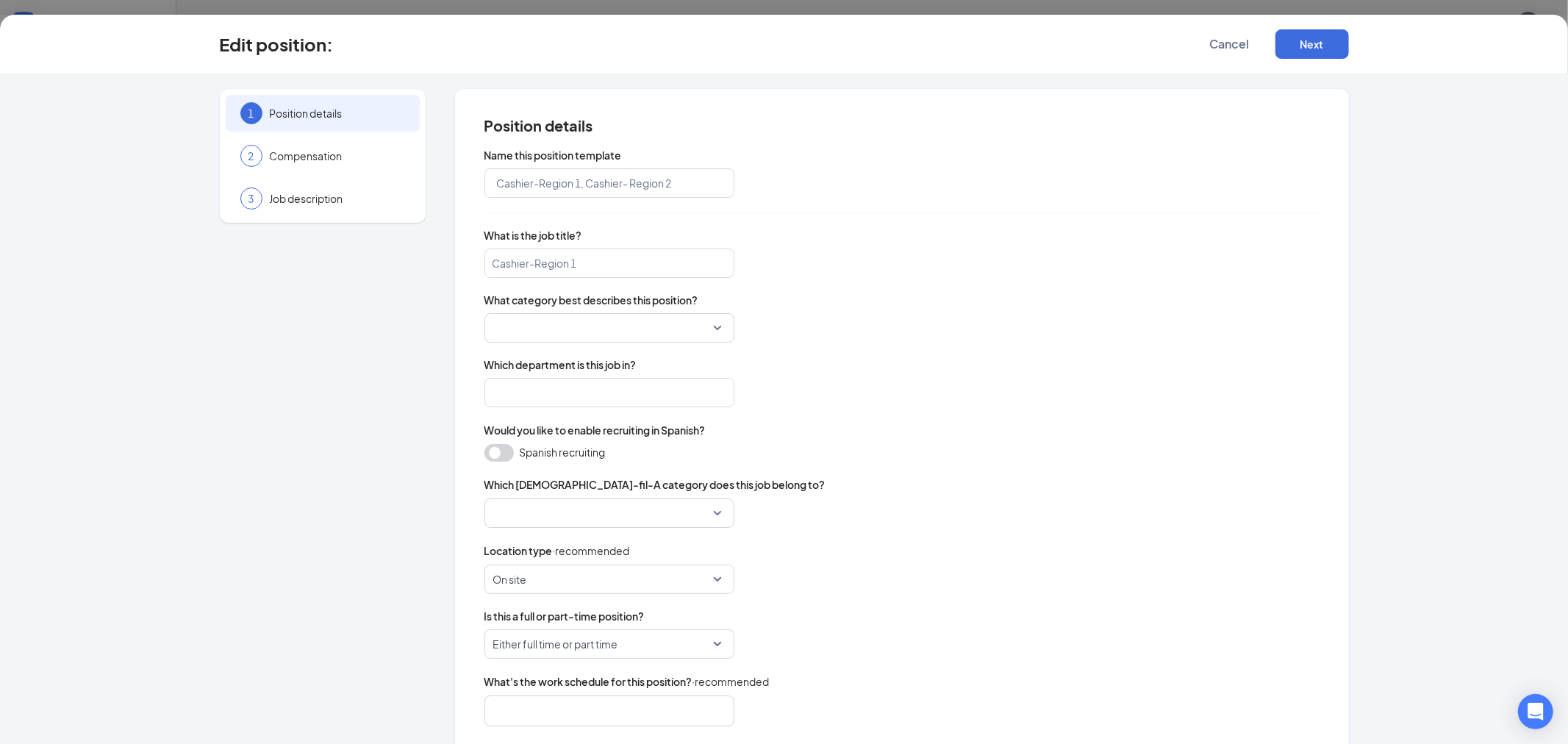
type input "[DEMOGRAPHIC_DATA]-fil-A Team Kitchen Leader"
type input "Kitchen Team Leader"
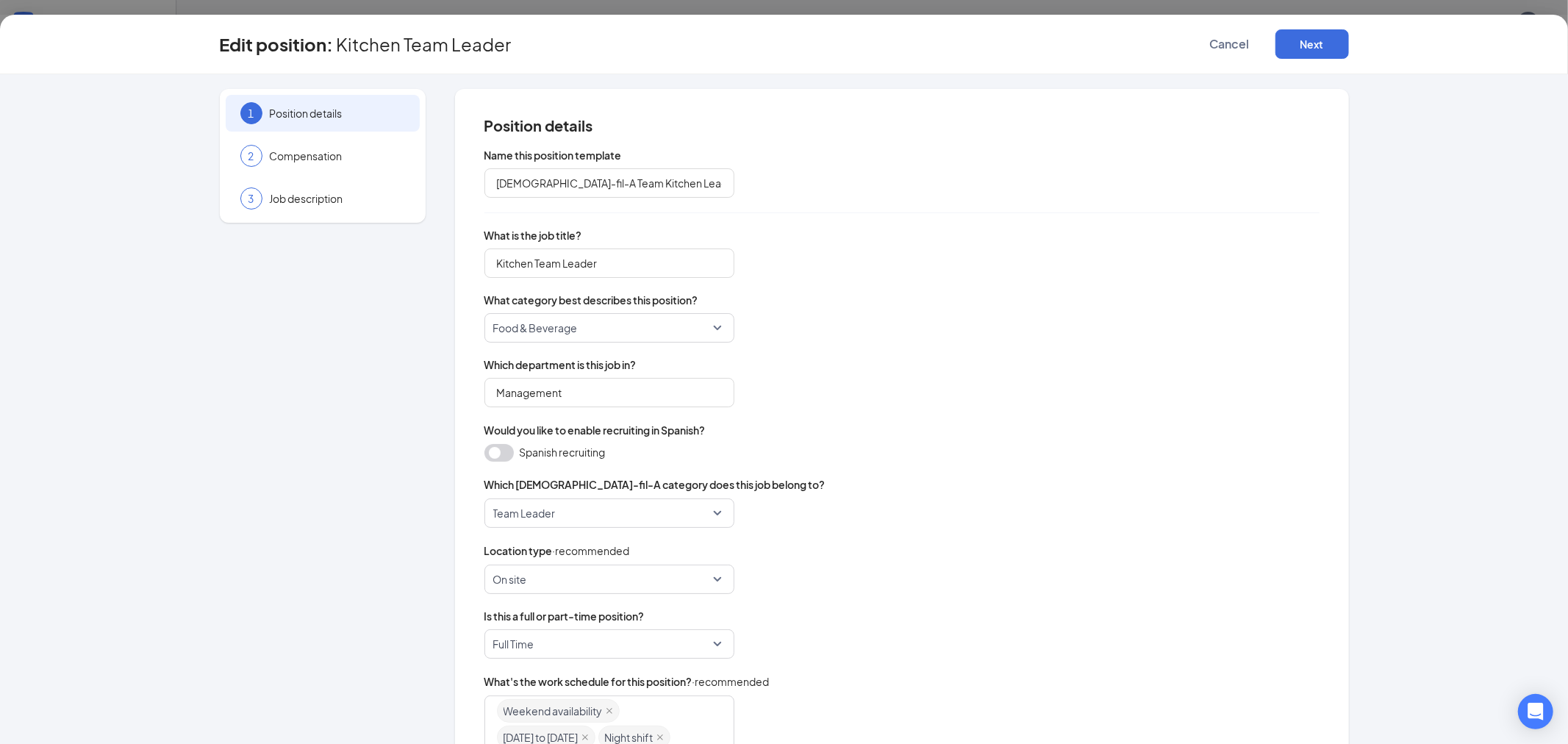
click at [563, 372] on div "Which department is this job in? Management" at bounding box center [902, 382] width 835 height 50
click at [568, 386] on input "Management" at bounding box center [609, 393] width 250 height 30
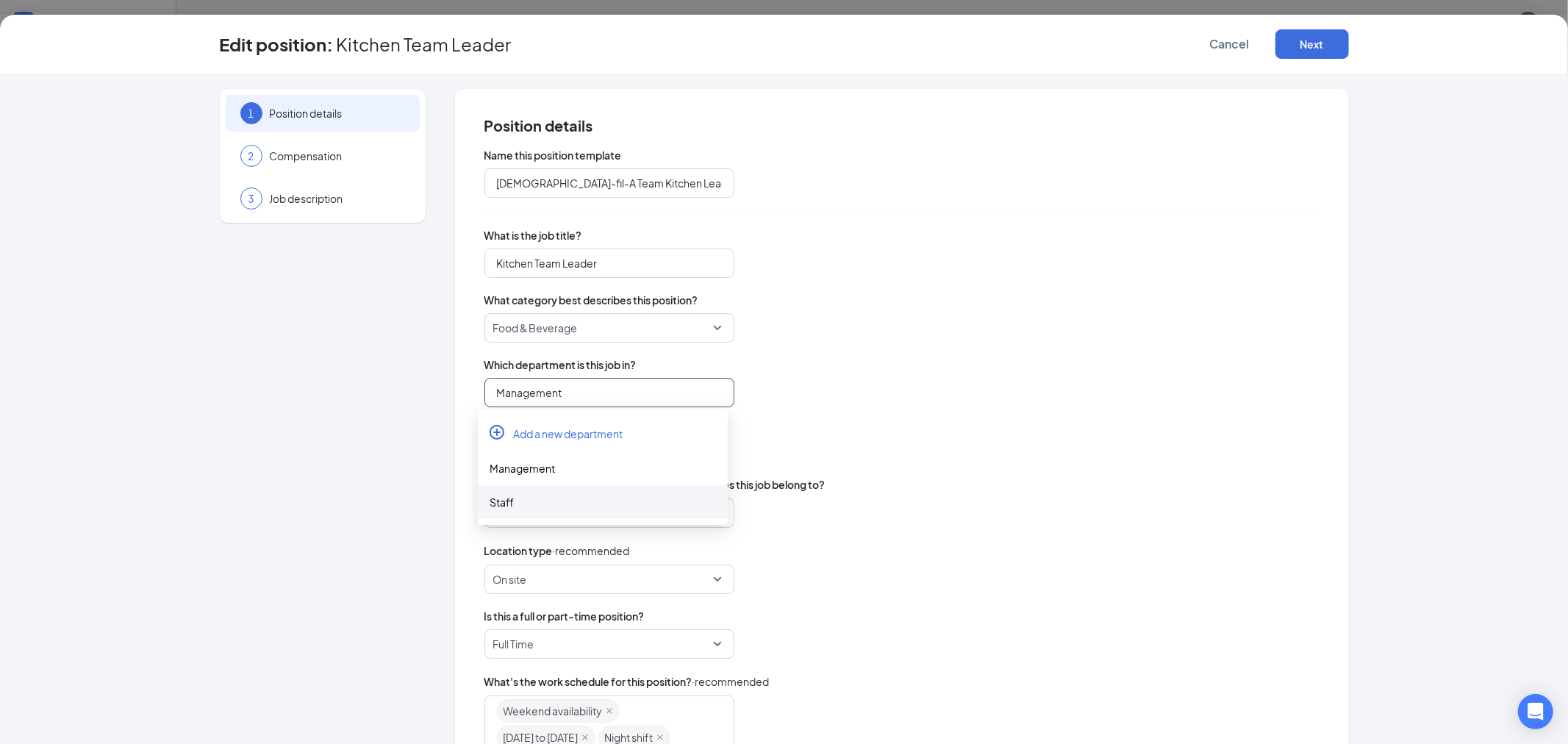
click at [555, 502] on div "Staff" at bounding box center [603, 502] width 227 height 16
type input "Staff"
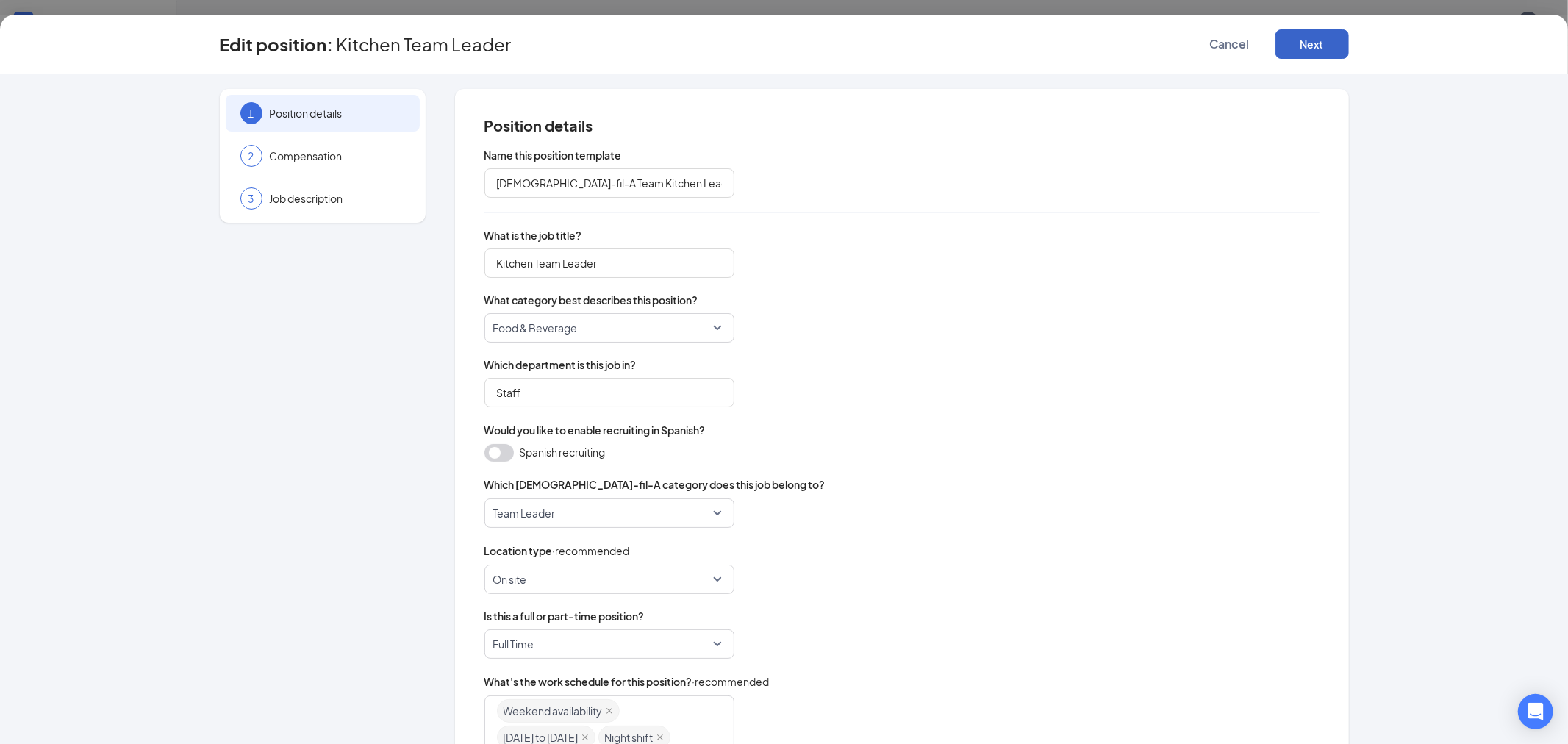
click at [1317, 33] on button "Next" at bounding box center [1312, 45] width 74 height 30
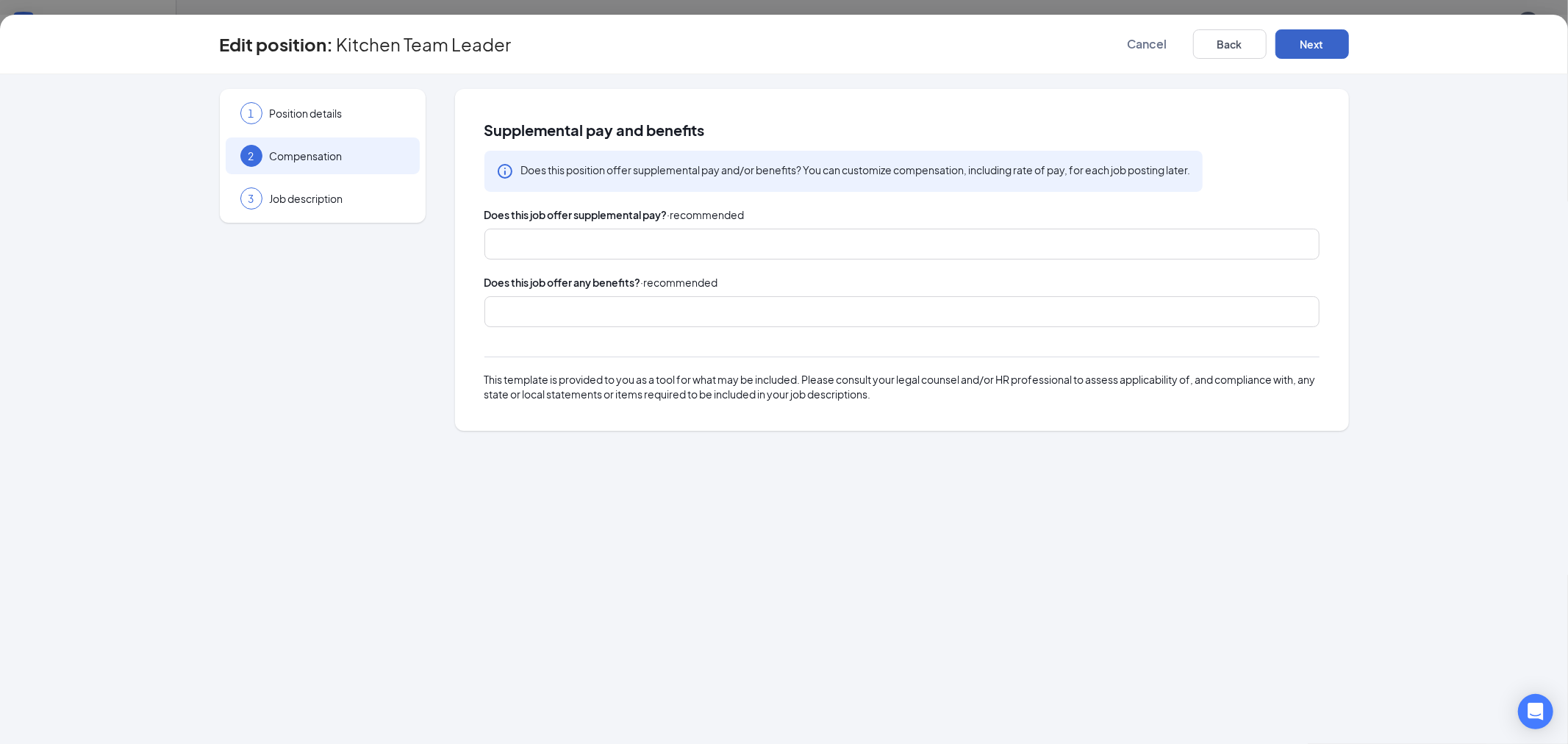
click at [1327, 43] on button "Next" at bounding box center [1312, 45] width 74 height 30
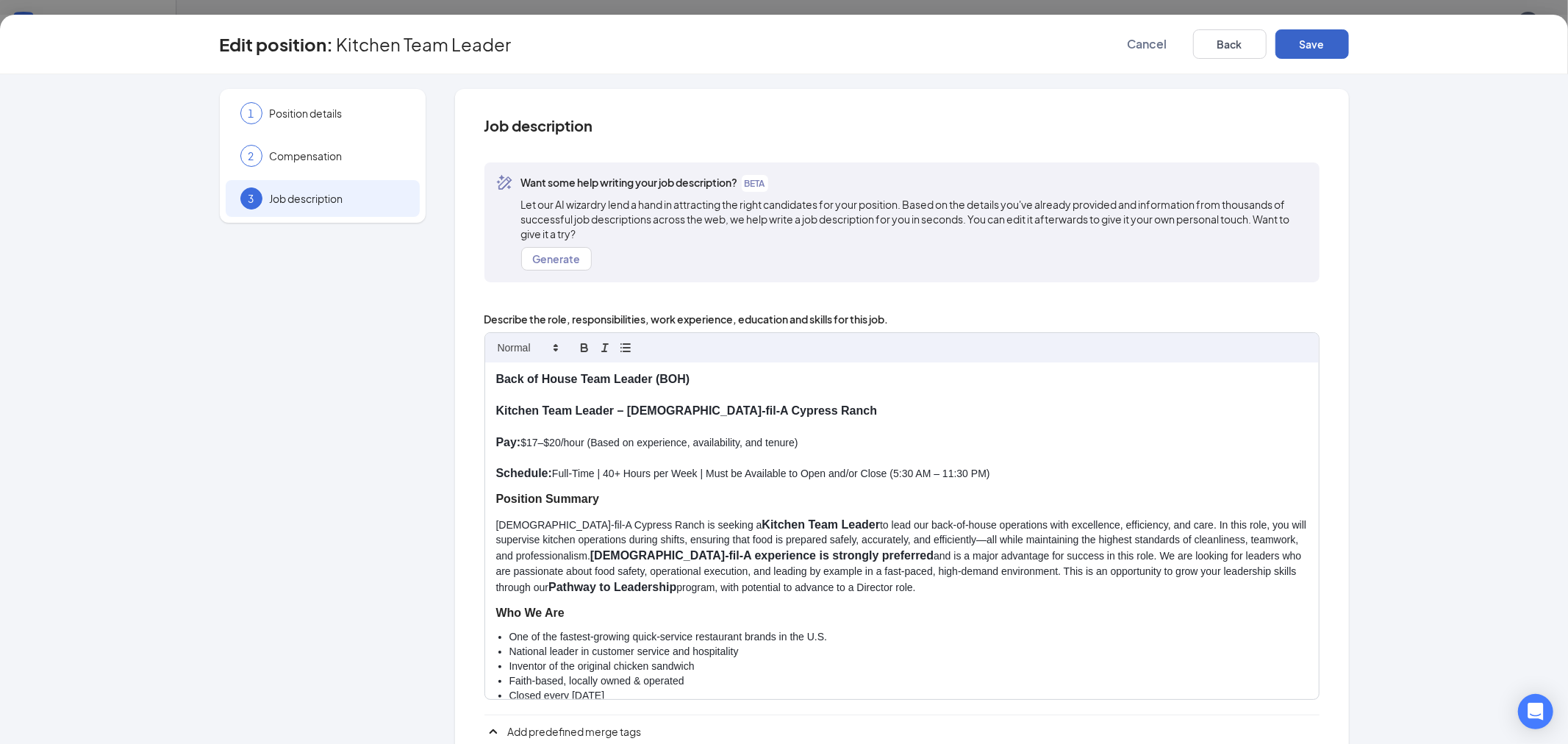
click at [1327, 43] on button "Save" at bounding box center [1312, 45] width 74 height 30
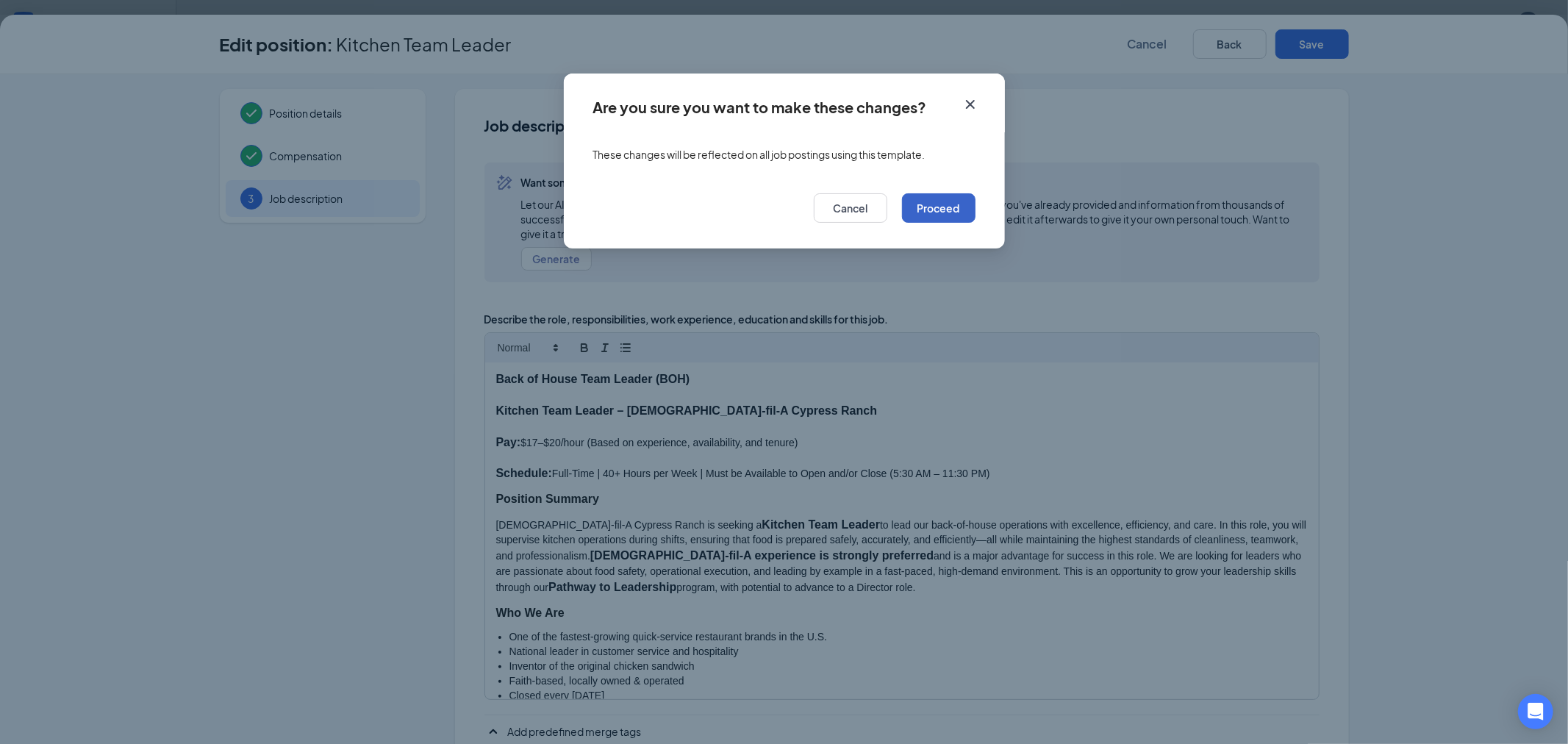
click at [935, 222] on button "Proceed" at bounding box center [939, 208] width 74 height 30
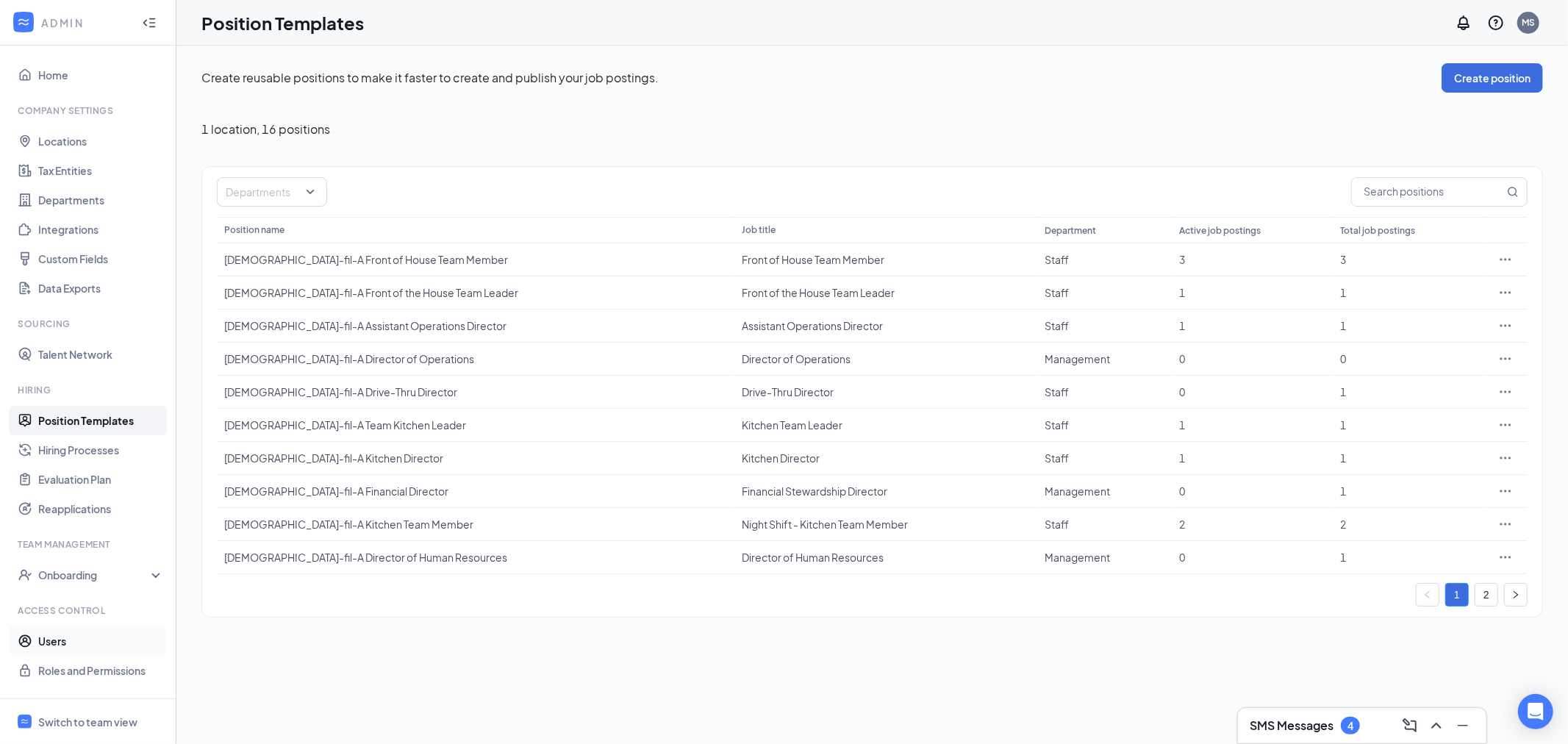
click at [50, 638] on link "Users" at bounding box center [100, 642] width 125 height 30
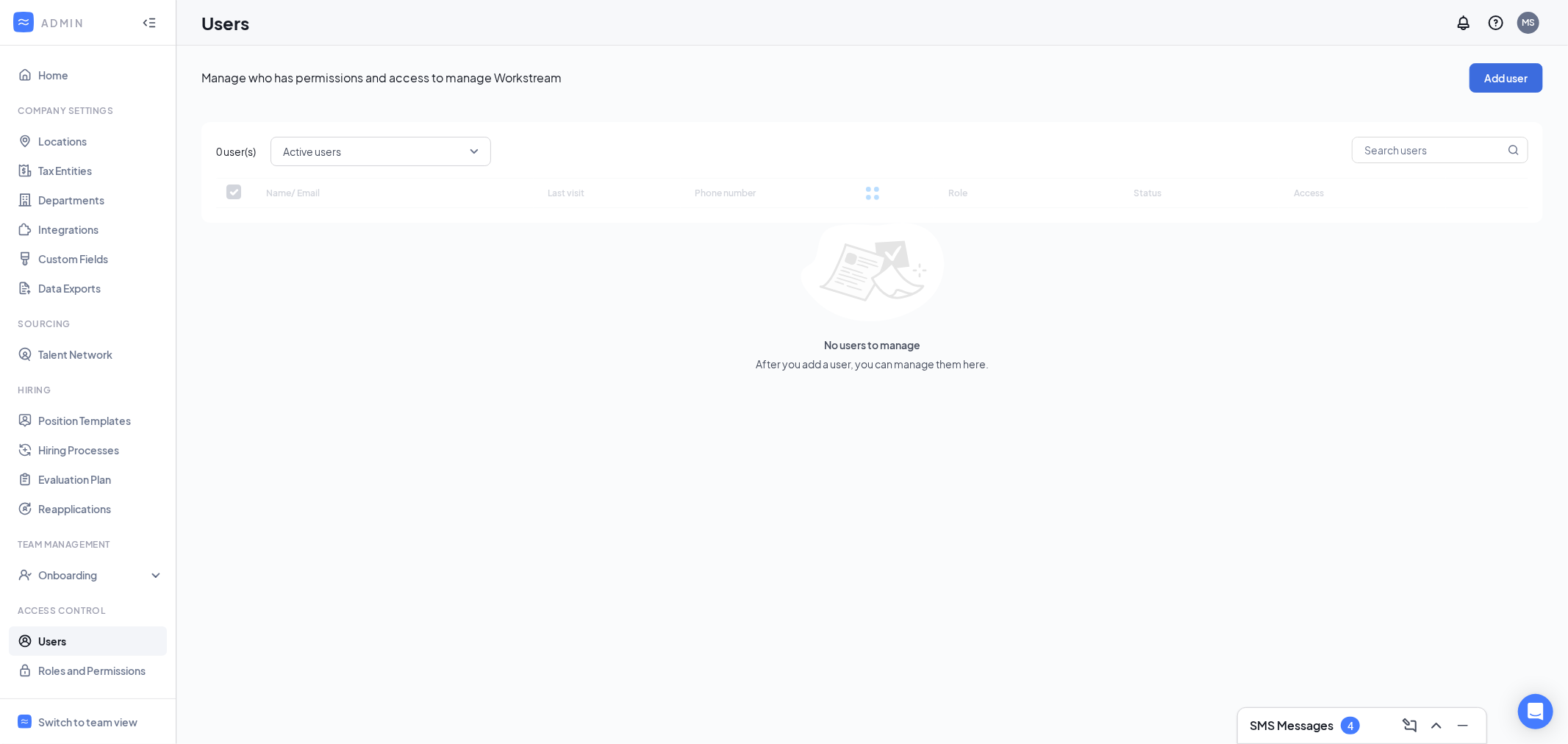
checkbox input "false"
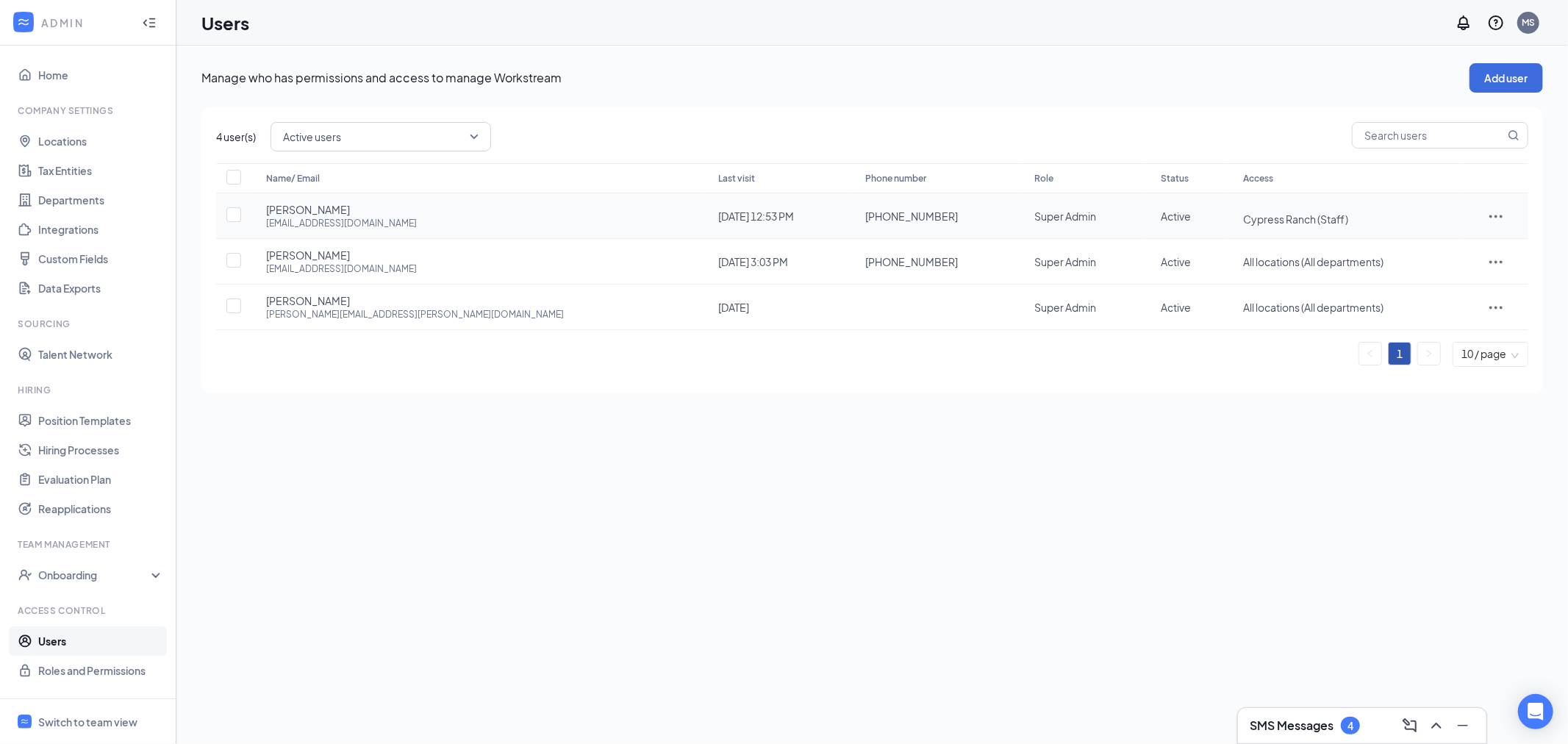
click at [1478, 213] on div at bounding box center [1495, 217] width 36 height 18
click at [1453, 246] on span "Edit user" at bounding box center [1457, 247] width 91 height 16
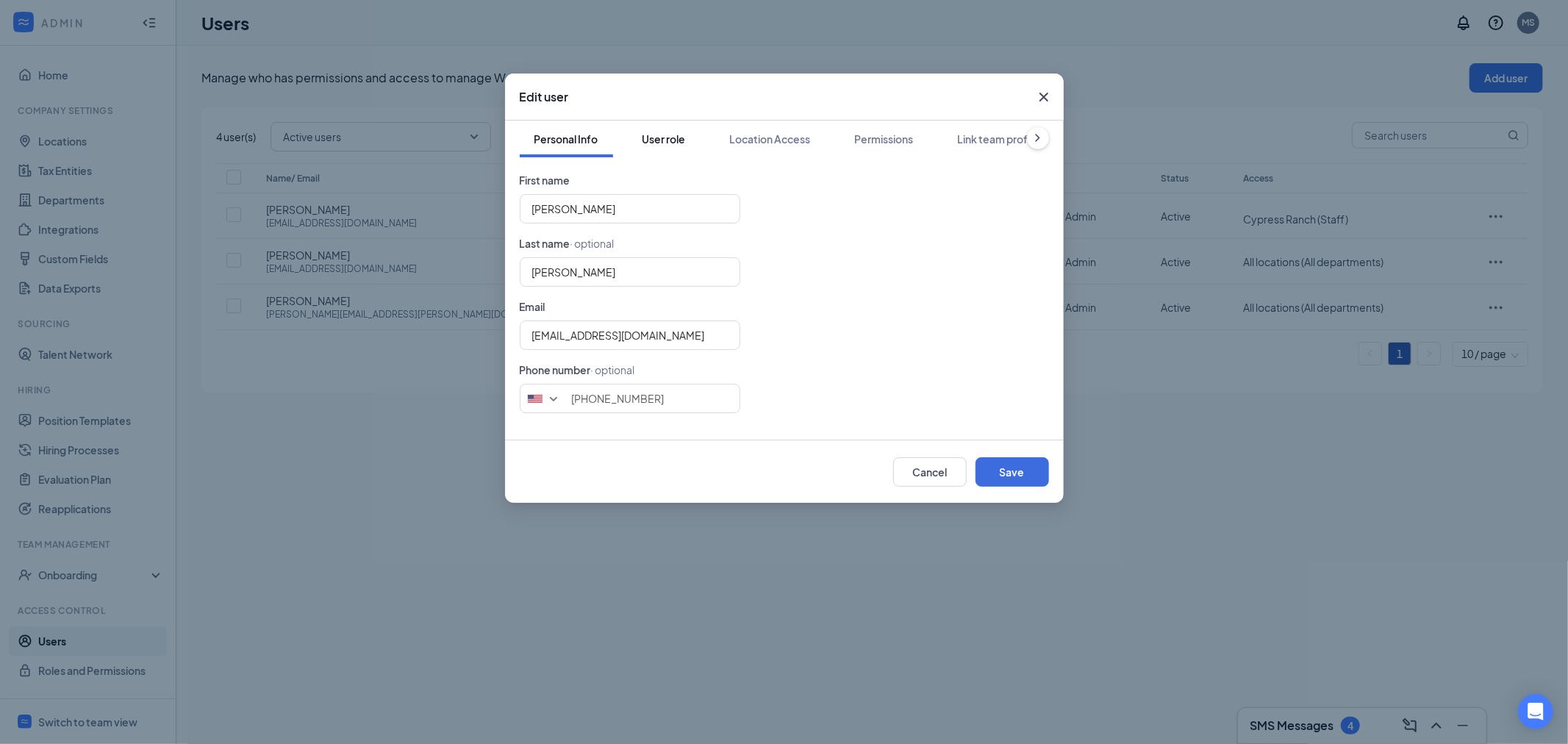
click at [681, 139] on div "User role" at bounding box center [664, 138] width 44 height 15
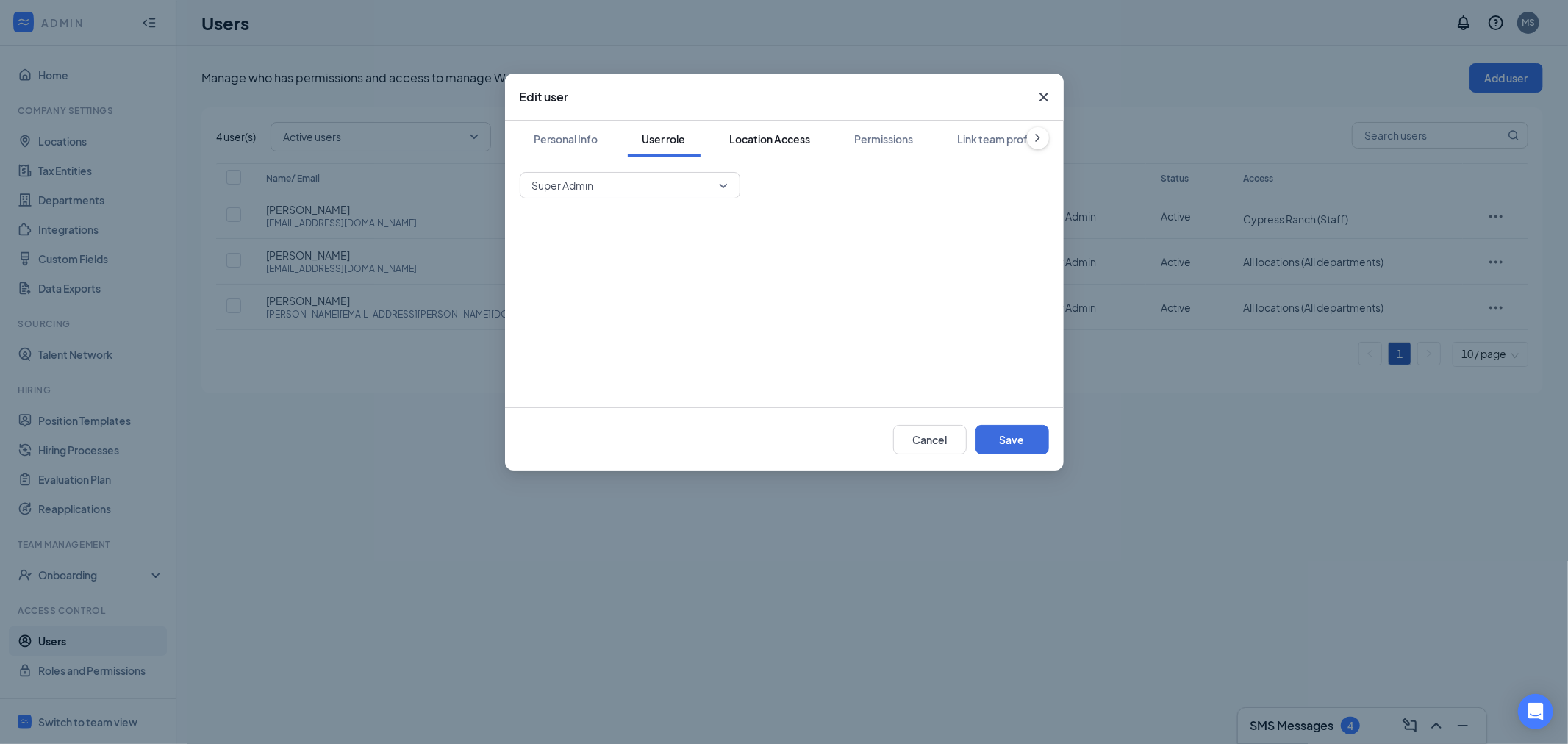
click at [802, 138] on div "Location Access" at bounding box center [770, 138] width 81 height 15
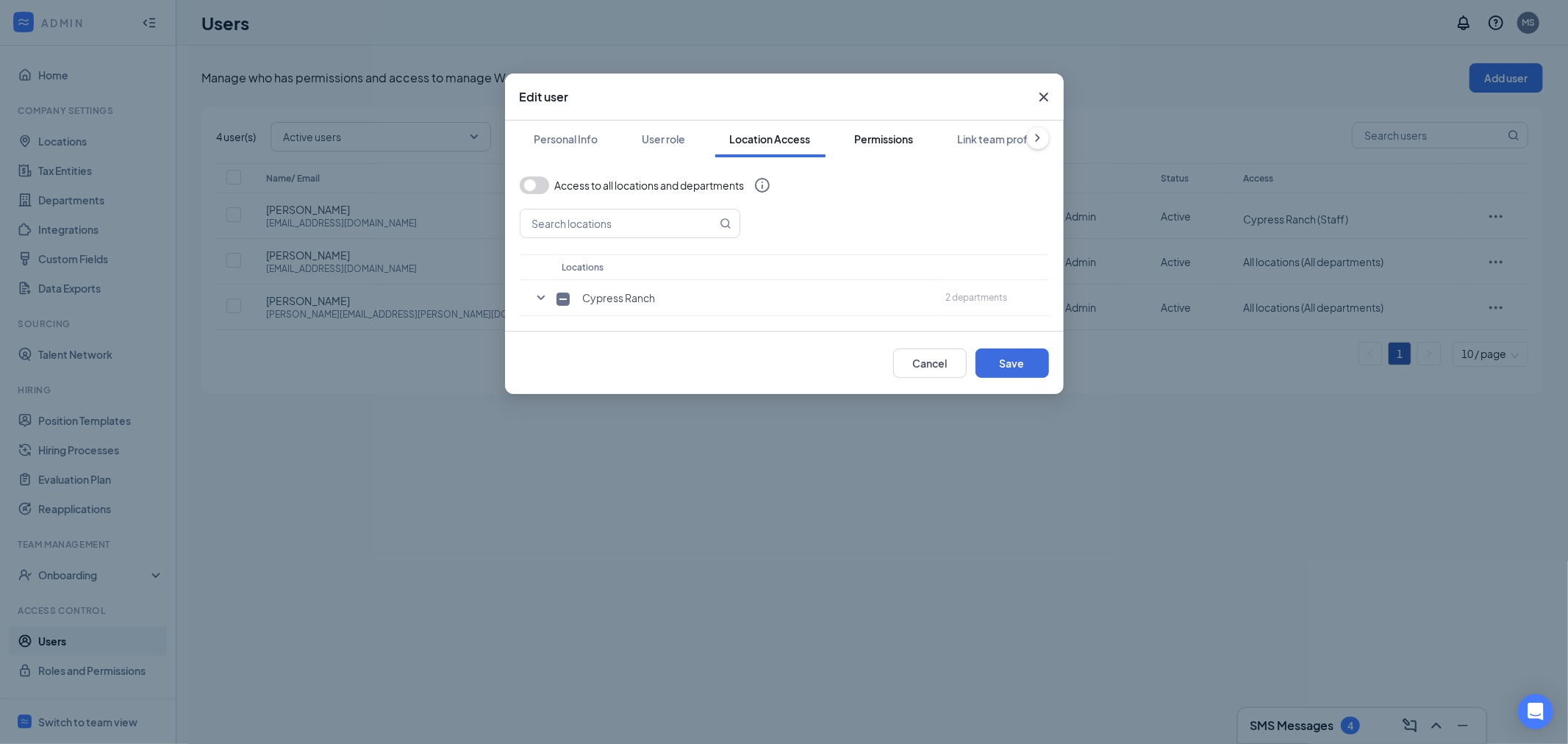
click at [891, 138] on div "Permissions" at bounding box center [884, 138] width 59 height 15
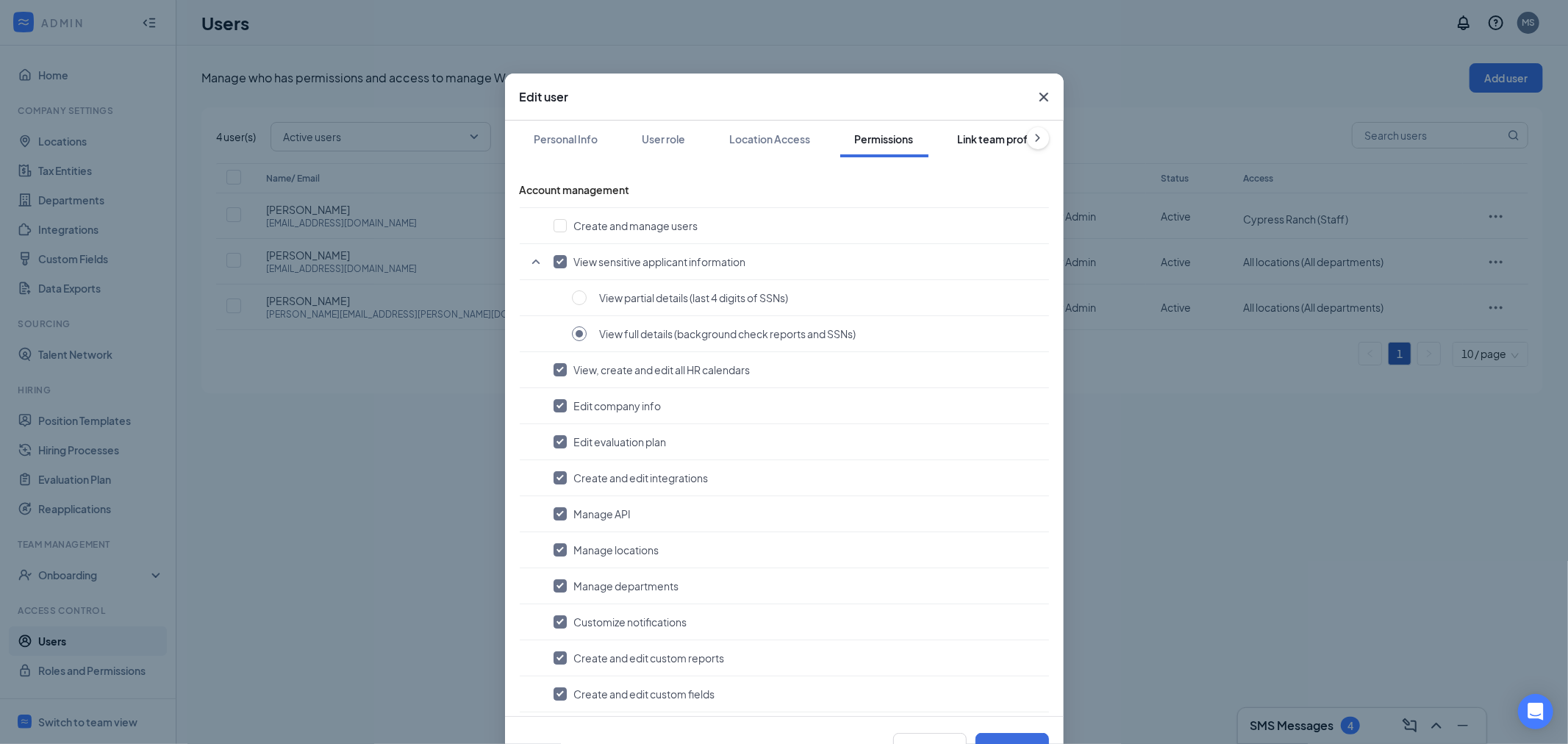
click at [986, 134] on div "Link team profile" at bounding box center [998, 138] width 82 height 15
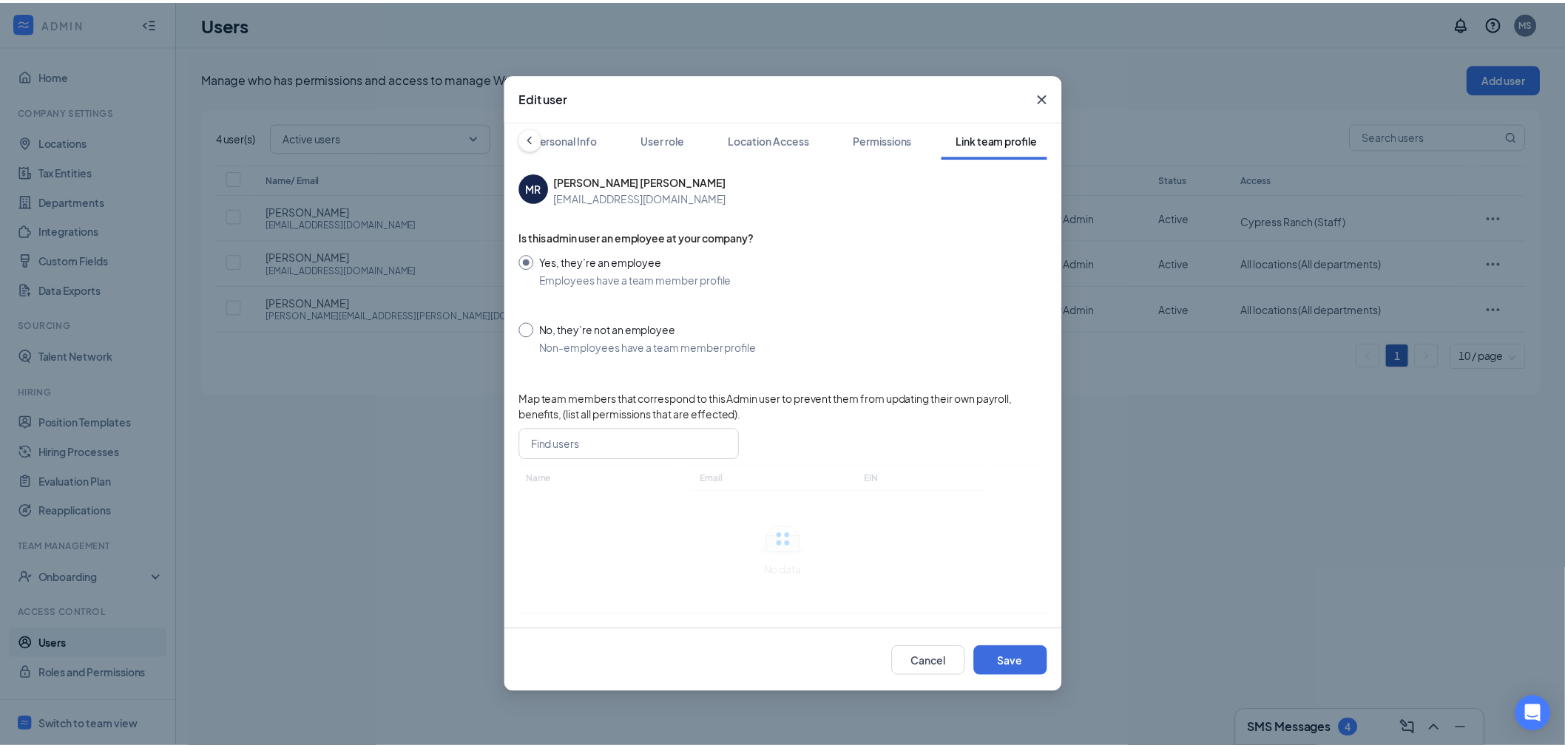
scroll to position [0, 7]
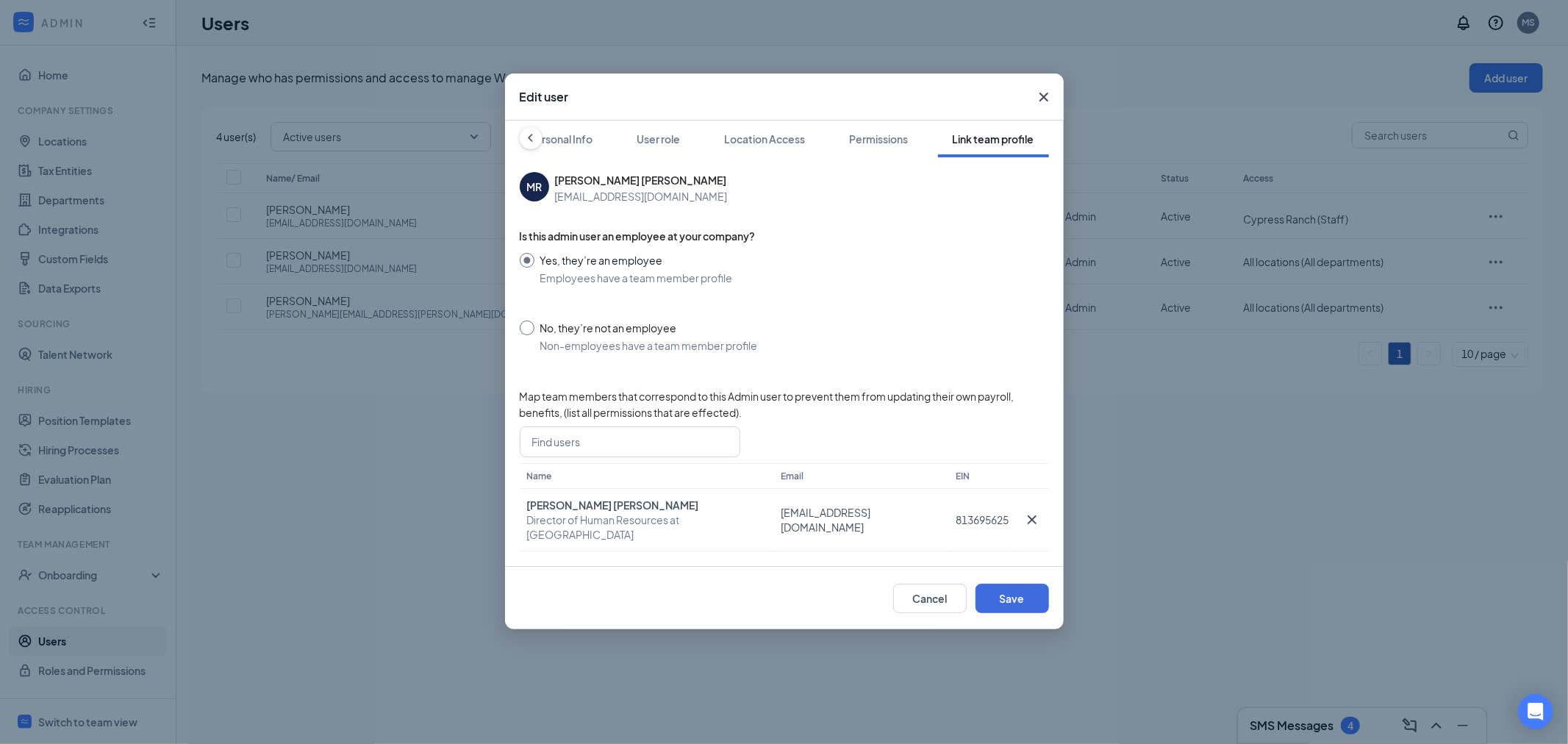
click at [1045, 92] on icon "Cross" at bounding box center [1044, 97] width 18 height 18
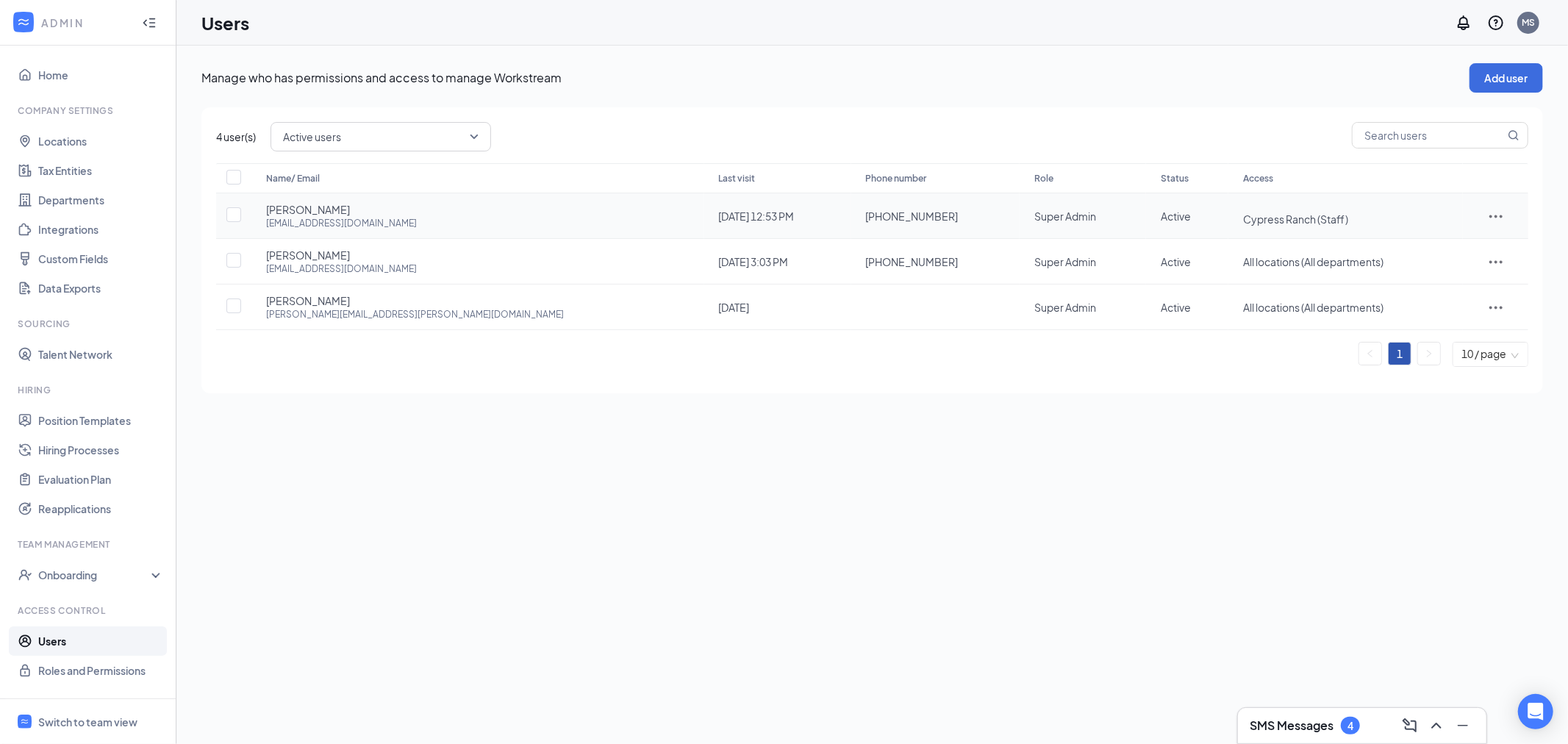
click at [1487, 216] on icon "ActionsIcon" at bounding box center [1496, 217] width 18 height 18
click at [78, 230] on link "Integrations" at bounding box center [100, 230] width 125 height 30
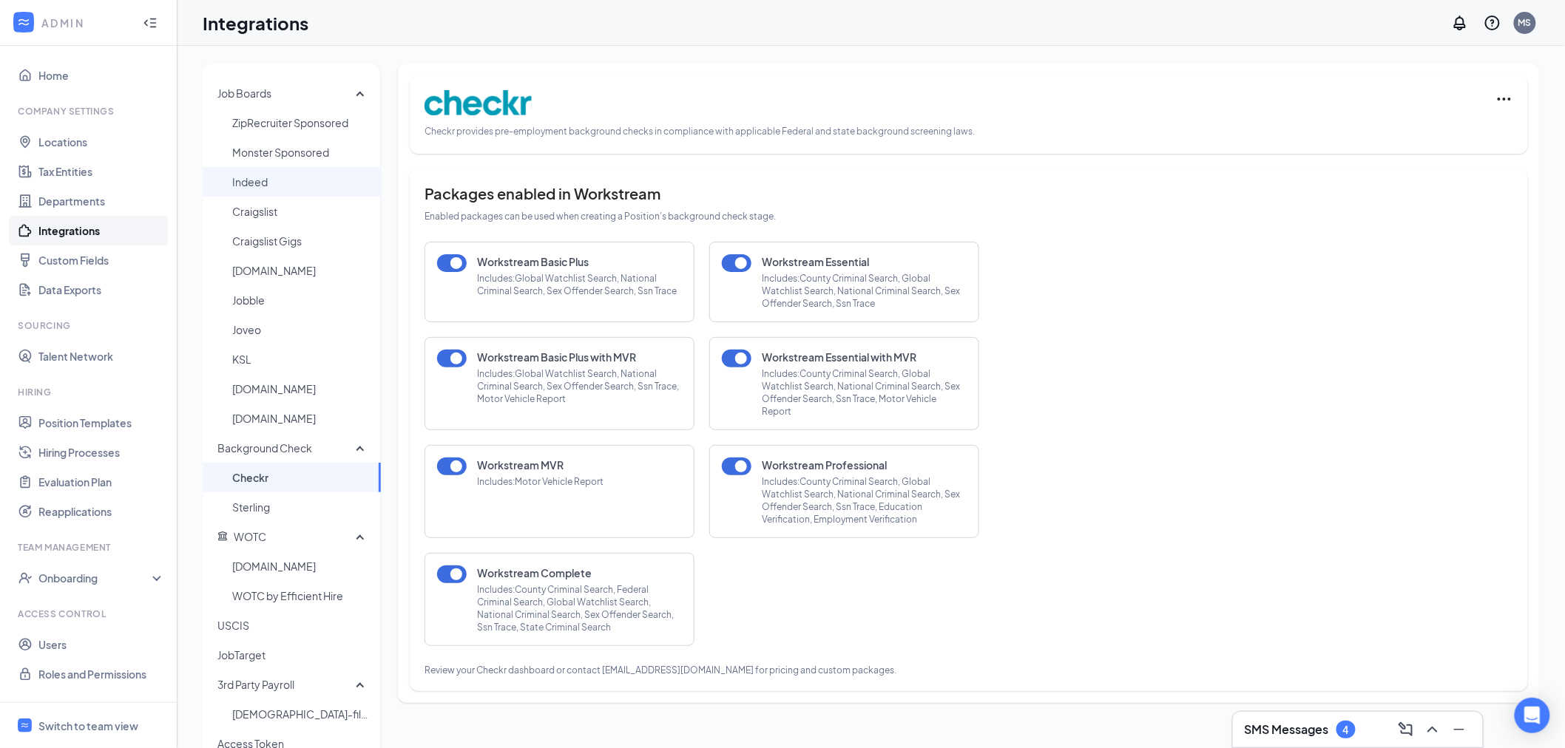
click at [282, 190] on span "Indeed" at bounding box center [300, 182] width 137 height 30
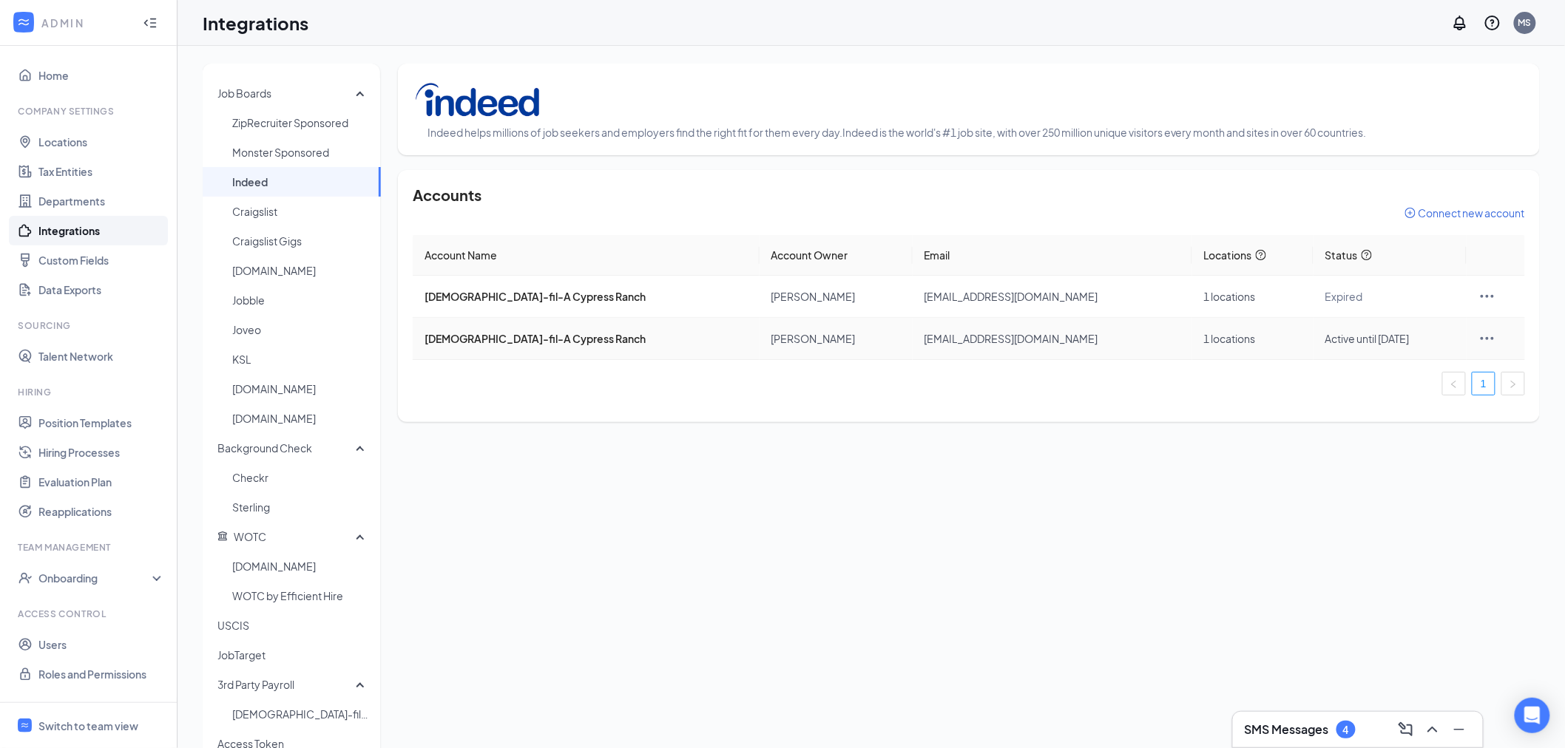
click at [1482, 335] on icon "Ellipses" at bounding box center [1487, 339] width 18 height 18
click at [1376, 404] on span "Go to Indeed Account Settings" at bounding box center [1399, 404] width 149 height 16
click at [1481, 338] on icon "Ellipses" at bounding box center [1487, 339] width 18 height 18
click at [701, 516] on div "Job Boards ZipRecruiter Sponsored Monster Sponsored Indeed Craigslist Craigslis…" at bounding box center [871, 464] width 1337 height 800
